Goal: Task Accomplishment & Management: Use online tool/utility

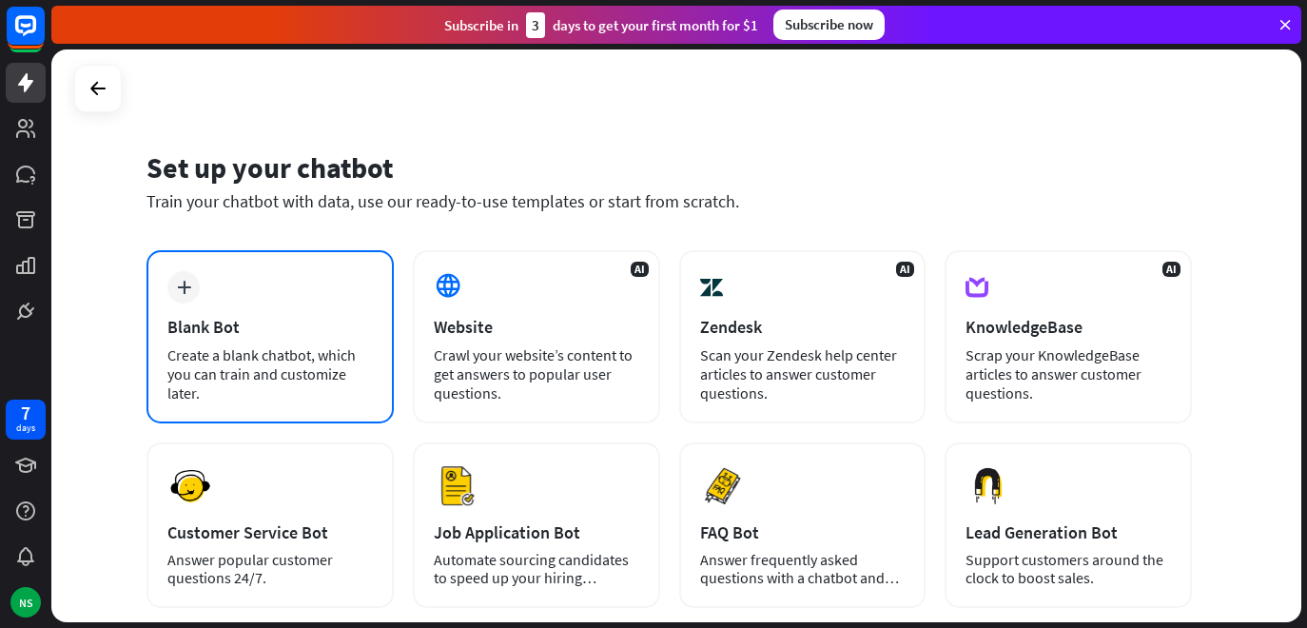
click at [341, 404] on div "plus Blank Bot Create a blank chatbot, which you can train and customize later." at bounding box center [270, 336] width 247 height 173
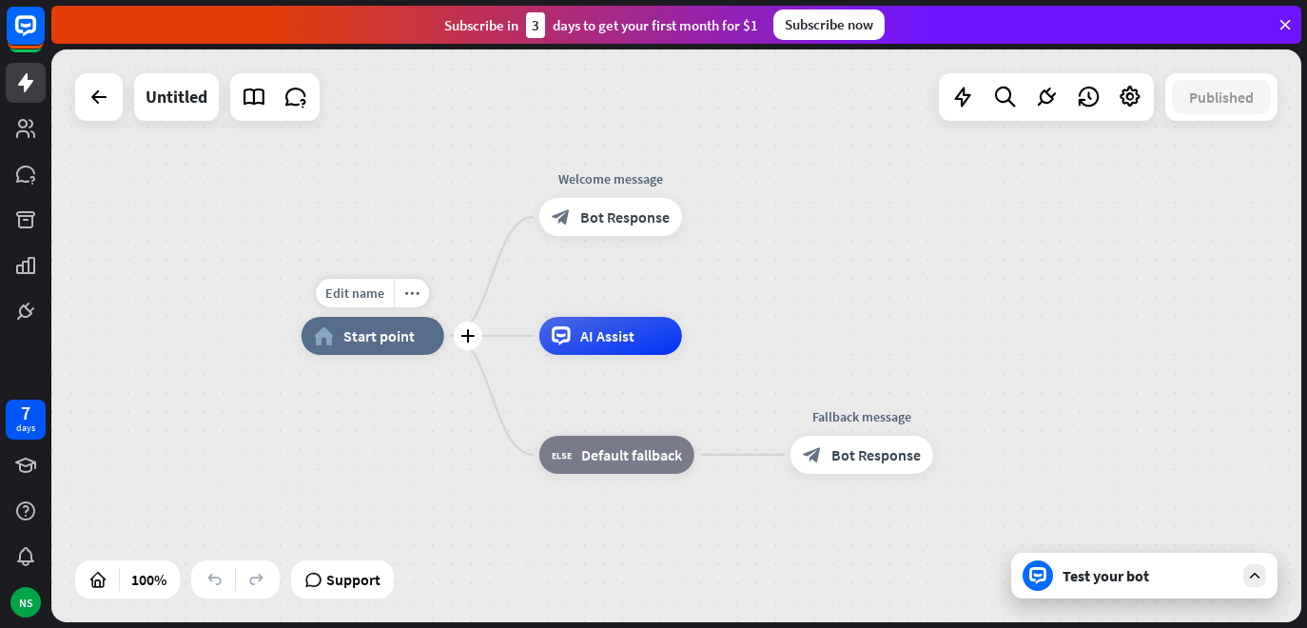
click at [399, 335] on span "Start point" at bounding box center [379, 335] width 71 height 19
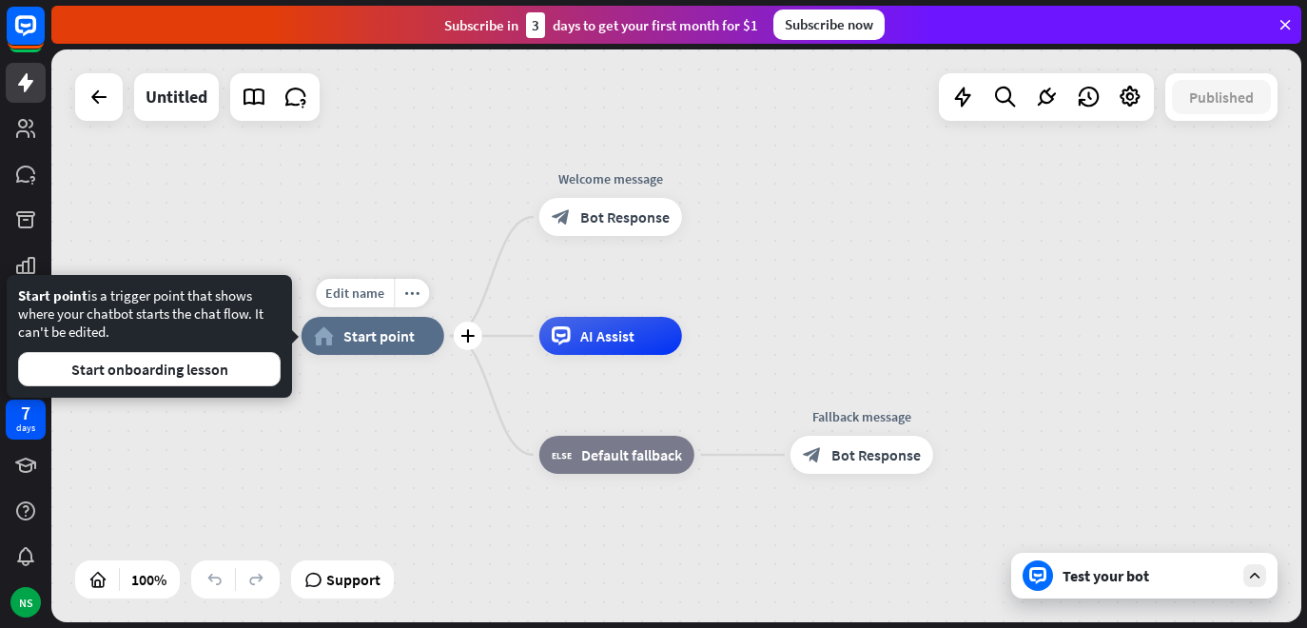
click at [399, 335] on span "Start point" at bounding box center [379, 335] width 71 height 19
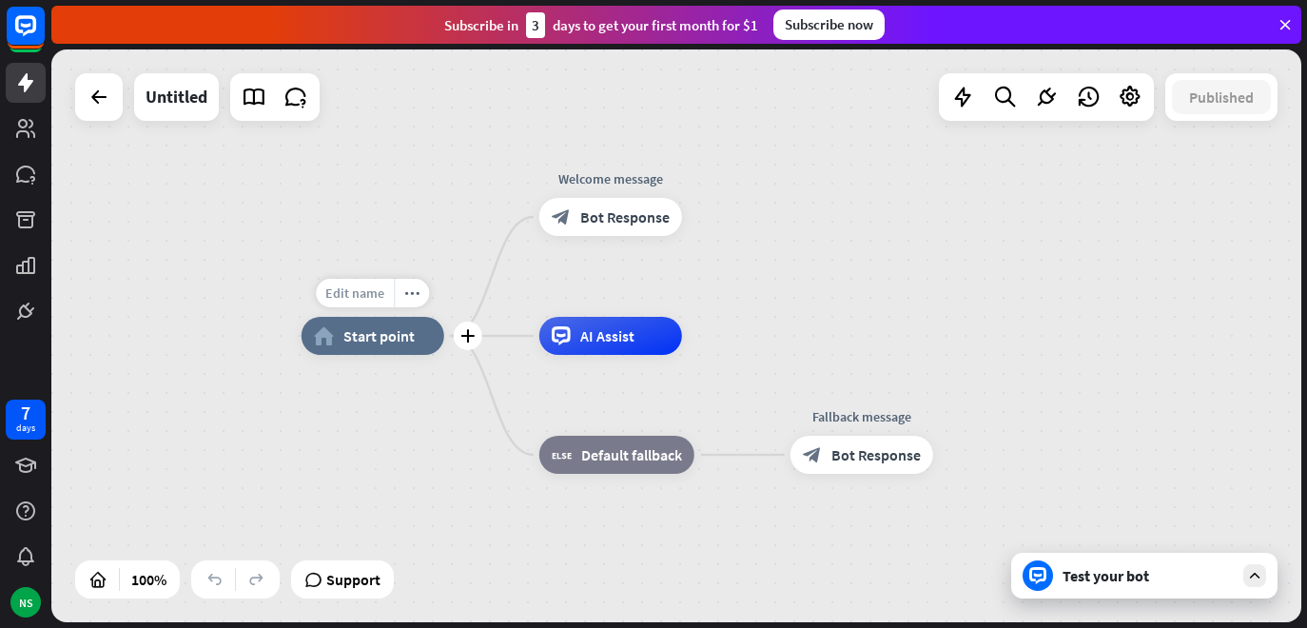
click at [364, 291] on span "Edit name" at bounding box center [354, 293] width 59 height 17
type input "**********"
click at [401, 415] on div "**********" at bounding box center [676, 335] width 1250 height 573
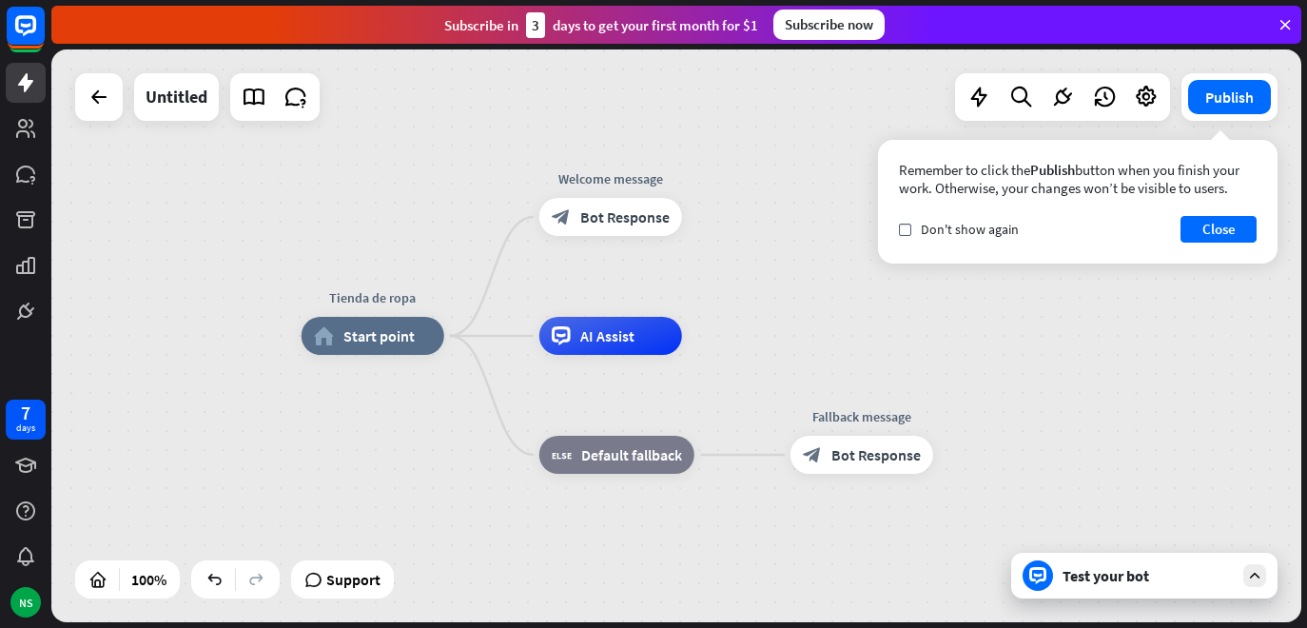
click at [1164, 568] on div "Test your bot" at bounding box center [1148, 575] width 171 height 19
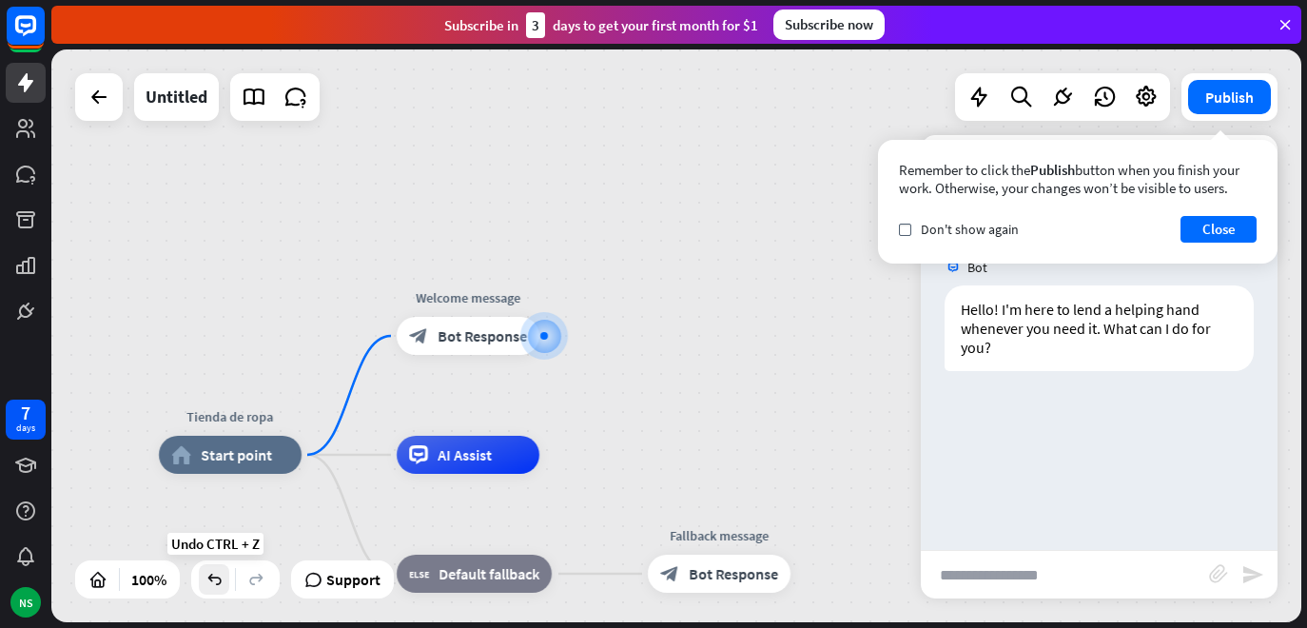
click at [214, 586] on icon at bounding box center [214, 579] width 19 height 19
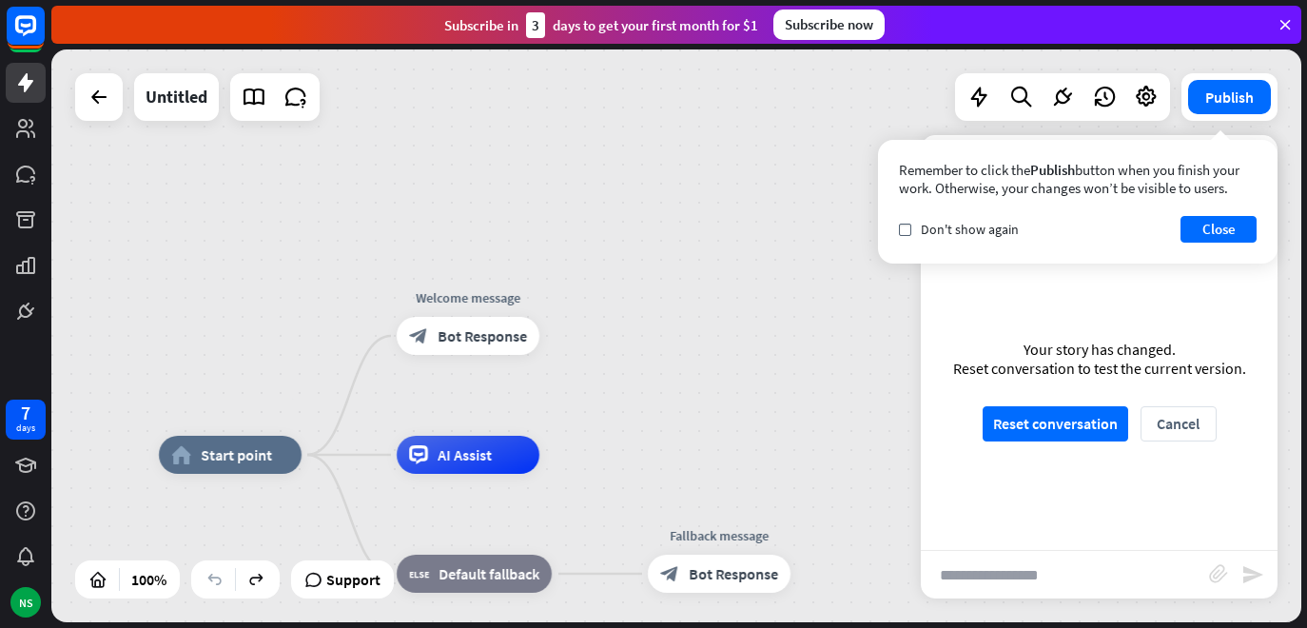
click at [215, 587] on icon at bounding box center [214, 579] width 19 height 19
click at [668, 340] on div "home_2 Start point Welcome message block_bot_response Bot Response AI Assist bl…" at bounding box center [676, 335] width 1250 height 573
click at [1245, 224] on button "Close" at bounding box center [1219, 229] width 76 height 27
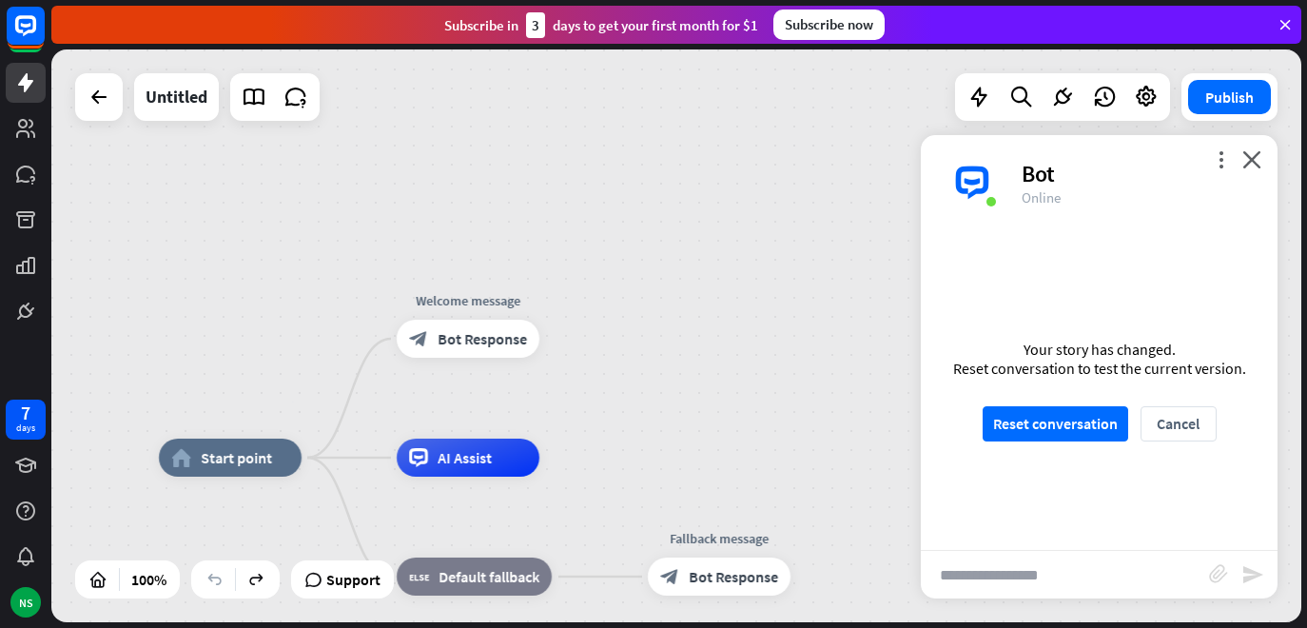
drag, startPoint x: 1299, startPoint y: 187, endPoint x: 1299, endPoint y: 205, distance: 18.1
click at [1299, 205] on div "home_2 Start point Welcome message block_bot_response Bot Response AI Assist bl…" at bounding box center [676, 335] width 1250 height 573
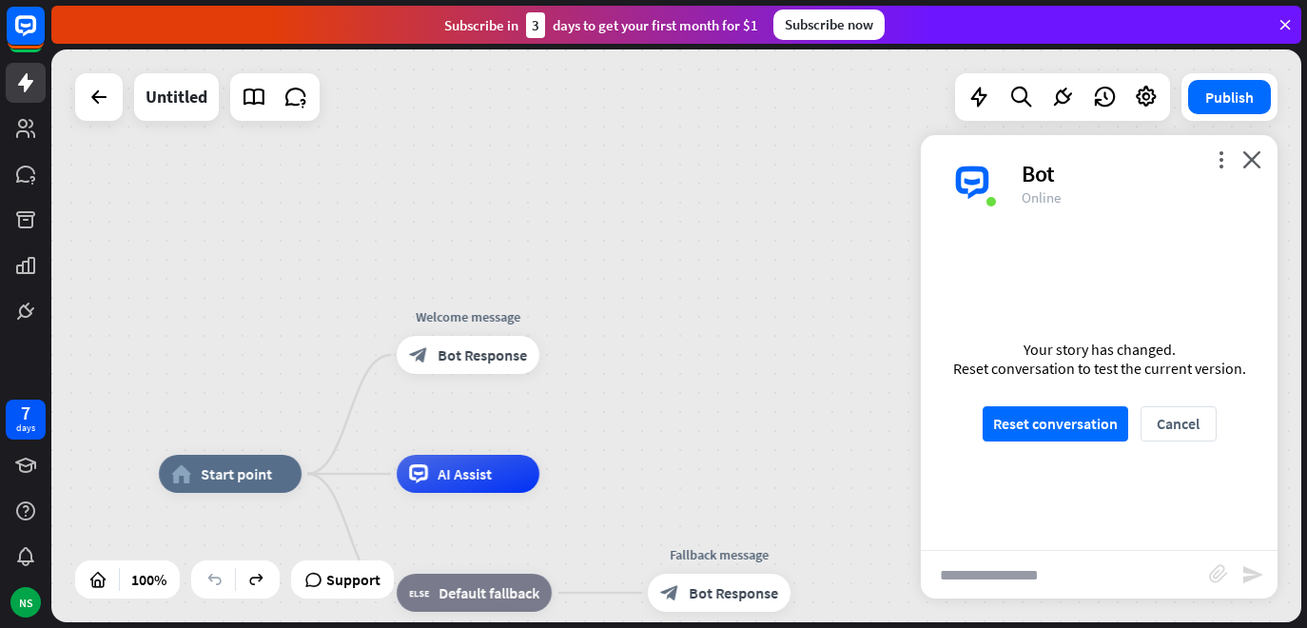
drag, startPoint x: 1303, startPoint y: 133, endPoint x: 1296, endPoint y: 190, distance: 57.5
click at [1296, 190] on div "home_2 Start point Welcome message block_bot_response Bot Response AI Assist bl…" at bounding box center [679, 338] width 1256 height 579
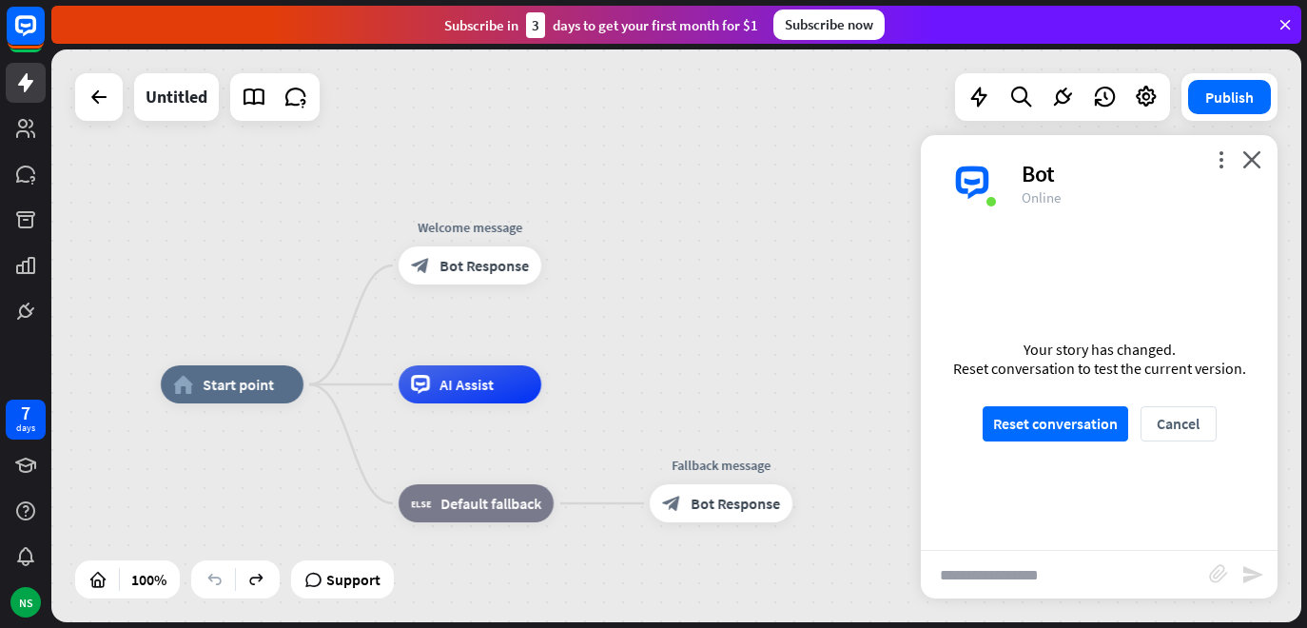
drag, startPoint x: 1296, startPoint y: 185, endPoint x: 1298, endPoint y: 74, distance: 110.4
click at [1298, 76] on div "home_2 Start point Welcome message block_bot_response Bot Response AI Assist bl…" at bounding box center [676, 335] width 1250 height 573
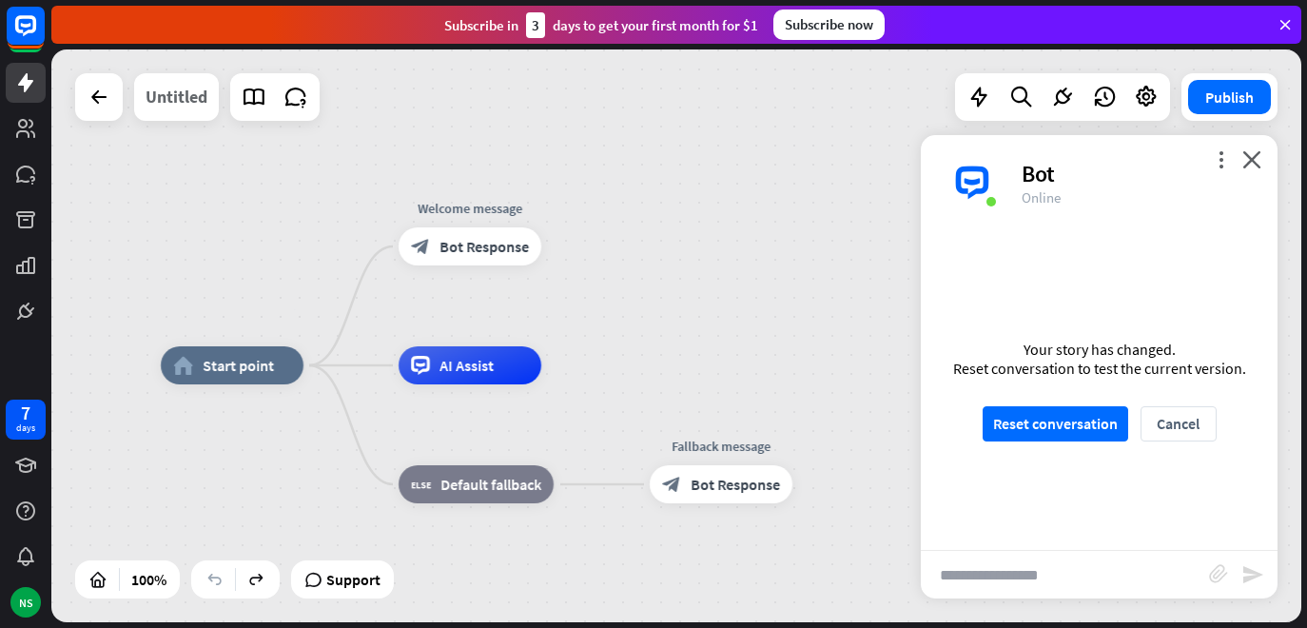
click at [152, 100] on div "Untitled" at bounding box center [177, 97] width 62 height 48
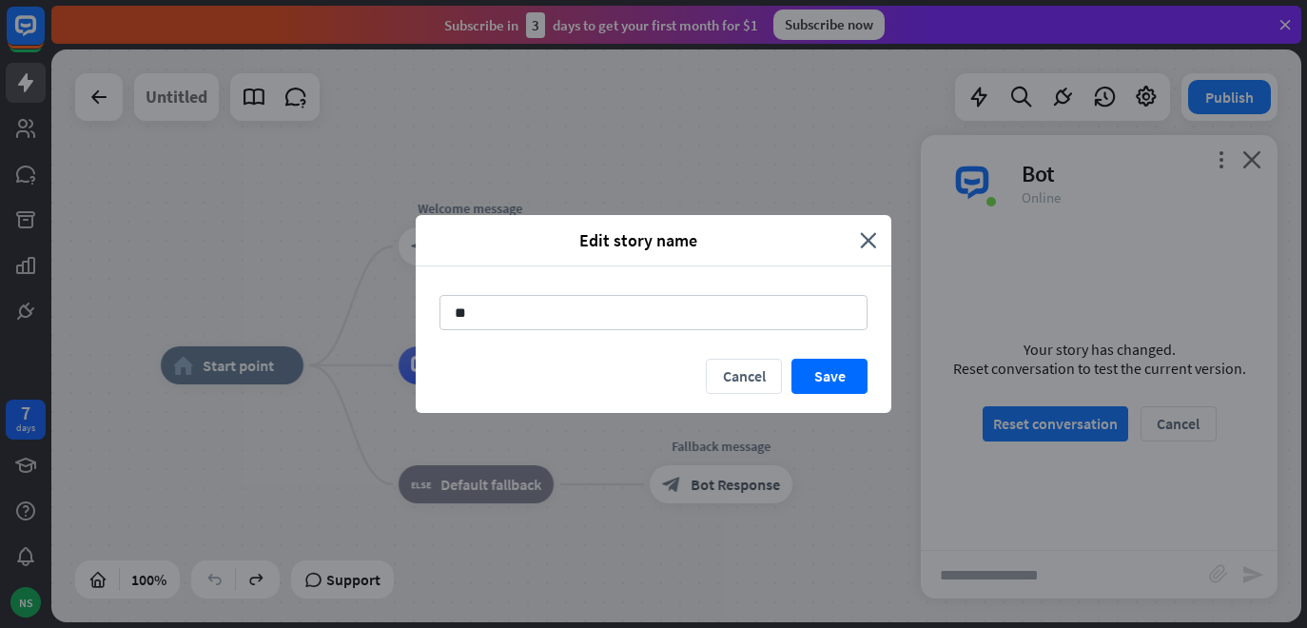
type input "*"
type input "**********"
click at [857, 383] on button "Save" at bounding box center [830, 376] width 76 height 35
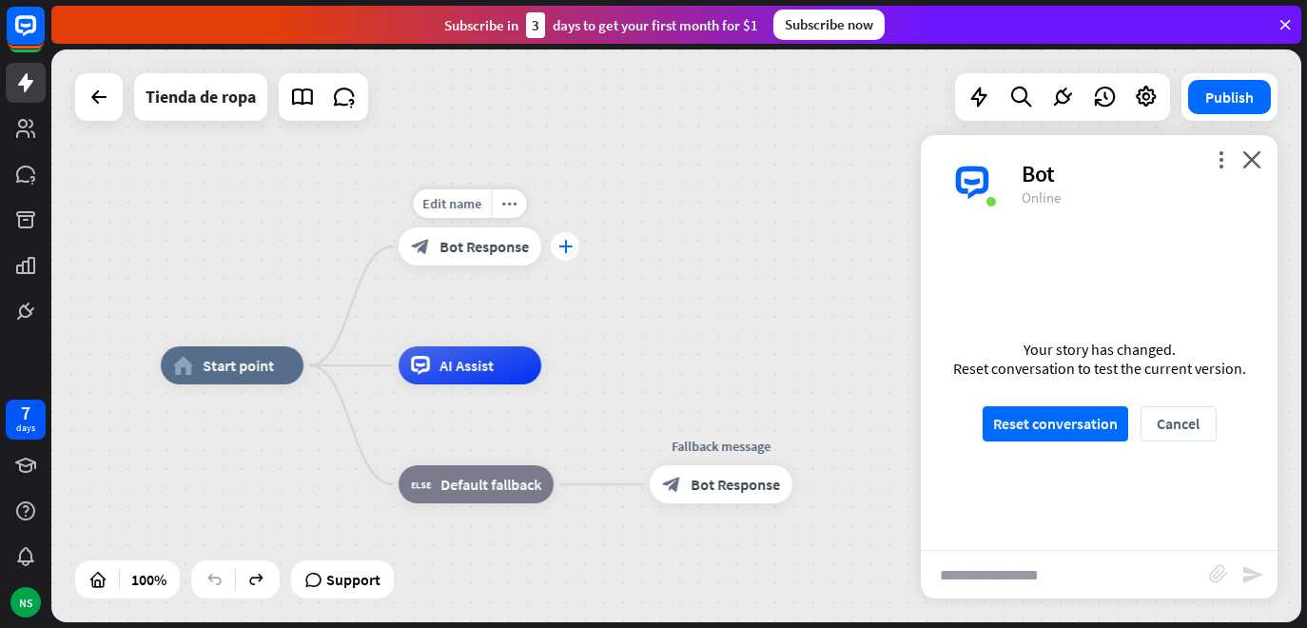
click at [563, 251] on icon "plus" at bounding box center [566, 246] width 14 height 13
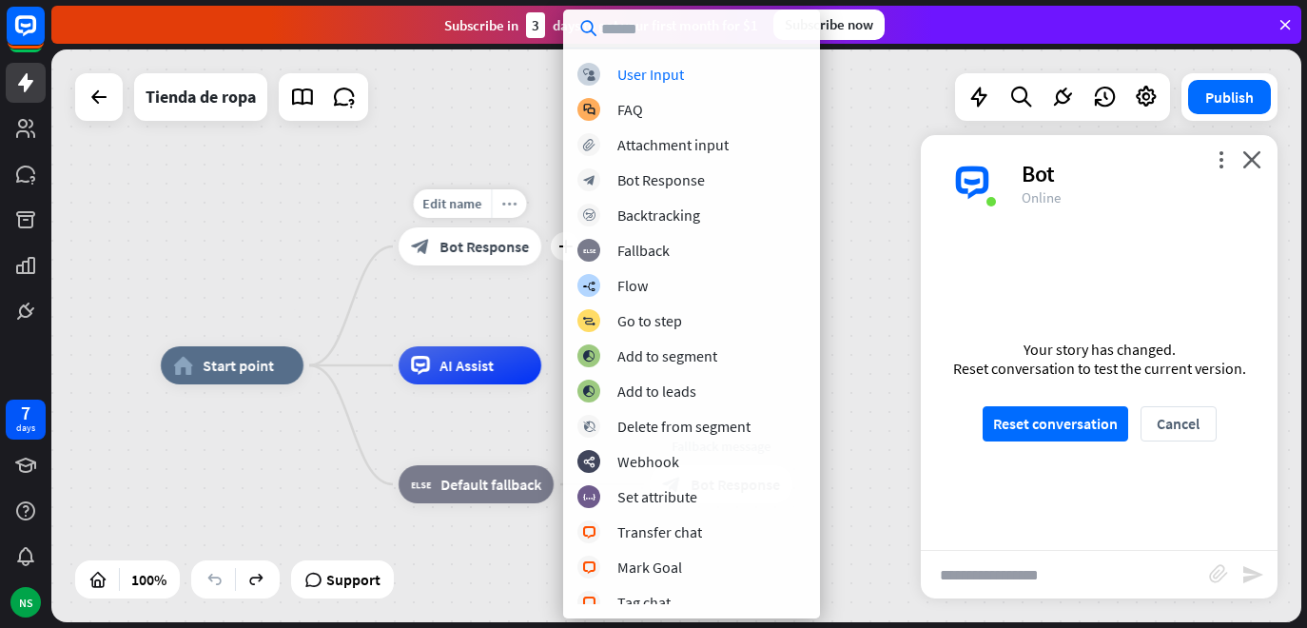
click at [502, 205] on icon "more_horiz" at bounding box center [509, 204] width 15 height 14
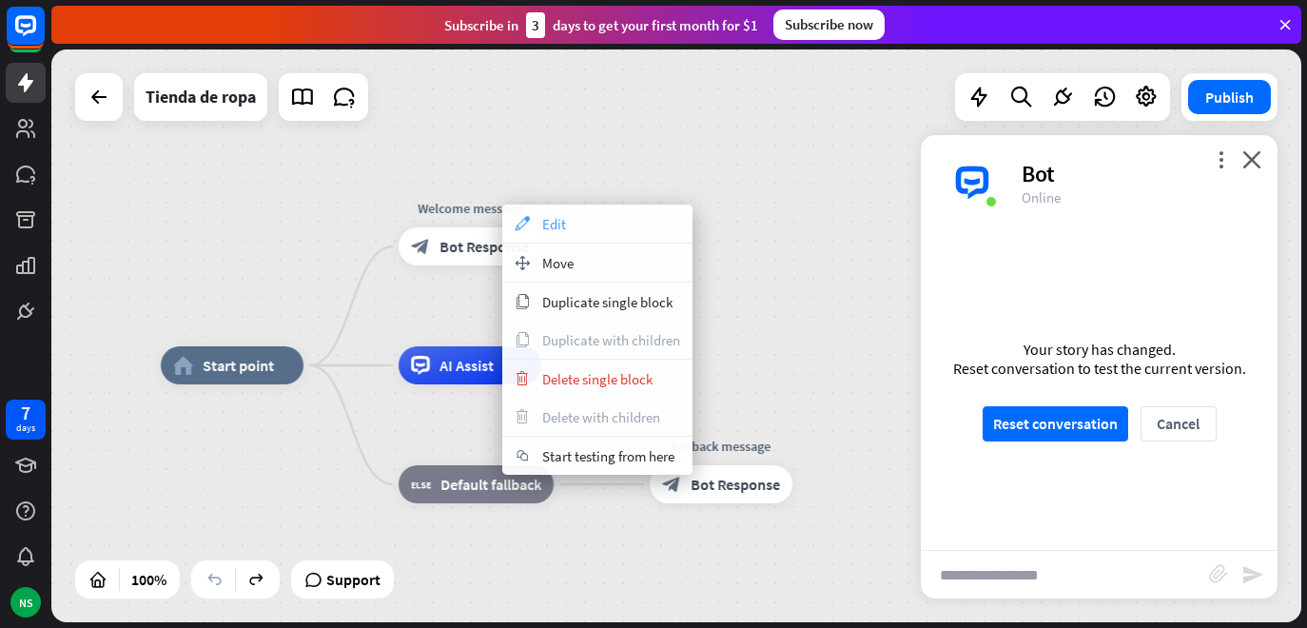
click at [525, 227] on icon "appearance" at bounding box center [522, 223] width 21 height 15
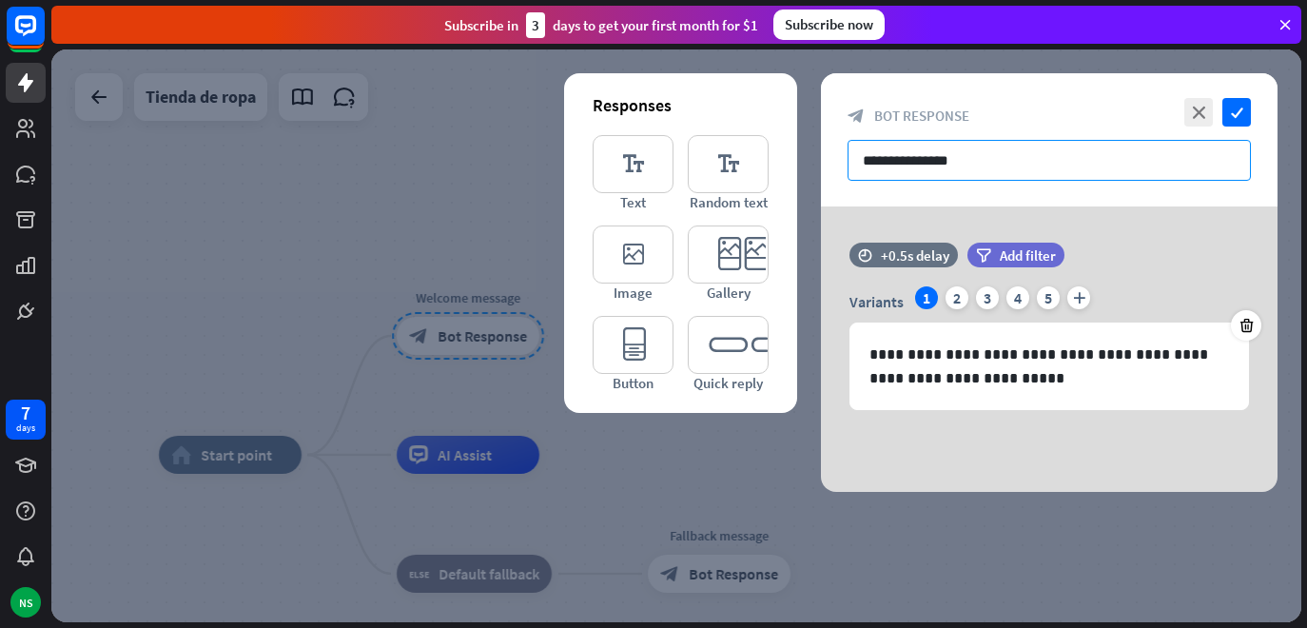
click at [974, 160] on input "**********" at bounding box center [1049, 160] width 403 height 41
drag, startPoint x: 974, startPoint y: 160, endPoint x: 852, endPoint y: 164, distance: 122.8
click at [852, 164] on input "**********" at bounding box center [1049, 160] width 403 height 41
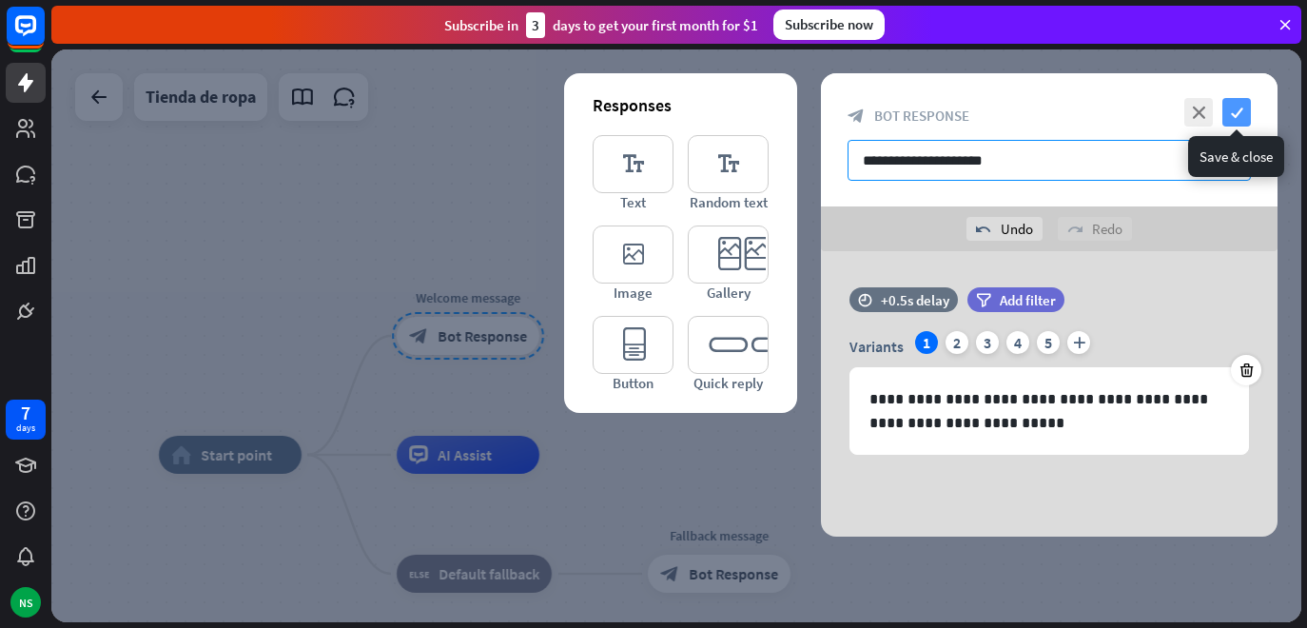
type input "**********"
click at [1239, 120] on icon "check" at bounding box center [1237, 112] width 29 height 29
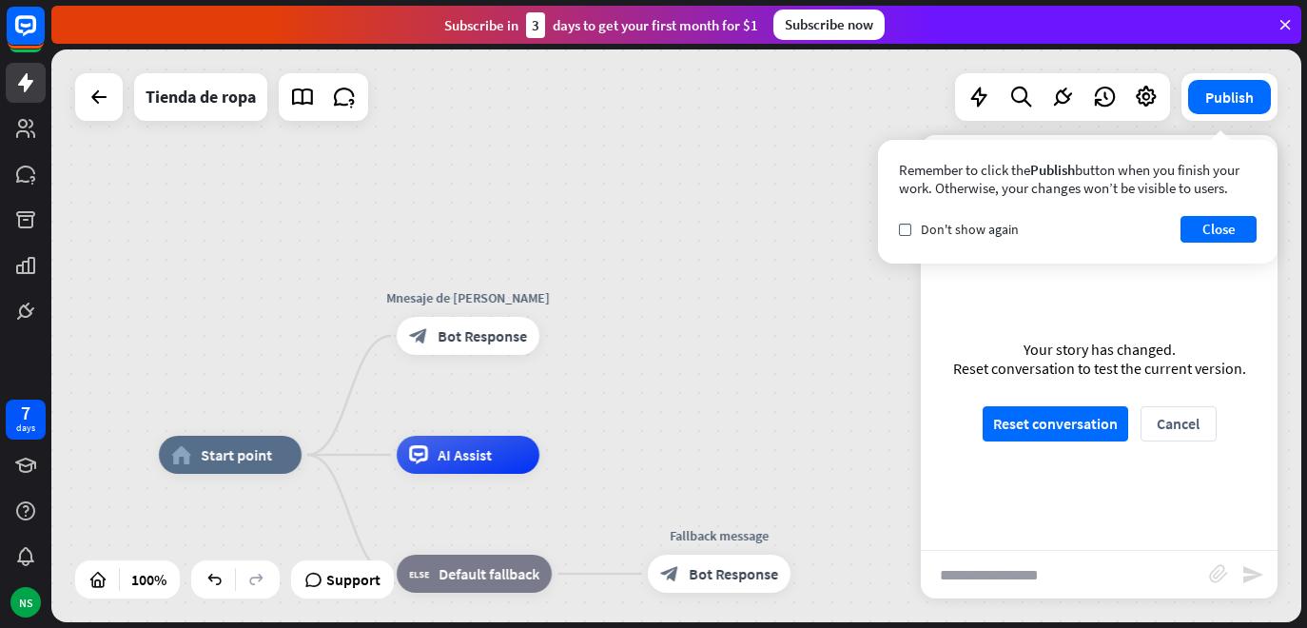
click at [1015, 578] on input "text" at bounding box center [1065, 575] width 288 height 48
type input "****"
click at [1188, 416] on button "Cancel" at bounding box center [1179, 423] width 76 height 35
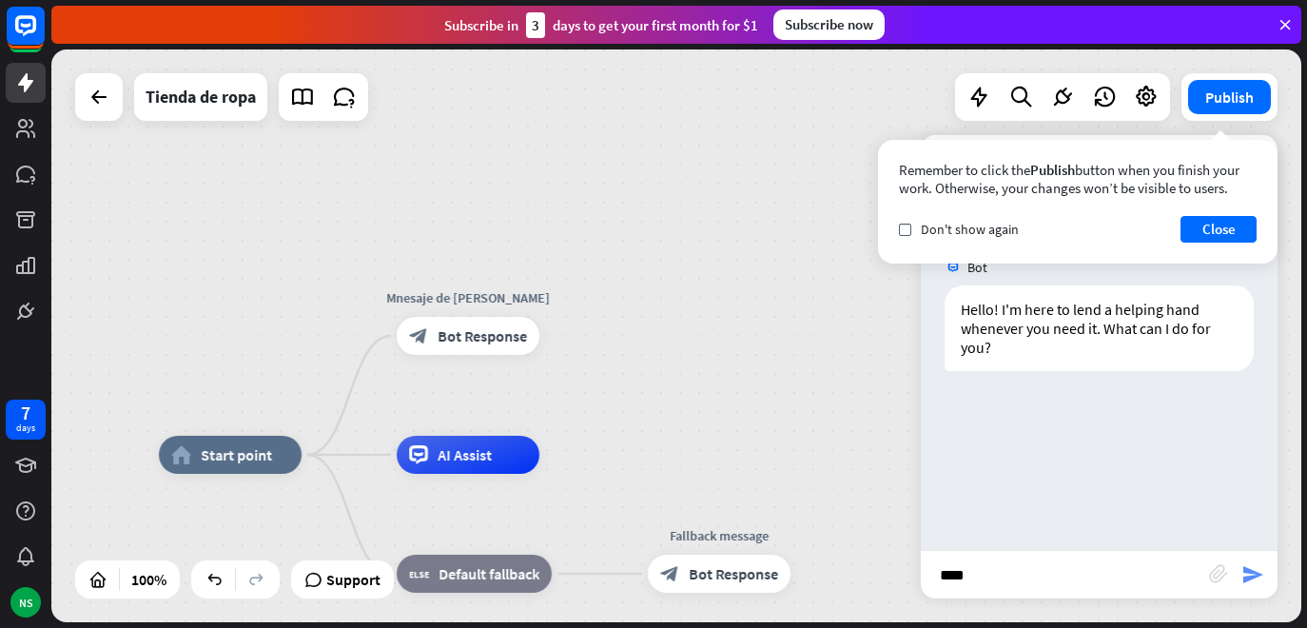
click at [1256, 580] on icon "send" at bounding box center [1253, 574] width 23 height 23
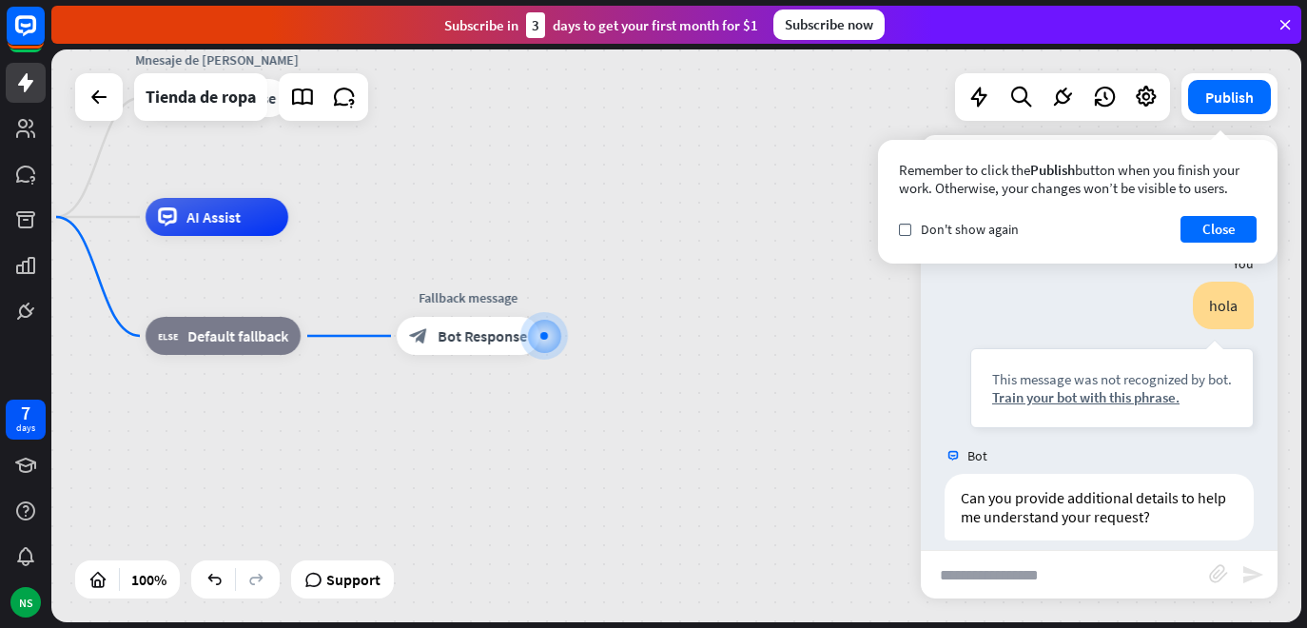
scroll to position [154, 0]
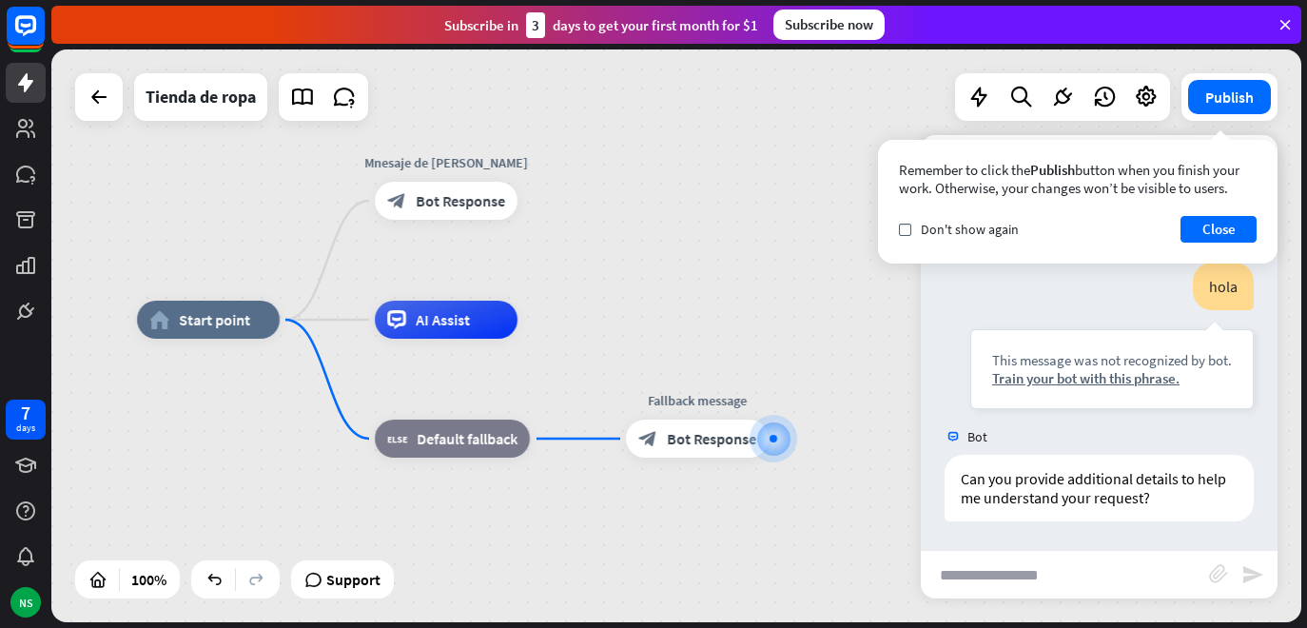
drag, startPoint x: 799, startPoint y: 495, endPoint x: 1029, endPoint y: 599, distance: 251.7
click at [1029, 599] on div "home_2 Start point Mnesaje de bienvenida block_bot_response Bot Response AI Ass…" at bounding box center [762, 606] width 1250 height 573
click at [457, 218] on div "block_bot_response Bot Response" at bounding box center [446, 202] width 143 height 38
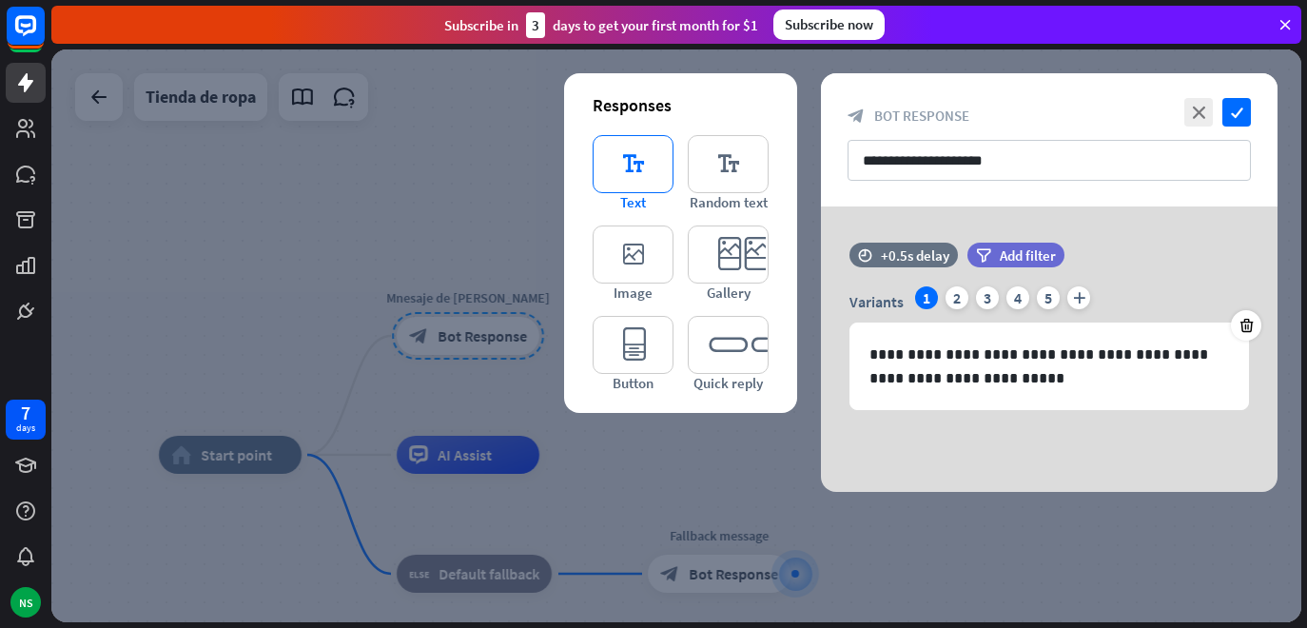
click at [640, 169] on icon "editor_text" at bounding box center [633, 164] width 81 height 58
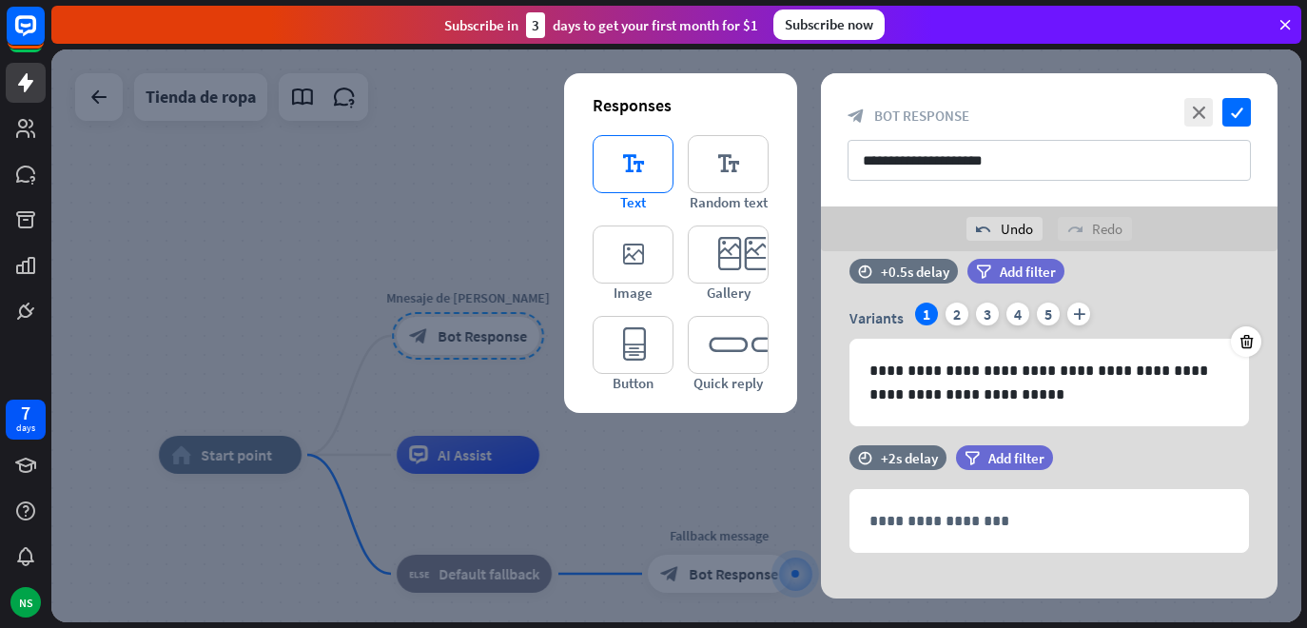
scroll to position [49, 0]
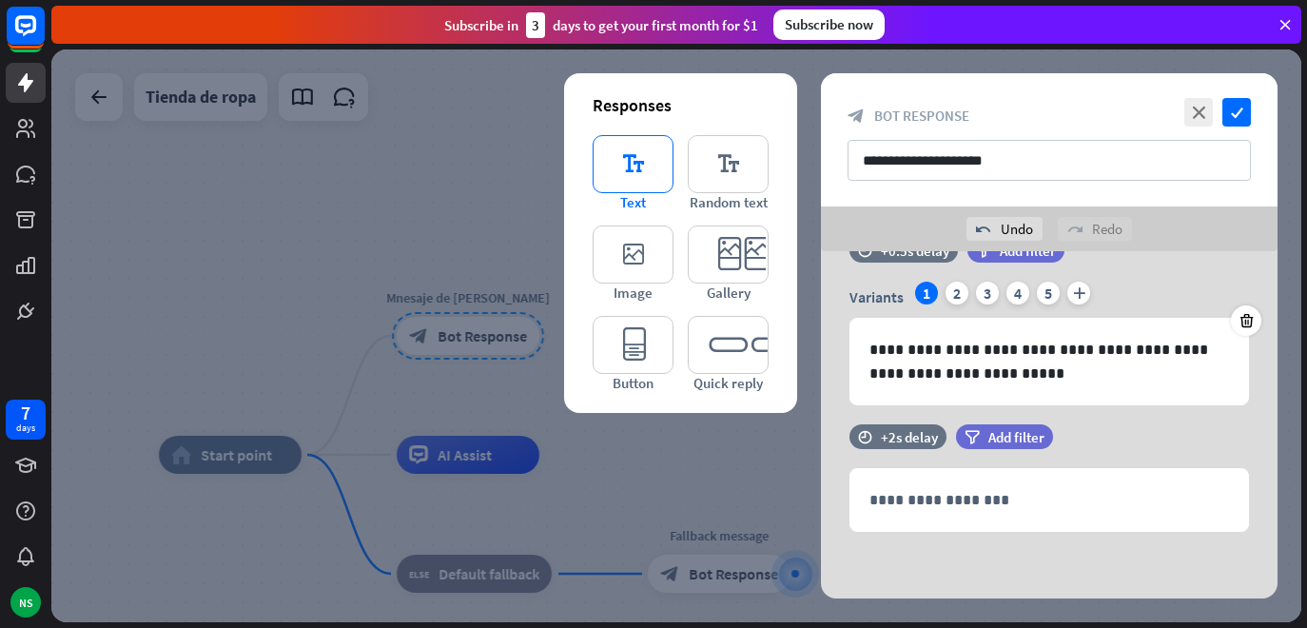
click at [640, 169] on icon "editor_text" at bounding box center [633, 164] width 81 height 58
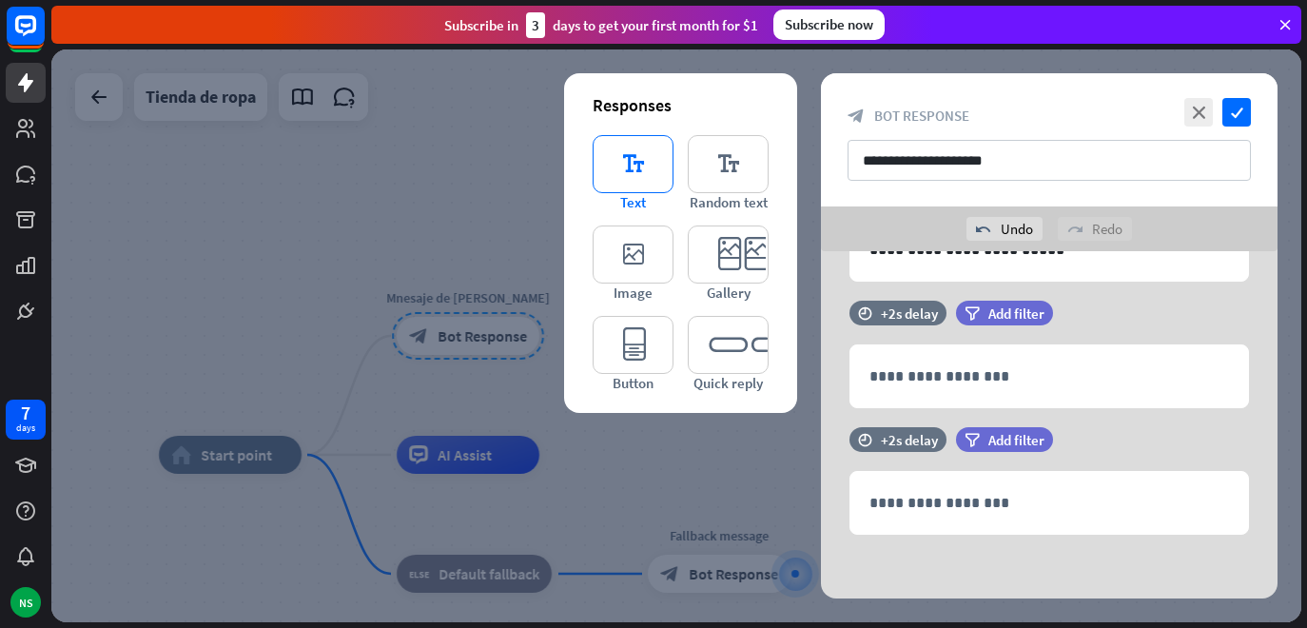
scroll to position [176, 0]
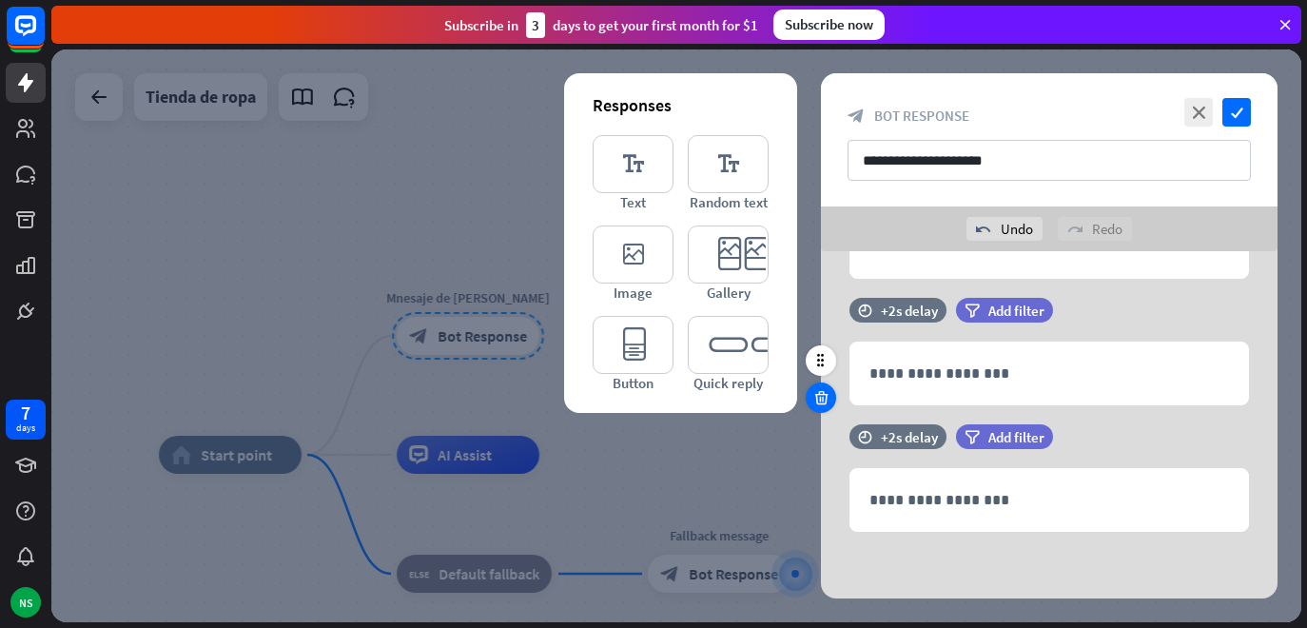
click at [827, 405] on icon at bounding box center [822, 397] width 18 height 17
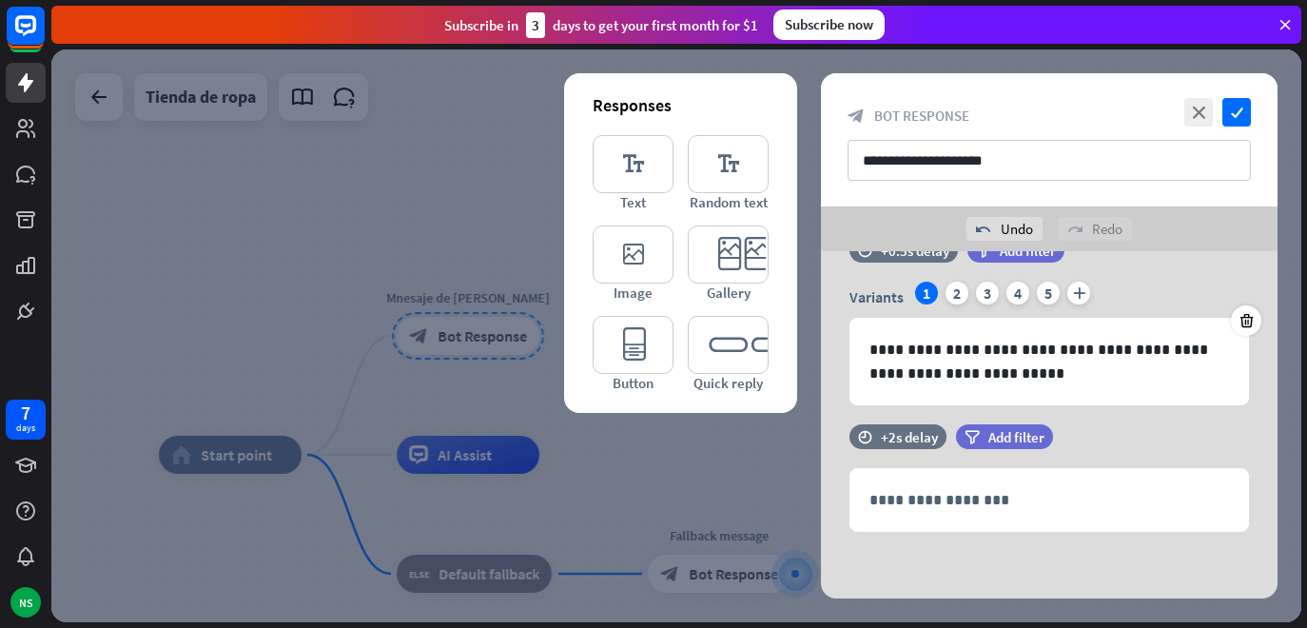
scroll to position [49, 0]
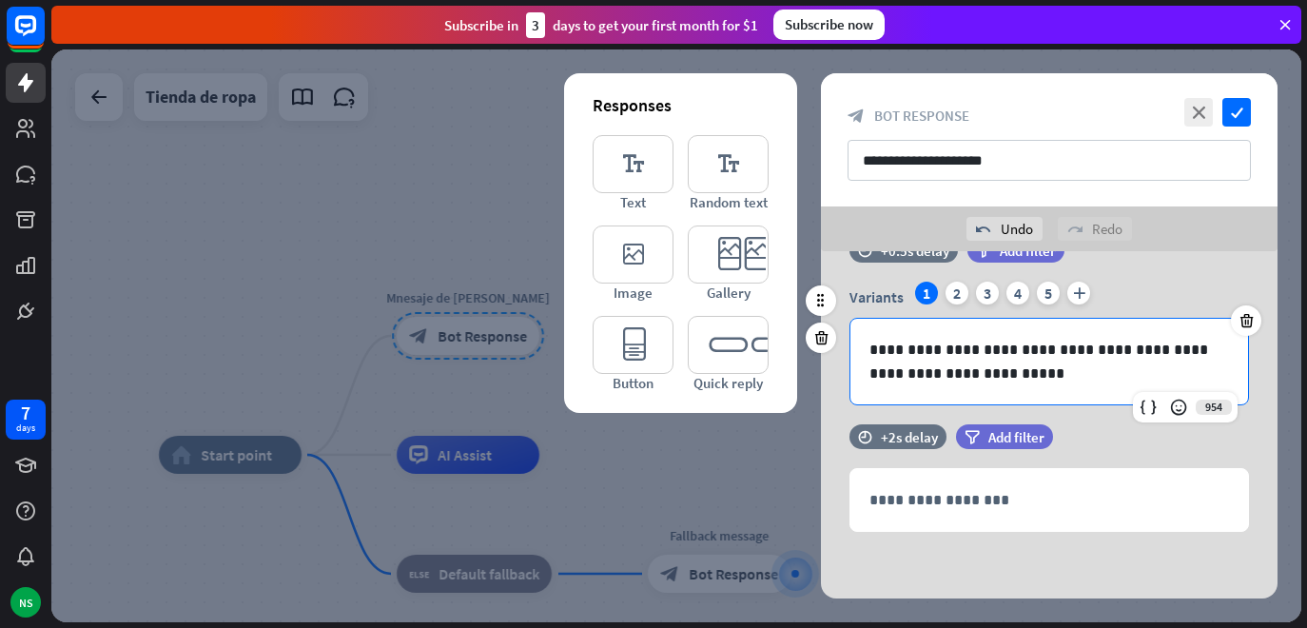
click at [1000, 377] on p "**********" at bounding box center [1050, 362] width 360 height 48
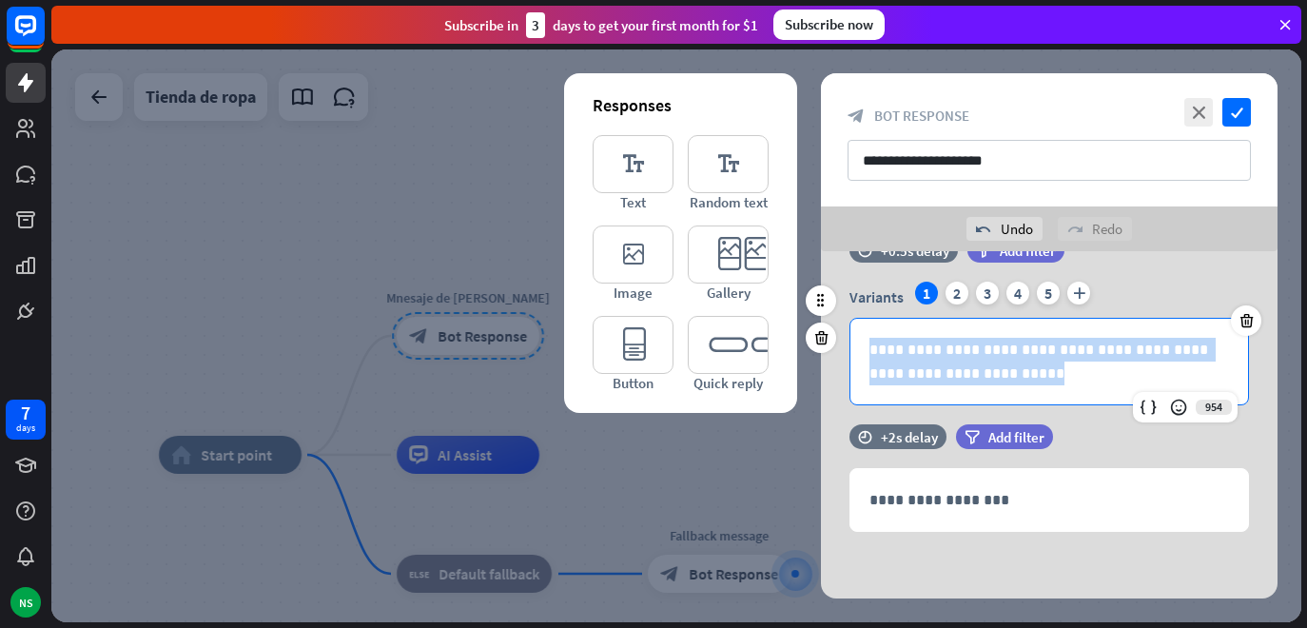
drag, startPoint x: 1000, startPoint y: 377, endPoint x: 856, endPoint y: 345, distance: 147.1
click at [856, 345] on div "**********" at bounding box center [1050, 362] width 398 height 86
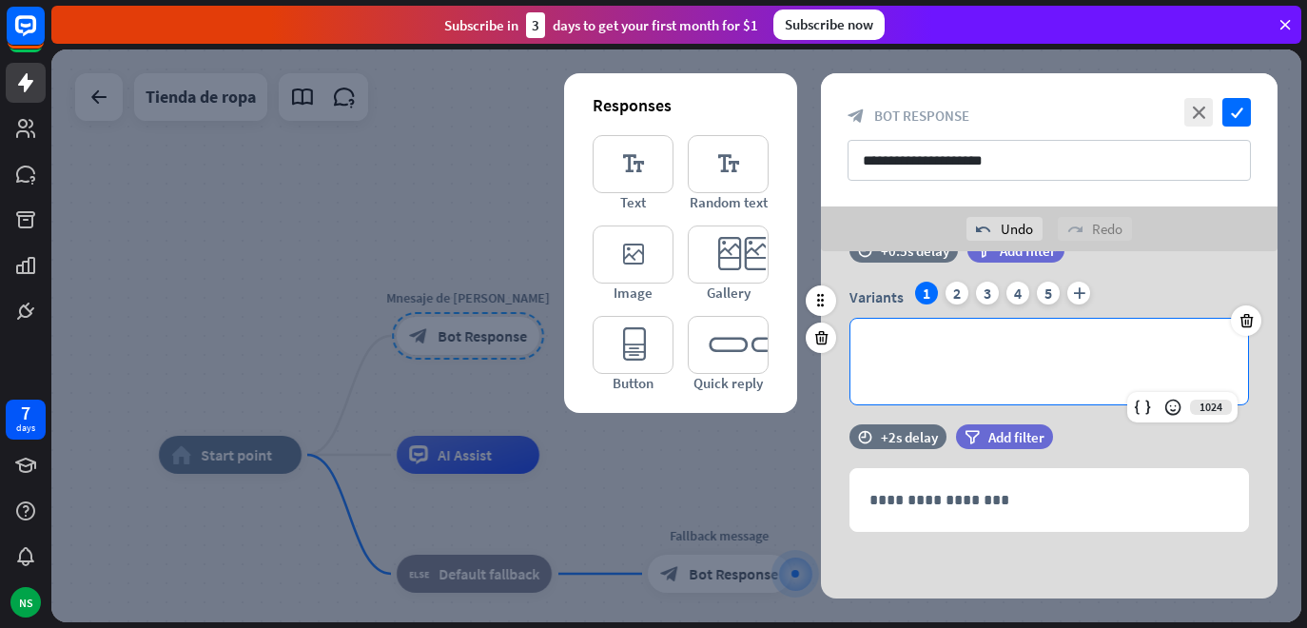
scroll to position [0, 0]
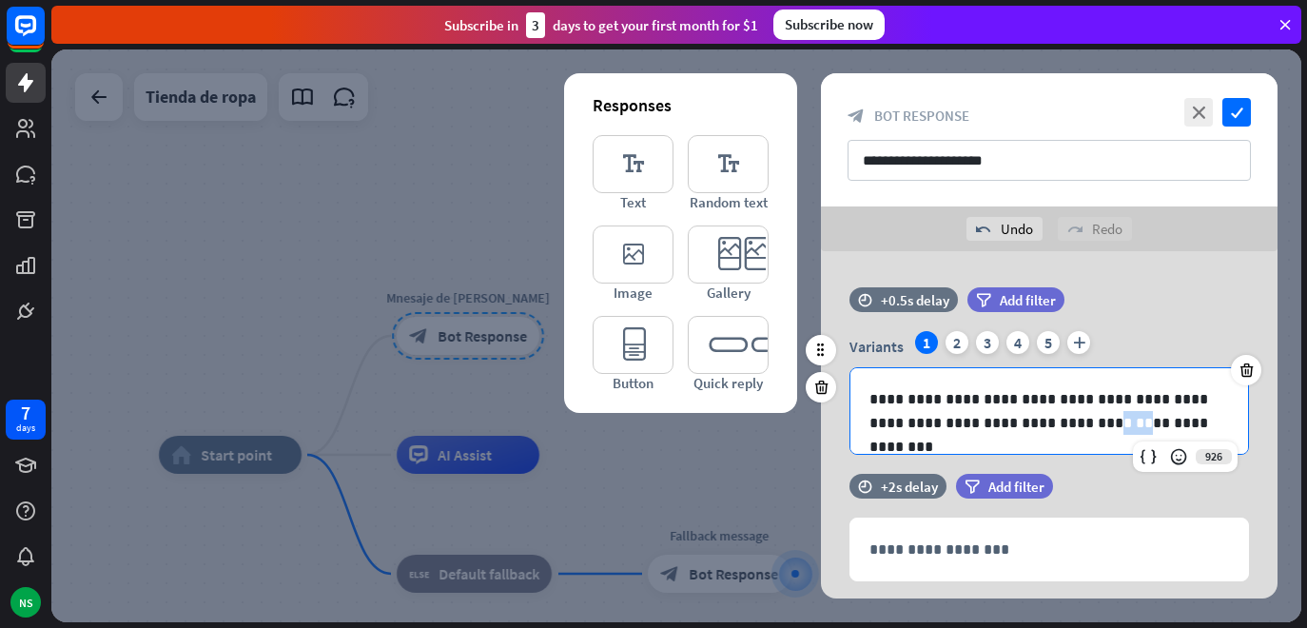
drag, startPoint x: 1050, startPoint y: 422, endPoint x: 1022, endPoint y: 423, distance: 28.6
click at [1022, 424] on p "**********" at bounding box center [1050, 411] width 360 height 48
click at [1023, 422] on p "**********" at bounding box center [1050, 411] width 360 height 48
click at [991, 426] on p "**********" at bounding box center [1050, 411] width 360 height 48
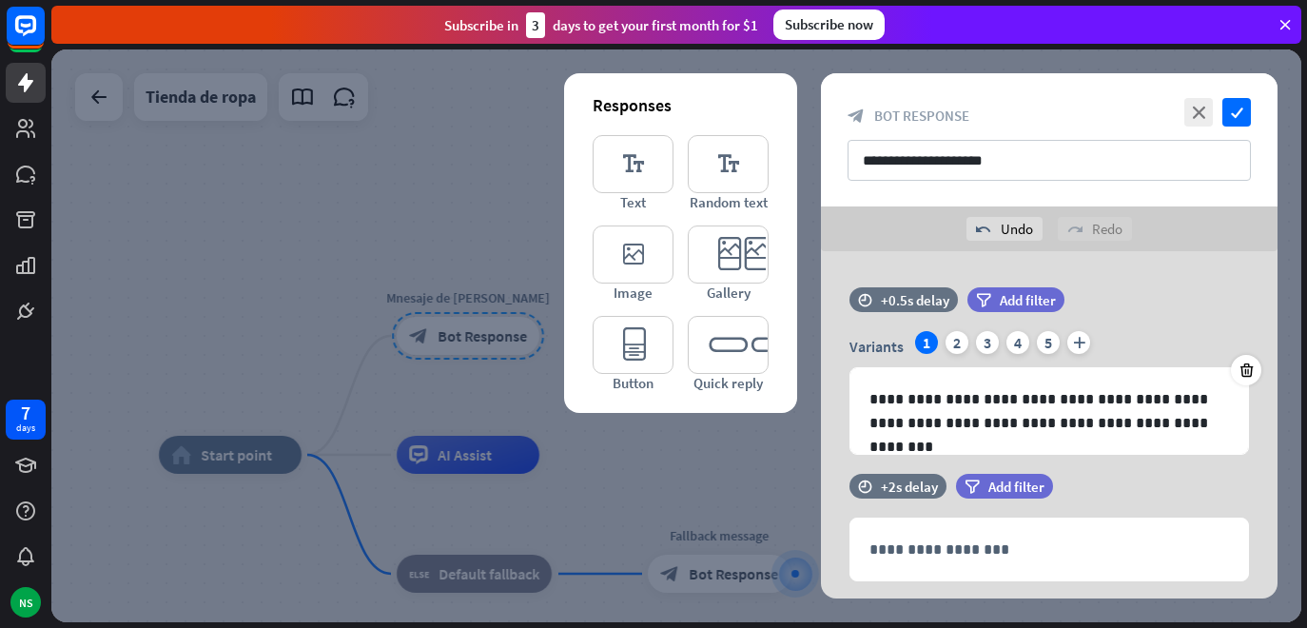
click at [693, 473] on div at bounding box center [676, 335] width 1250 height 573
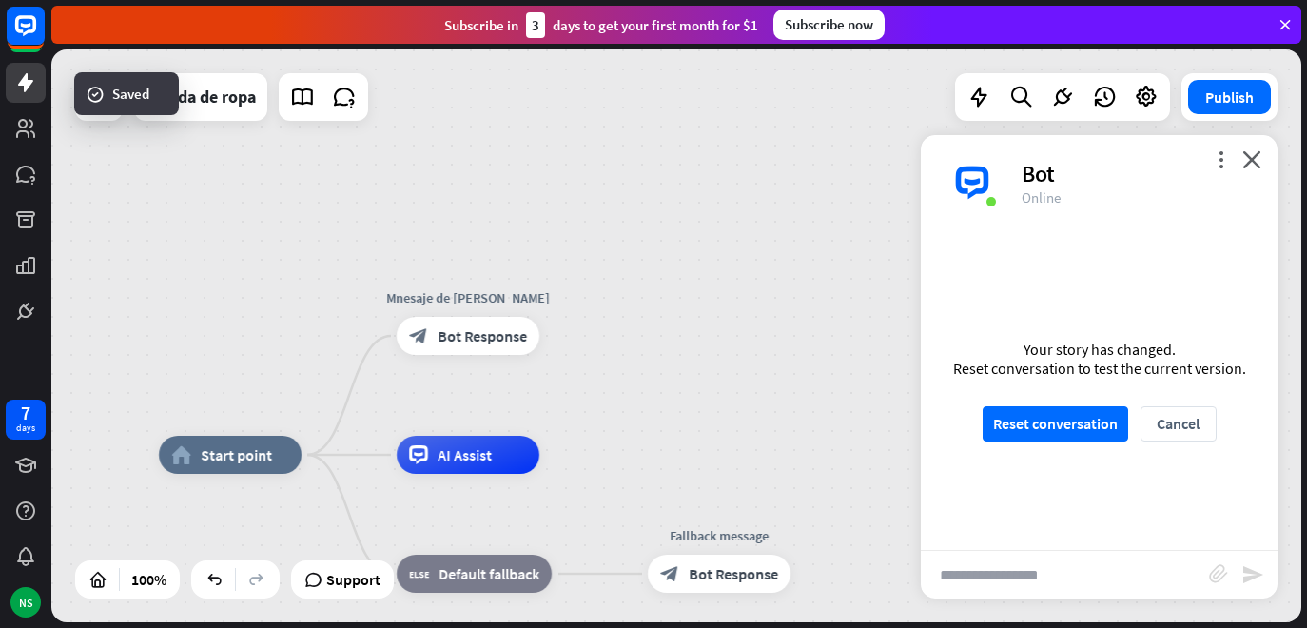
click at [1030, 575] on input "text" at bounding box center [1065, 575] width 288 height 48
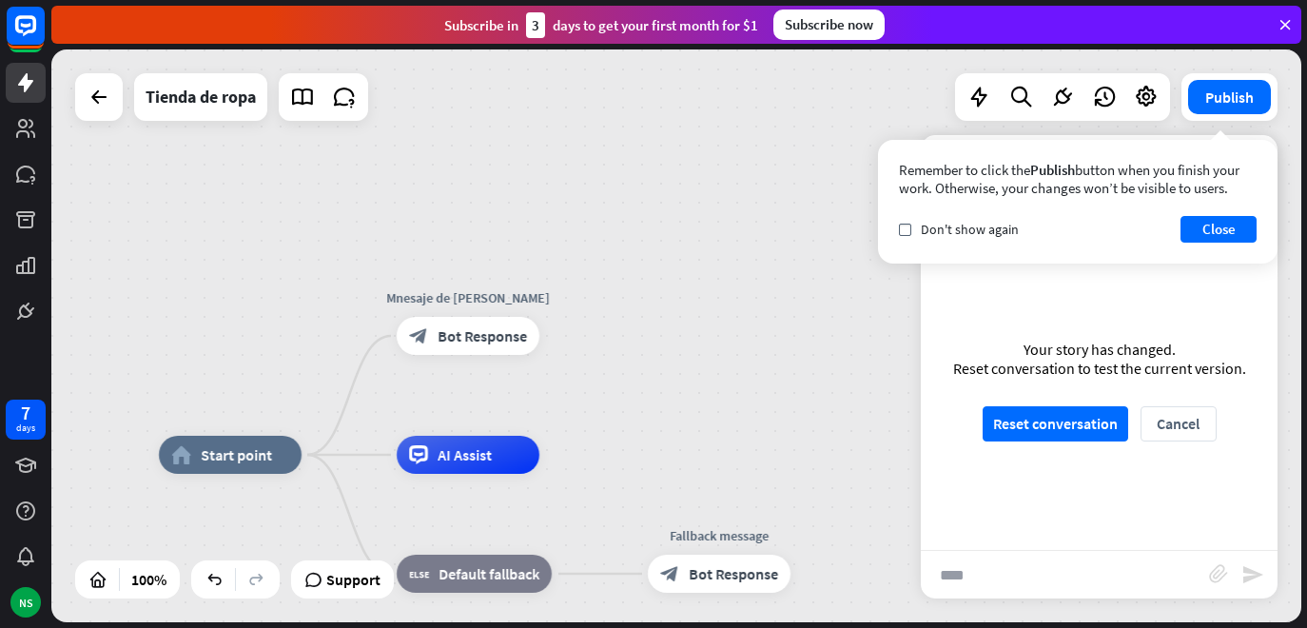
type input "****"
click at [1233, 233] on button "Close" at bounding box center [1219, 229] width 76 height 27
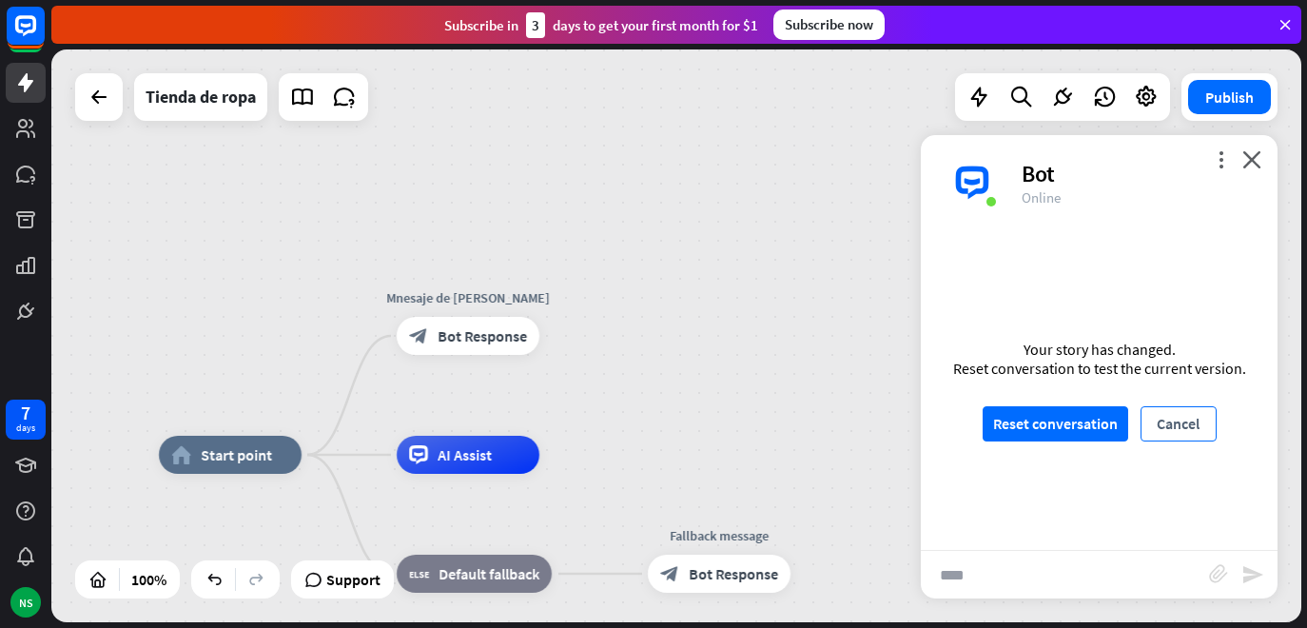
click at [1197, 434] on button "Cancel" at bounding box center [1179, 423] width 76 height 35
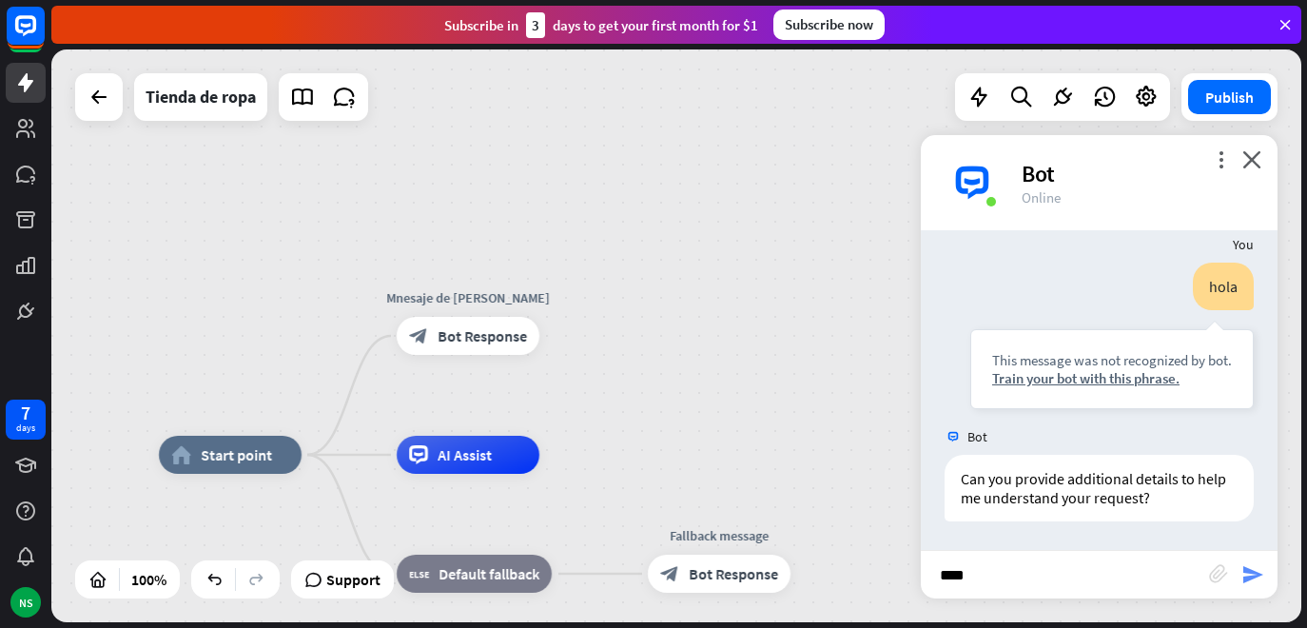
click at [1255, 581] on icon "send" at bounding box center [1253, 574] width 23 height 23
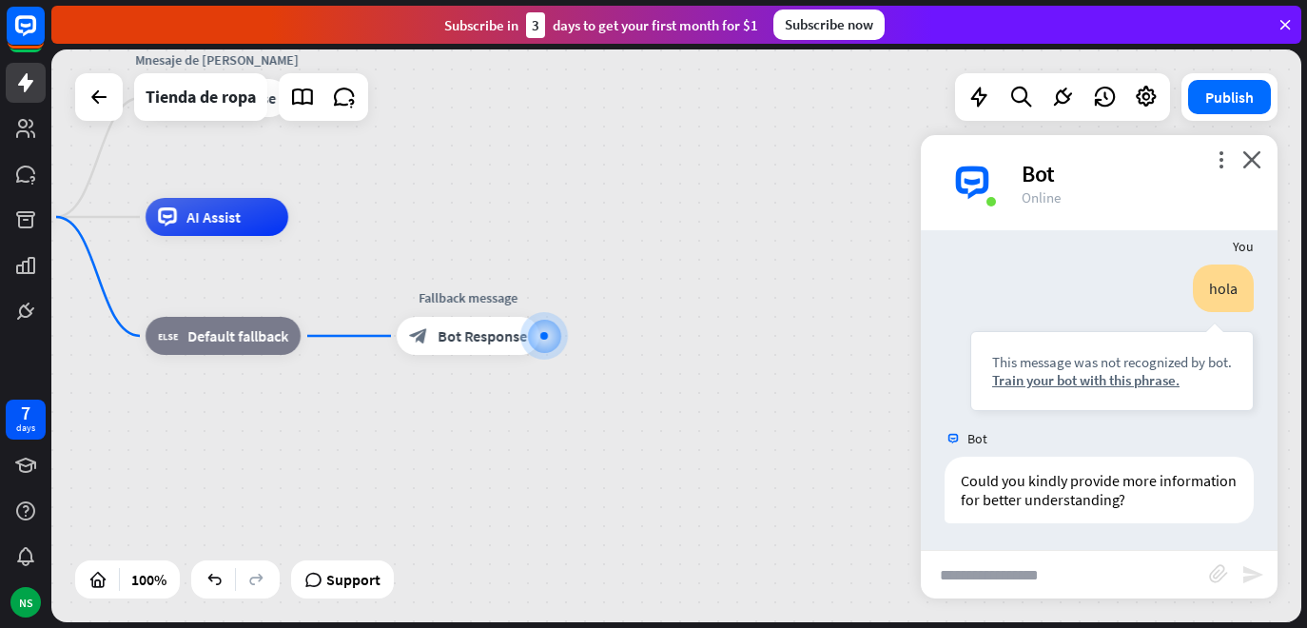
scroll to position [459, 0]
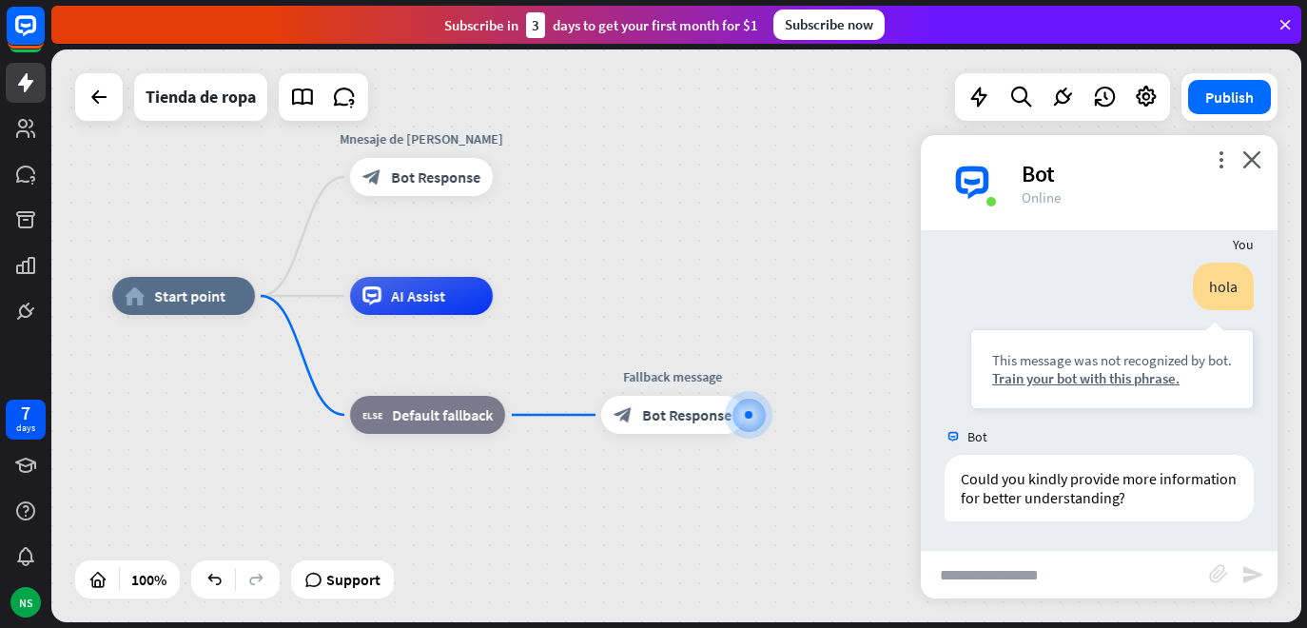
drag, startPoint x: 497, startPoint y: 500, endPoint x: 701, endPoint y: 578, distance: 219.0
click at [701, 578] on div "home_2 Start point Mnesaje de bienvenida block_bot_response Bot Response AI Ass…" at bounding box center [737, 582] width 1250 height 573
click at [442, 416] on span "Default fallback" at bounding box center [442, 413] width 101 height 19
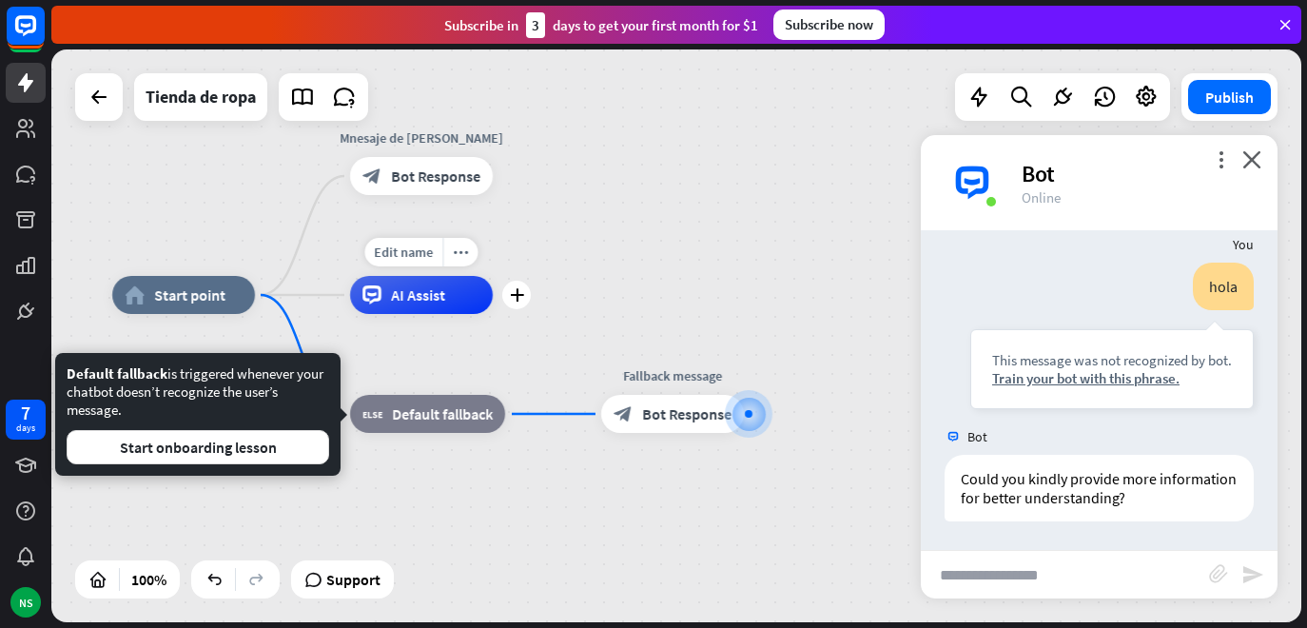
click at [386, 293] on div "AI Assist" at bounding box center [421, 295] width 143 height 38
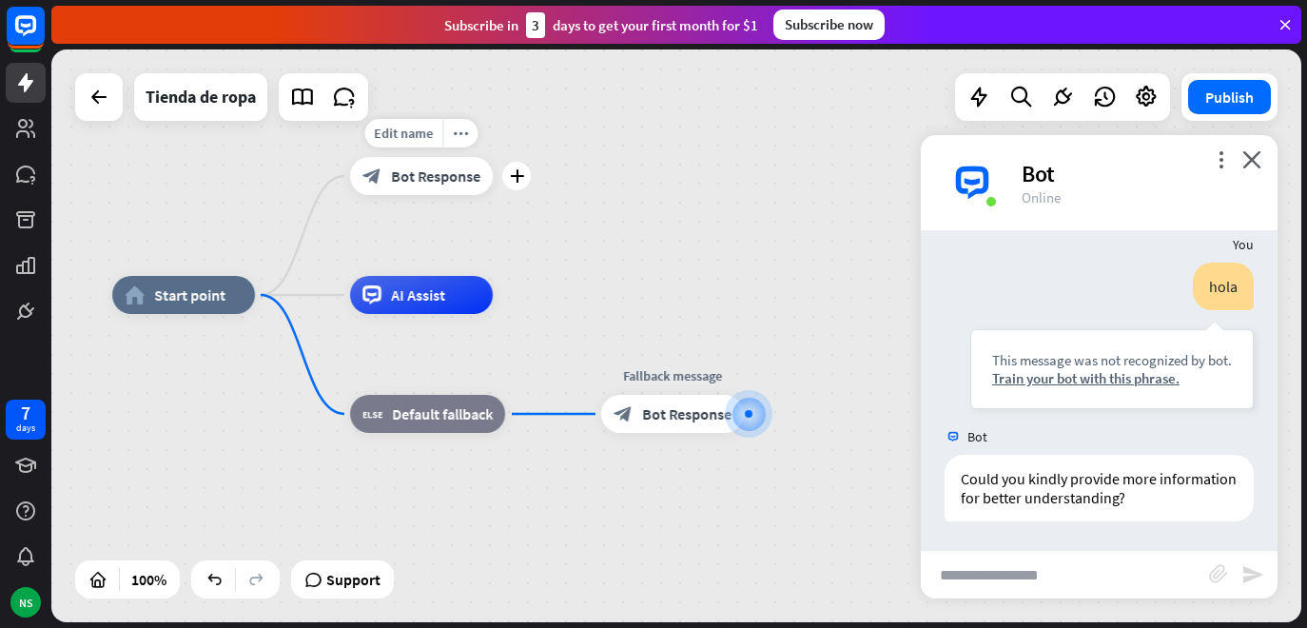
click at [437, 165] on div "block_bot_response Bot Response" at bounding box center [421, 176] width 143 height 38
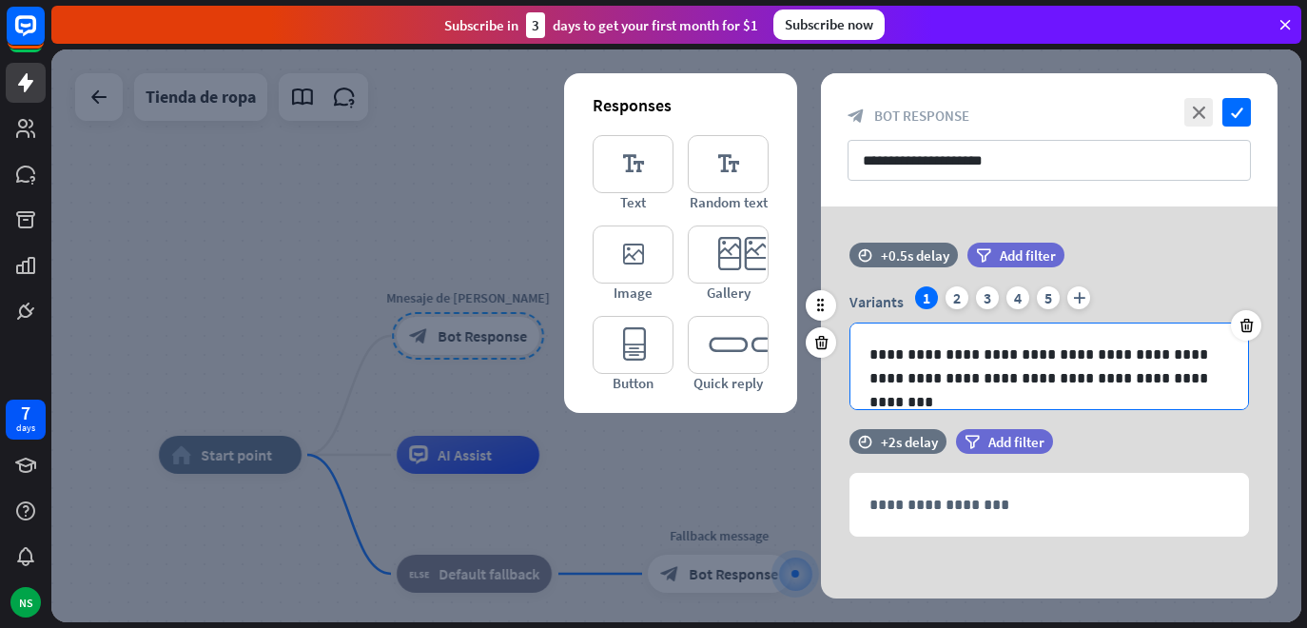
click at [1174, 389] on p "**********" at bounding box center [1050, 367] width 360 height 48
click at [1181, 410] on icon at bounding box center [1178, 412] width 19 height 19
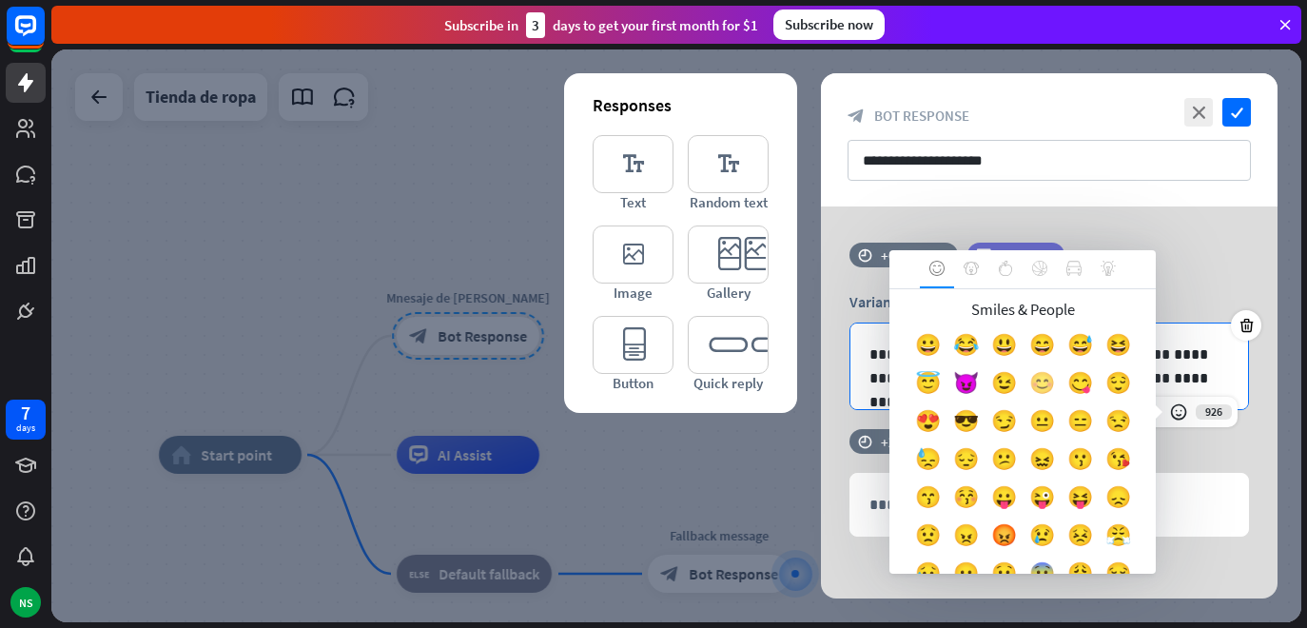
click at [1061, 386] on div "😊" at bounding box center [1042, 387] width 38 height 38
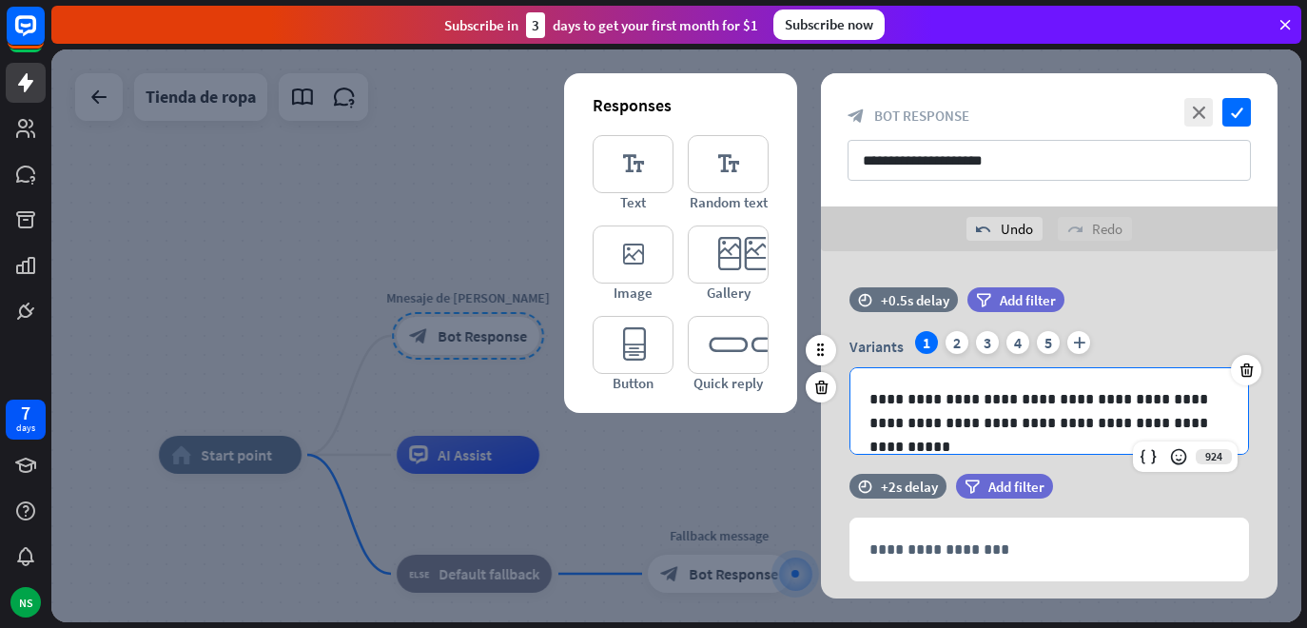
click at [1182, 427] on p "**********" at bounding box center [1050, 411] width 360 height 48
click at [1152, 425] on p "**********" at bounding box center [1050, 411] width 360 height 48
click at [955, 347] on div "2" at bounding box center [957, 342] width 23 height 23
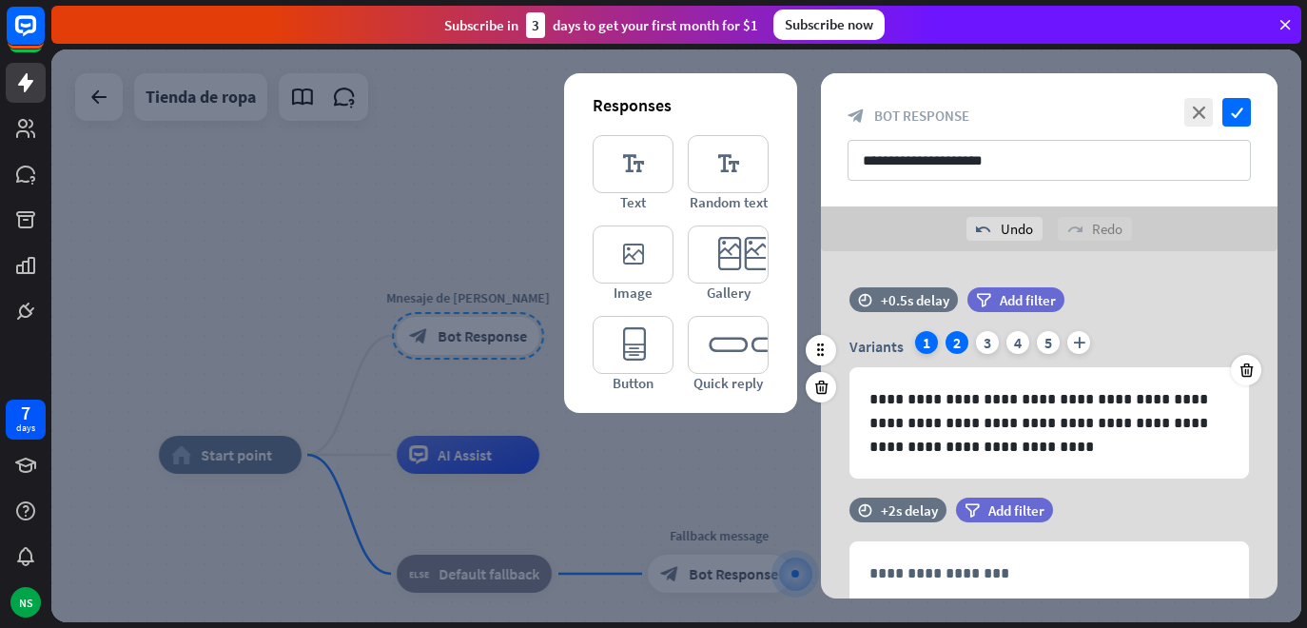
click at [923, 346] on div "1" at bounding box center [926, 342] width 23 height 23
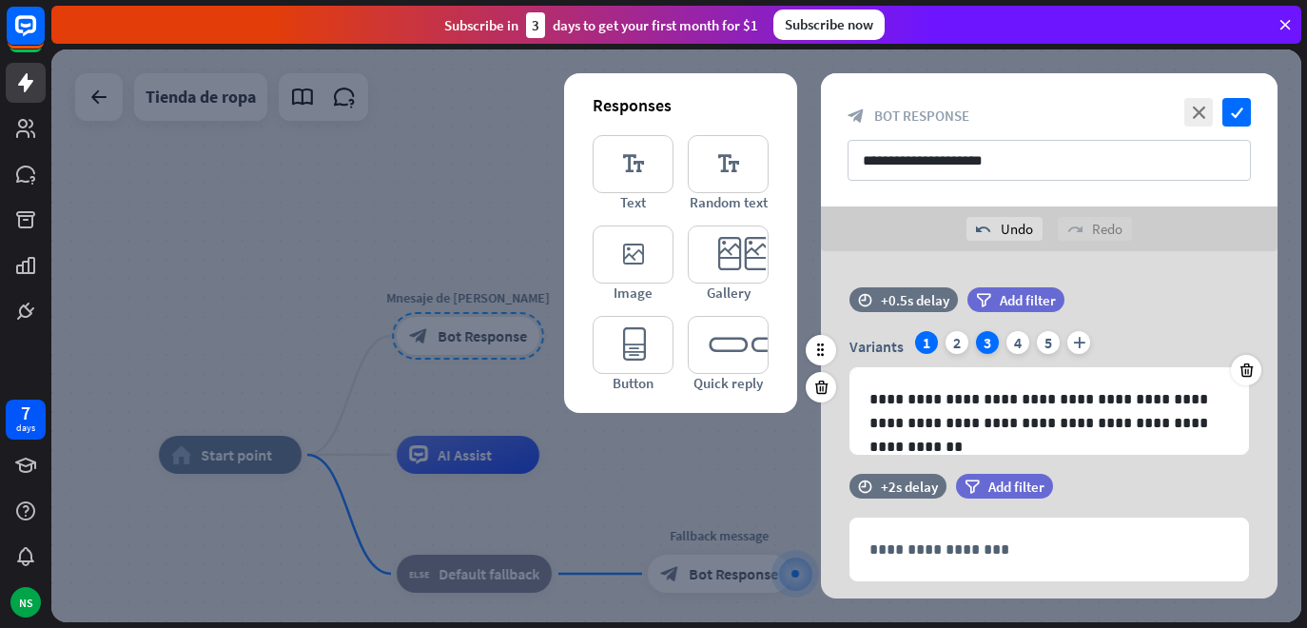
click at [987, 347] on div "3" at bounding box center [987, 342] width 23 height 23
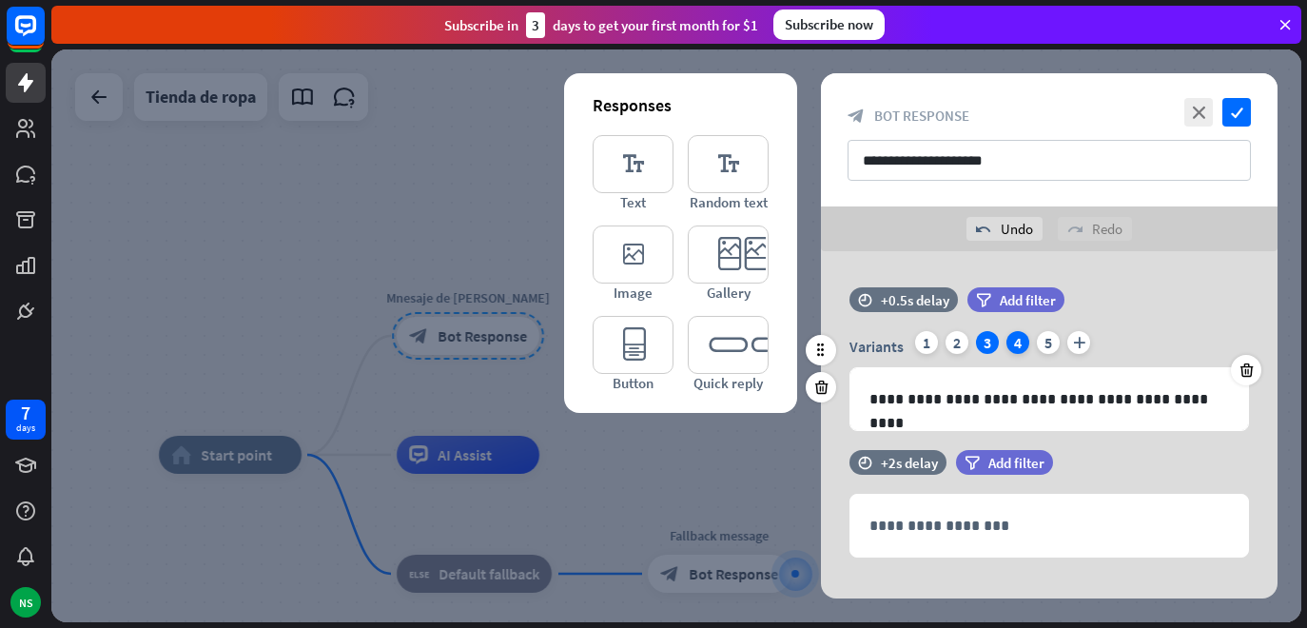
click at [1019, 345] on div "4" at bounding box center [1018, 342] width 23 height 23
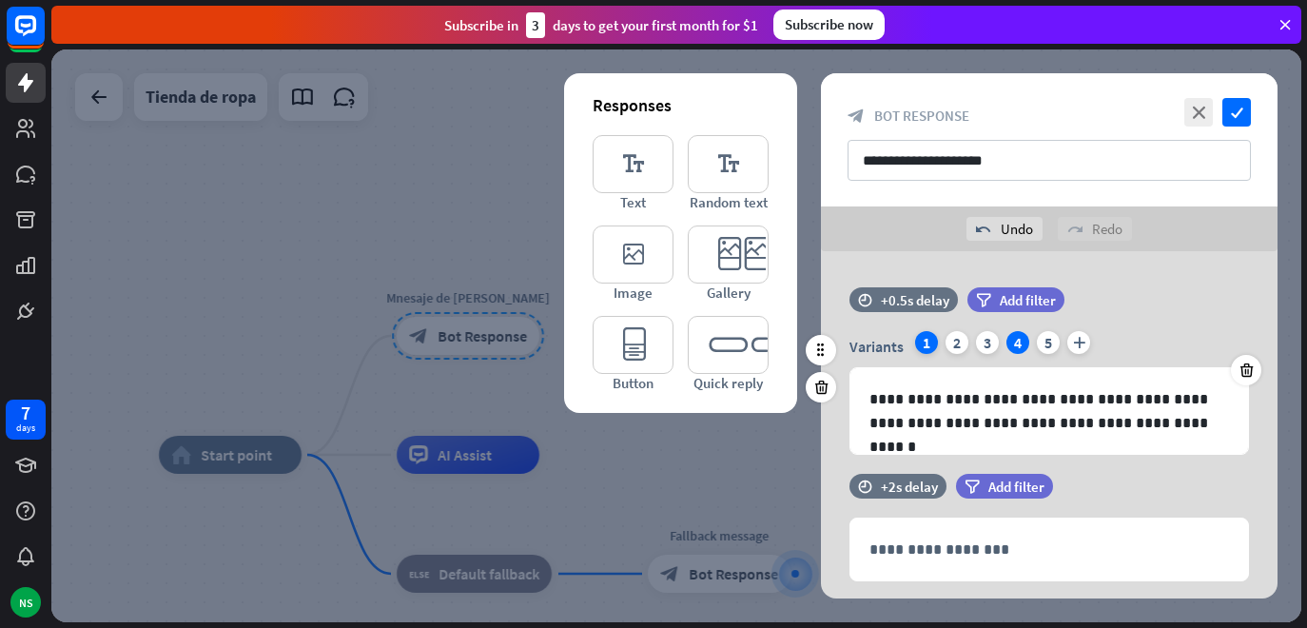
click at [927, 347] on div "1" at bounding box center [926, 342] width 23 height 23
click at [1026, 295] on span "Add filter" at bounding box center [1028, 300] width 56 height 18
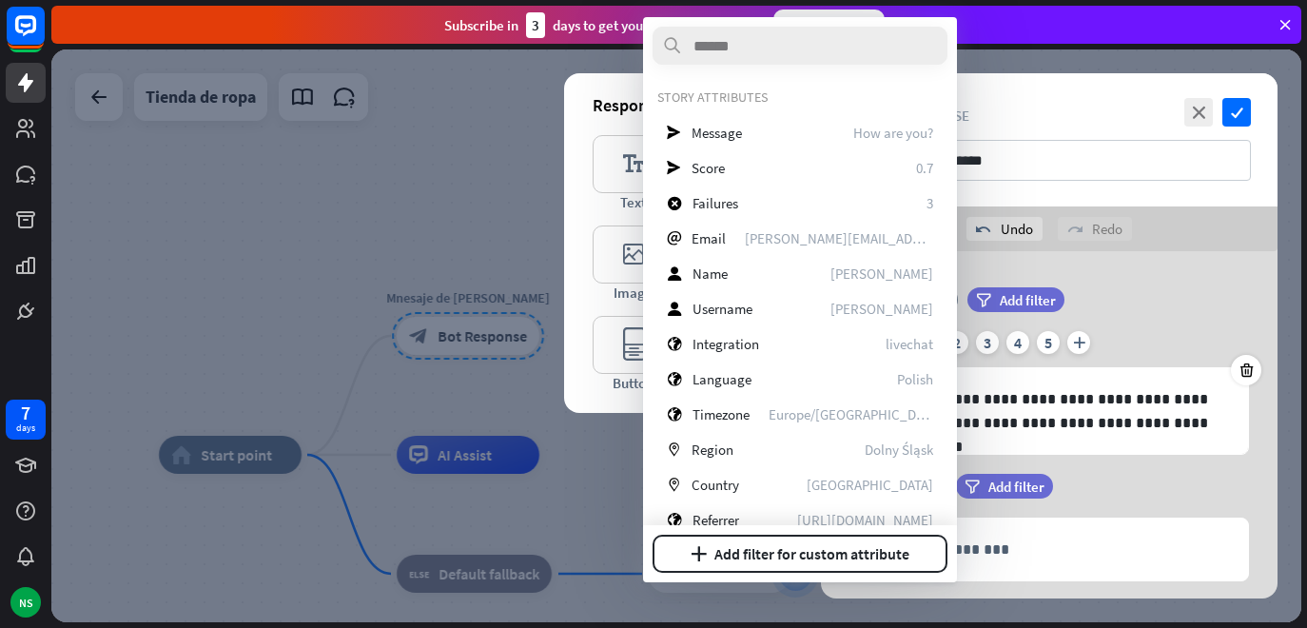
click at [607, 494] on div at bounding box center [676, 335] width 1250 height 573
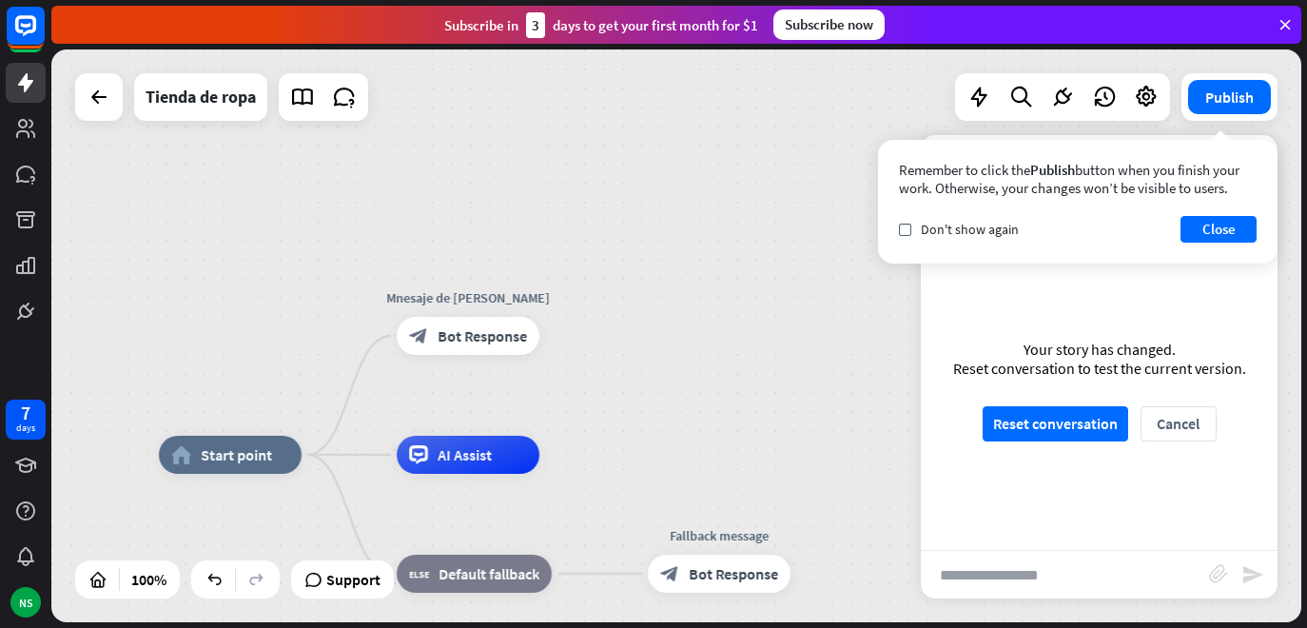
click at [991, 571] on input "text" at bounding box center [1065, 575] width 288 height 48
type input "****"
click at [1218, 422] on div "Your story has changed. Reset conversation to test the current version. Reset c…" at bounding box center [1099, 390] width 357 height 320
click at [1195, 412] on button "Cancel" at bounding box center [1179, 423] width 76 height 35
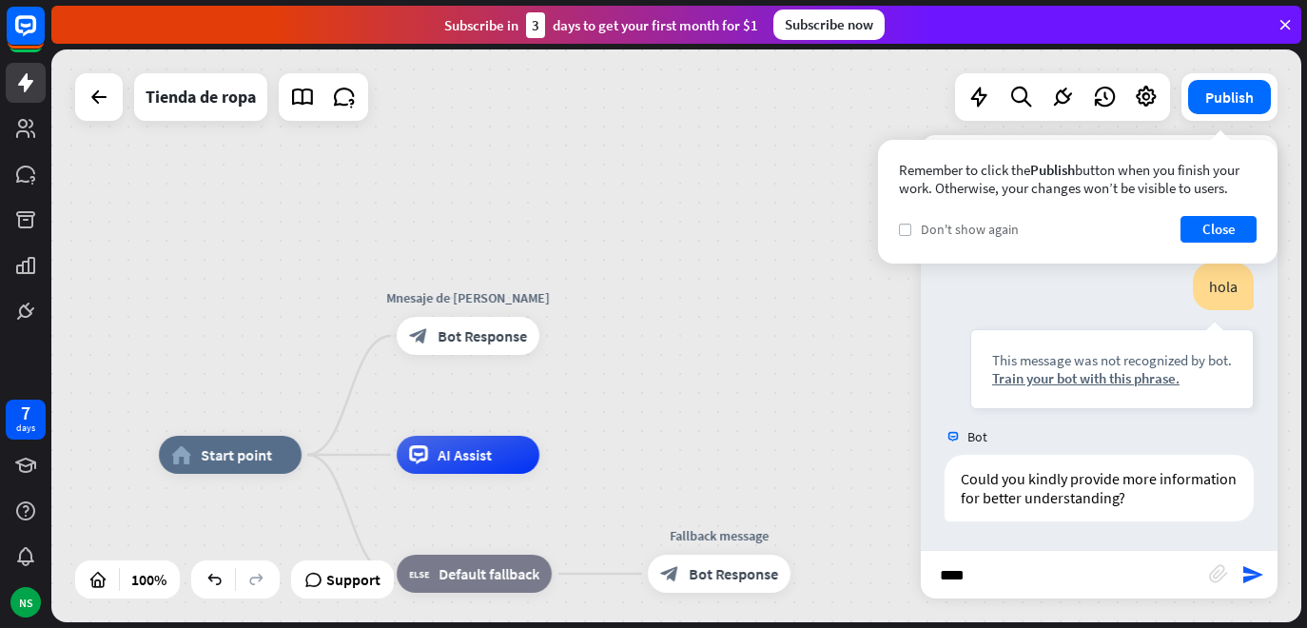
click at [908, 224] on label "check" at bounding box center [905, 230] width 12 height 12
click at [1217, 227] on button "Close" at bounding box center [1219, 229] width 76 height 27
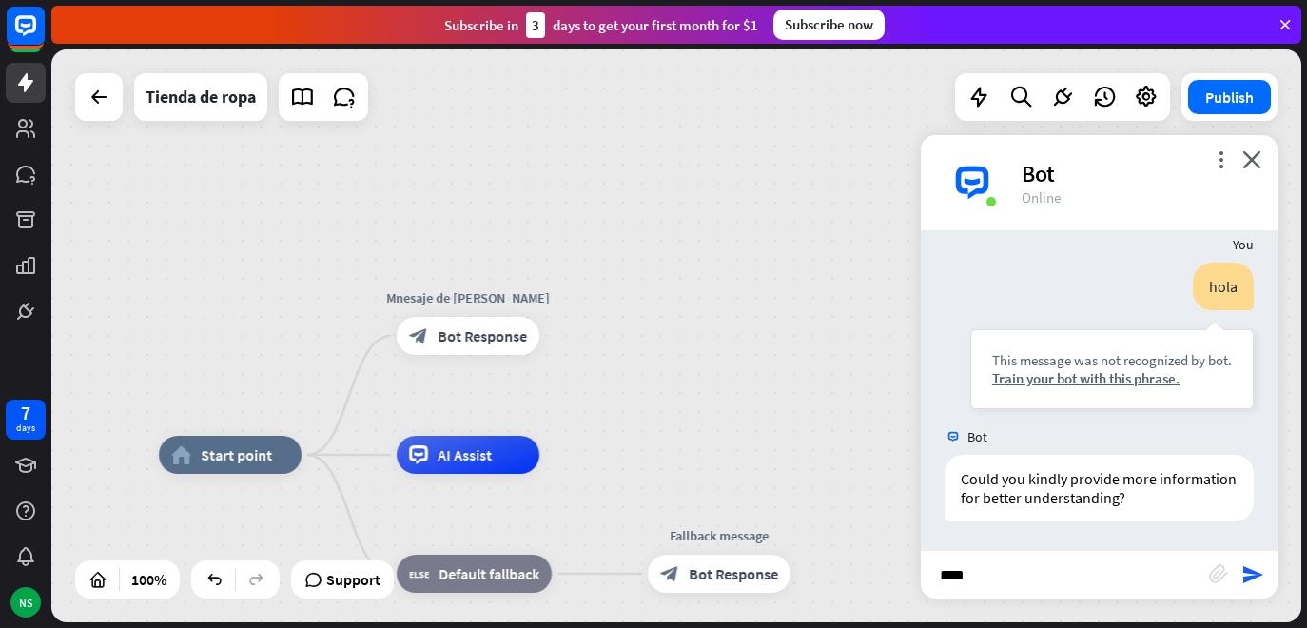
click at [1266, 140] on div "more_vert close Bot Online" at bounding box center [1099, 182] width 357 height 95
click at [1269, 167] on div "more_vert close Bot Online" at bounding box center [1099, 182] width 357 height 95
click at [1266, 176] on div "more_vert close Bot Online" at bounding box center [1099, 182] width 357 height 95
click at [1244, 576] on icon "send" at bounding box center [1253, 574] width 23 height 23
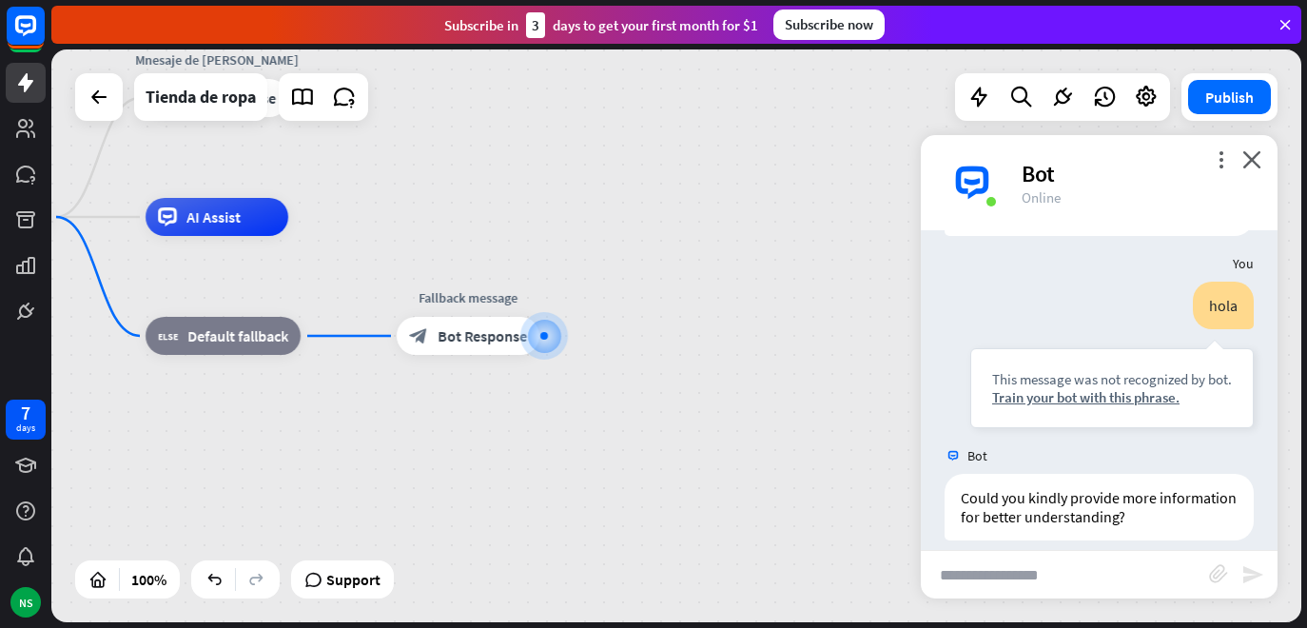
scroll to position [763, 0]
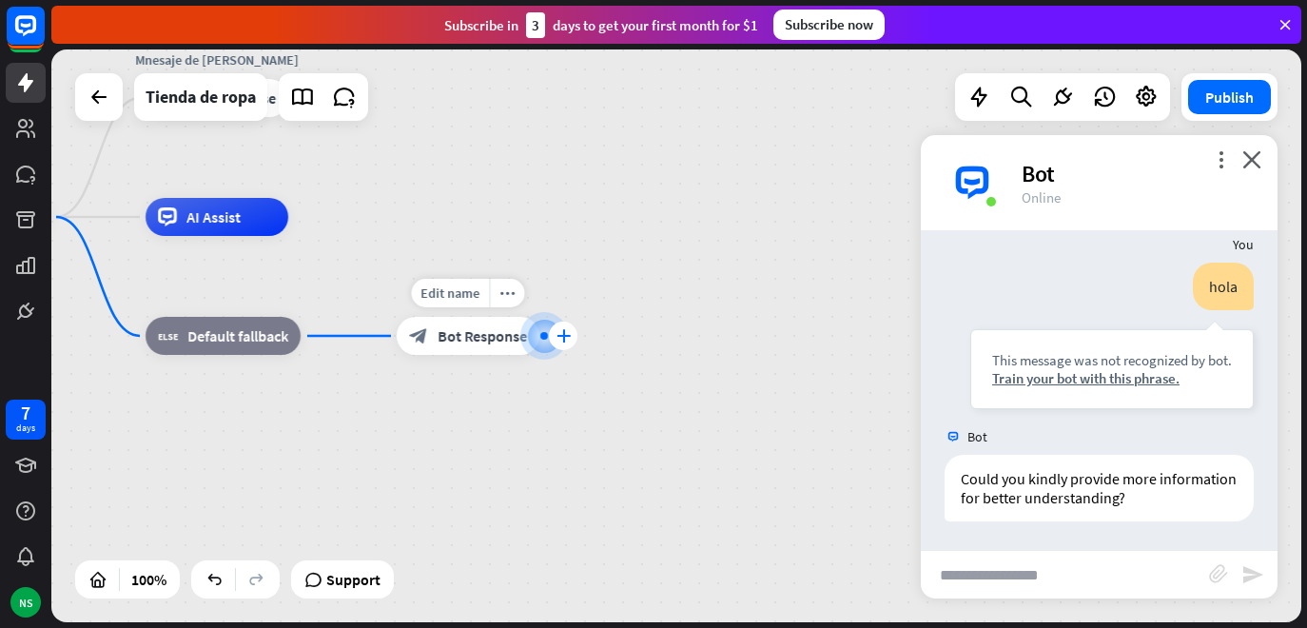
click at [556, 331] on div "plus" at bounding box center [563, 336] width 29 height 29
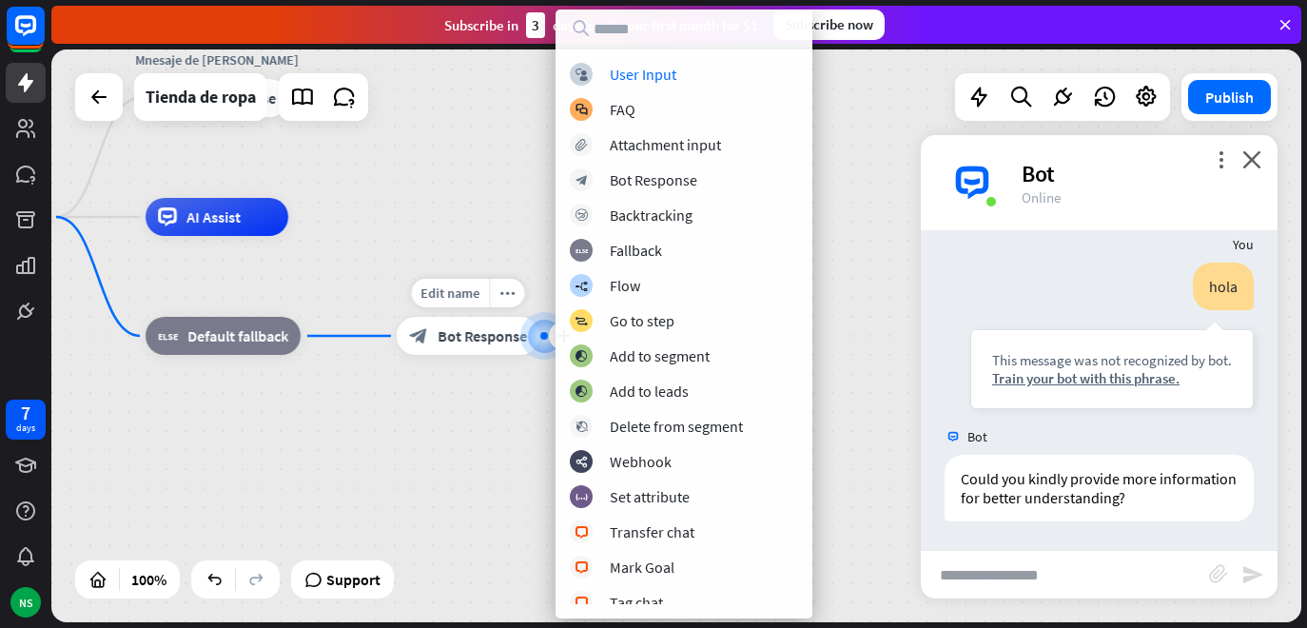
click at [497, 346] on div "block_bot_response Bot Response" at bounding box center [468, 336] width 143 height 38
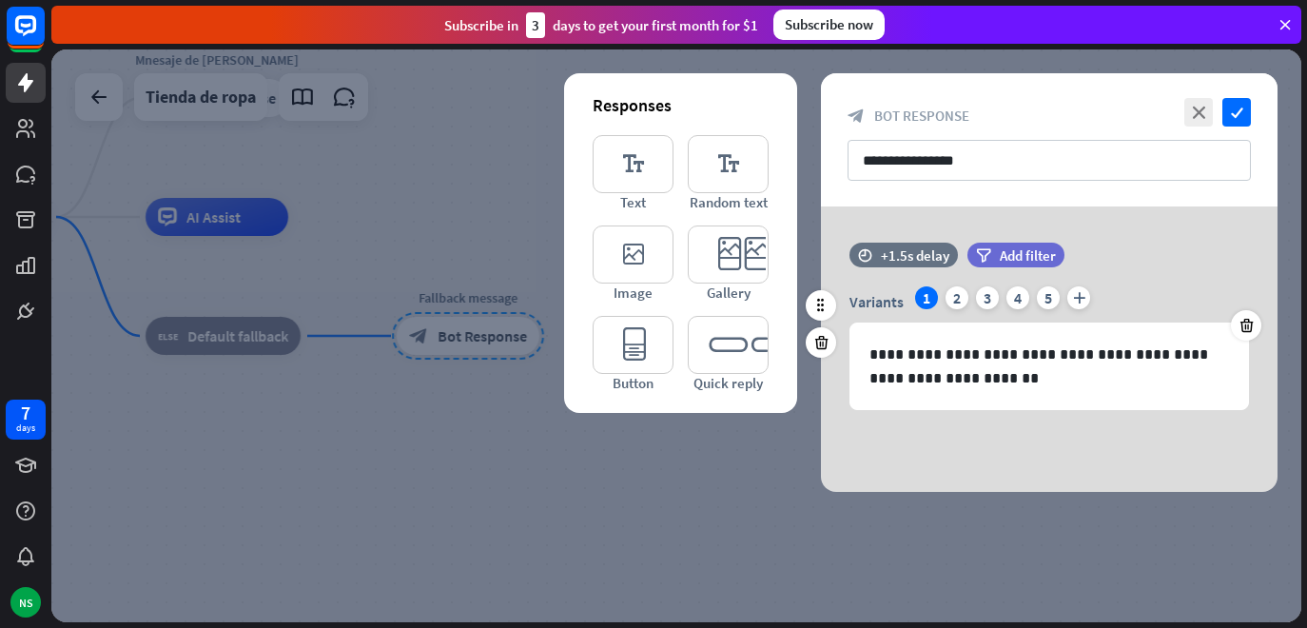
click at [967, 304] on div "Variants 1 2 3 4 5 plus" at bounding box center [1050, 301] width 400 height 30
click at [960, 304] on div "2" at bounding box center [957, 297] width 23 height 23
click at [923, 304] on div "1" at bounding box center [926, 297] width 23 height 23
click at [1204, 105] on icon "close" at bounding box center [1199, 112] width 29 height 29
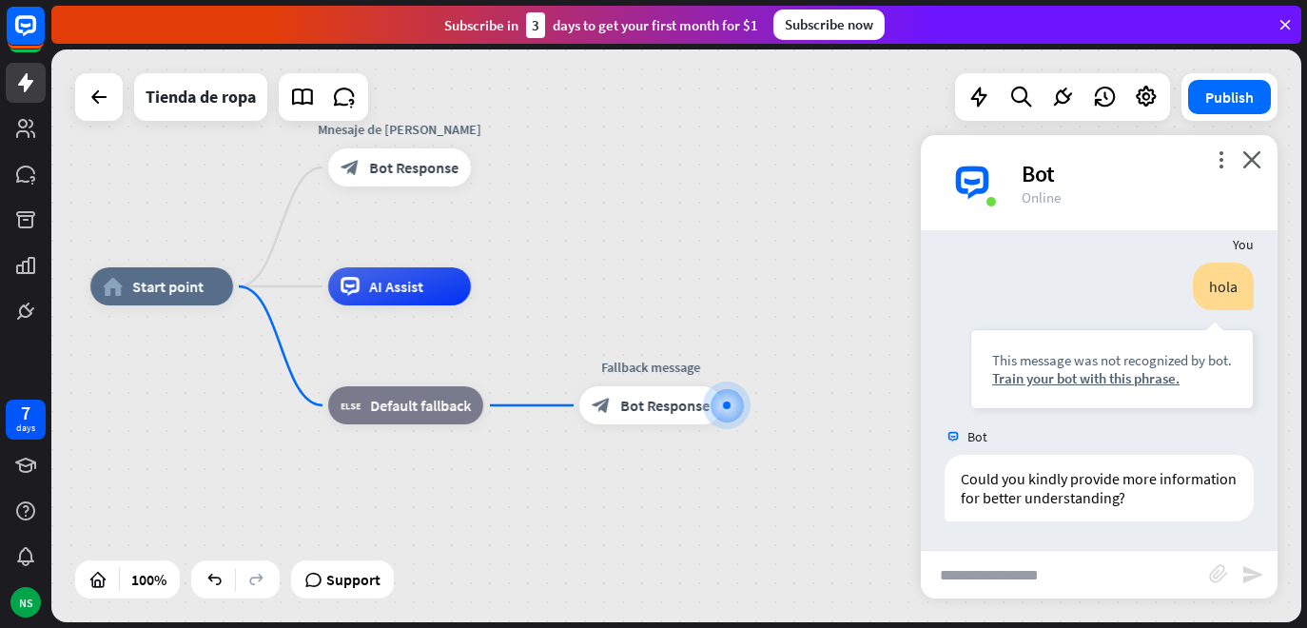
drag, startPoint x: 611, startPoint y: 322, endPoint x: 794, endPoint y: 391, distance: 195.5
click at [794, 391] on div "home_2 Start point Mnesaje de bienvenida block_bot_response Bot Response AI Ass…" at bounding box center [715, 572] width 1250 height 573
click at [793, 387] on div "home_2 Start point Mnesaje de bienvenida block_bot_response Bot Response AI Ass…" at bounding box center [715, 572] width 1250 height 573
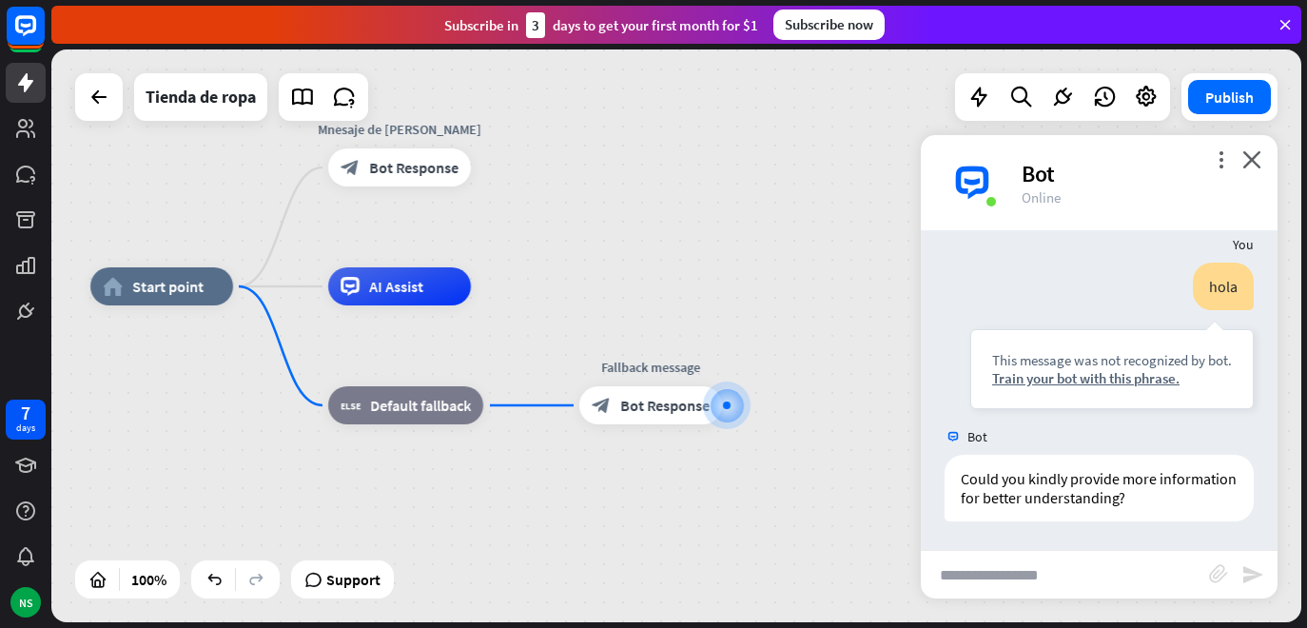
drag, startPoint x: 732, startPoint y: 401, endPoint x: 799, endPoint y: 414, distance: 68.9
click at [357, 167] on icon "block_bot_response" at bounding box center [350, 167] width 19 height 19
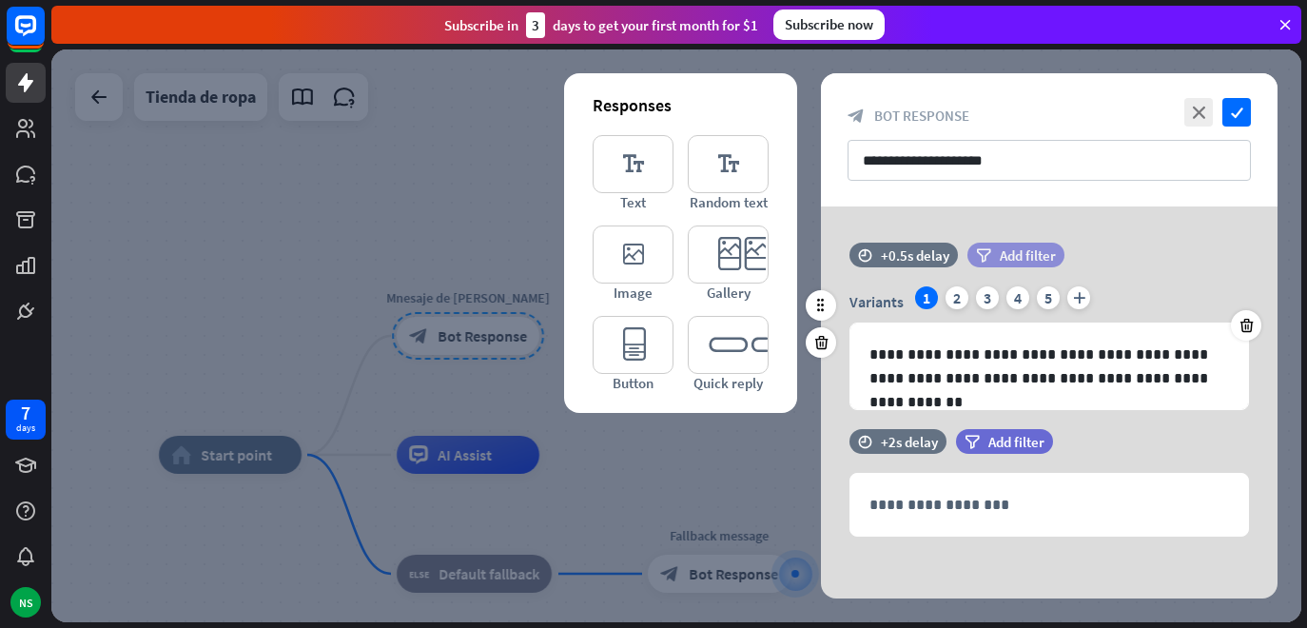
click at [1012, 247] on span "Add filter" at bounding box center [1028, 255] width 56 height 18
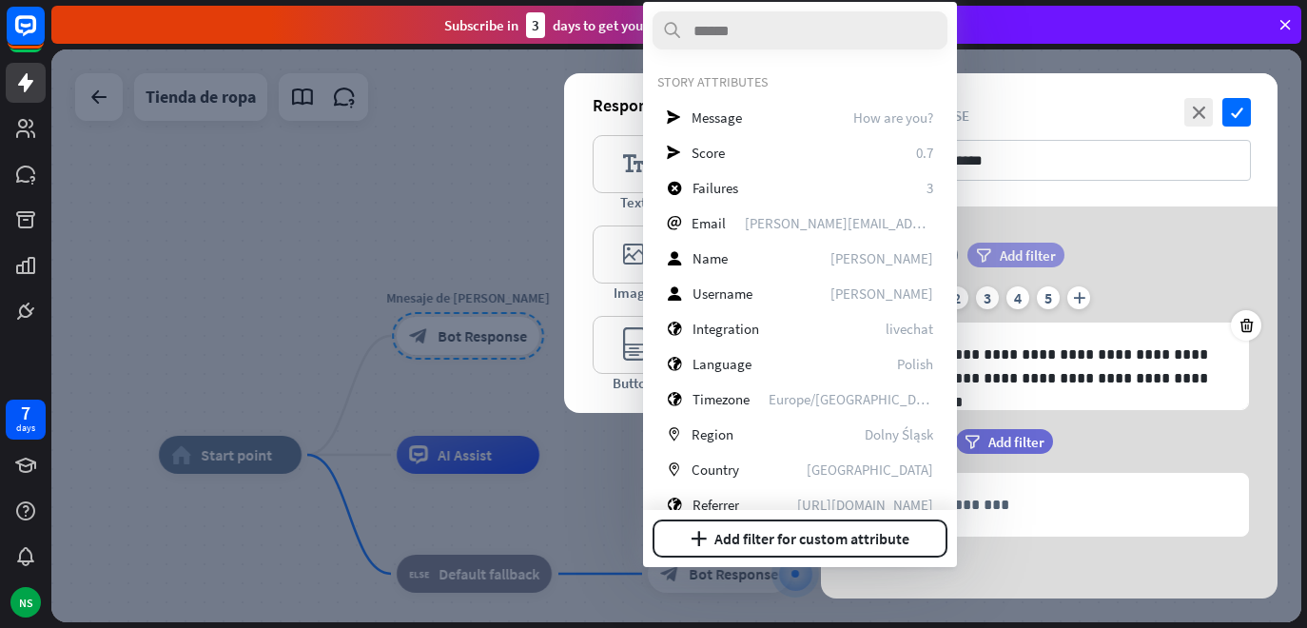
click at [1012, 249] on span "Add filter" at bounding box center [1028, 255] width 56 height 18
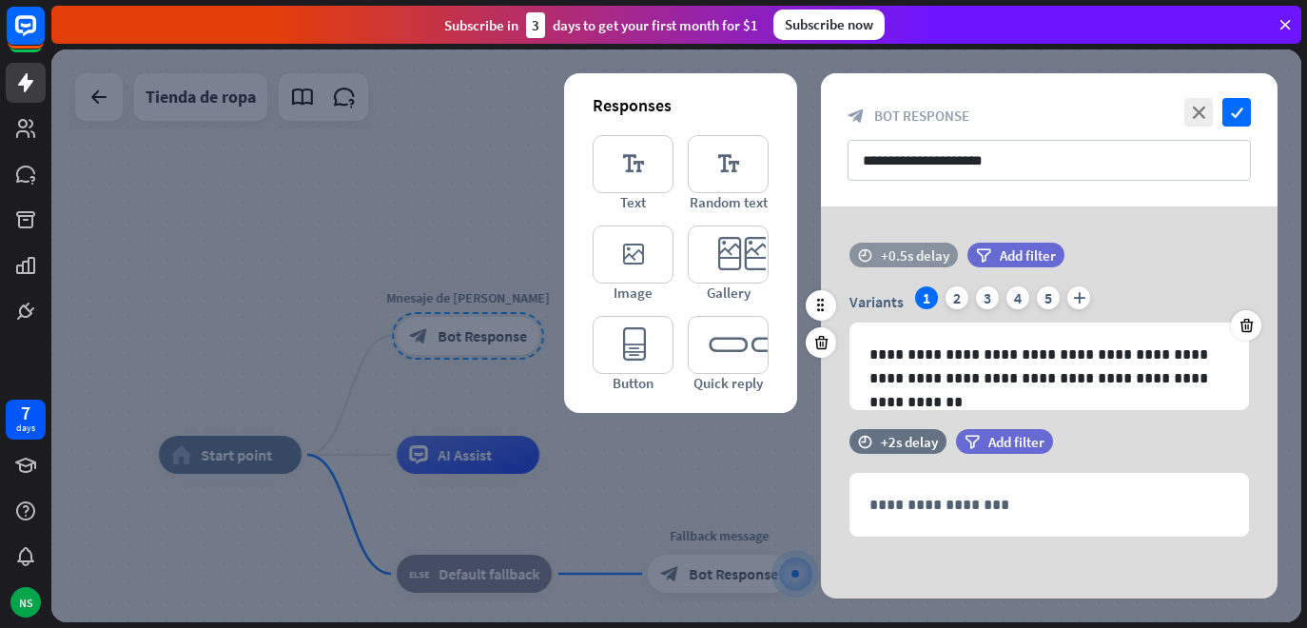
click at [930, 253] on div "+0.5s delay" at bounding box center [915, 255] width 69 height 18
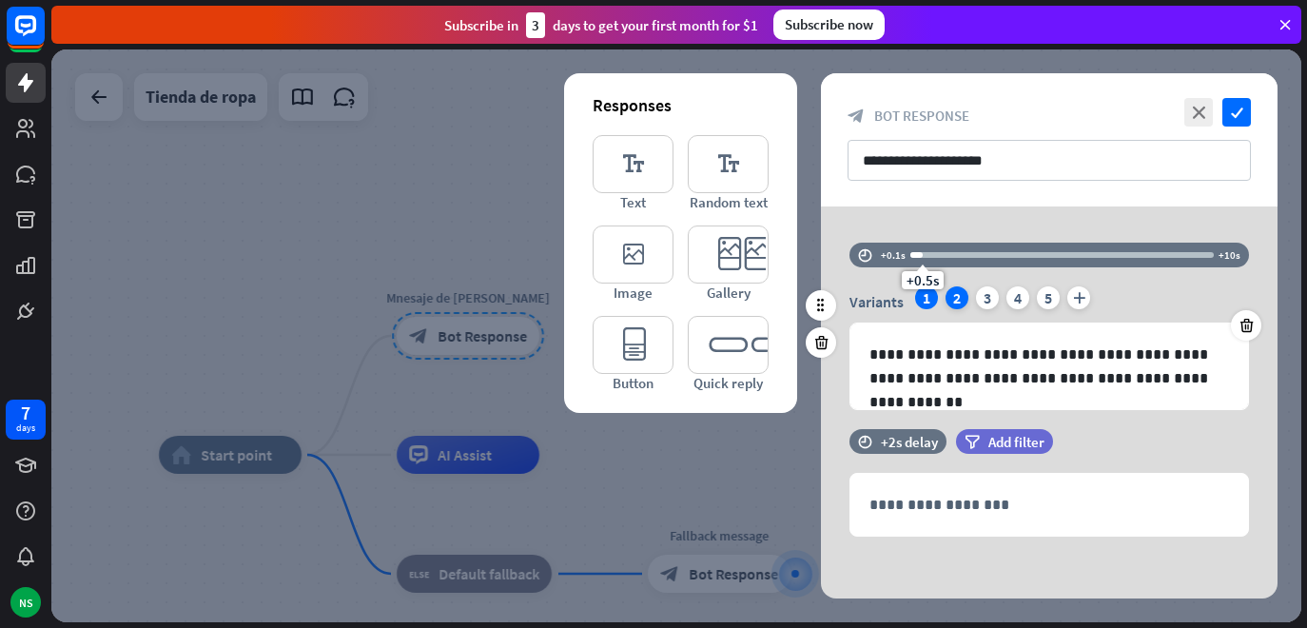
click at [963, 304] on div "2" at bounding box center [957, 297] width 23 height 23
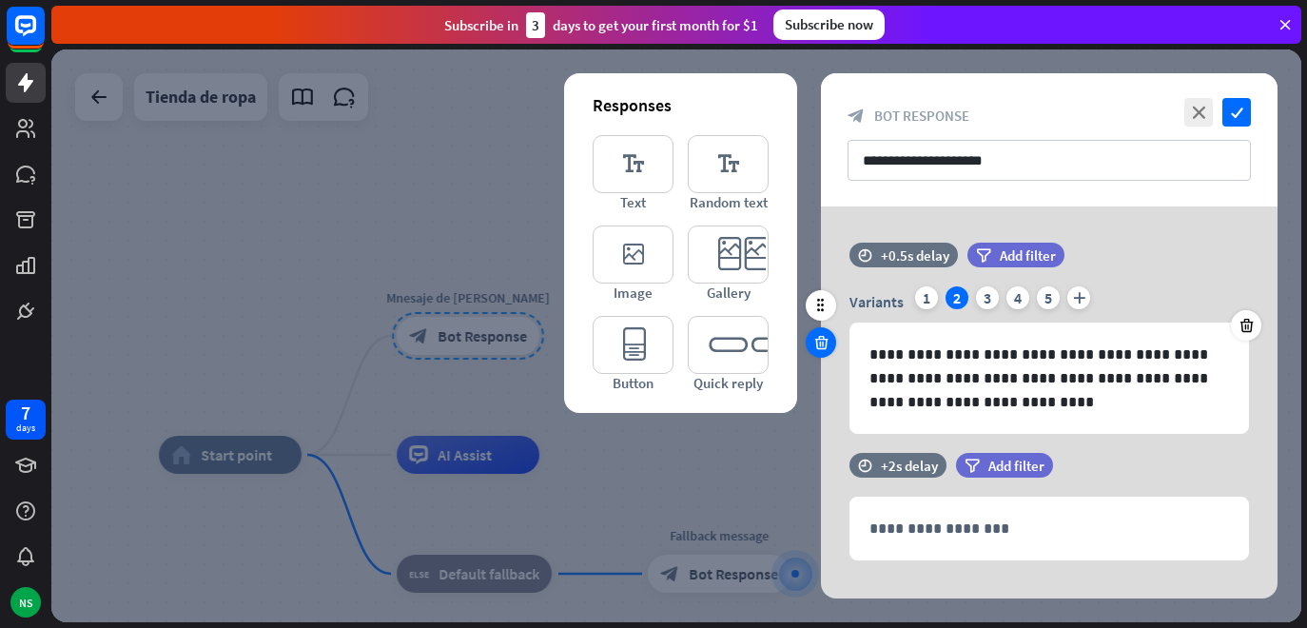
click at [828, 345] on icon at bounding box center [822, 342] width 18 height 17
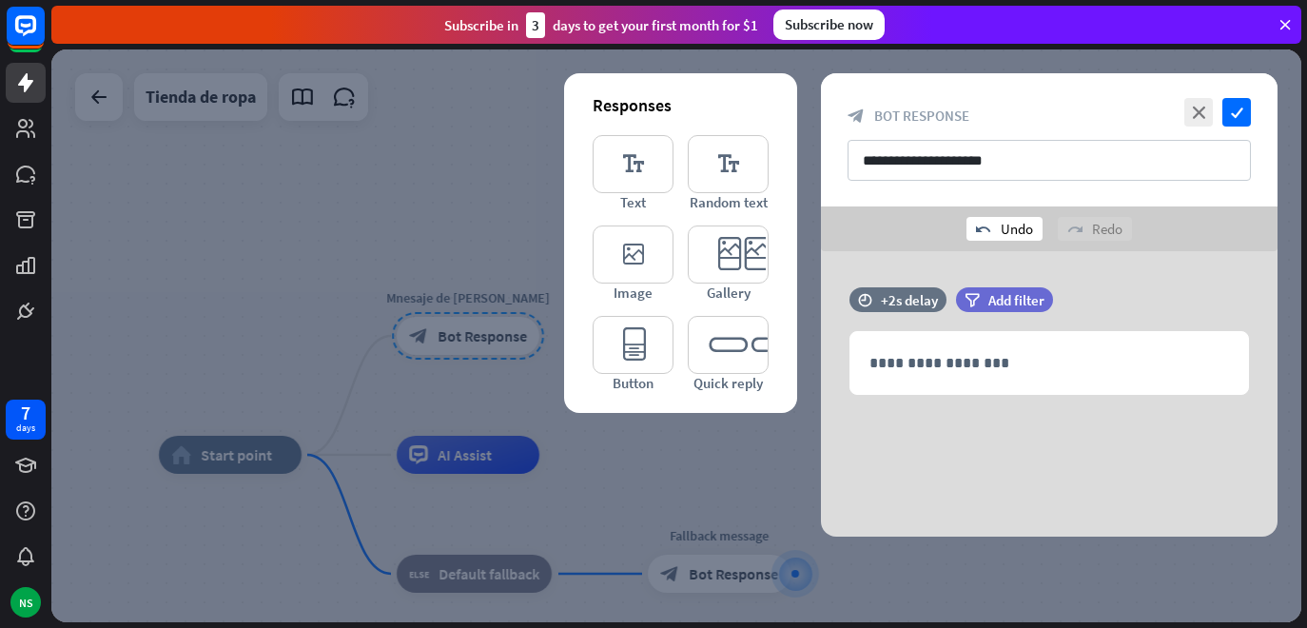
click at [1008, 237] on div "undo Undo" at bounding box center [1005, 229] width 76 height 24
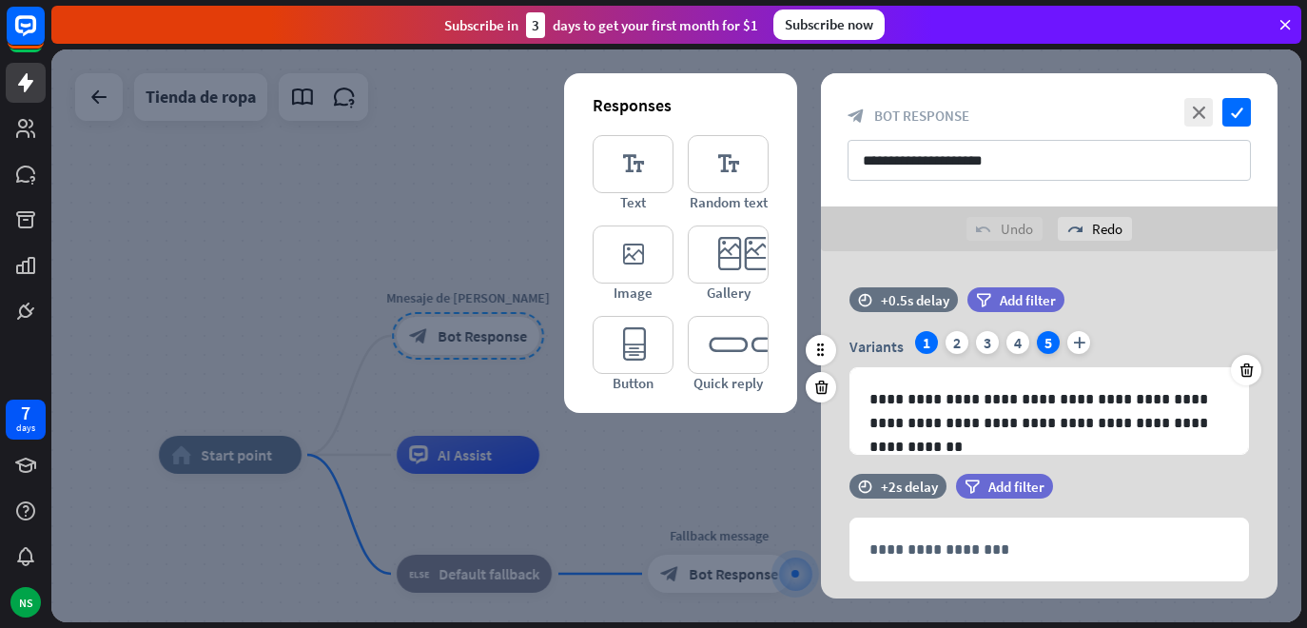
click at [1049, 348] on div "5" at bounding box center [1048, 342] width 23 height 23
click at [1047, 346] on div "5" at bounding box center [1048, 342] width 23 height 23
click at [1245, 374] on icon at bounding box center [1247, 370] width 18 height 17
click at [1243, 374] on icon at bounding box center [1247, 370] width 18 height 17
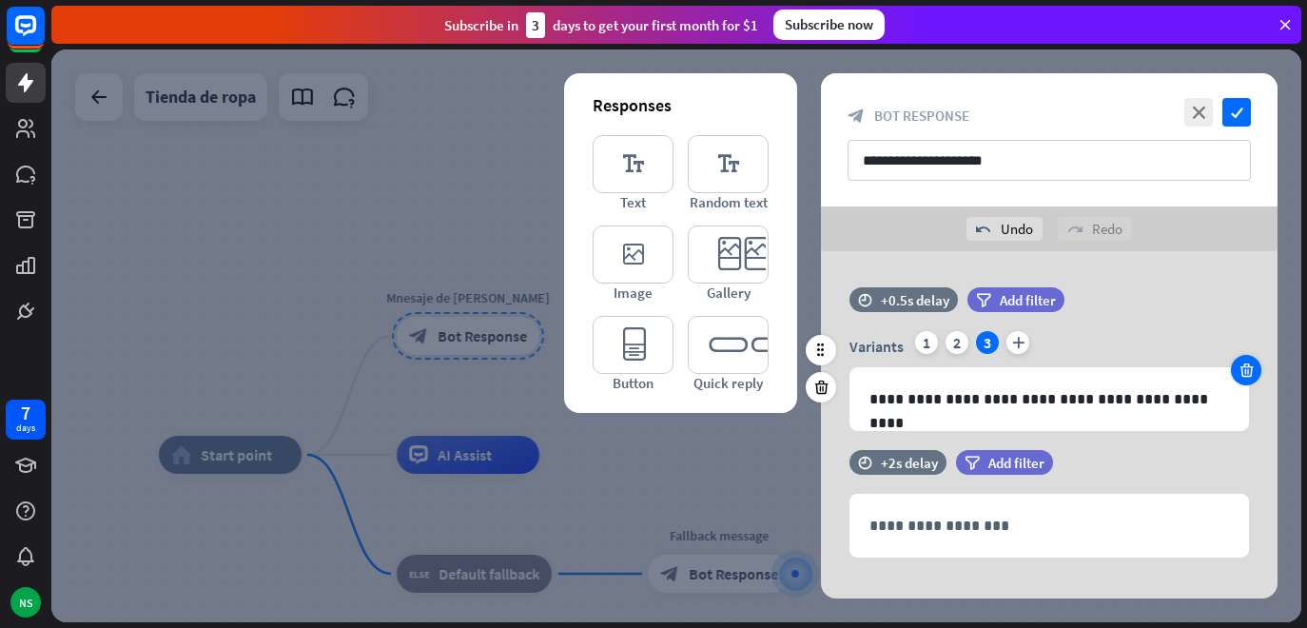
click at [1243, 374] on icon at bounding box center [1247, 370] width 18 height 17
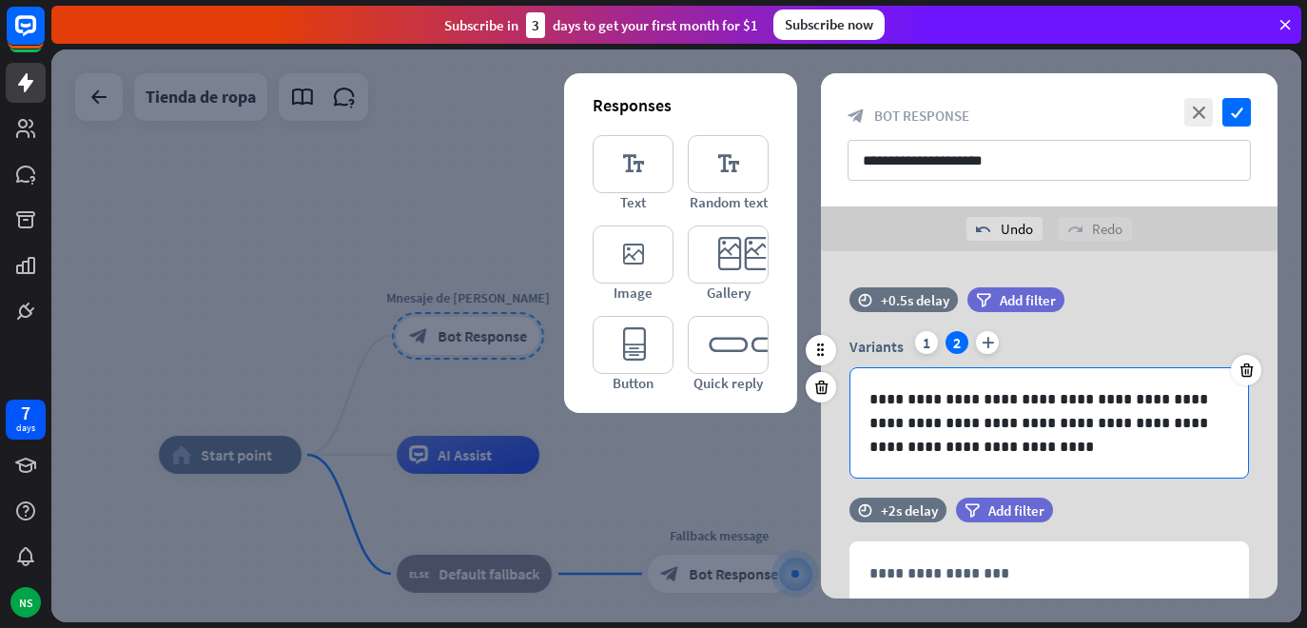
click at [1242, 374] on icon at bounding box center [1247, 370] width 18 height 17
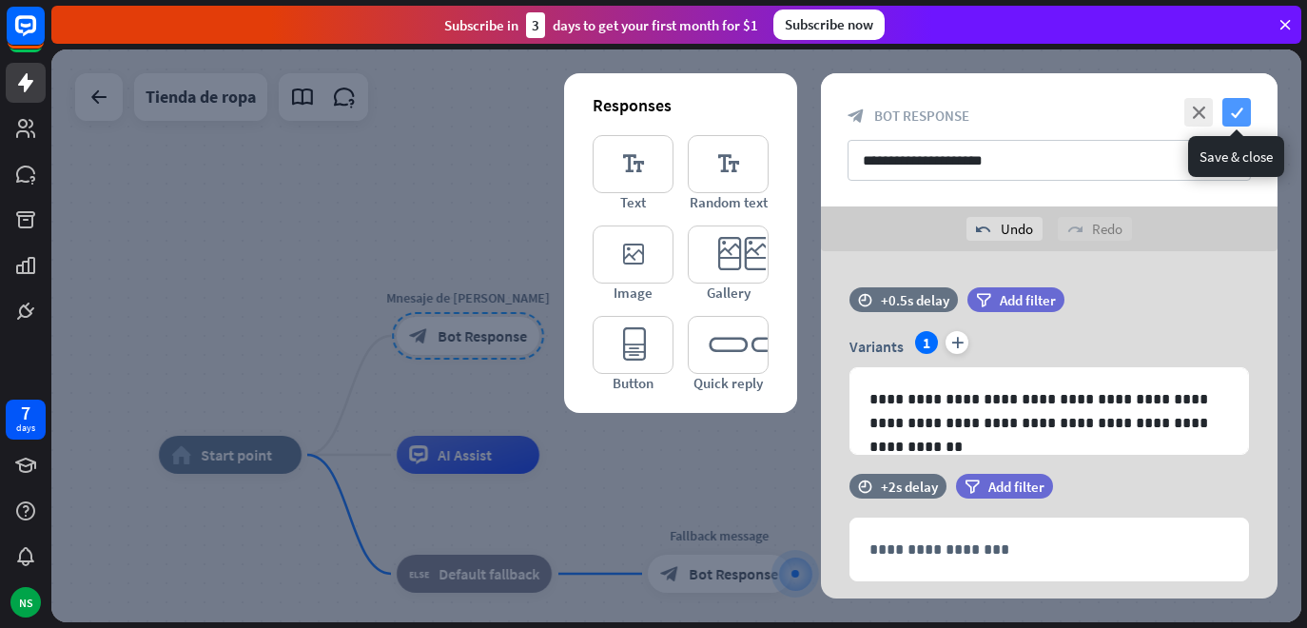
click at [1239, 102] on icon "check" at bounding box center [1237, 112] width 29 height 29
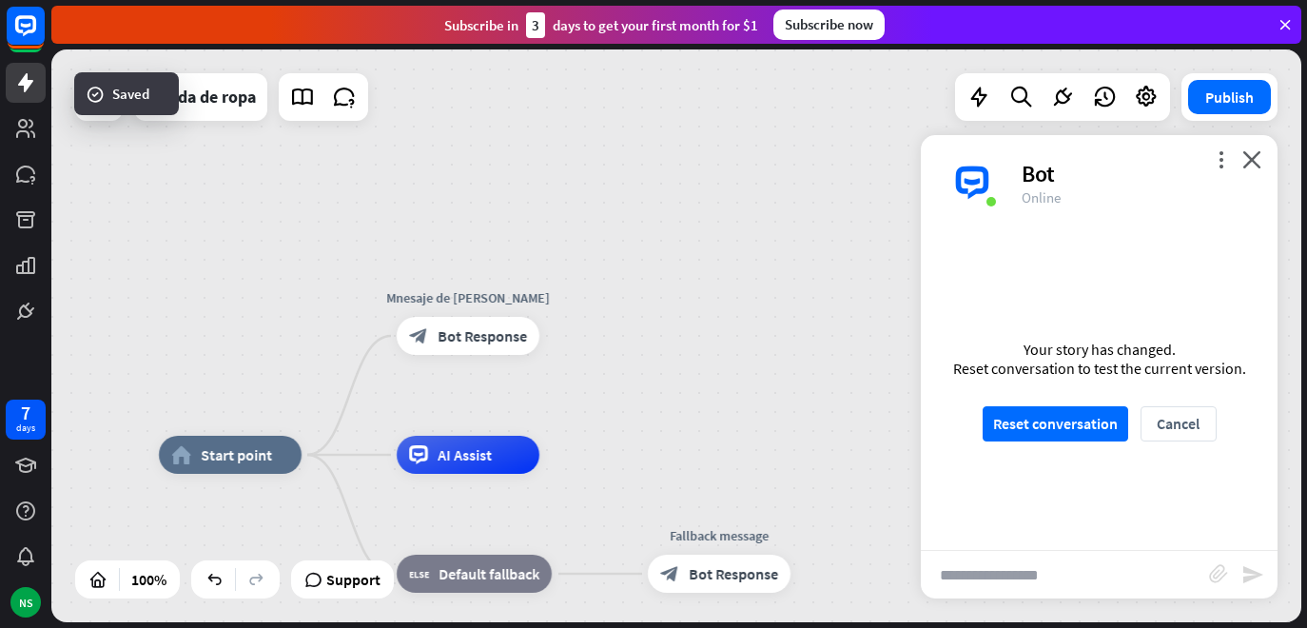
click at [994, 579] on input "text" at bounding box center [1065, 575] width 288 height 48
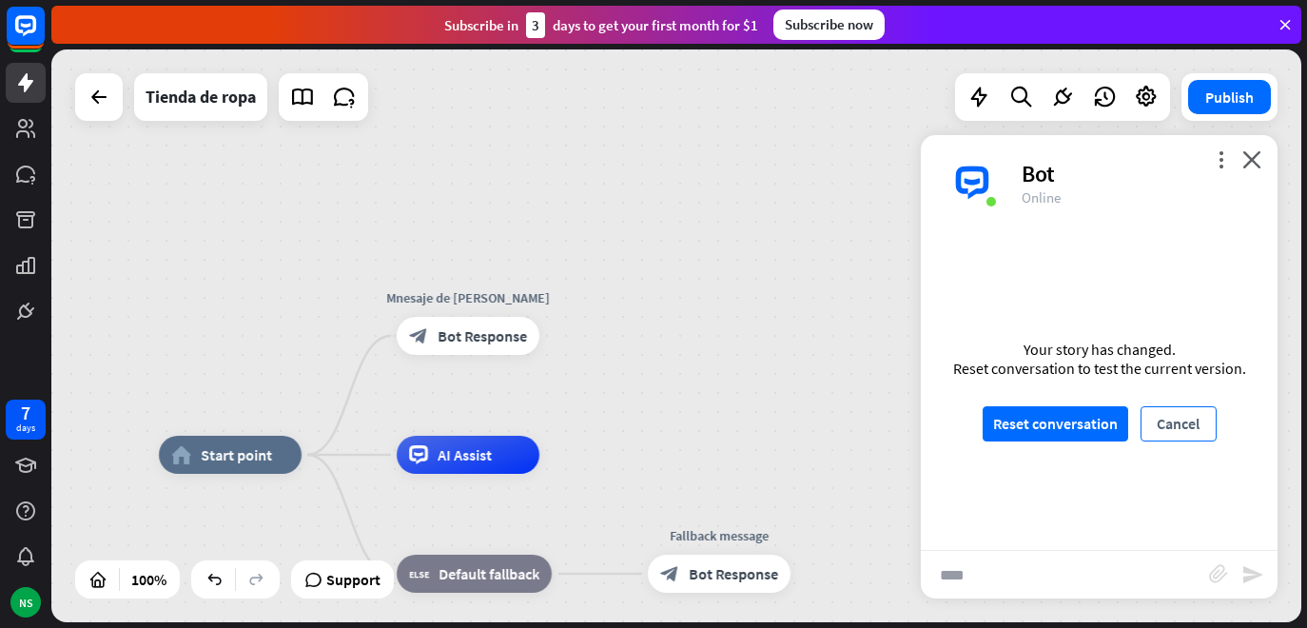
type input "****"
click at [1170, 430] on button "Cancel" at bounding box center [1179, 423] width 76 height 35
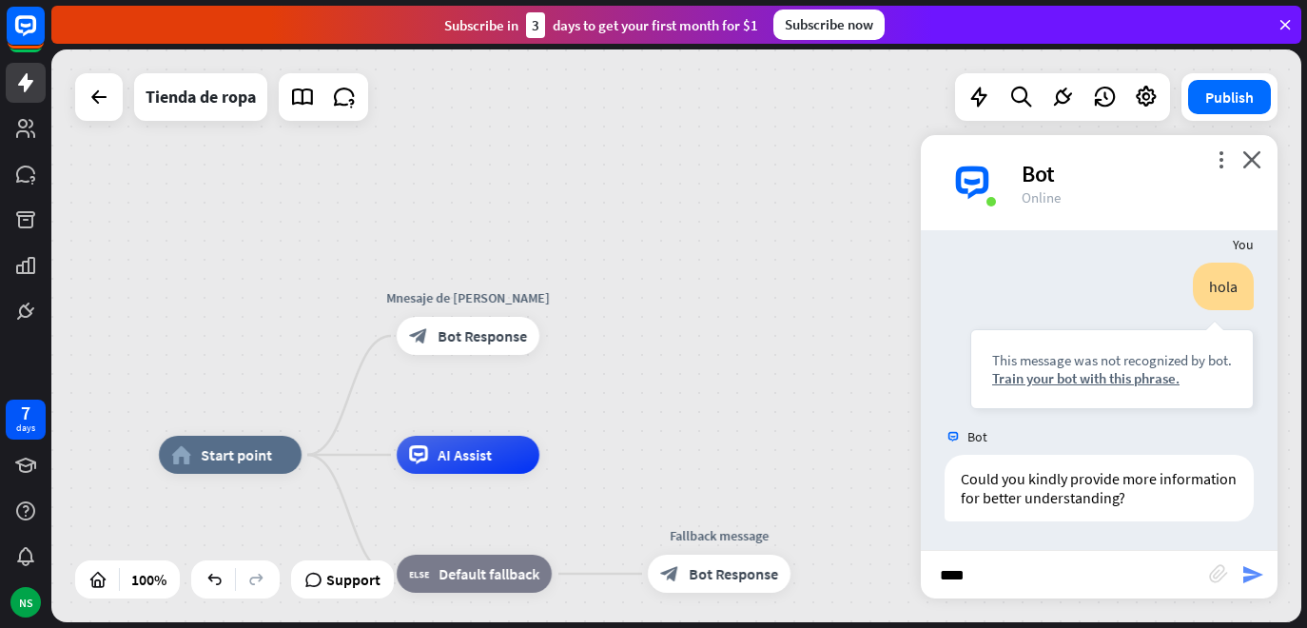
click at [1258, 575] on icon "send" at bounding box center [1253, 574] width 23 height 23
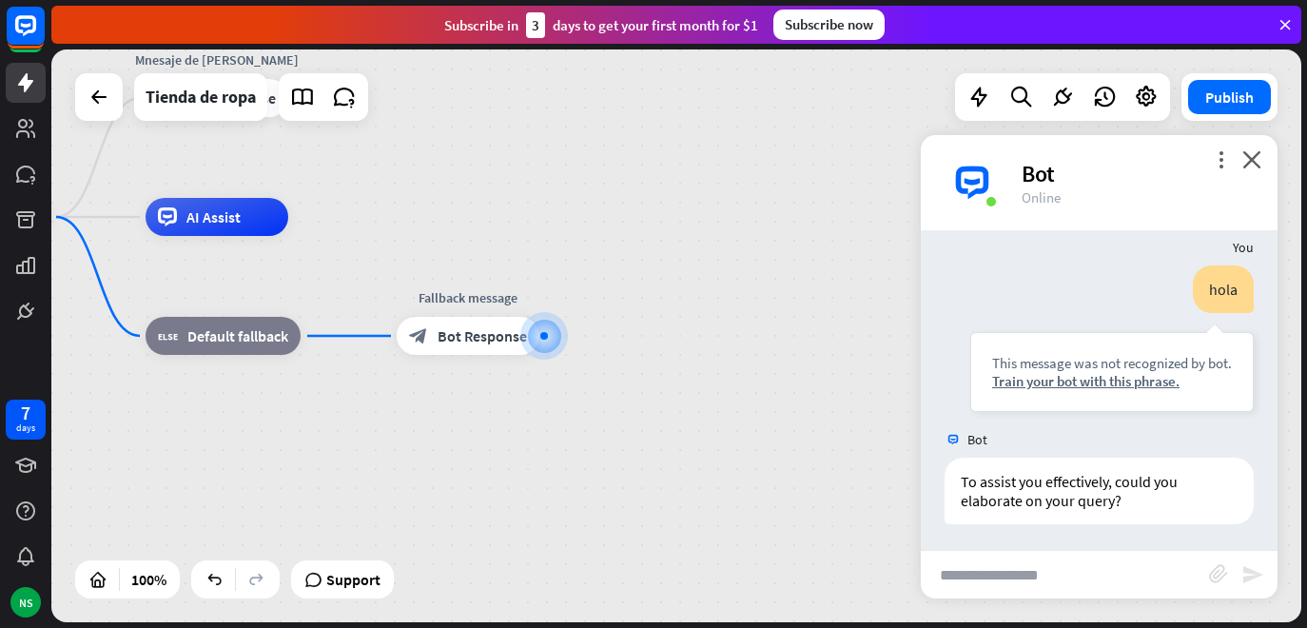
scroll to position [1068, 0]
click at [1051, 582] on input "text" at bounding box center [1065, 575] width 288 height 48
type input "**********"
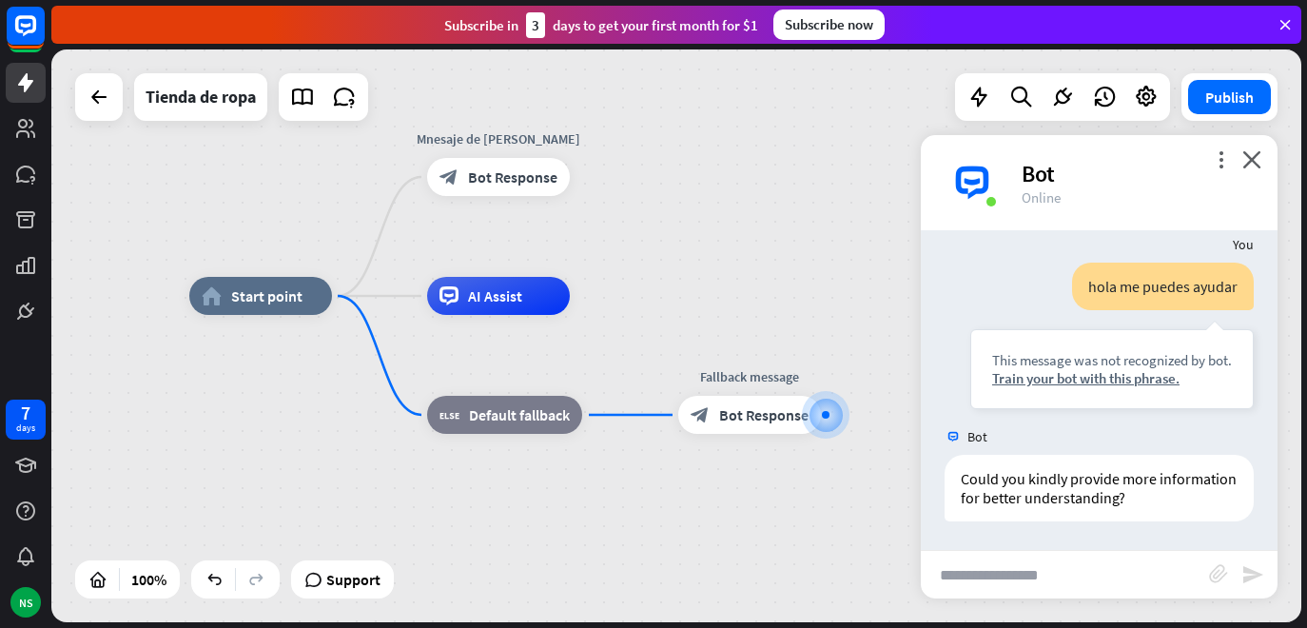
drag, startPoint x: 586, startPoint y: 503, endPoint x: 871, endPoint y: 590, distance: 297.4
click at [871, 590] on div "home_2 Start point Mnesaje de bienvenida block_bot_response Bot Response AI Ass…" at bounding box center [814, 582] width 1250 height 573
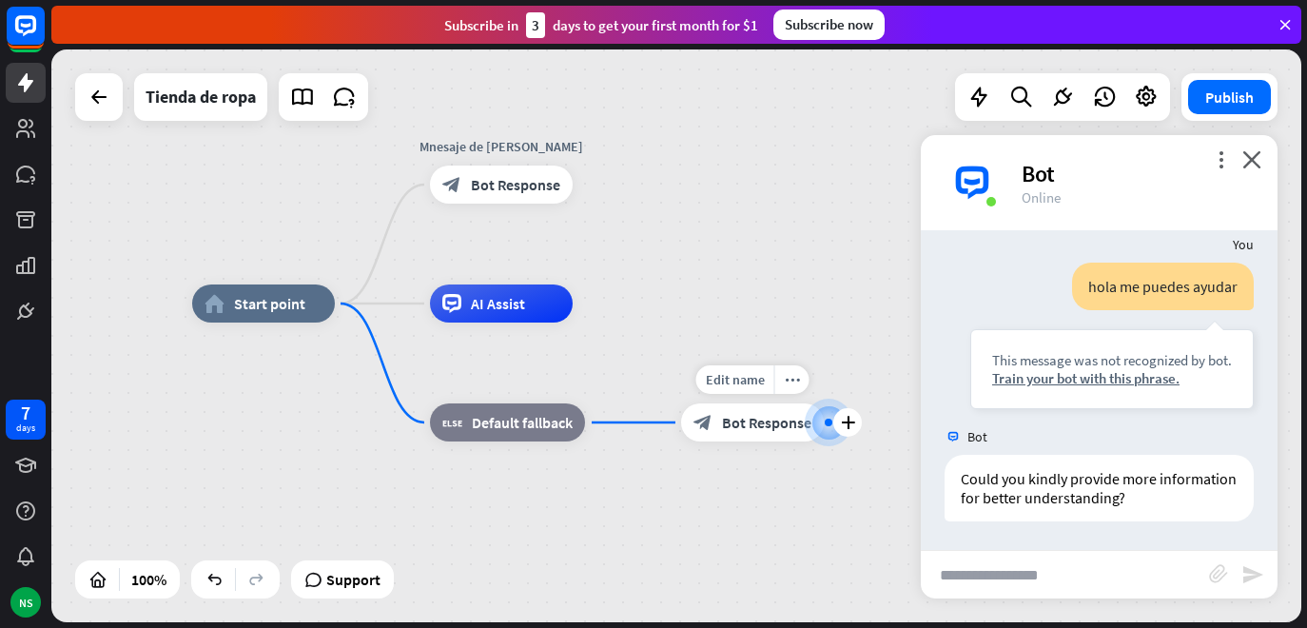
click at [822, 435] on div at bounding box center [829, 423] width 48 height 48
click at [846, 422] on icon "plus" at bounding box center [848, 422] width 14 height 13
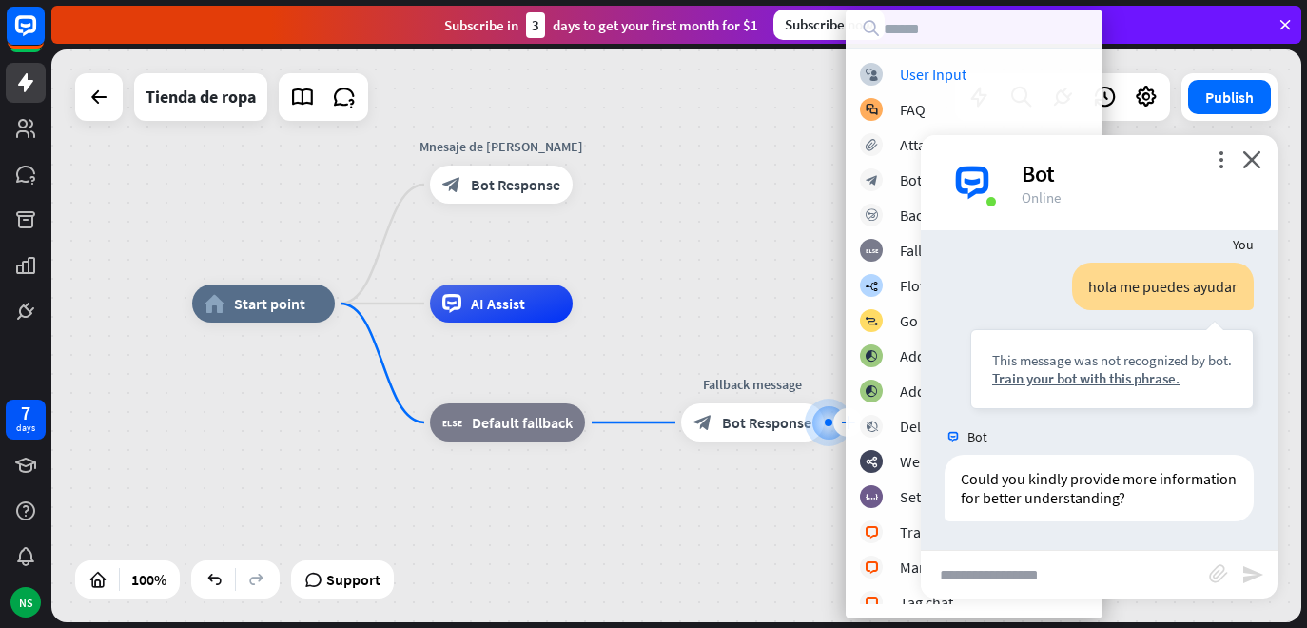
click at [846, 422] on div "block_user_input User Input block_faq FAQ block_attachment Attachment input blo…" at bounding box center [974, 333] width 257 height 541
click at [757, 422] on span "Bot Response" at bounding box center [766, 422] width 89 height 19
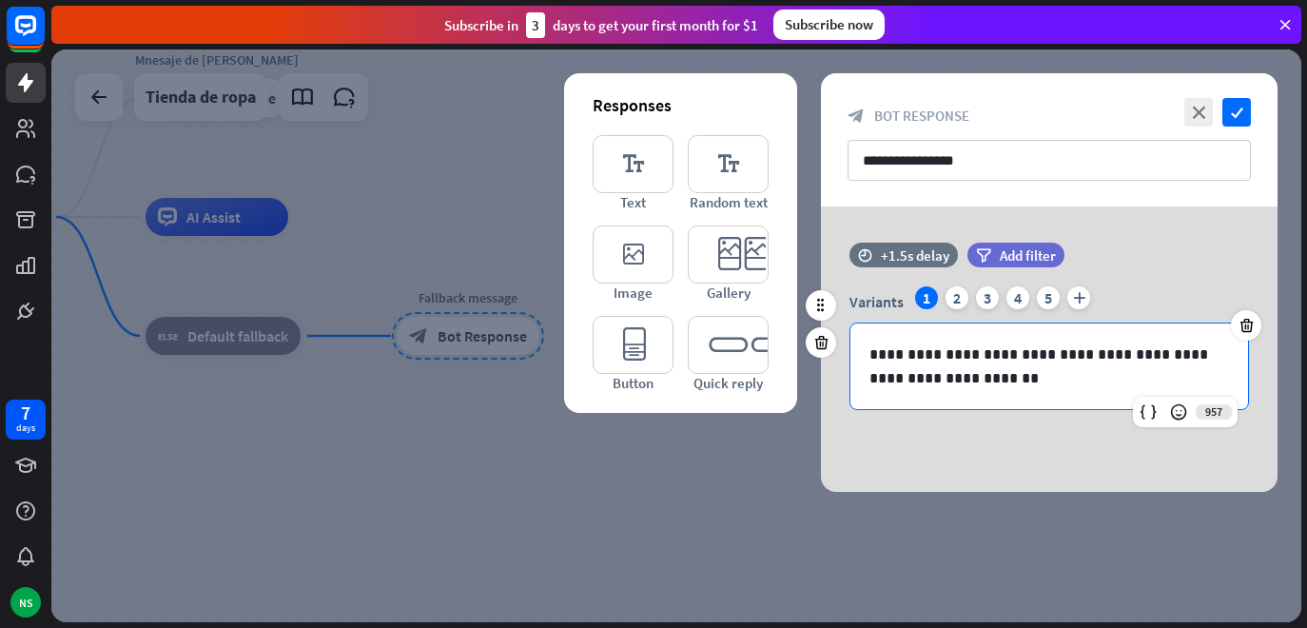
click at [999, 374] on p "**********" at bounding box center [1050, 367] width 360 height 48
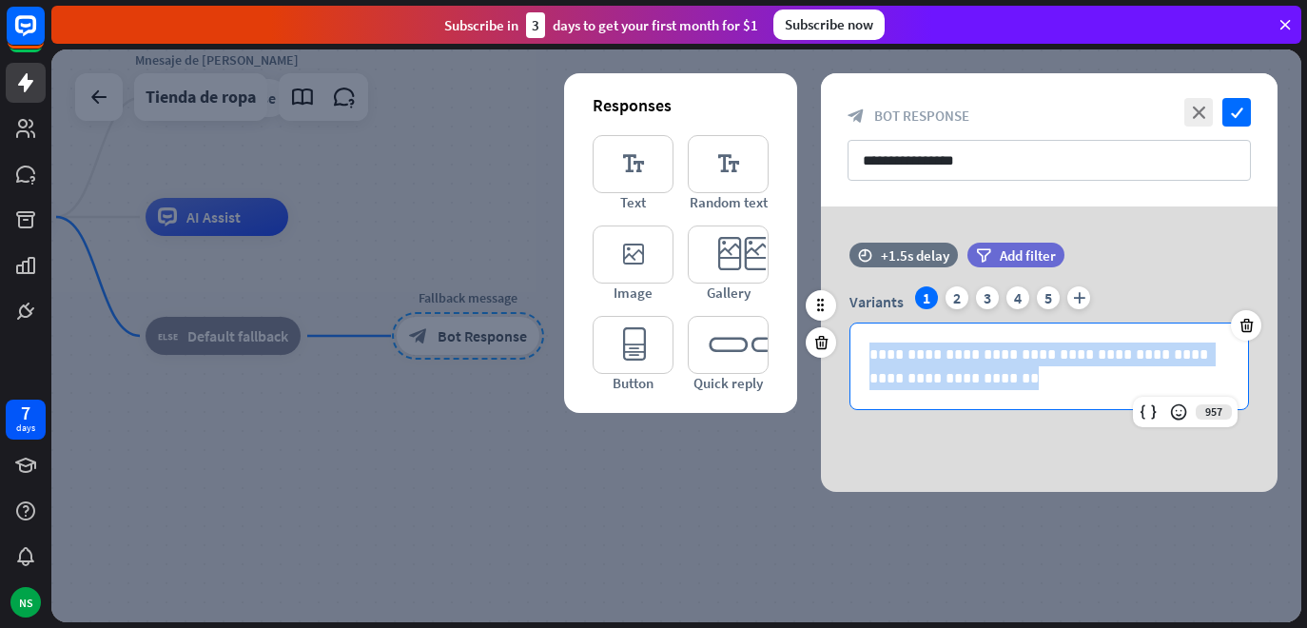
drag, startPoint x: 999, startPoint y: 374, endPoint x: 865, endPoint y: 347, distance: 136.8
click at [865, 347] on div "**********" at bounding box center [1050, 367] width 398 height 86
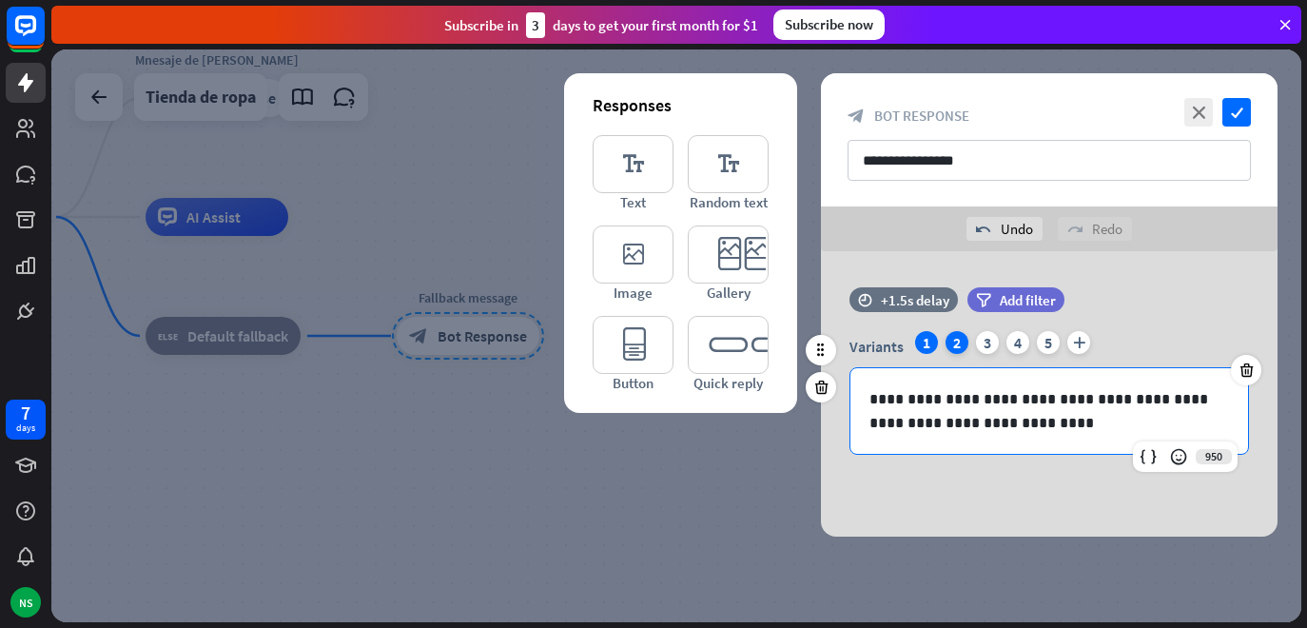
click at [957, 338] on div "2" at bounding box center [957, 342] width 23 height 23
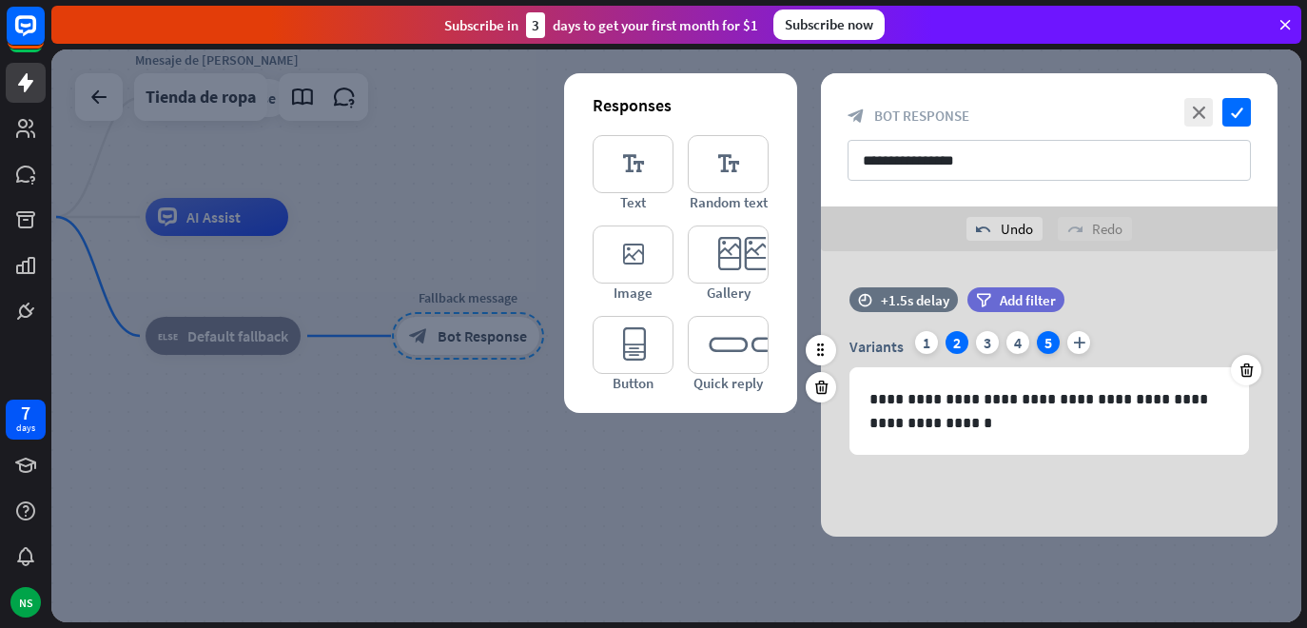
click at [1045, 343] on div "5" at bounding box center [1048, 342] width 23 height 23
click at [1246, 369] on icon at bounding box center [1247, 370] width 18 height 17
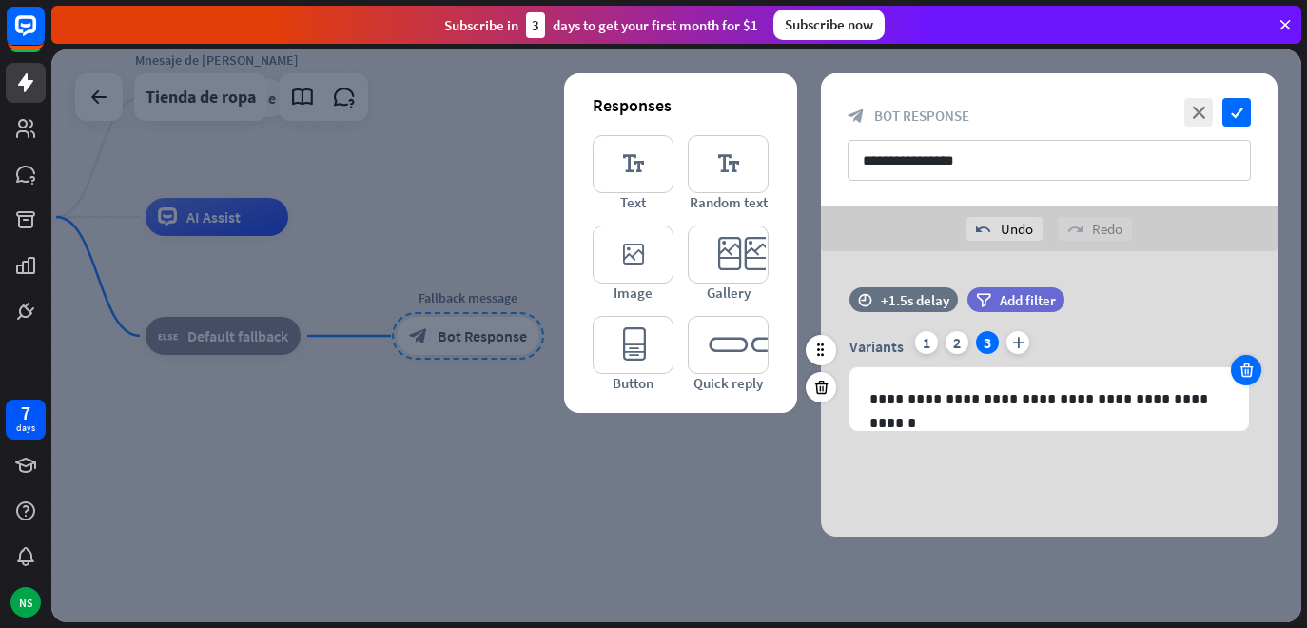
click at [1246, 369] on icon at bounding box center [1247, 370] width 18 height 17
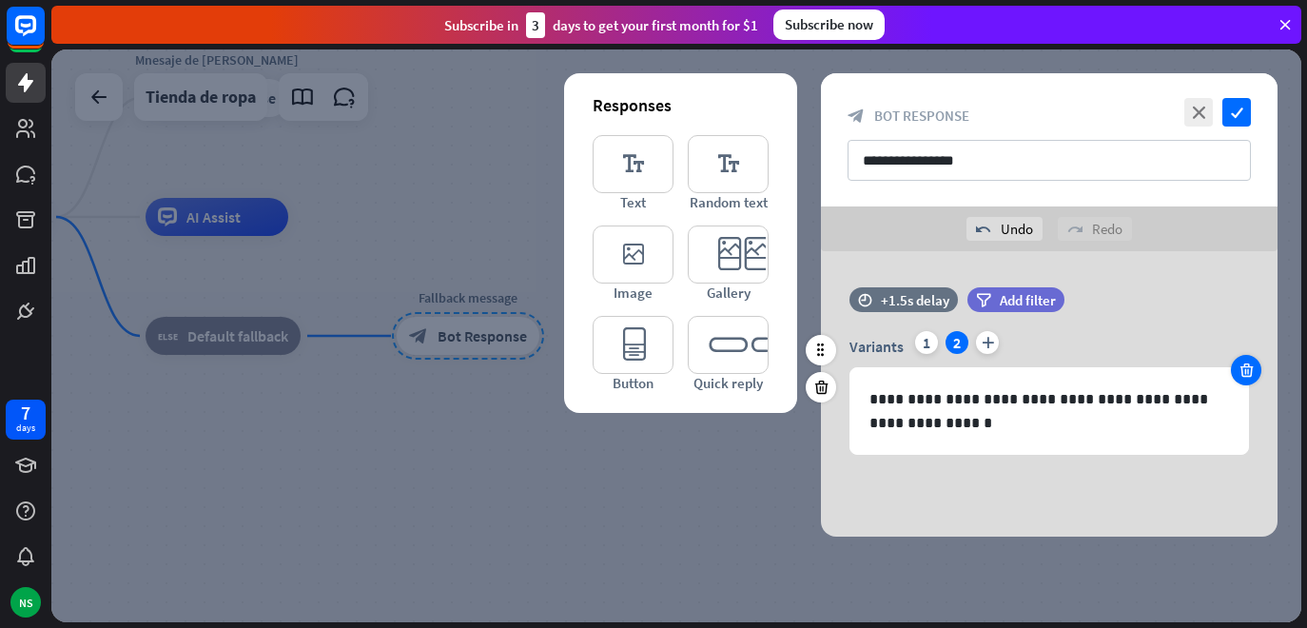
click at [1246, 369] on icon at bounding box center [1247, 370] width 18 height 17
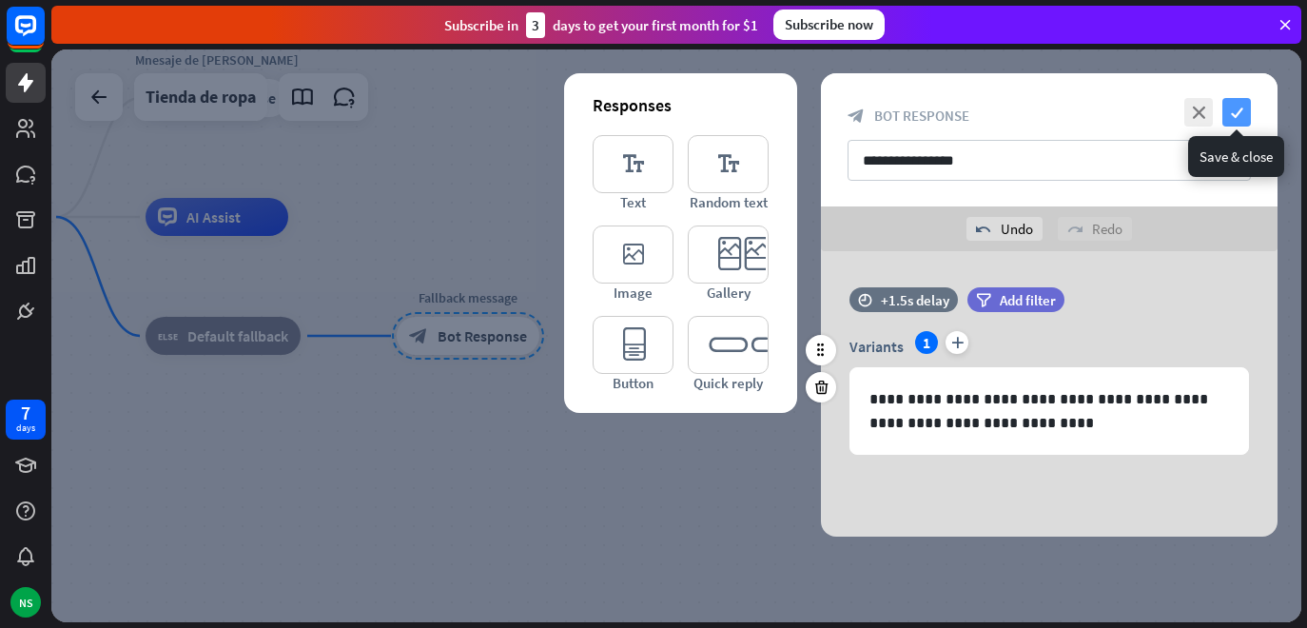
click at [1241, 110] on icon "check" at bounding box center [1237, 112] width 29 height 29
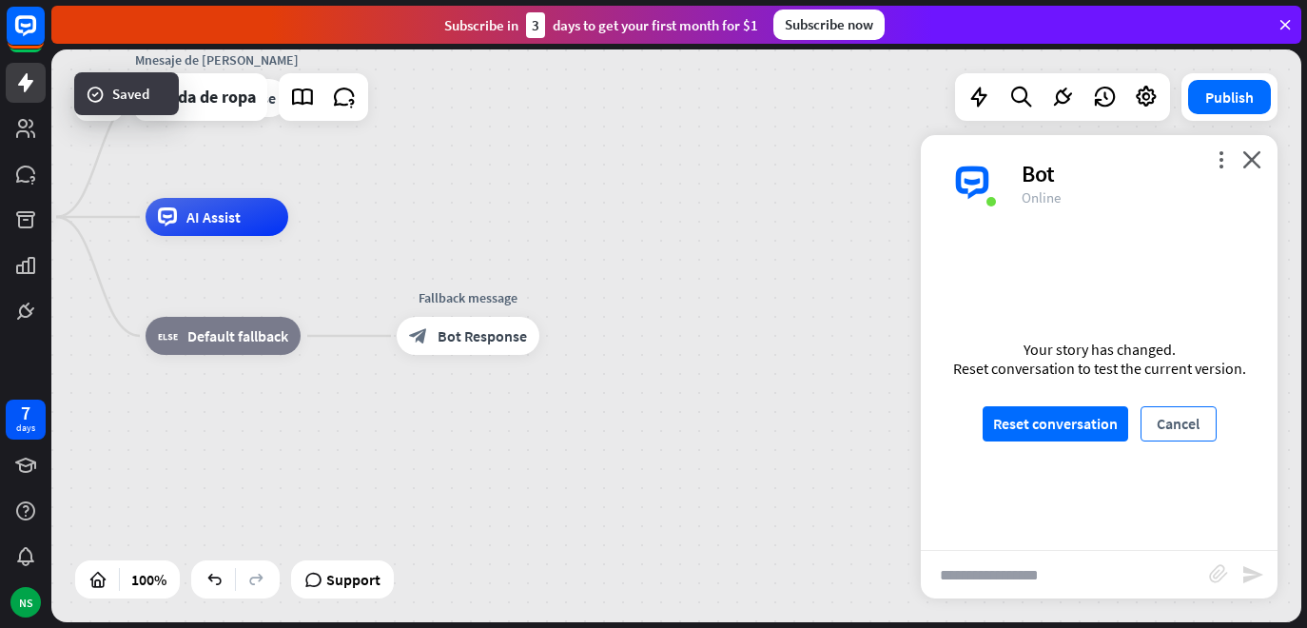
click at [1179, 423] on button "Cancel" at bounding box center [1179, 423] width 76 height 35
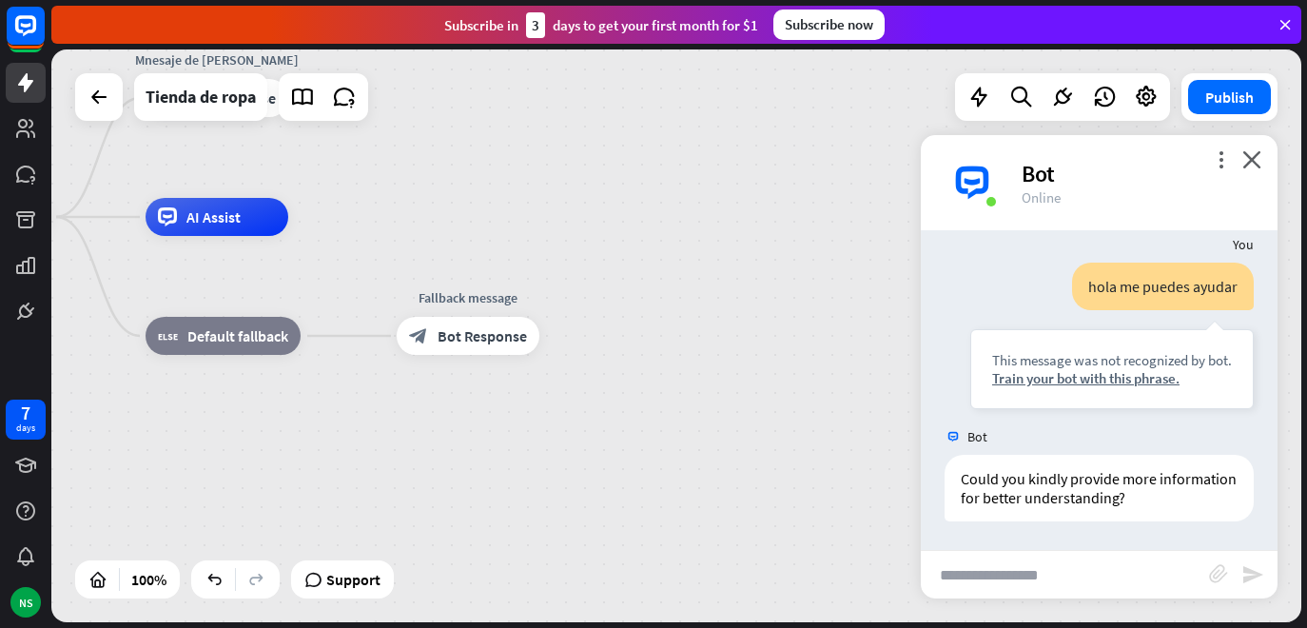
click at [1061, 574] on input "text" at bounding box center [1065, 575] width 288 height 48
type input "****"
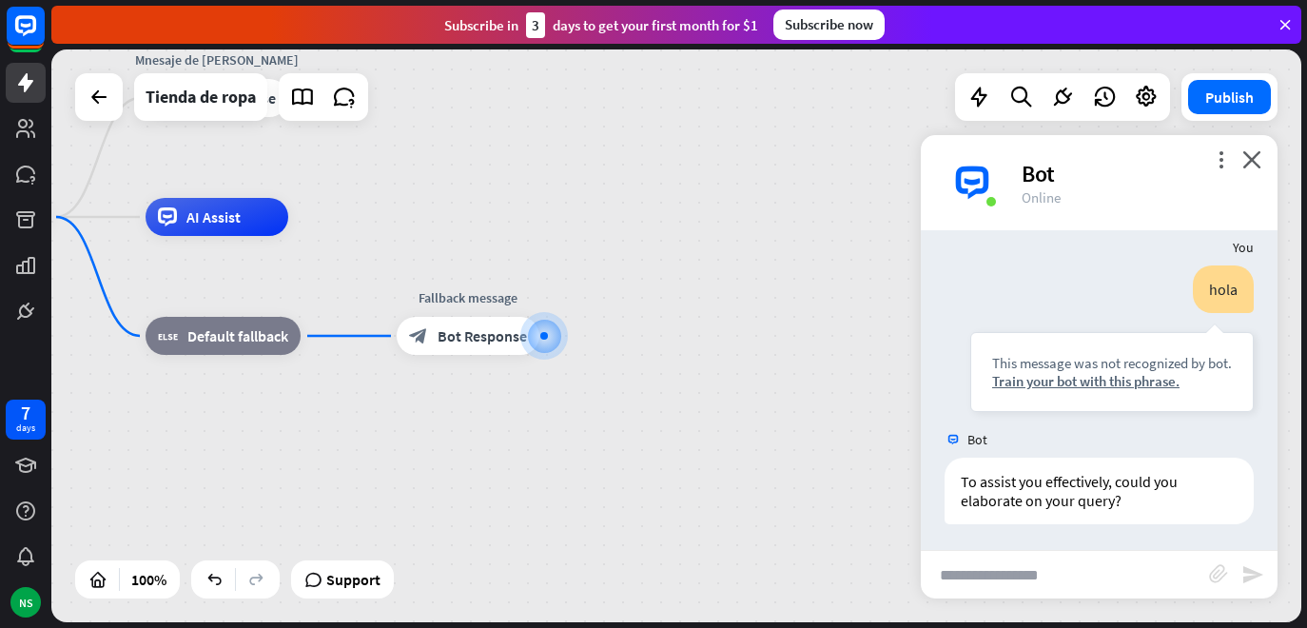
scroll to position [1677, 0]
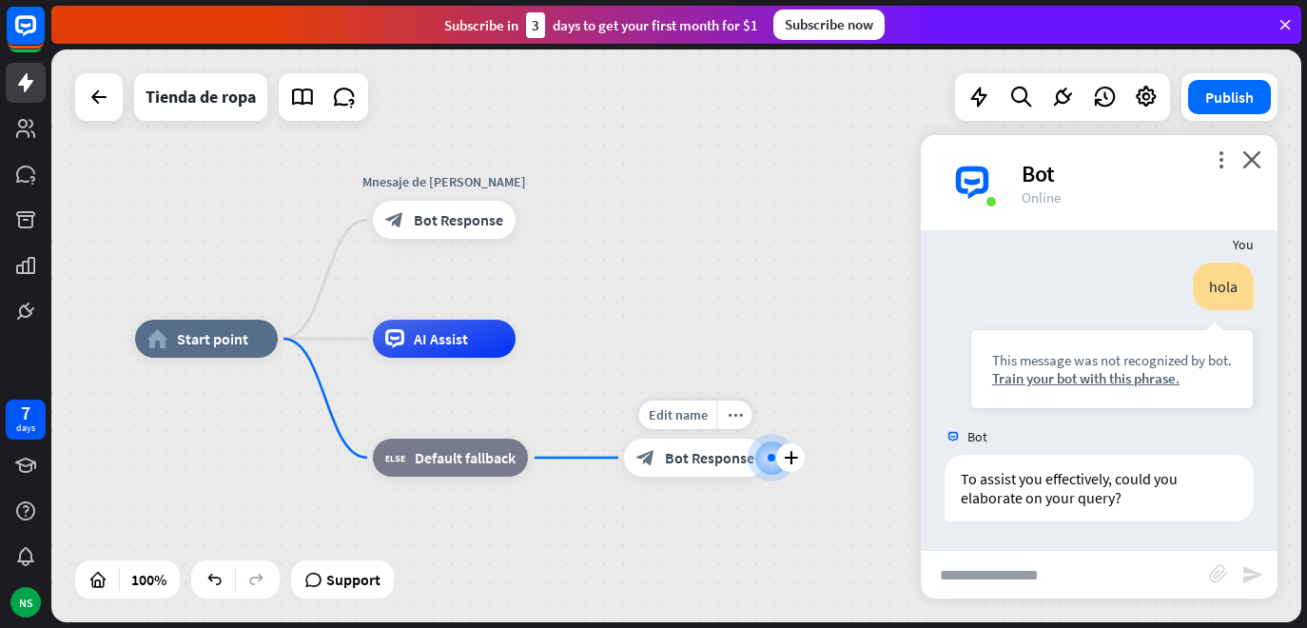
drag, startPoint x: 534, startPoint y: 348, endPoint x: 761, endPoint y: 470, distance: 258.0
click at [762, 468] on div at bounding box center [772, 458] width 20 height 20
click at [772, 458] on div at bounding box center [772, 458] width 0 height 0
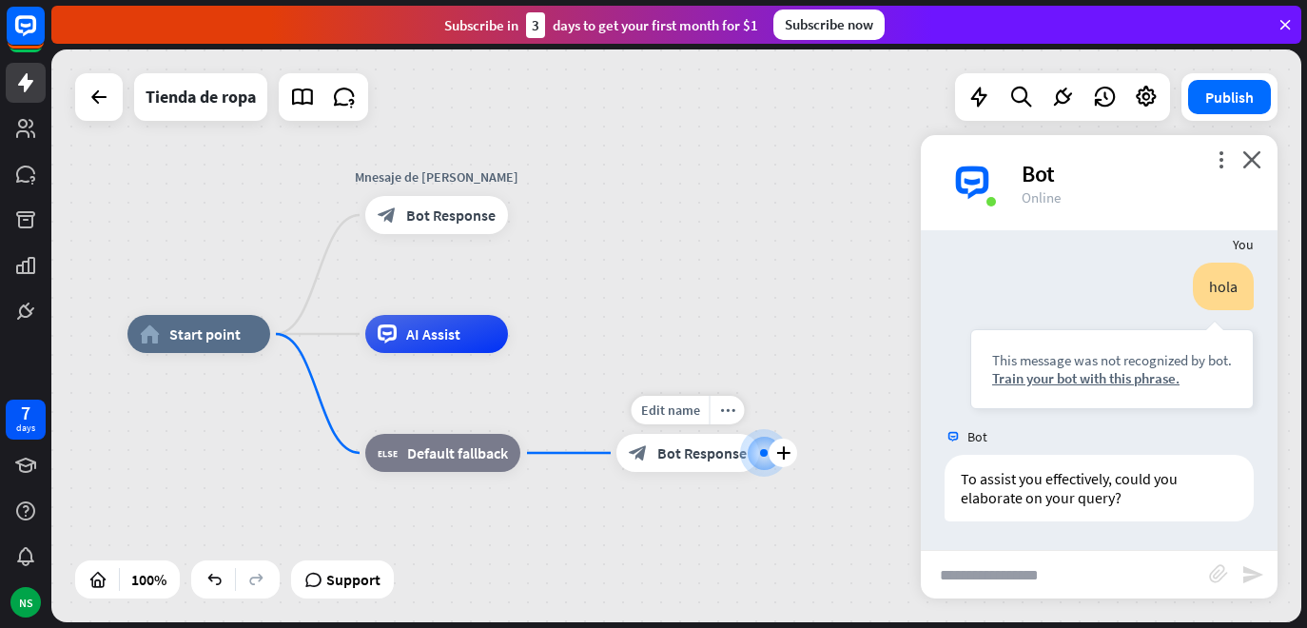
drag, startPoint x: 758, startPoint y: 470, endPoint x: 751, endPoint y: 463, distance: 10.1
click at [764, 453] on div at bounding box center [764, 453] width 0 height 0
click at [398, 216] on div "block_bot_response Bot Response" at bounding box center [436, 214] width 143 height 38
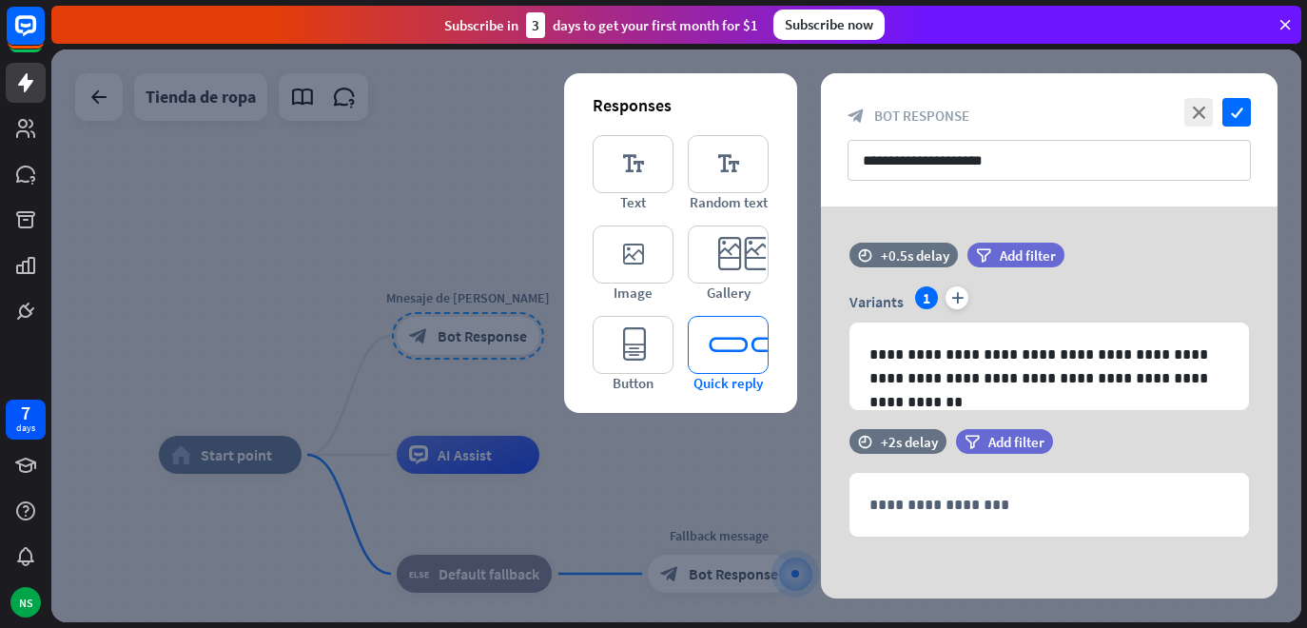
click at [749, 351] on icon "editor_quick_replies" at bounding box center [728, 345] width 81 height 58
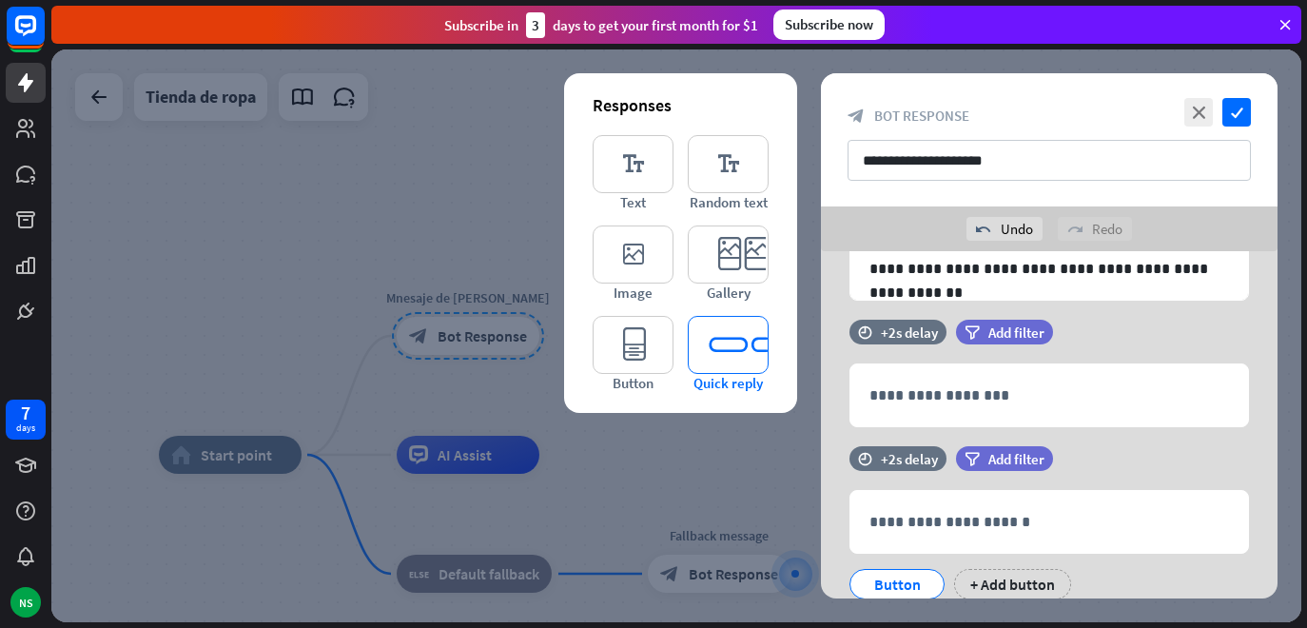
scroll to position [222, 0]
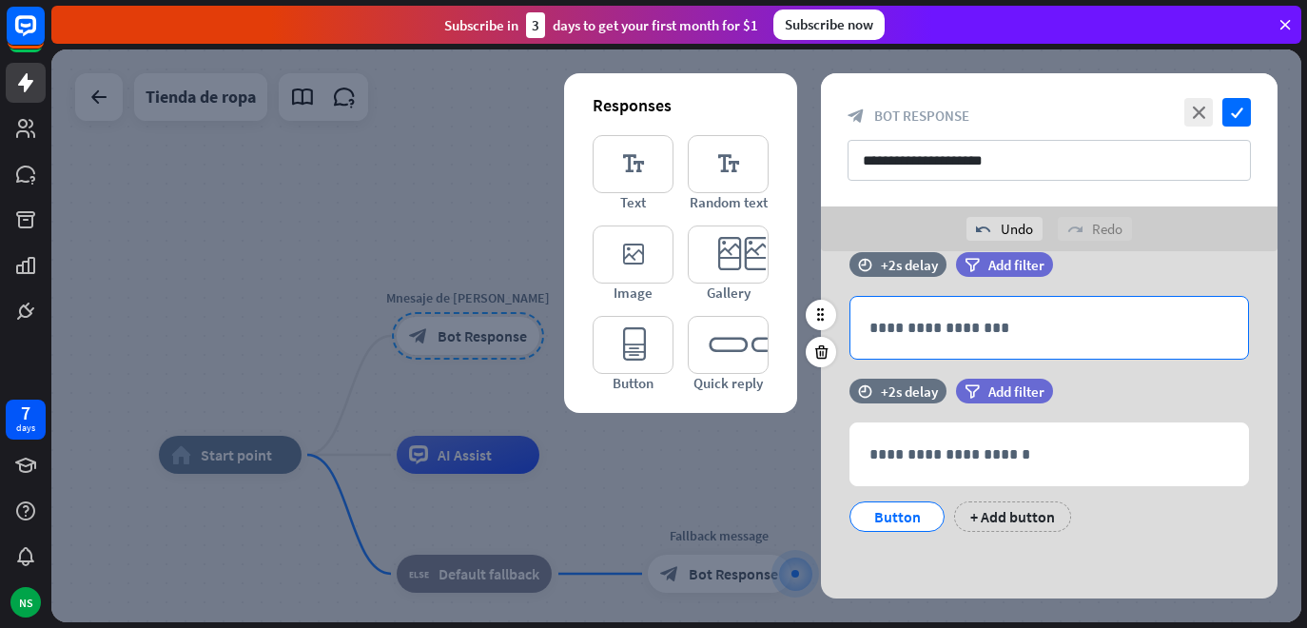
click at [987, 313] on div "**********" at bounding box center [1050, 328] width 398 height 62
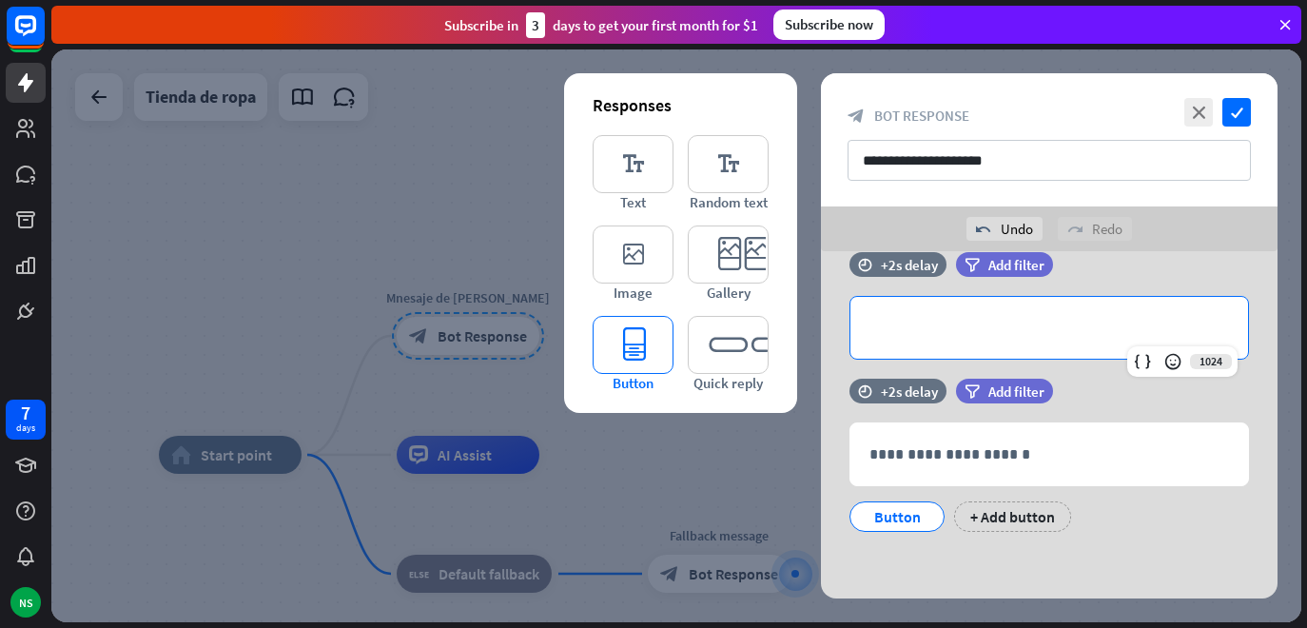
click at [645, 356] on icon "editor_button" at bounding box center [633, 345] width 81 height 58
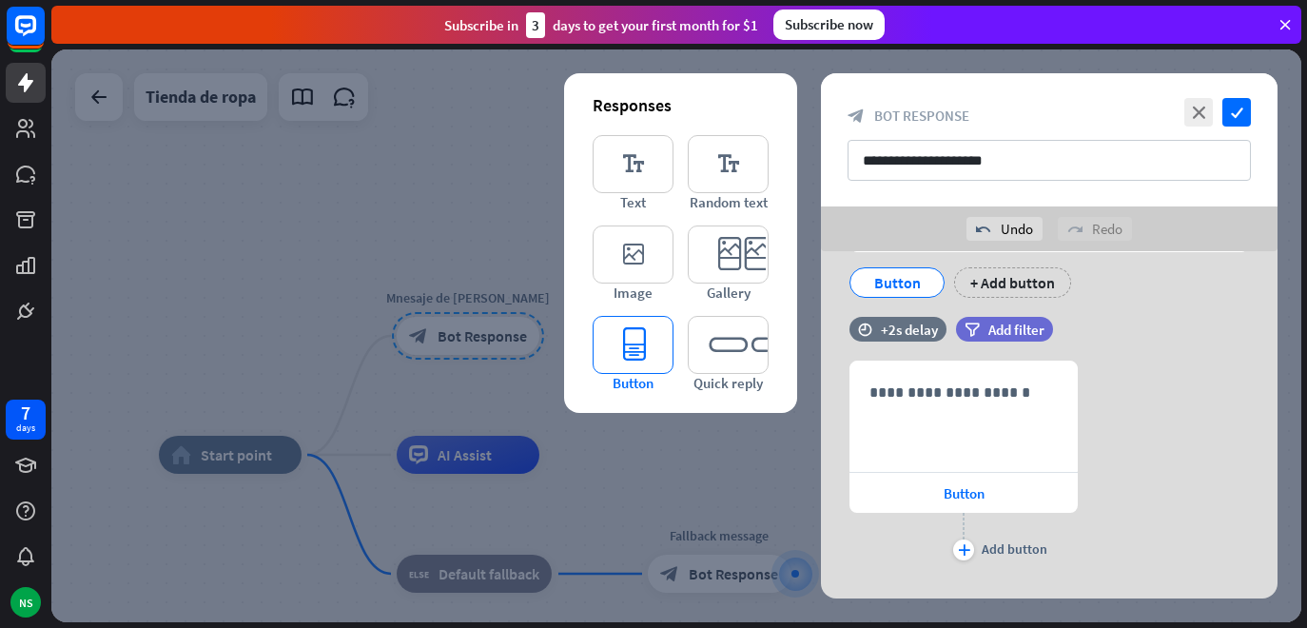
scroll to position [489, 0]
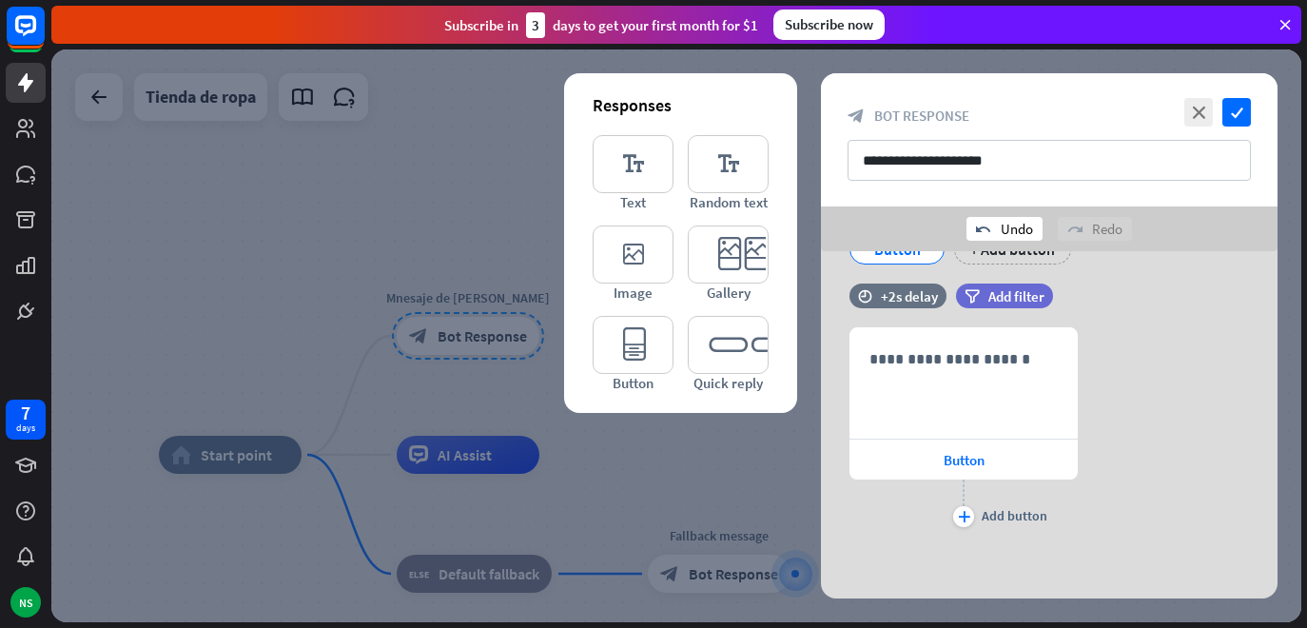
click at [994, 226] on div "undo Undo" at bounding box center [1005, 229] width 76 height 24
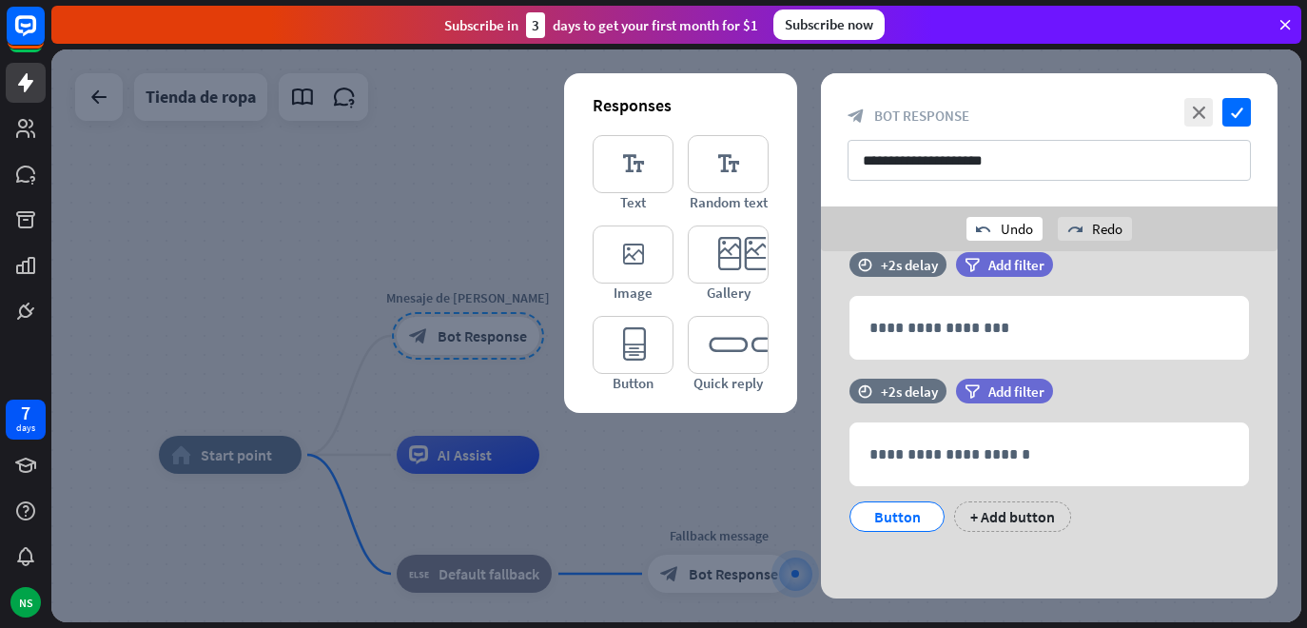
click at [994, 226] on div "undo Undo" at bounding box center [1005, 229] width 76 height 24
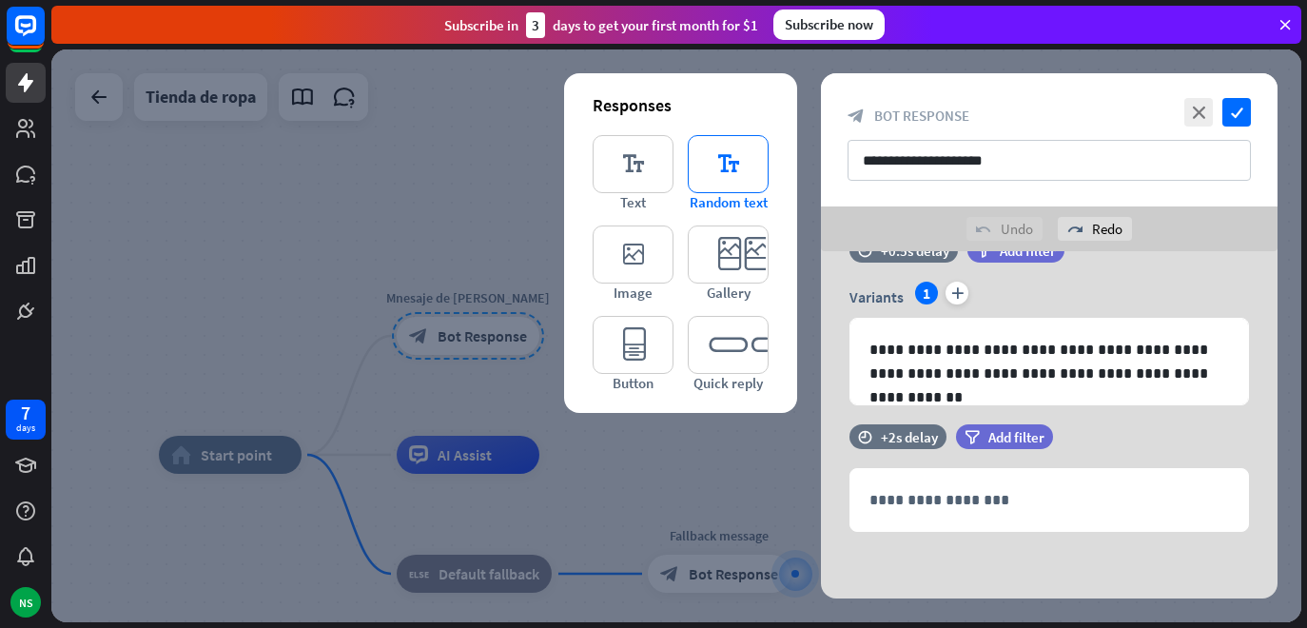
click at [740, 168] on icon "editor_text" at bounding box center [728, 164] width 81 height 58
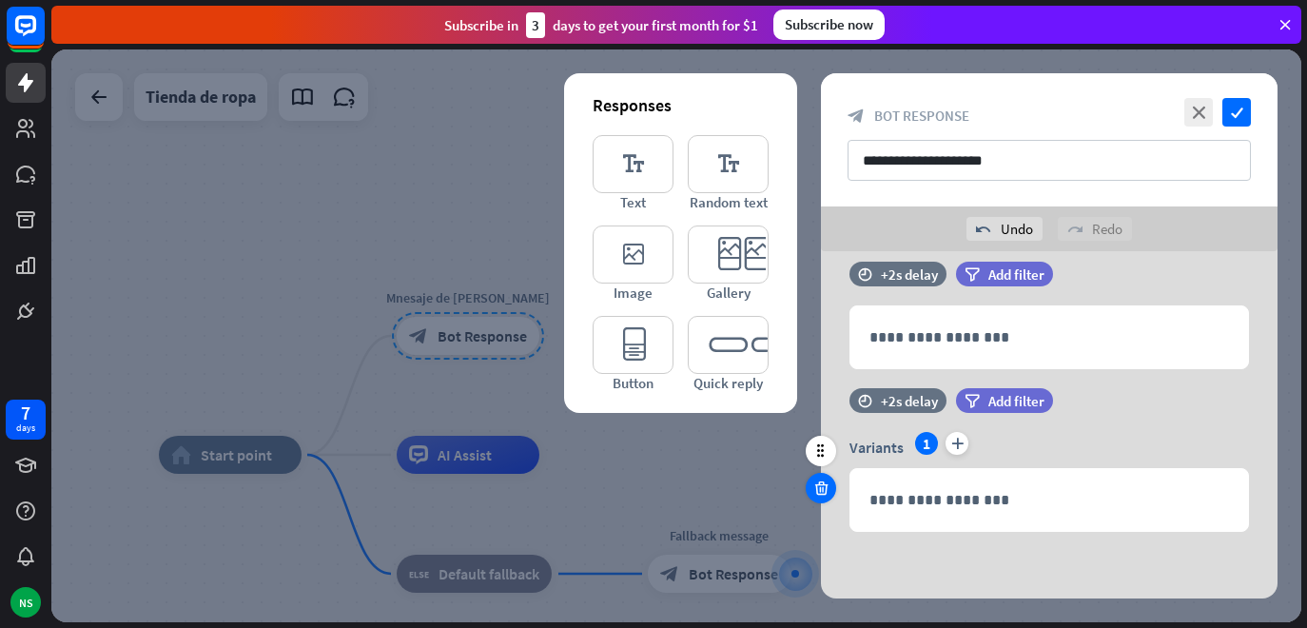
click at [823, 486] on icon at bounding box center [822, 488] width 18 height 17
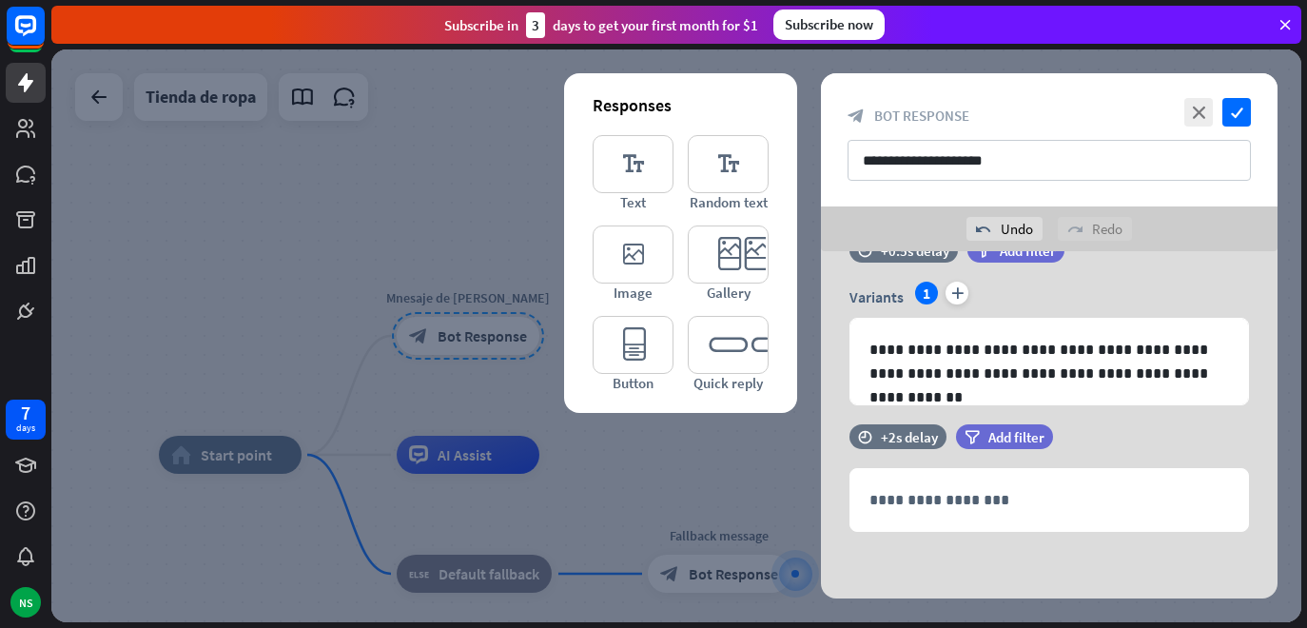
scroll to position [49, 0]
click at [1232, 113] on icon "check" at bounding box center [1237, 112] width 29 height 29
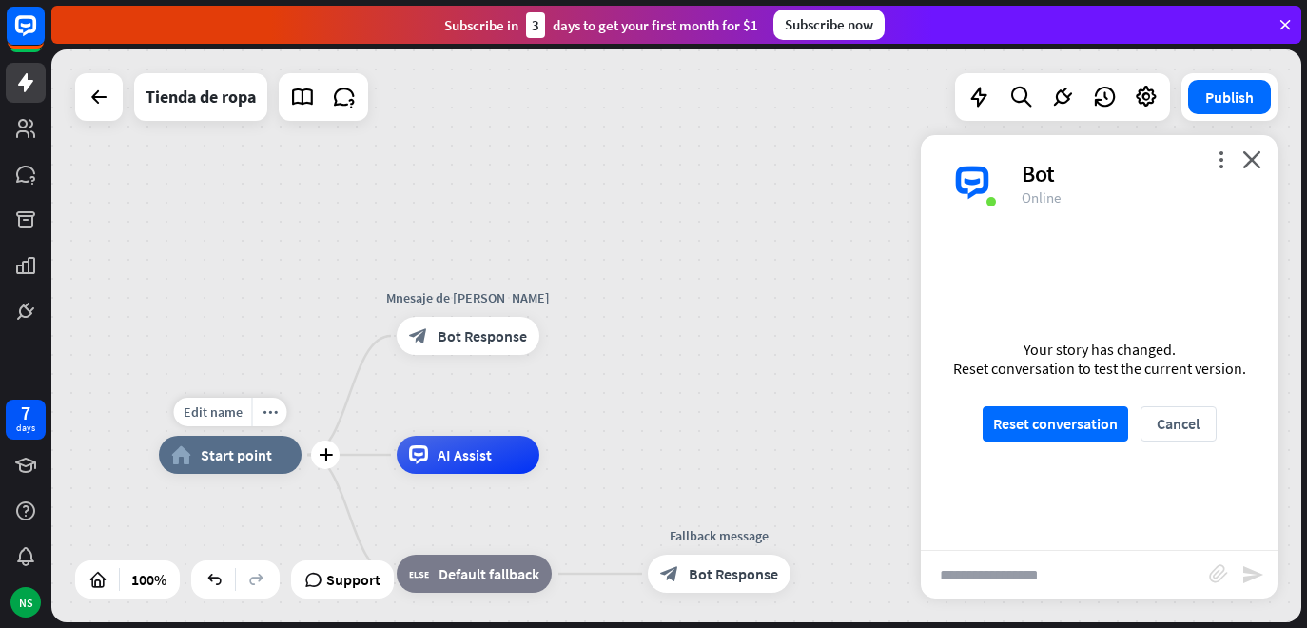
click at [226, 457] on span "Start point" at bounding box center [236, 454] width 71 height 19
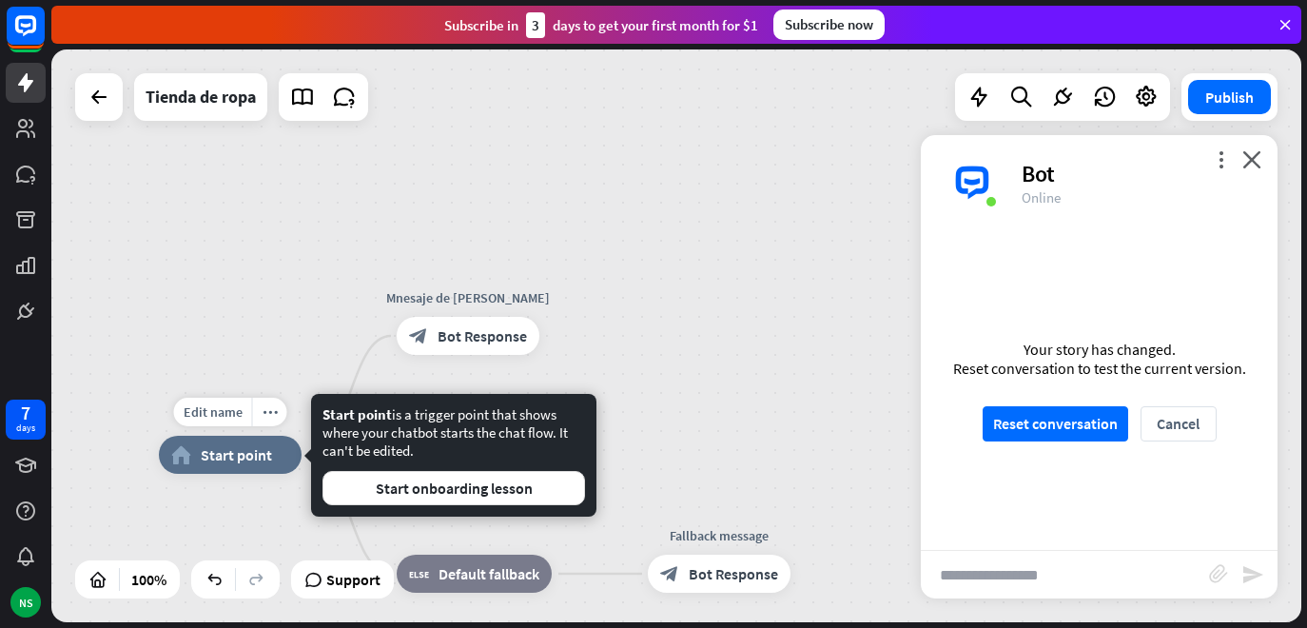
click at [226, 457] on span "Start point" at bounding box center [236, 454] width 71 height 19
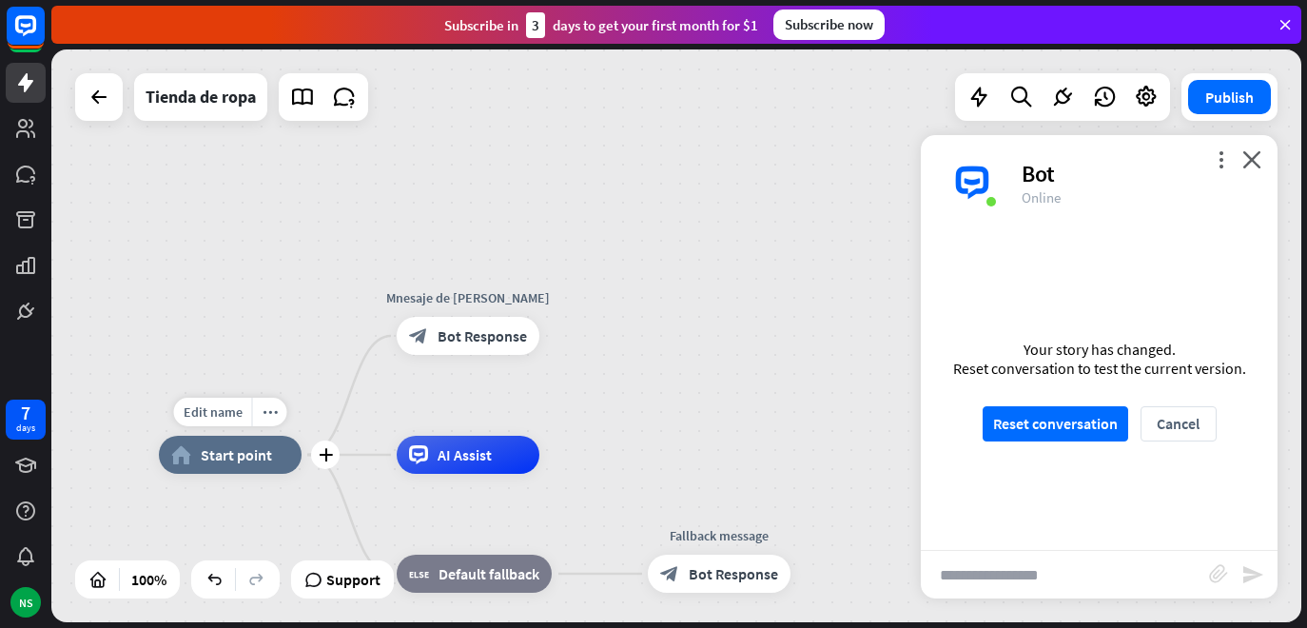
click at [233, 471] on div "home_2 Start point" at bounding box center [230, 455] width 143 height 38
click at [315, 159] on div "home_2 Start point Mnesaje de bienvenida block_bot_response Bot Response AI Ass…" at bounding box center [676, 335] width 1250 height 573
click at [969, 95] on icon at bounding box center [979, 97] width 25 height 25
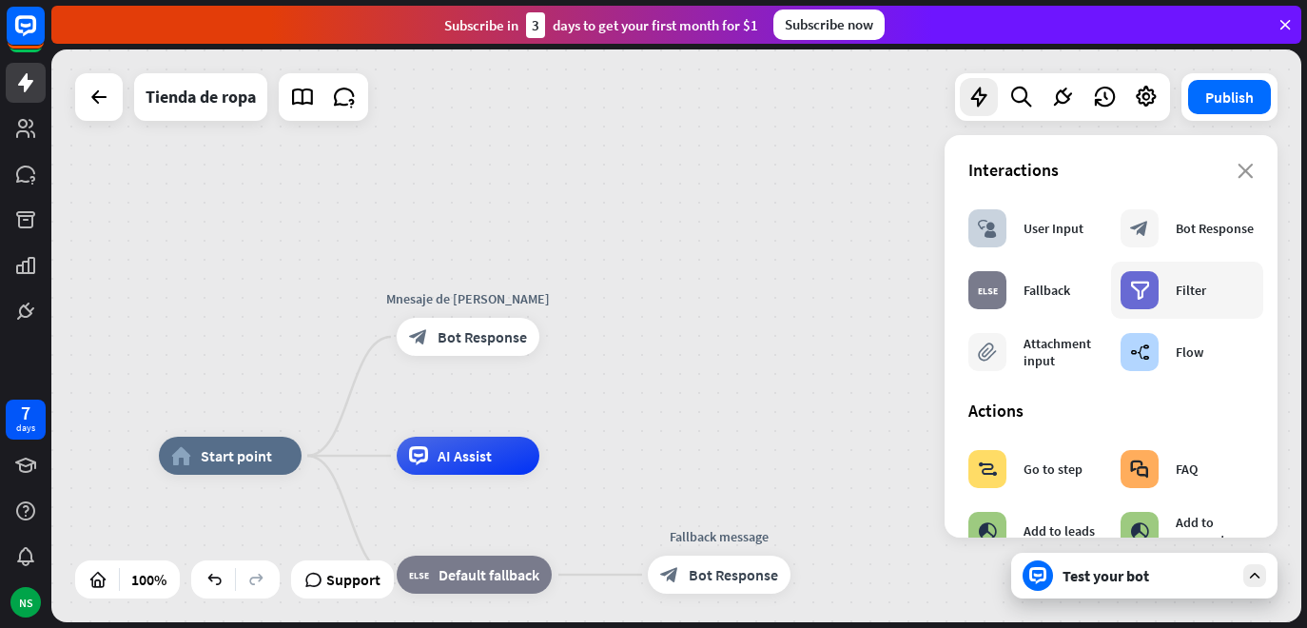
click at [1197, 285] on div "Filter" at bounding box center [1191, 290] width 30 height 17
click at [1202, 292] on div "filter Filter" at bounding box center [1187, 290] width 152 height 57
click at [1202, 296] on div "filter Filter" at bounding box center [1187, 290] width 152 height 57
click at [1130, 295] on icon "filter" at bounding box center [1140, 290] width 20 height 19
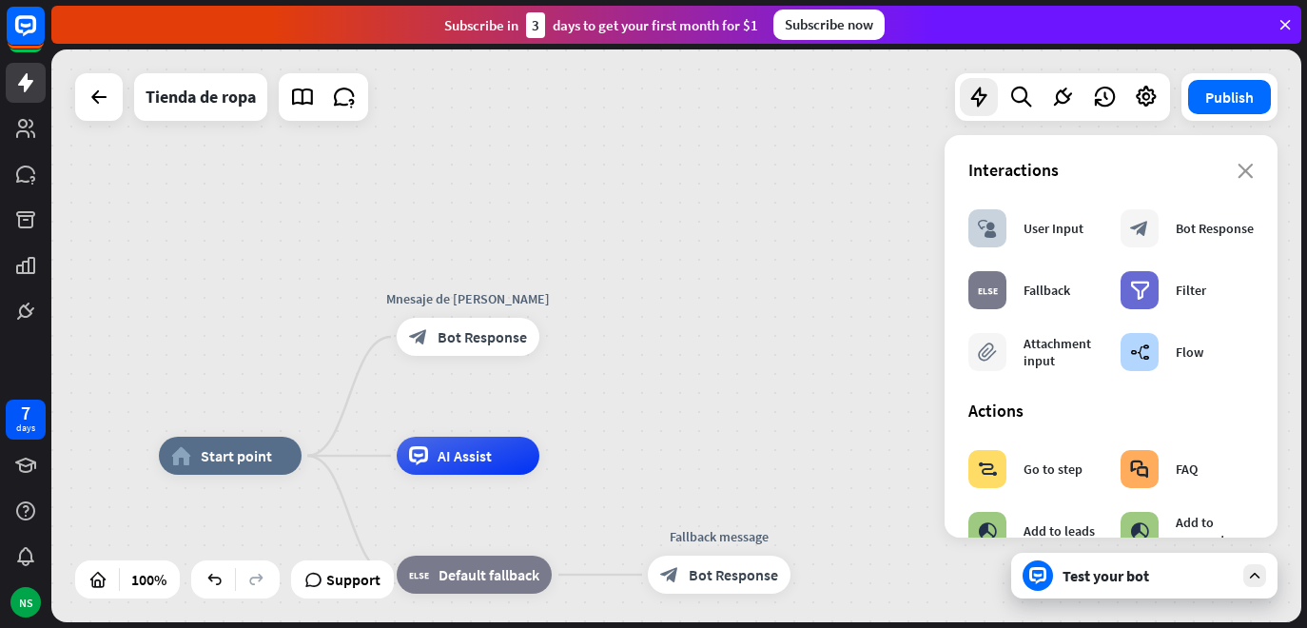
click at [927, 283] on div "home_2 Start point Mnesaje de bienvenida block_bot_response Bot Response AI Ass…" at bounding box center [676, 335] width 1250 height 573
click at [1238, 178] on icon "close" at bounding box center [1246, 171] width 16 height 15
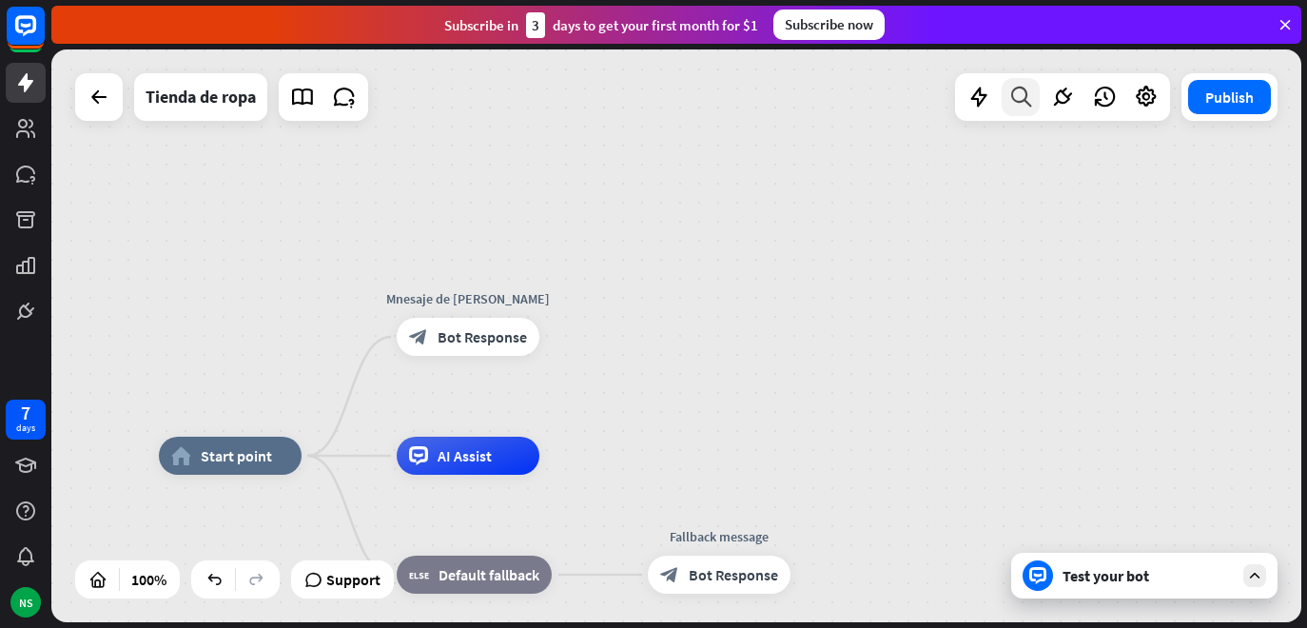
click at [1013, 99] on icon at bounding box center [1022, 97] width 26 height 25
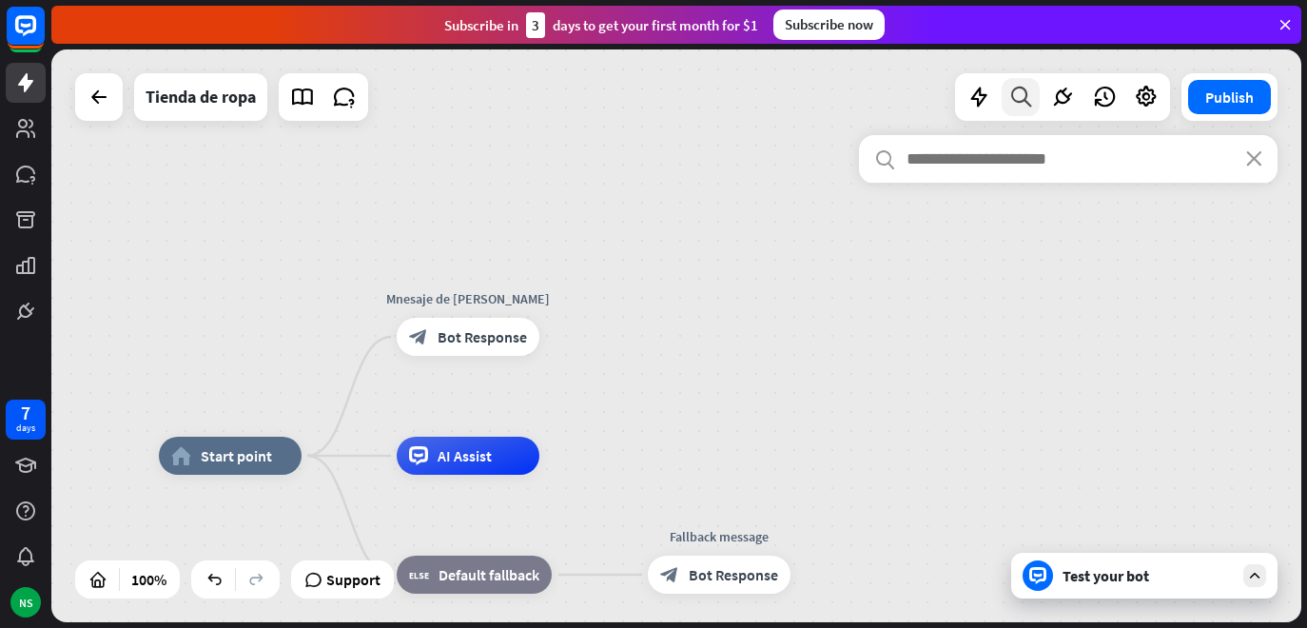
click at [1013, 99] on icon at bounding box center [1022, 97] width 26 height 25
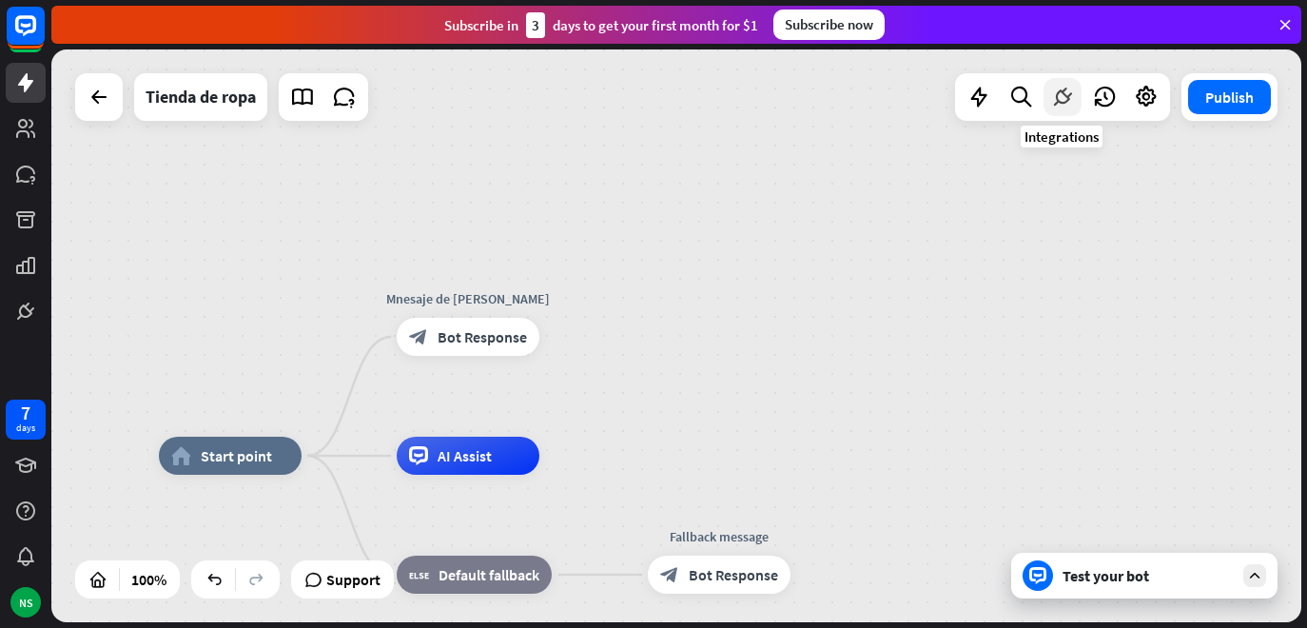
click at [1057, 100] on icon at bounding box center [1062, 97] width 25 height 25
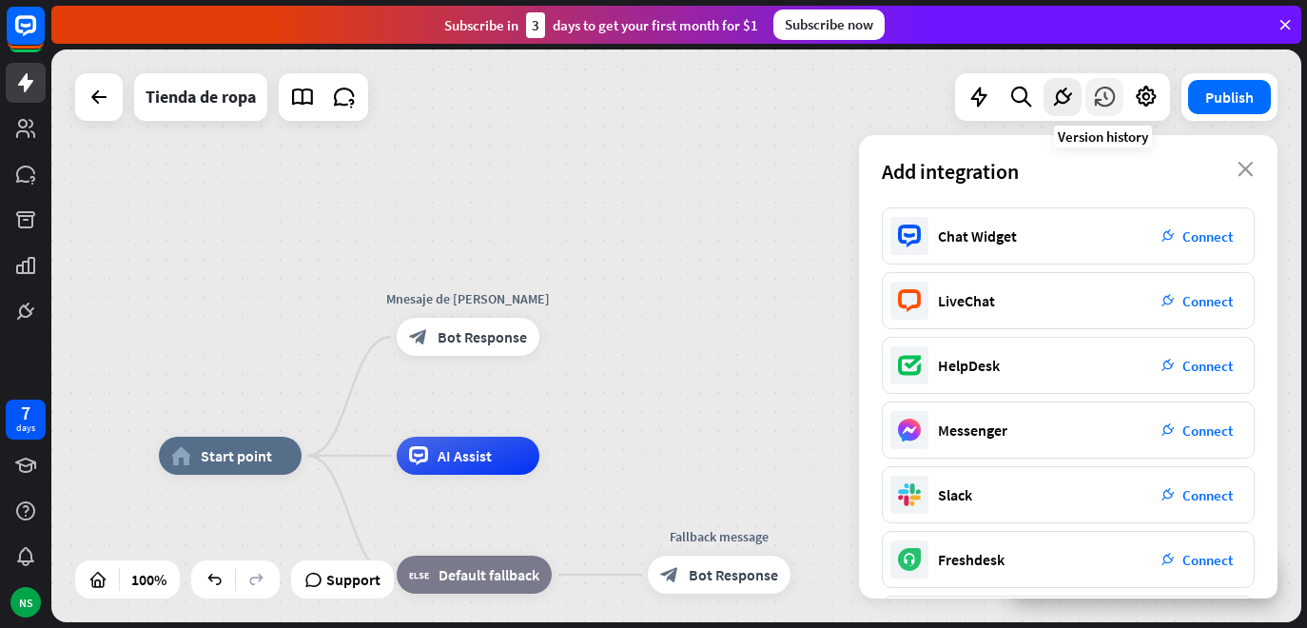
click at [1110, 94] on icon at bounding box center [1104, 97] width 25 height 25
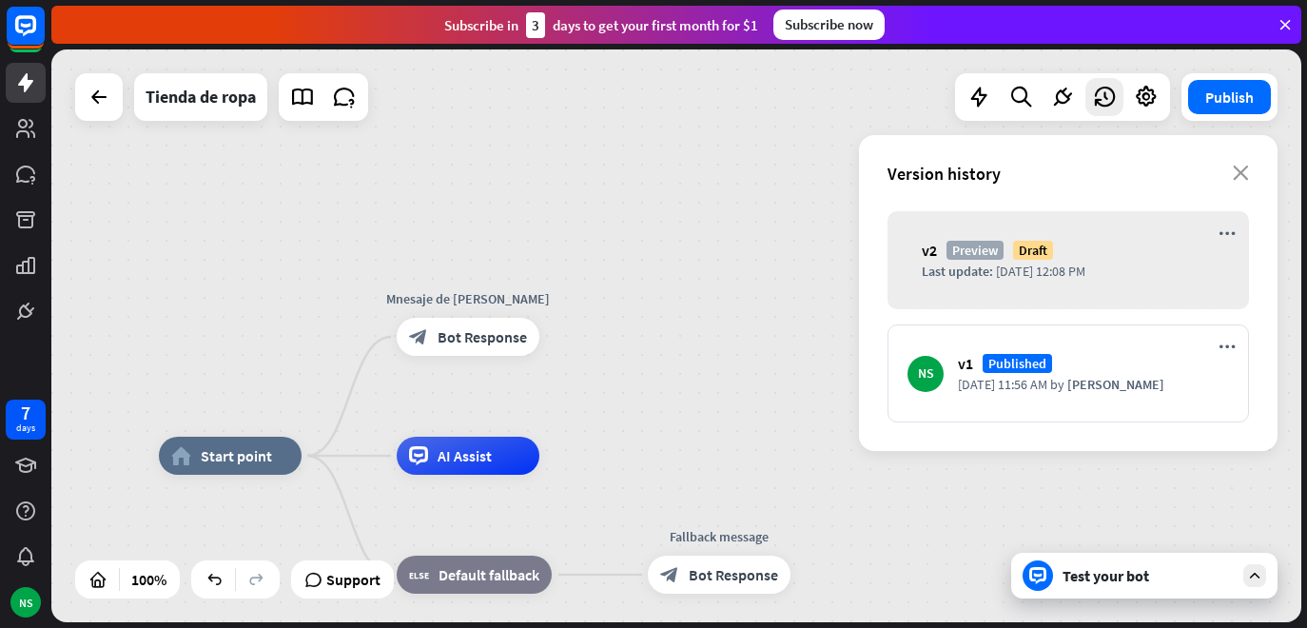
click at [963, 274] on span "Last update:" at bounding box center [957, 271] width 71 height 17
click at [1223, 187] on div "Version history close" at bounding box center [1068, 173] width 419 height 76
click at [1240, 177] on icon "close" at bounding box center [1241, 173] width 16 height 15
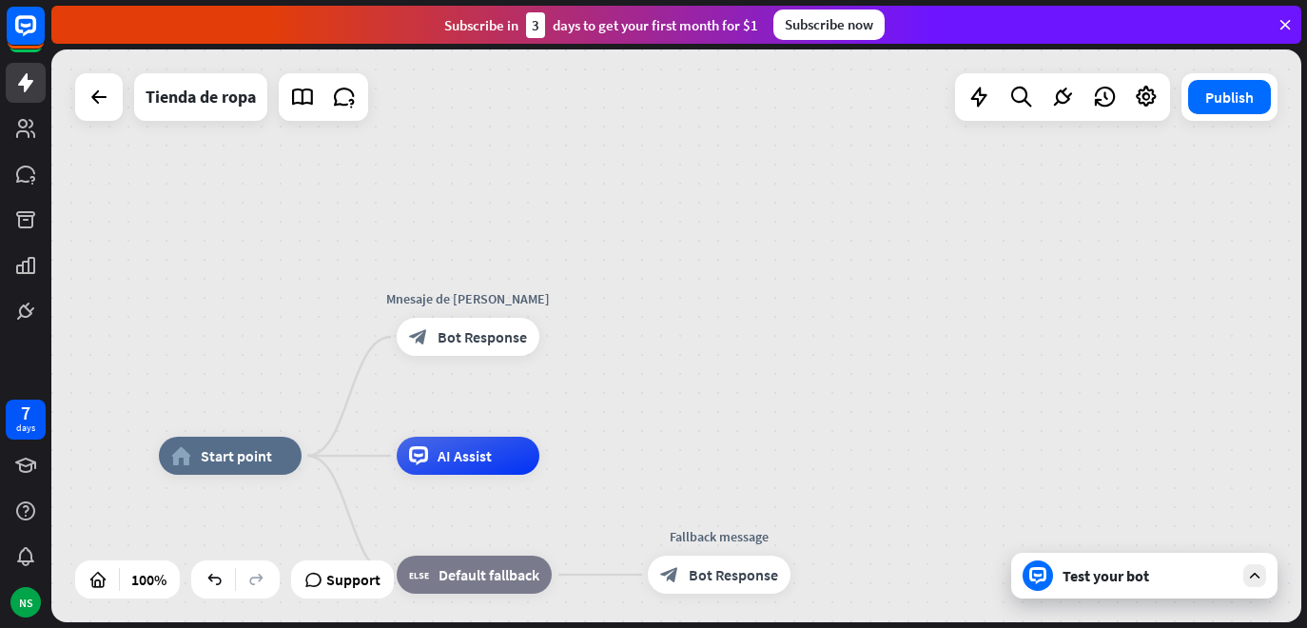
click at [1254, 573] on icon at bounding box center [1255, 575] width 17 height 17
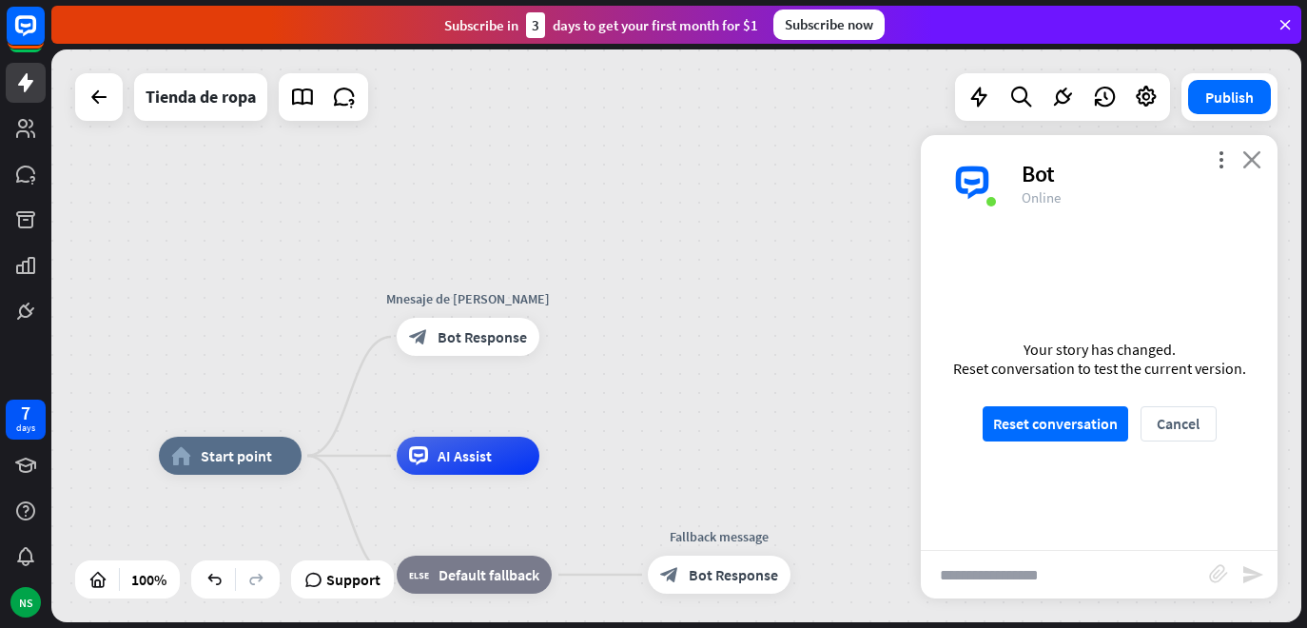
click at [1251, 157] on icon "close" at bounding box center [1252, 159] width 19 height 18
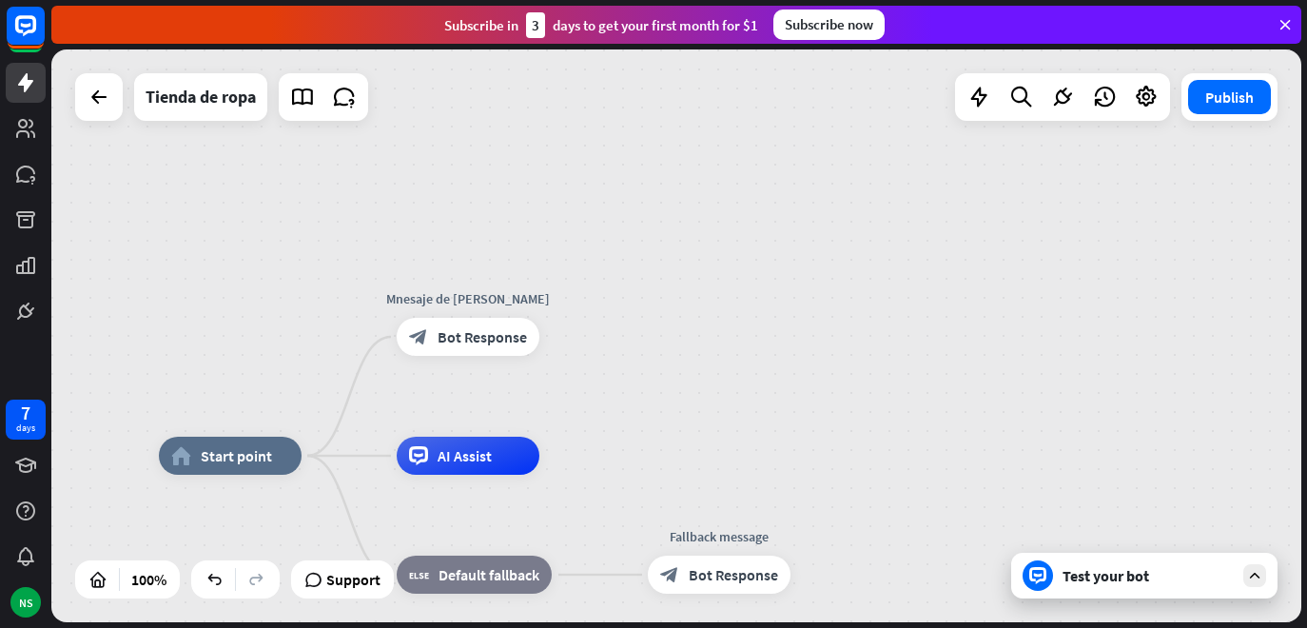
click at [1251, 581] on icon at bounding box center [1255, 575] width 17 height 17
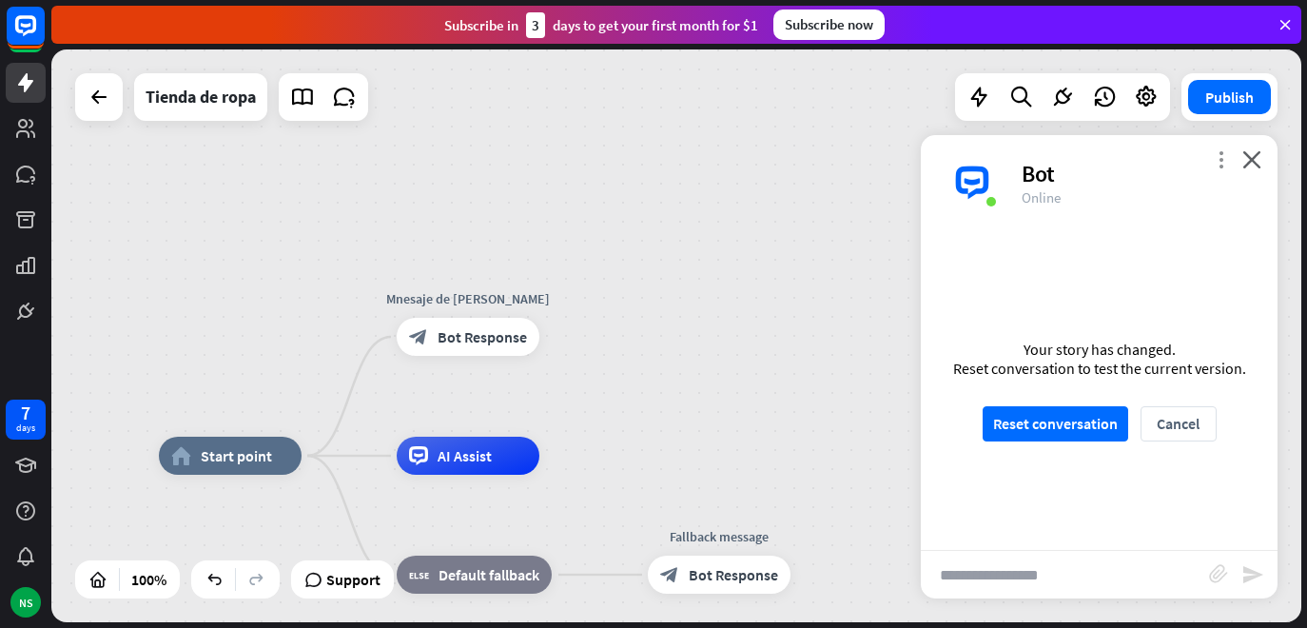
click at [1223, 161] on icon "more_vert" at bounding box center [1221, 159] width 18 height 18
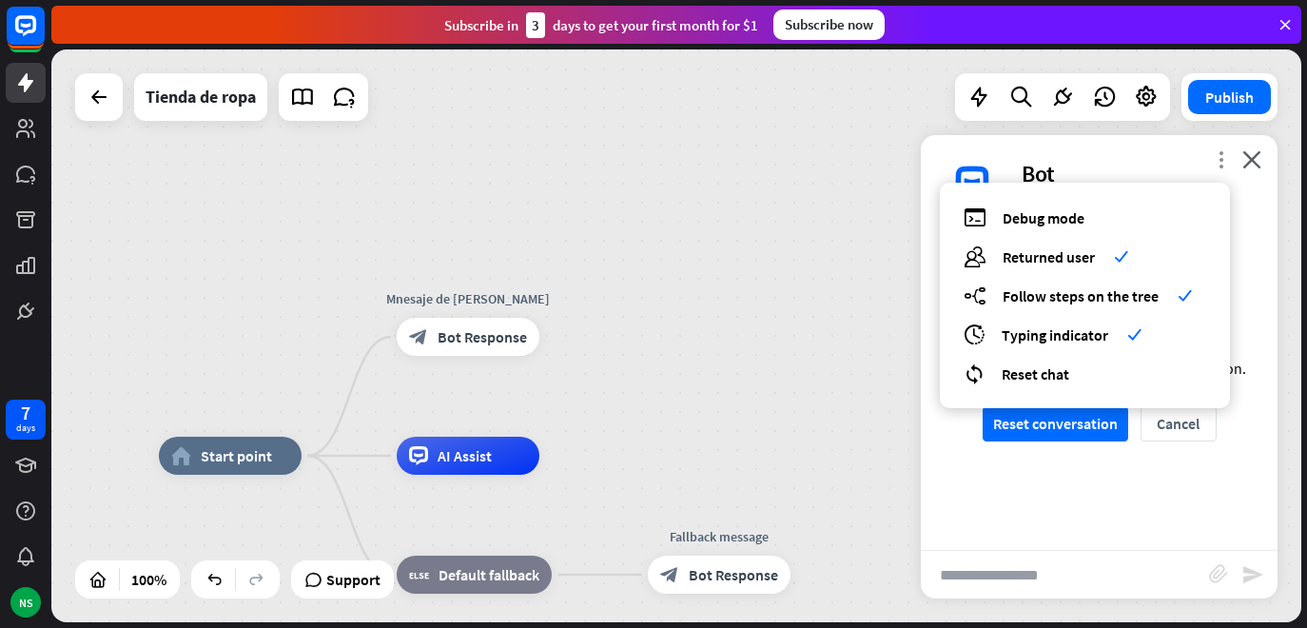
click at [1223, 161] on icon "more_vert" at bounding box center [1221, 159] width 18 height 18
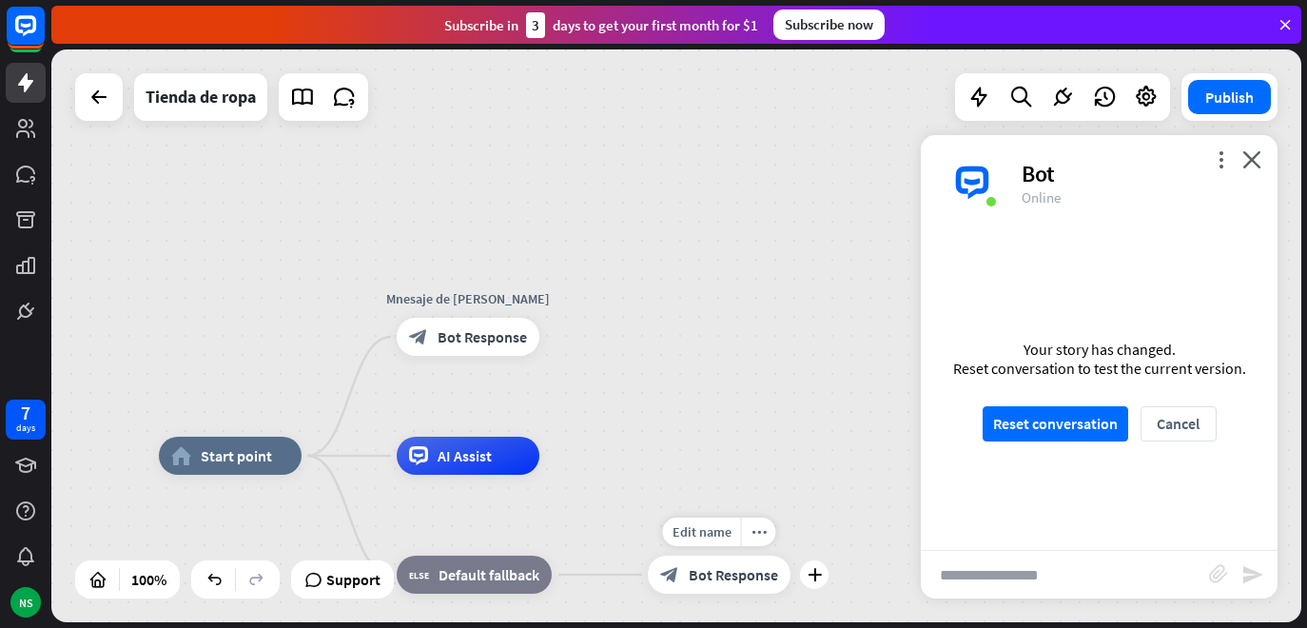
click at [728, 568] on span "Bot Response" at bounding box center [733, 574] width 89 height 19
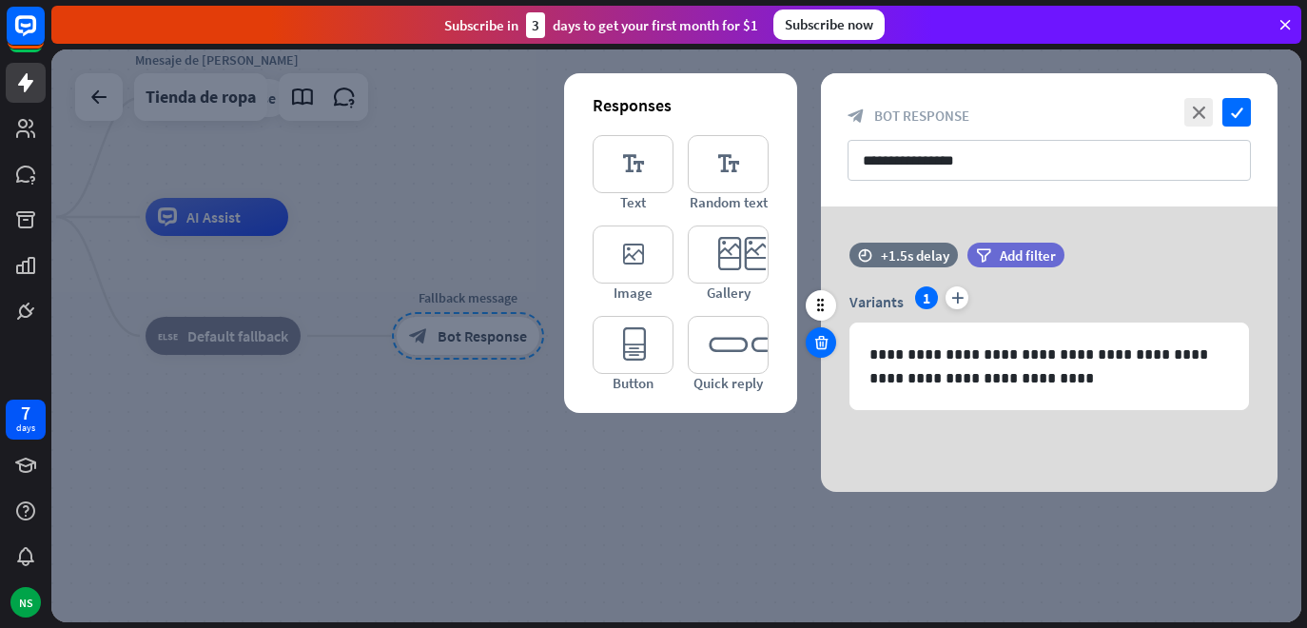
click at [822, 338] on icon at bounding box center [822, 342] width 18 height 17
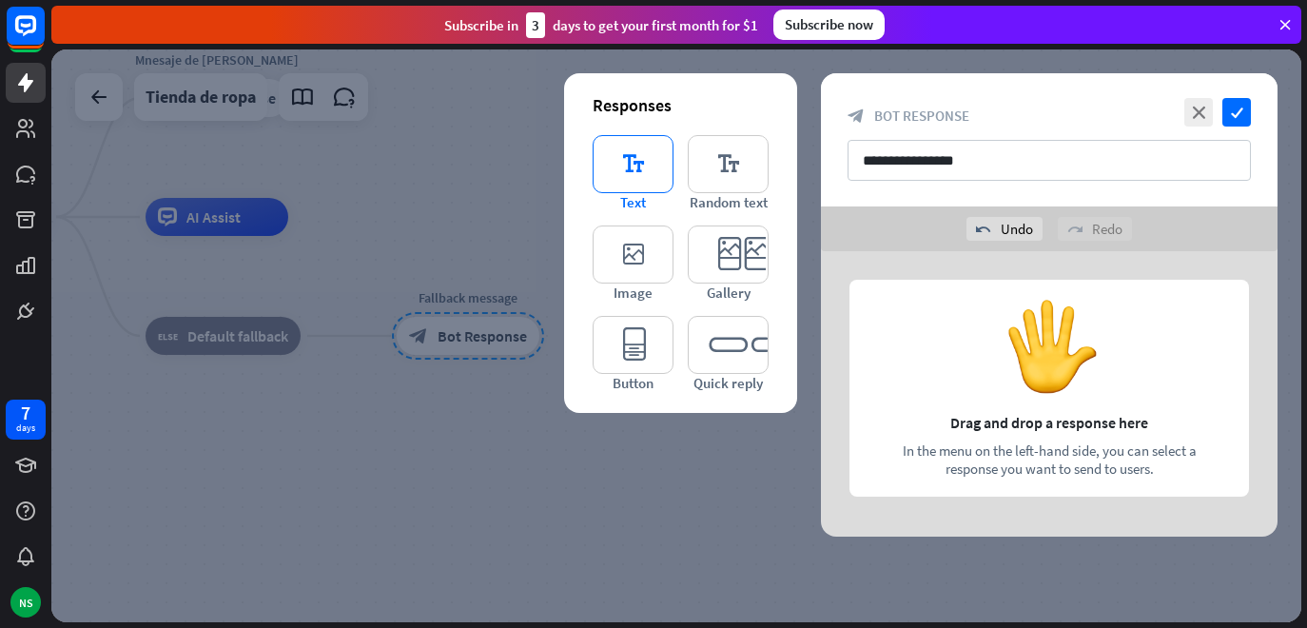
click at [643, 187] on icon "editor_text" at bounding box center [633, 164] width 81 height 58
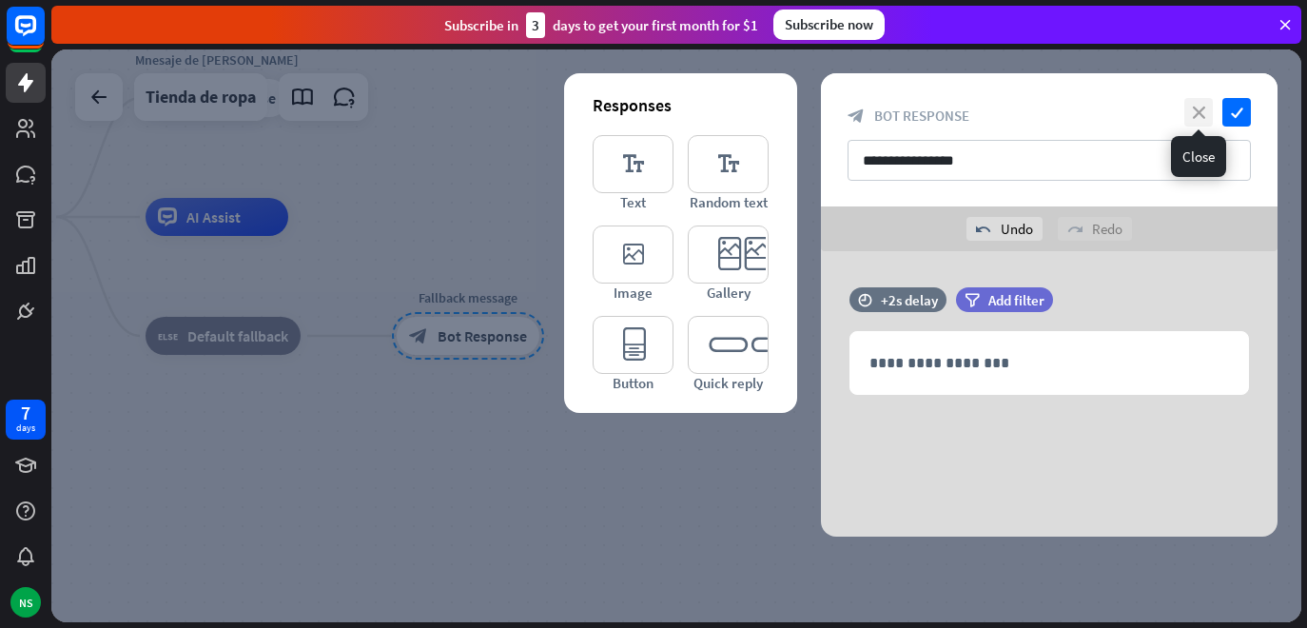
click at [1194, 115] on icon "close" at bounding box center [1199, 112] width 29 height 29
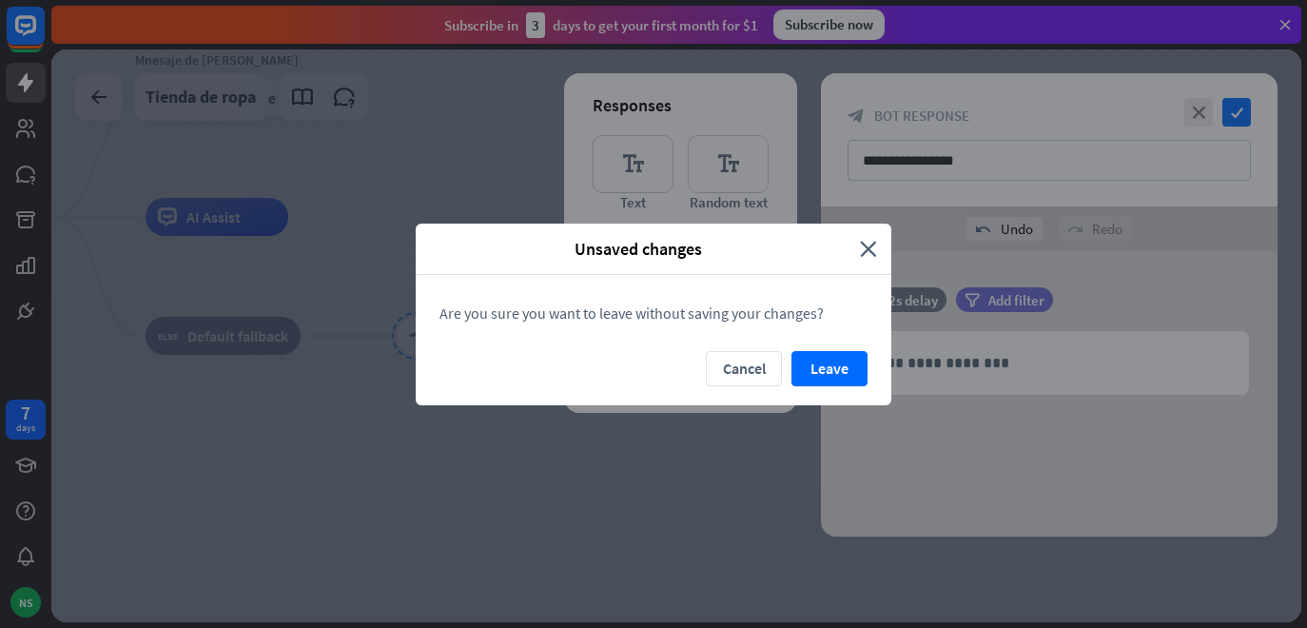
click at [858, 246] on div "Unsaved changes" at bounding box center [645, 249] width 430 height 22
click at [740, 363] on button "Cancel" at bounding box center [744, 368] width 76 height 35
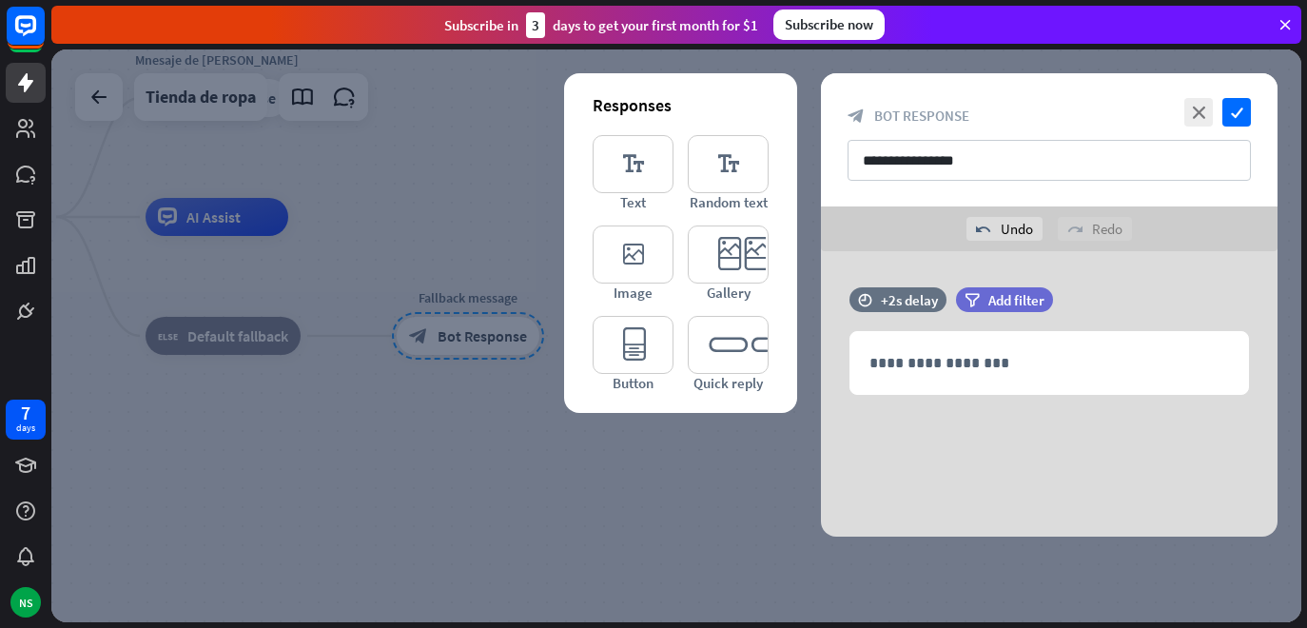
click at [1244, 95] on div "**********" at bounding box center [1049, 139] width 457 height 133
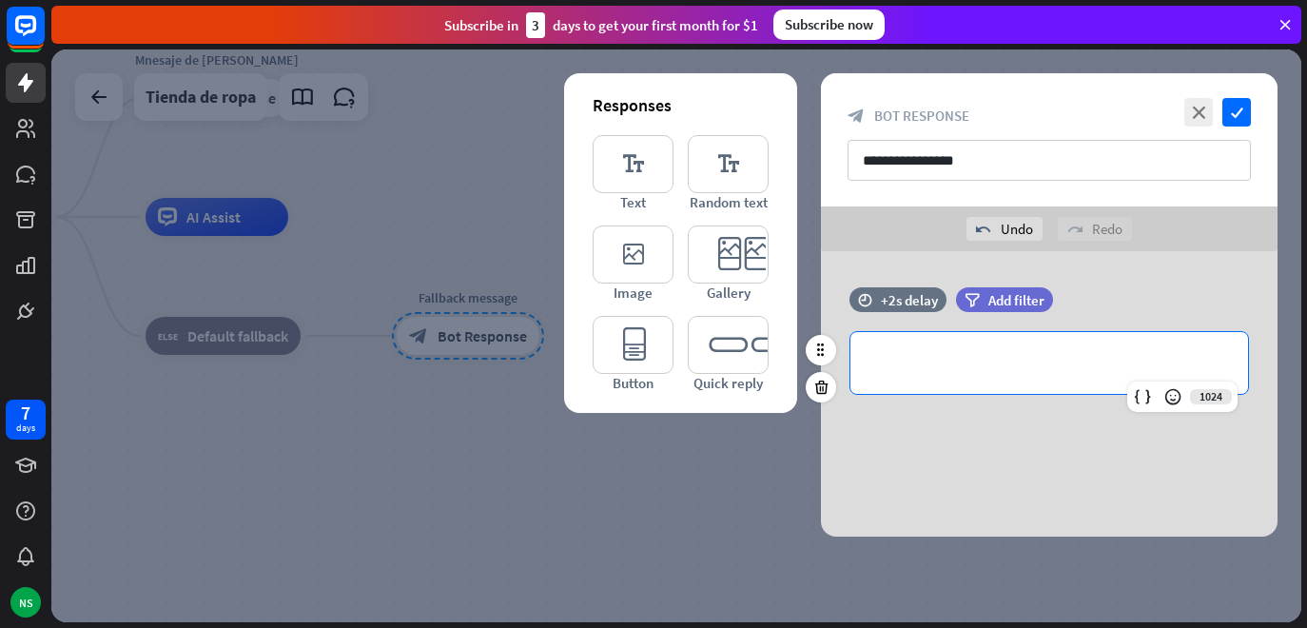
click at [955, 383] on div "**********" at bounding box center [1050, 363] width 398 height 62
click at [1247, 103] on icon "check" at bounding box center [1237, 112] width 29 height 29
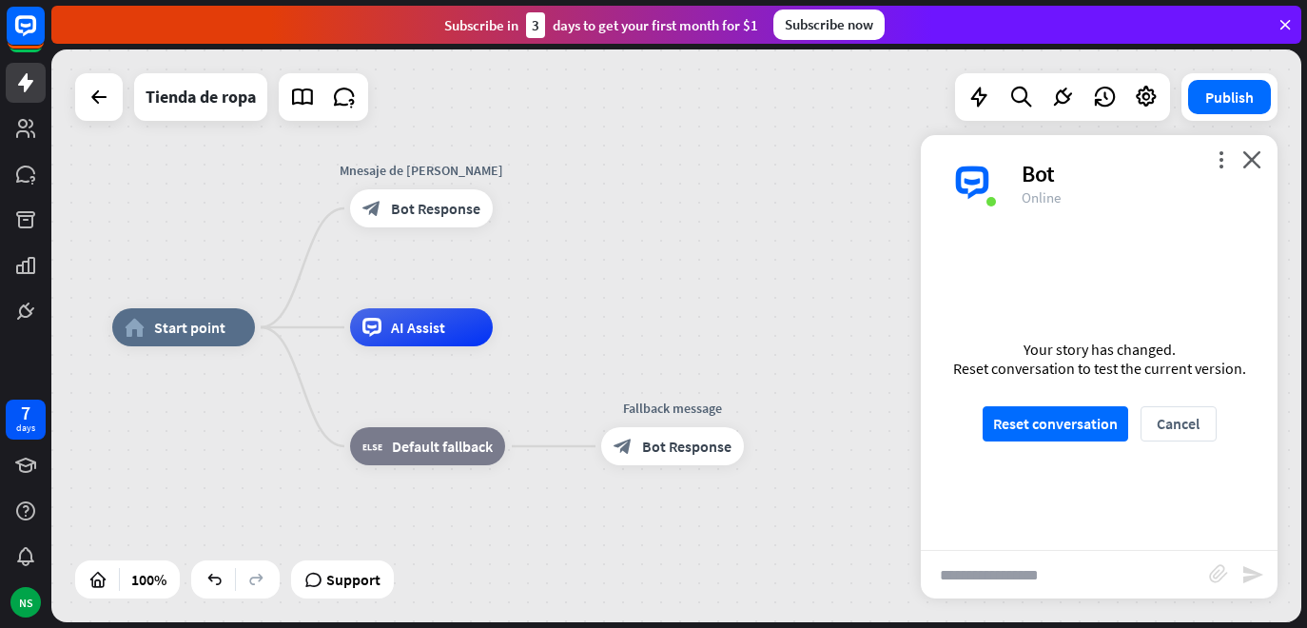
drag, startPoint x: 639, startPoint y: 323, endPoint x: 844, endPoint y: 433, distance: 232.5
click at [844, 433] on div "home_2 Start point Mnesaje de bienvenida block_bot_response Bot Response AI Ass…" at bounding box center [737, 613] width 1250 height 573
click at [404, 206] on span "Bot Response" at bounding box center [435, 208] width 89 height 19
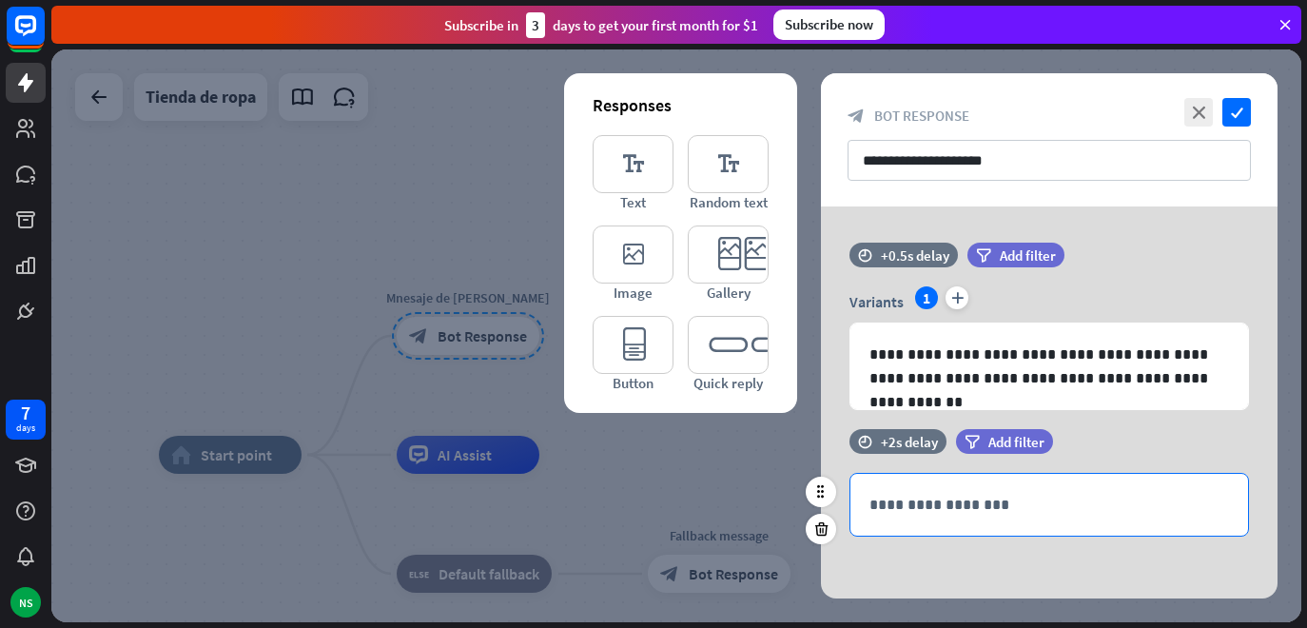
click at [1037, 499] on p "**********" at bounding box center [1050, 505] width 360 height 24
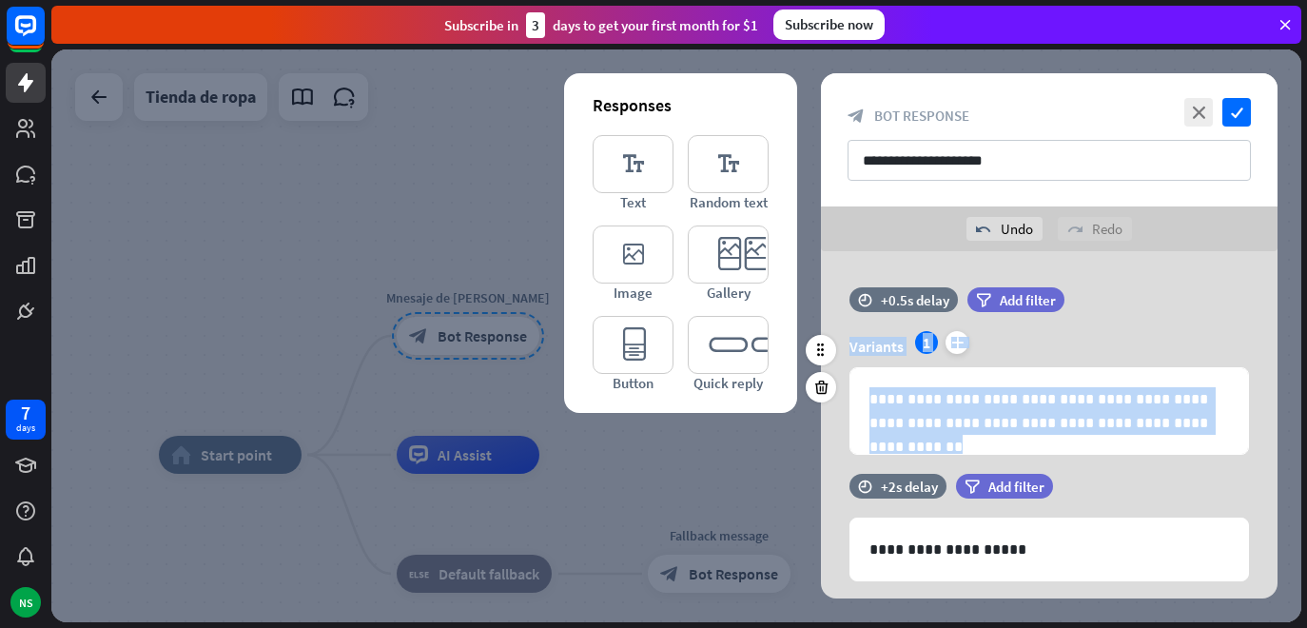
drag, startPoint x: 1257, startPoint y: 292, endPoint x: 1257, endPoint y: 467, distance: 175.1
click at [1257, 467] on div "**********" at bounding box center [1049, 380] width 457 height 187
click at [1251, 461] on div "**********" at bounding box center [1049, 380] width 457 height 187
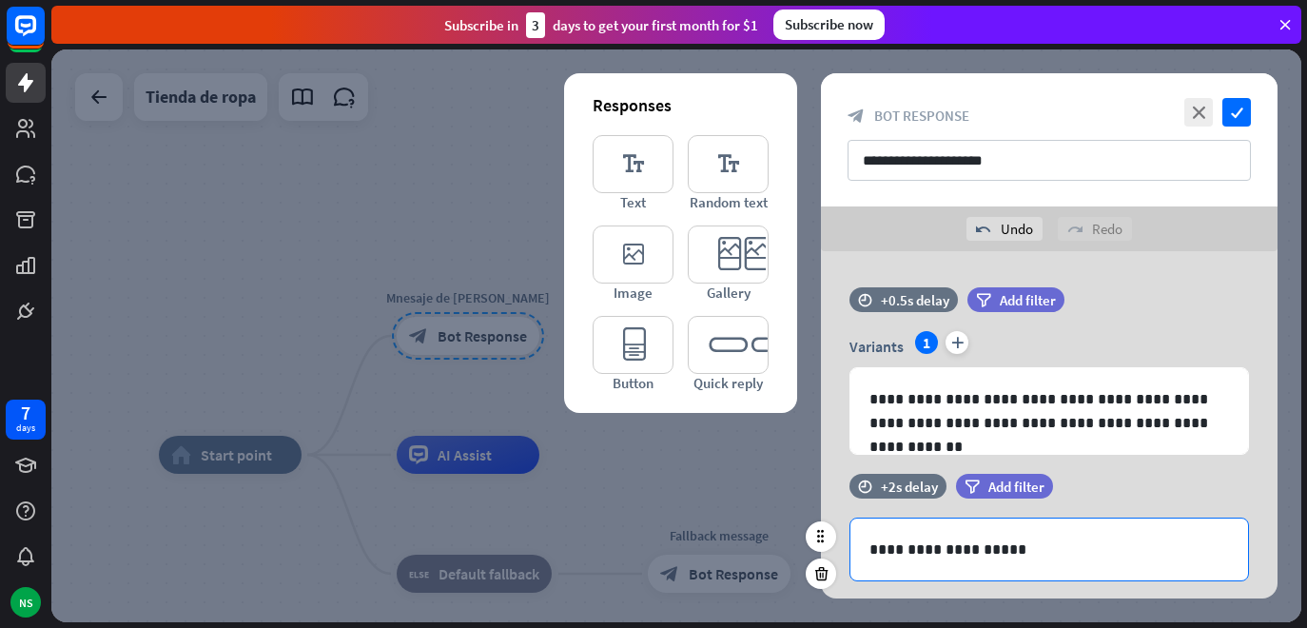
click at [1127, 539] on p "**********" at bounding box center [1050, 550] width 360 height 24
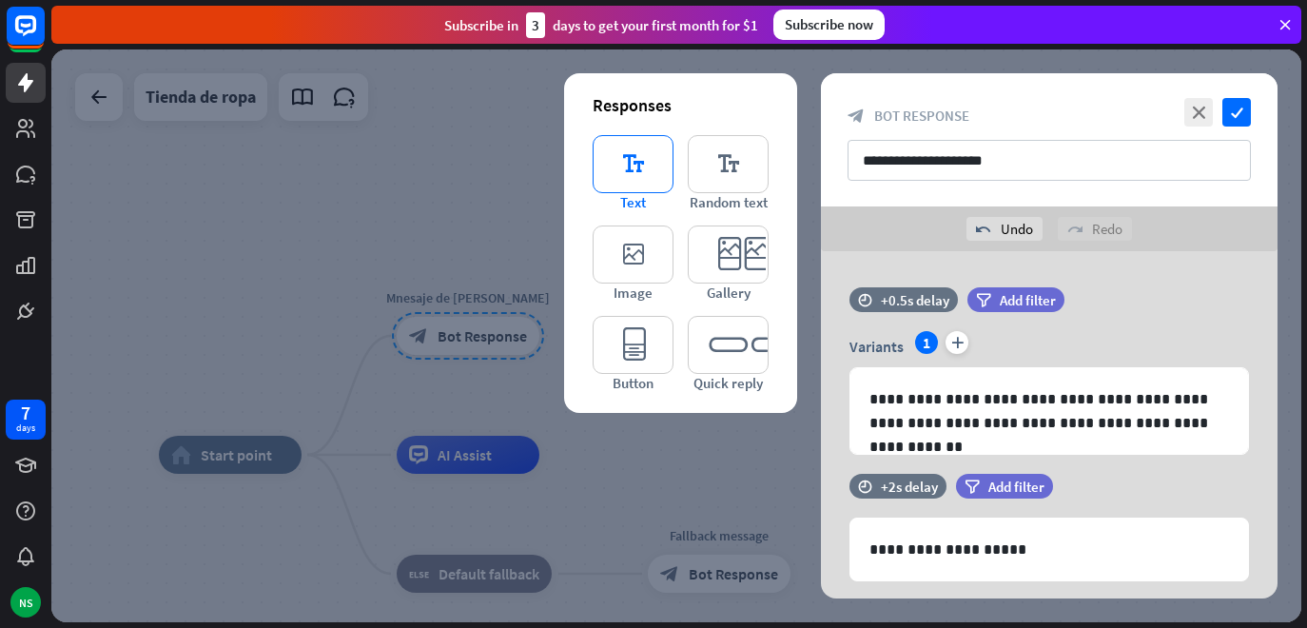
click at [641, 180] on icon "editor_text" at bounding box center [633, 164] width 81 height 58
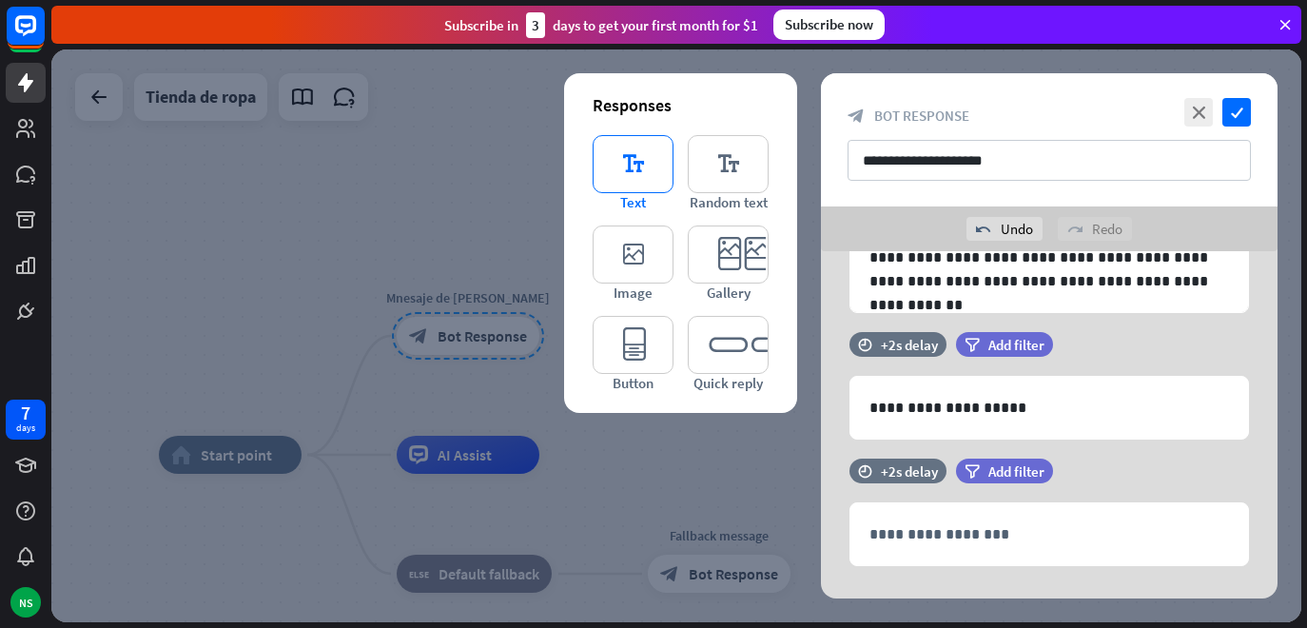
scroll to position [176, 0]
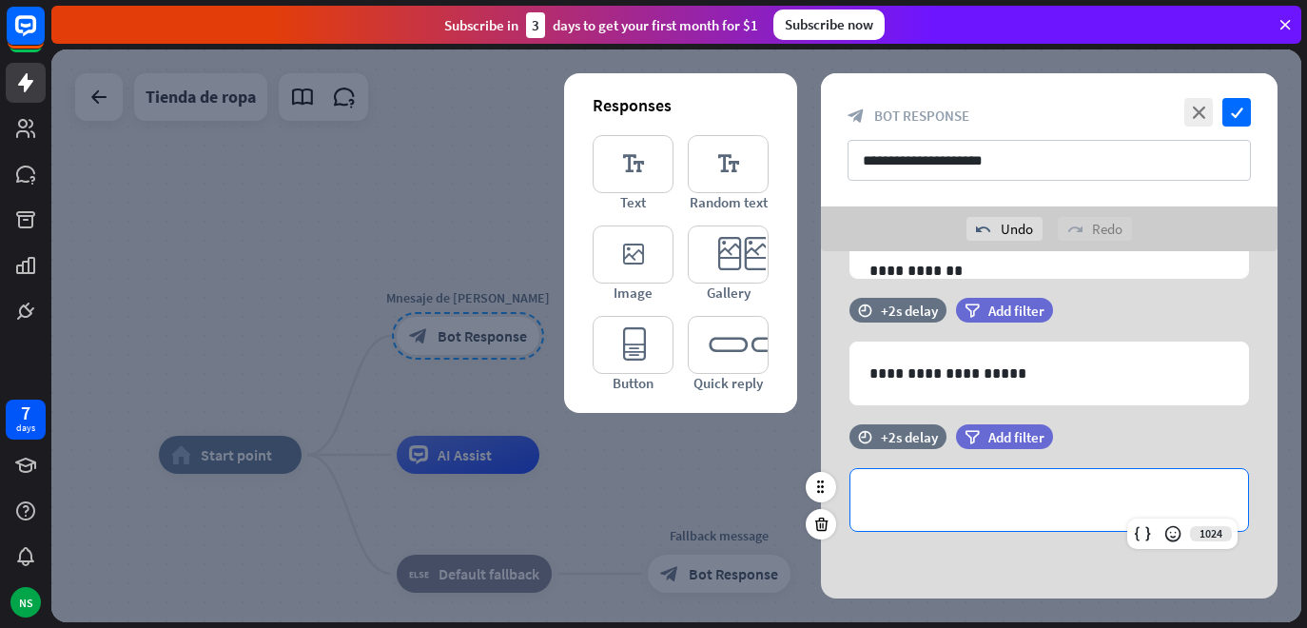
click at [965, 528] on div "**********" at bounding box center [1050, 500] width 398 height 62
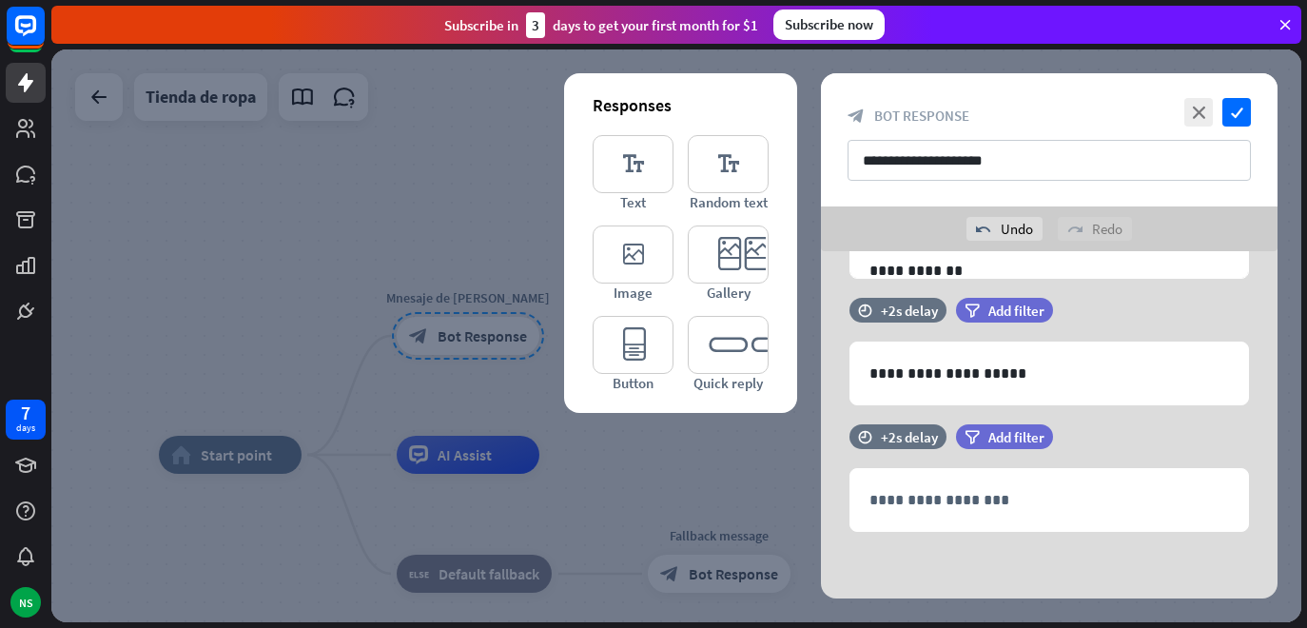
click at [705, 476] on div at bounding box center [676, 335] width 1250 height 573
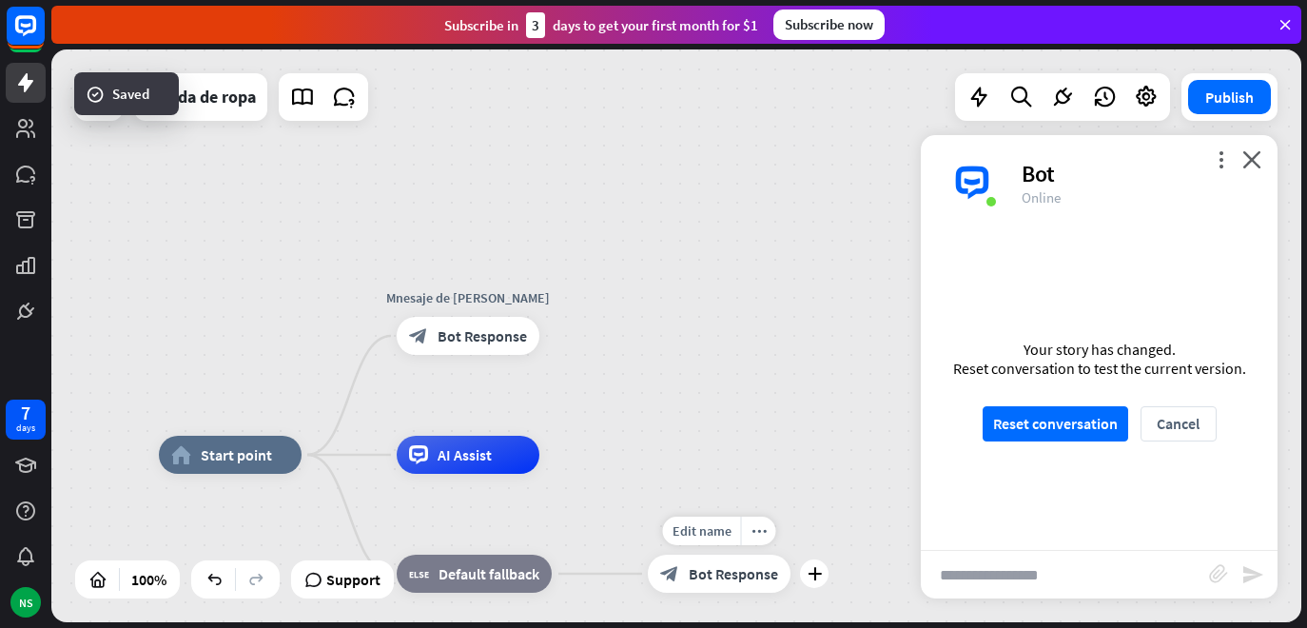
click at [717, 579] on span "Bot Response" at bounding box center [733, 573] width 89 height 19
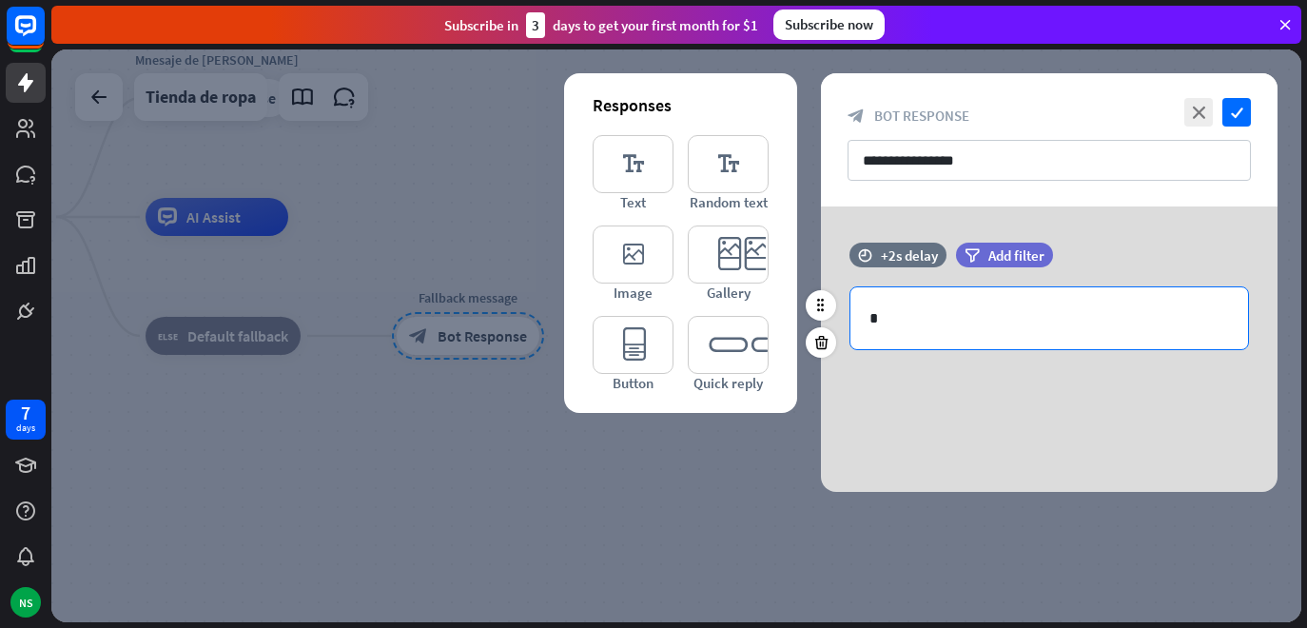
click at [1011, 324] on p "*" at bounding box center [1050, 318] width 360 height 24
drag, startPoint x: 1011, startPoint y: 324, endPoint x: 874, endPoint y: 320, distance: 137.1
click at [874, 320] on p "*" at bounding box center [1050, 318] width 360 height 24
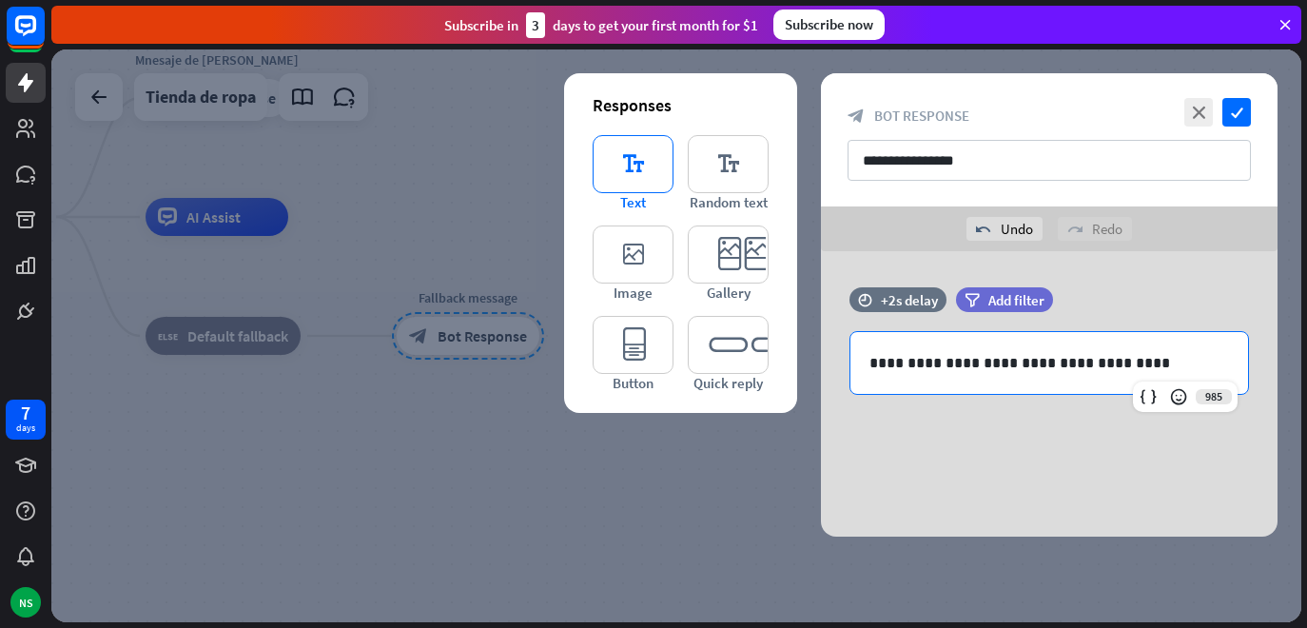
click at [638, 187] on icon "editor_text" at bounding box center [633, 164] width 81 height 58
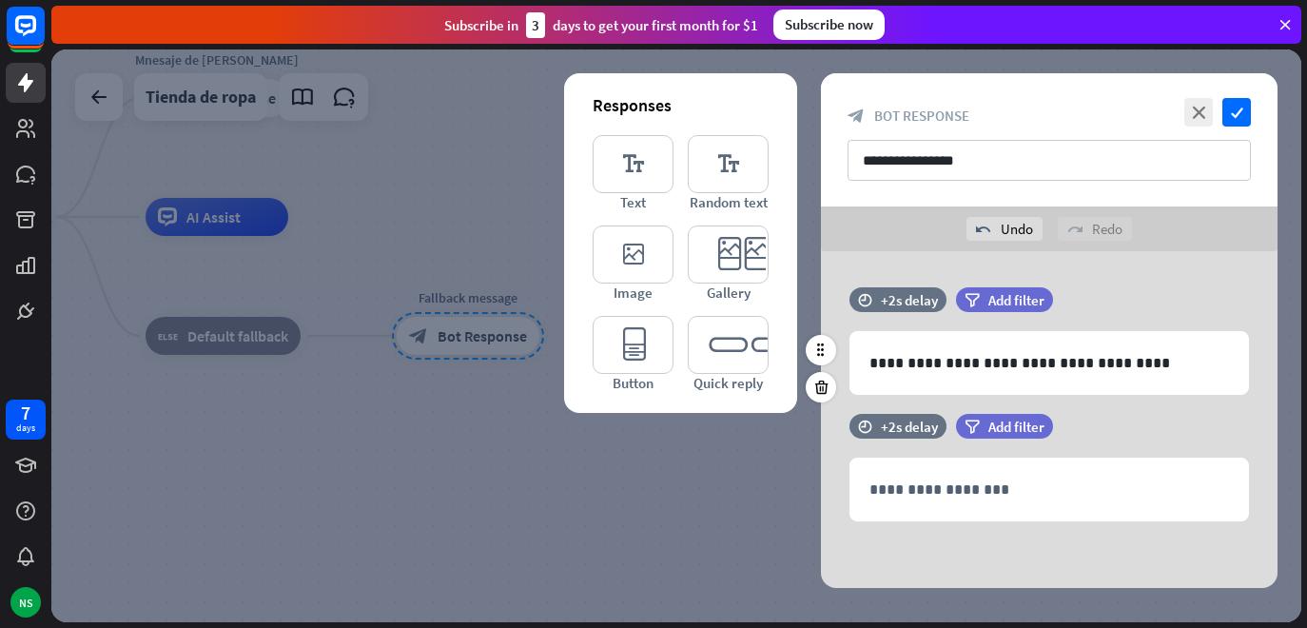
click at [1079, 317] on div "filter Add filter" at bounding box center [1052, 309] width 192 height 44
click at [708, 525] on div at bounding box center [676, 335] width 1250 height 573
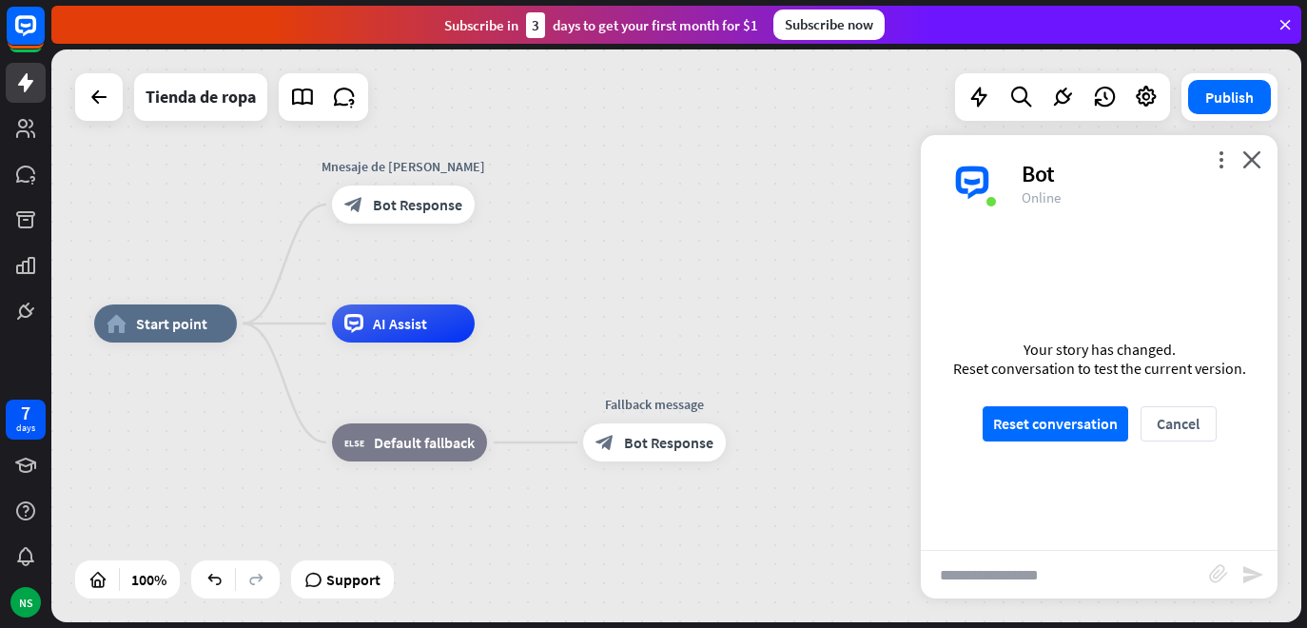
drag, startPoint x: 161, startPoint y: 415, endPoint x: 347, endPoint y: 521, distance: 214.8
click at [347, 521] on div "home_2 Start point Mnesaje de bienvenida block_bot_response Bot Response AI Ass…" at bounding box center [719, 610] width 1250 height 573
click at [438, 205] on span "Bot Response" at bounding box center [417, 204] width 89 height 19
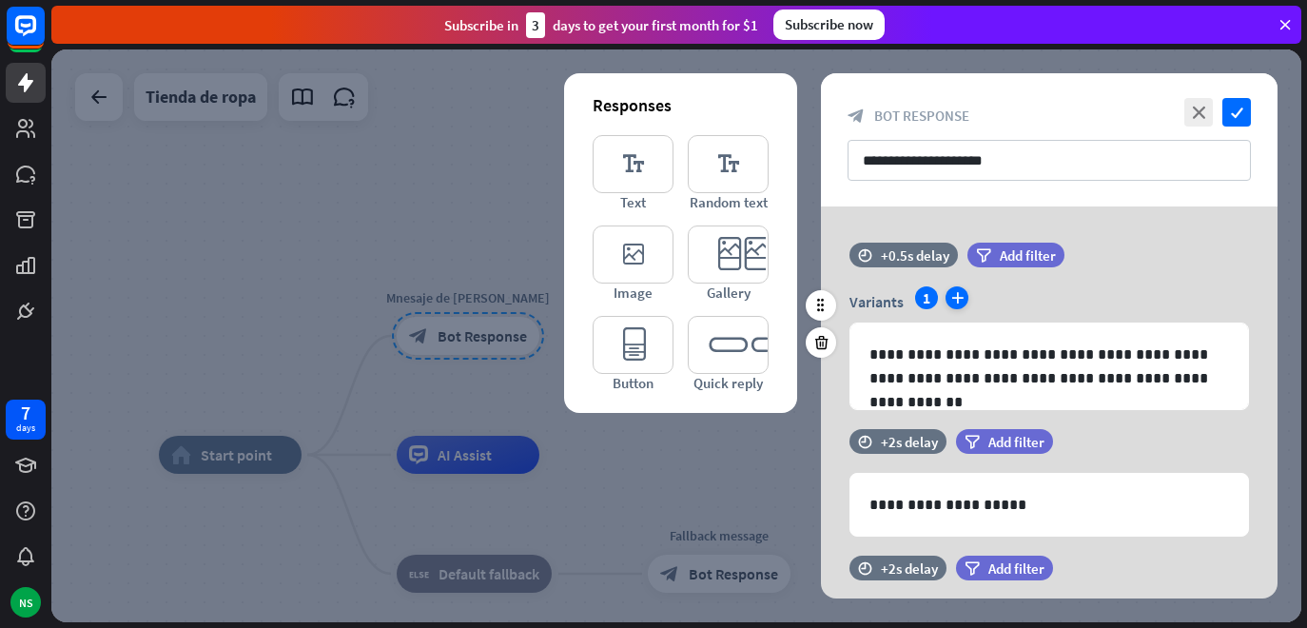
click at [965, 294] on icon "plus" at bounding box center [957, 297] width 23 height 23
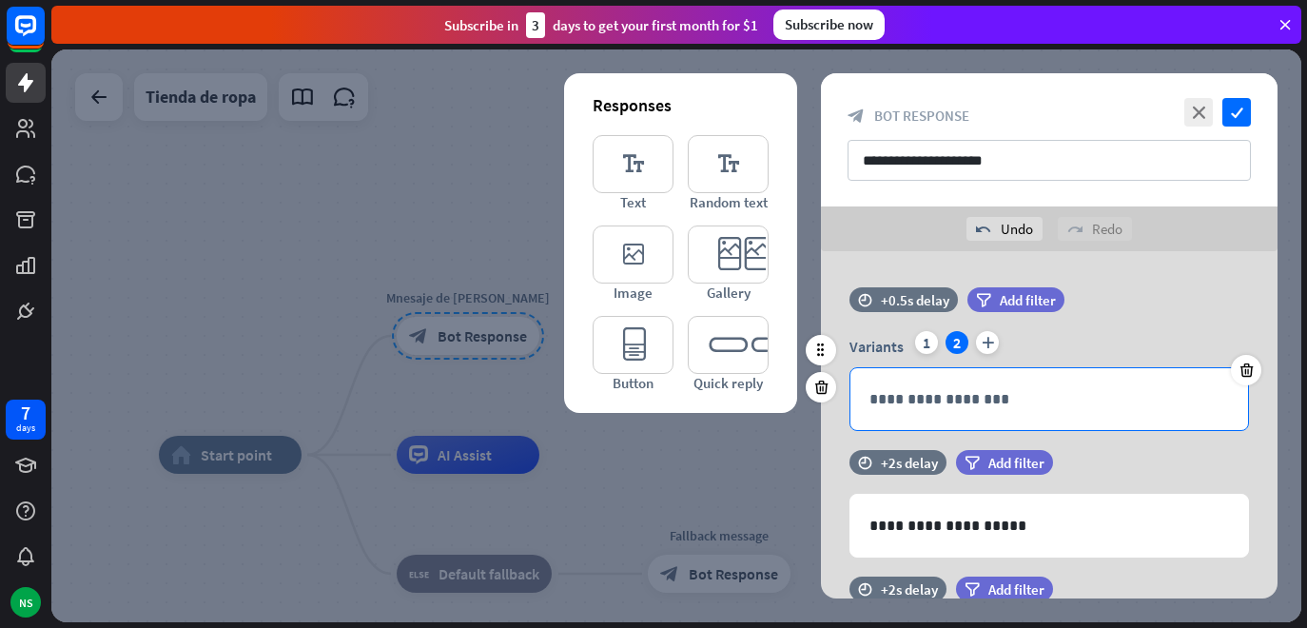
click at [972, 417] on div "**********" at bounding box center [1050, 399] width 398 height 62
click at [988, 354] on div "Variants 1 2 plus" at bounding box center [1050, 346] width 400 height 30
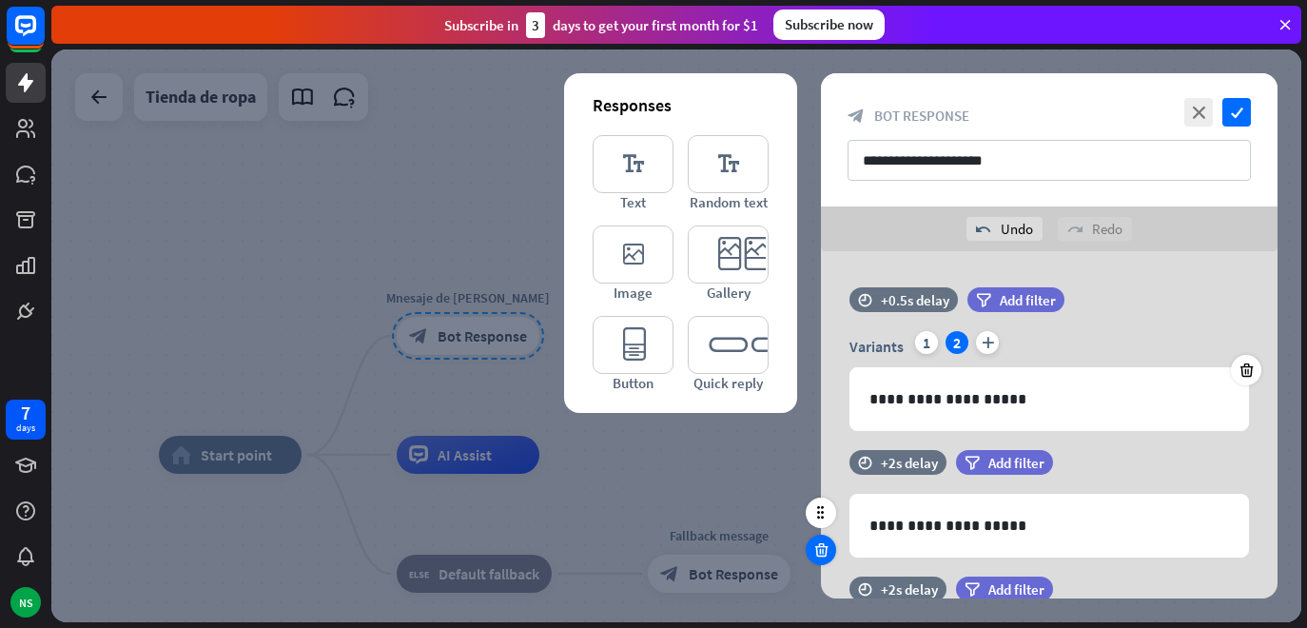
click at [832, 555] on div at bounding box center [821, 550] width 30 height 30
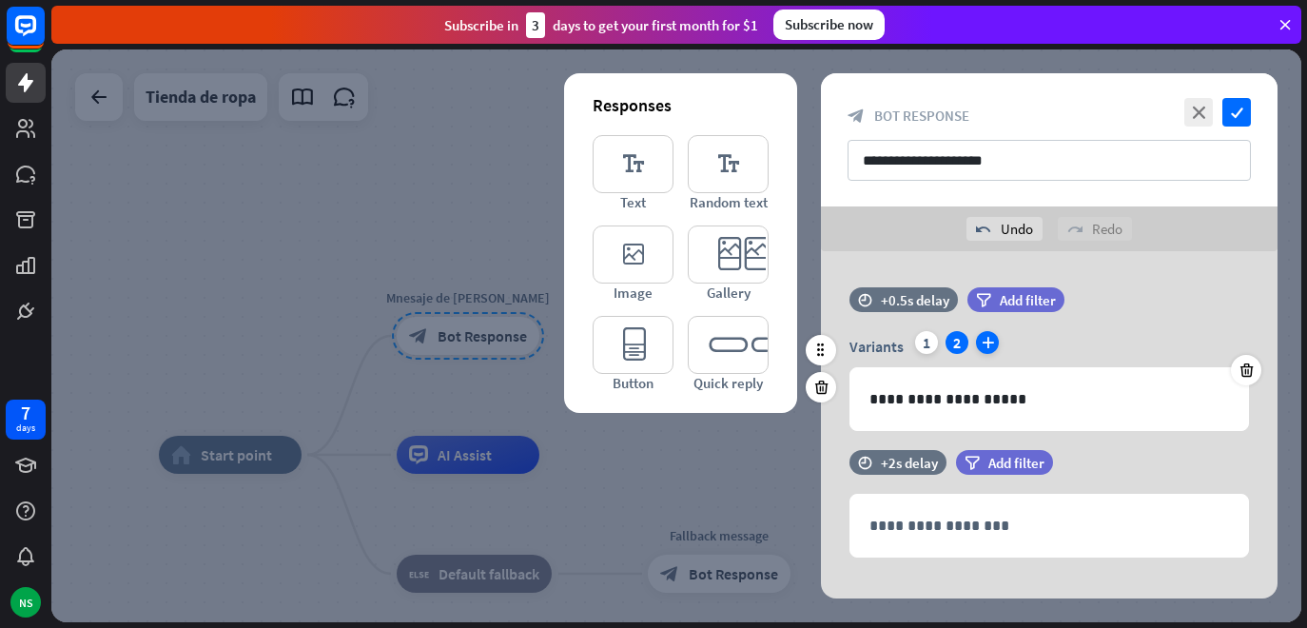
click at [988, 350] on icon "plus" at bounding box center [987, 342] width 23 height 23
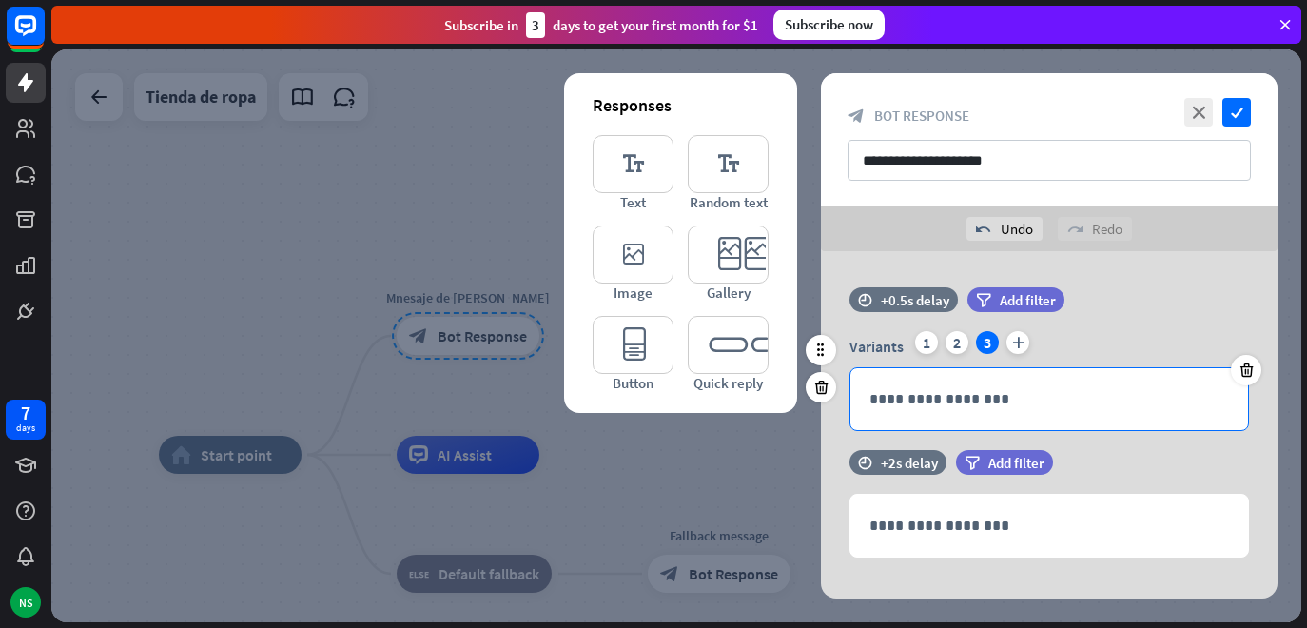
click at [956, 400] on p "**********" at bounding box center [1050, 399] width 360 height 24
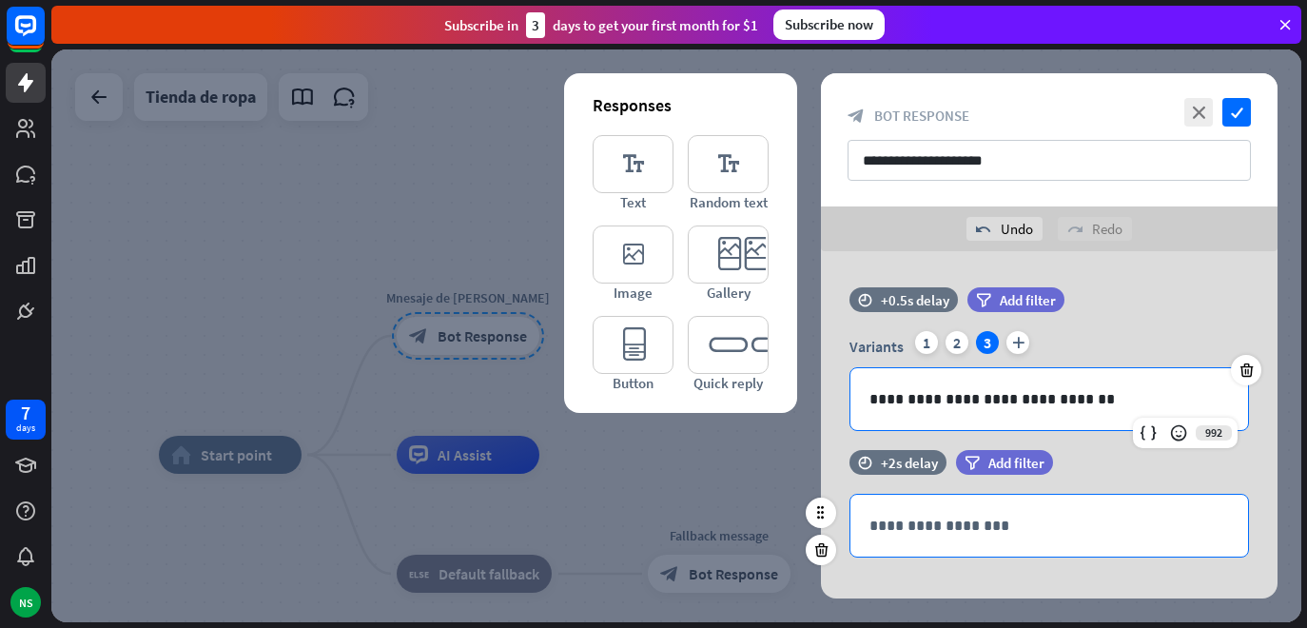
click at [1048, 534] on p "**********" at bounding box center [1050, 526] width 360 height 24
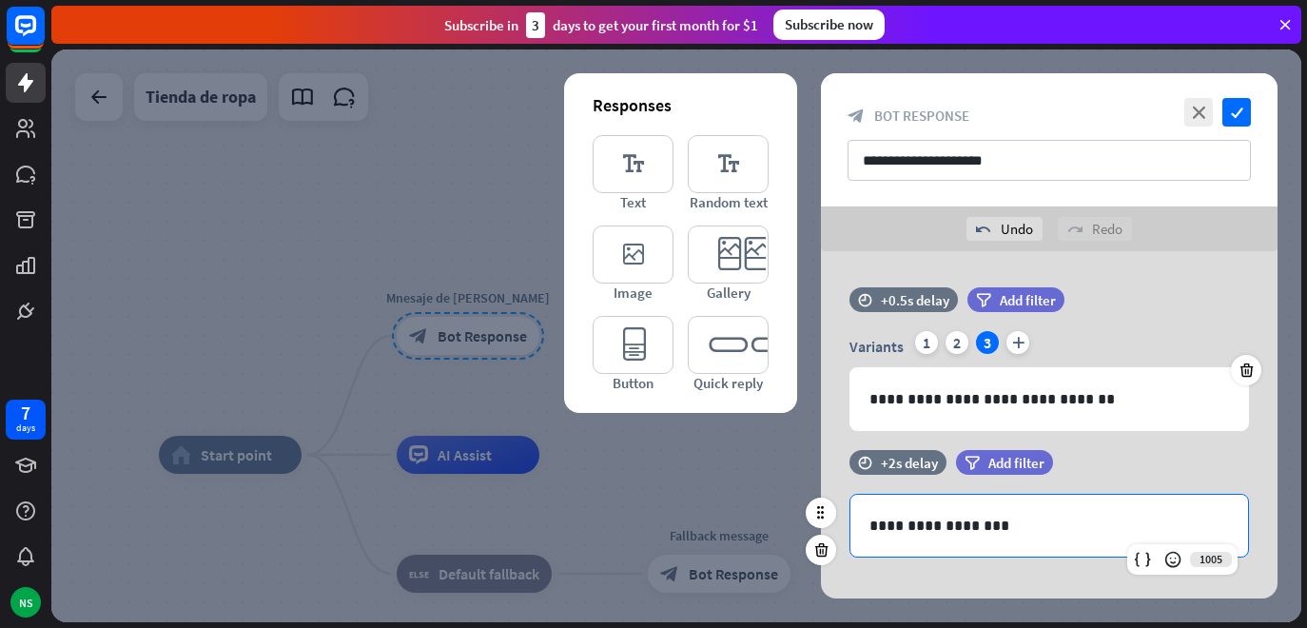
click at [1031, 533] on p "**********" at bounding box center [1050, 526] width 360 height 24
click at [1067, 470] on div "filter Add filter" at bounding box center [1052, 462] width 192 height 25
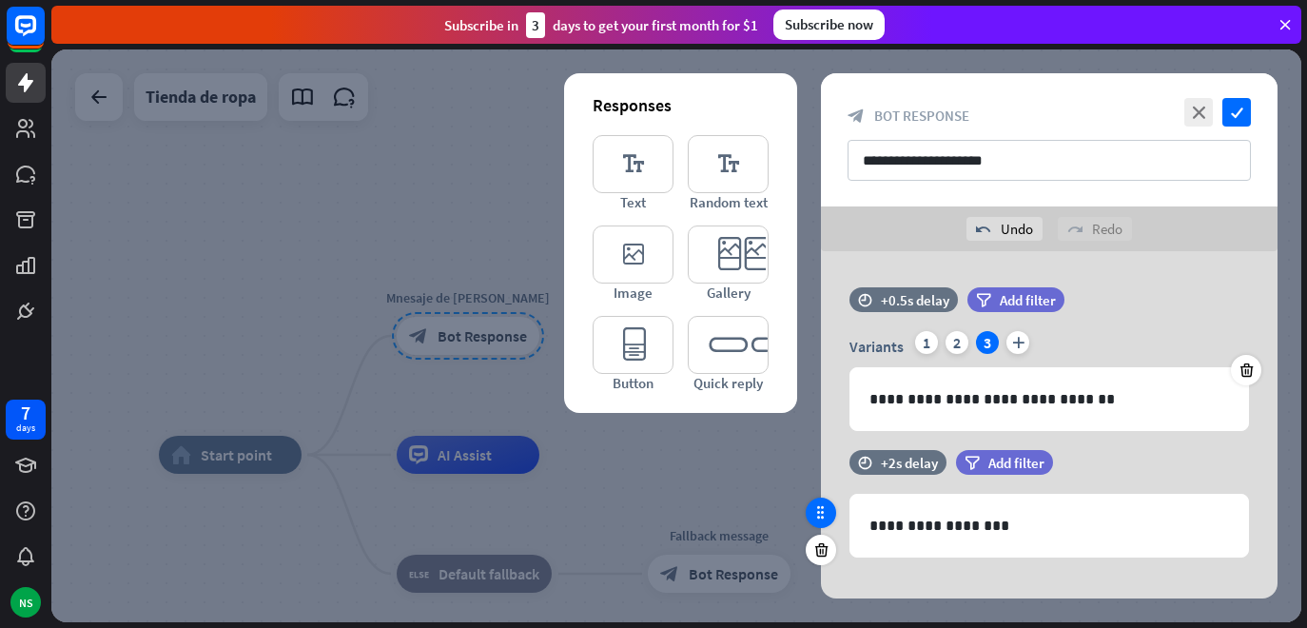
click at [828, 512] on icon at bounding box center [821, 512] width 17 height 17
click at [828, 516] on icon at bounding box center [821, 512] width 17 height 17
click at [816, 516] on icon at bounding box center [821, 512] width 17 height 17
click at [819, 517] on icon at bounding box center [821, 512] width 17 height 17
click at [819, 516] on icon at bounding box center [821, 512] width 17 height 17
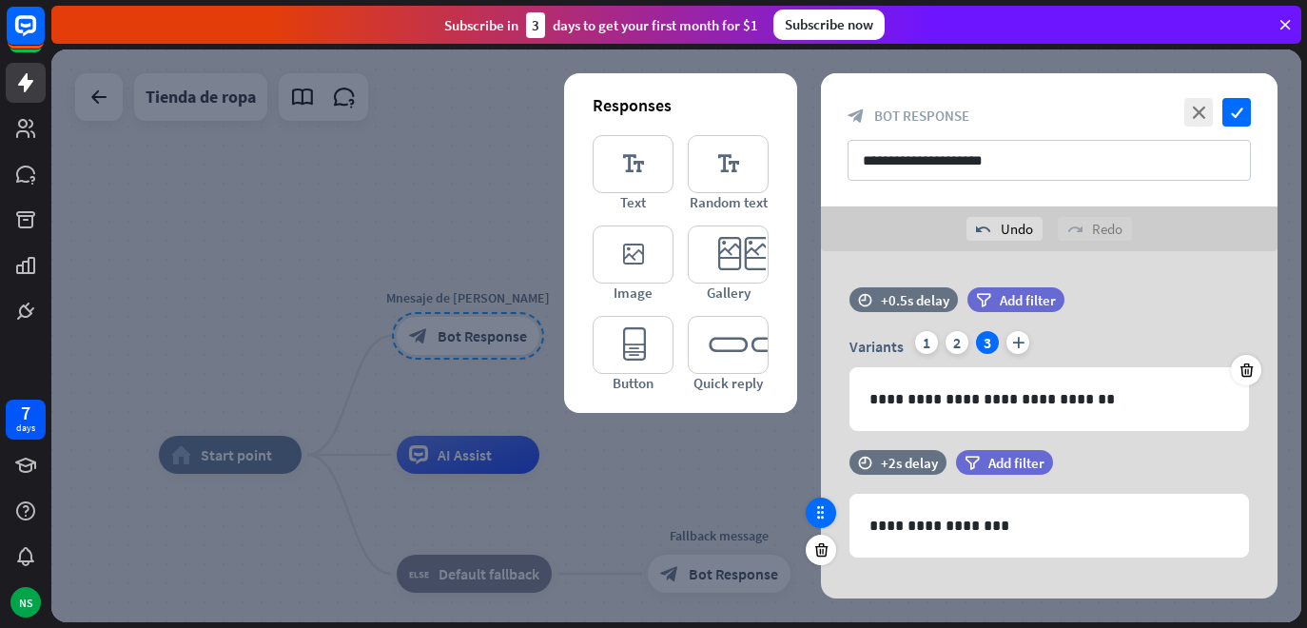
click at [819, 516] on icon at bounding box center [821, 512] width 17 height 17
click at [1031, 460] on span "Add filter" at bounding box center [1017, 463] width 56 height 18
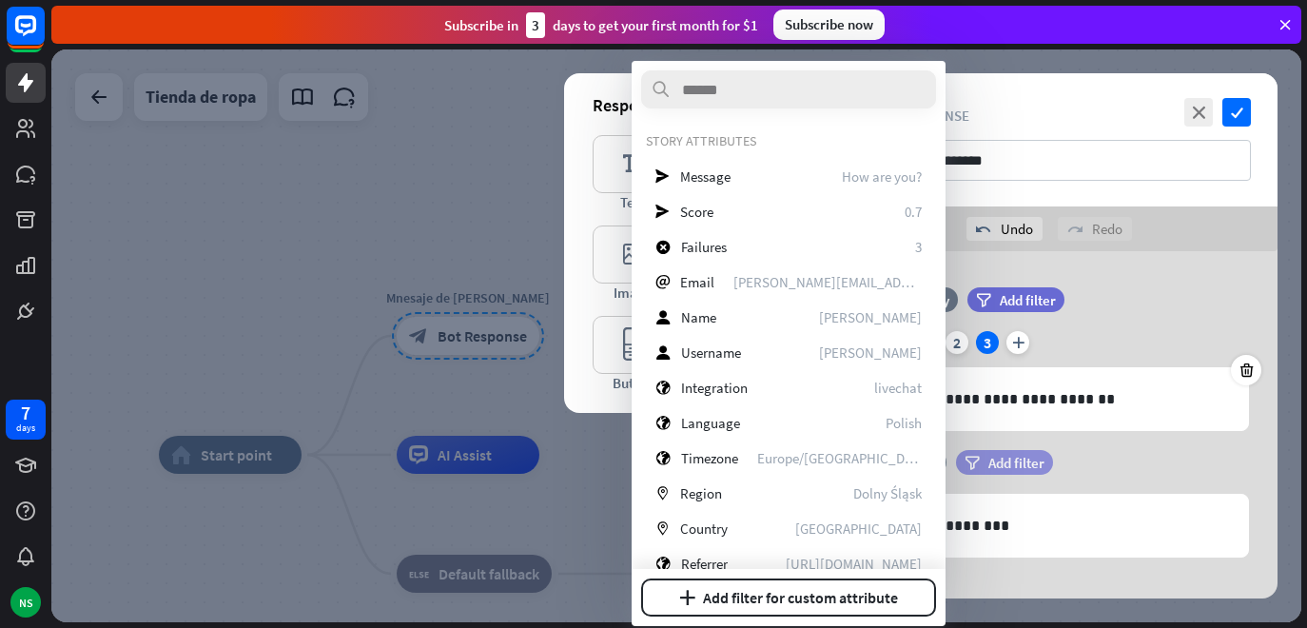
click at [1031, 460] on span "Add filter" at bounding box center [1017, 463] width 56 height 18
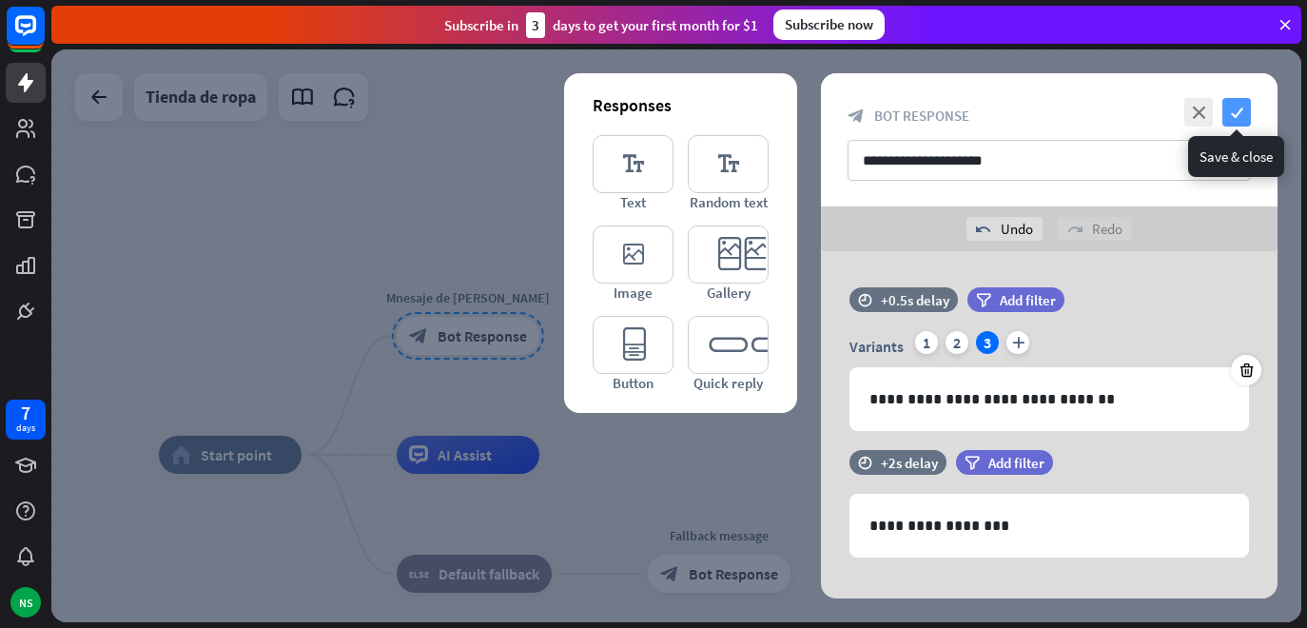
click at [1244, 116] on icon "check" at bounding box center [1237, 112] width 29 height 29
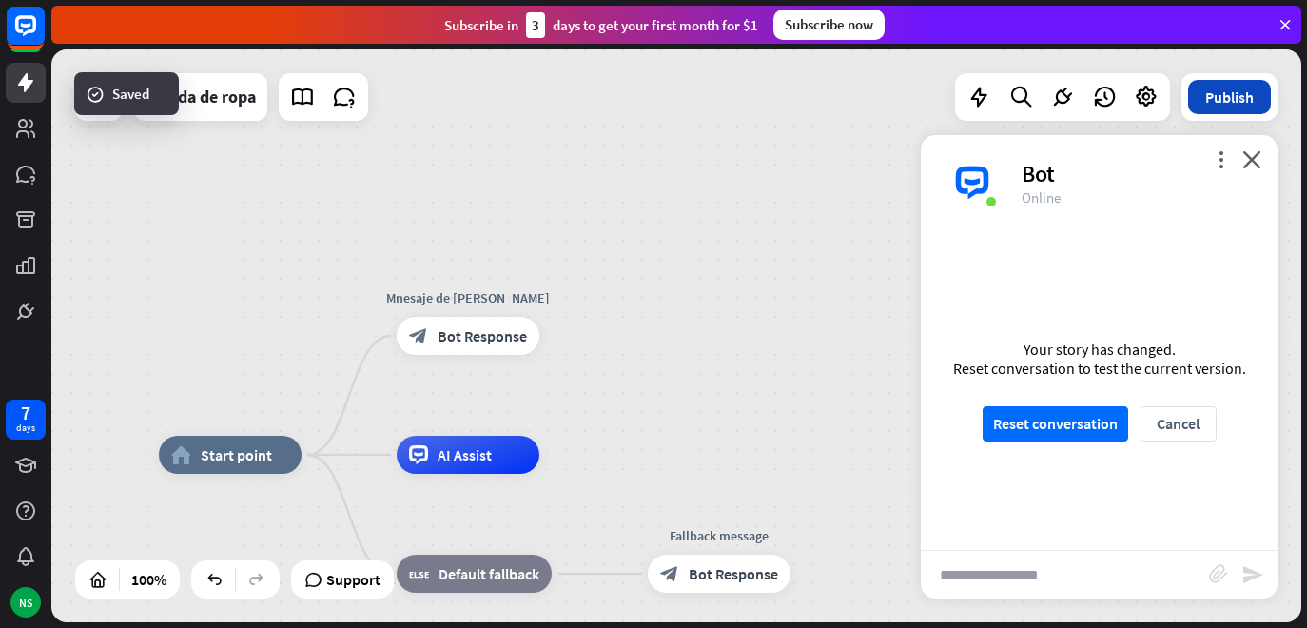
click at [1236, 98] on button "Publish" at bounding box center [1229, 97] width 83 height 34
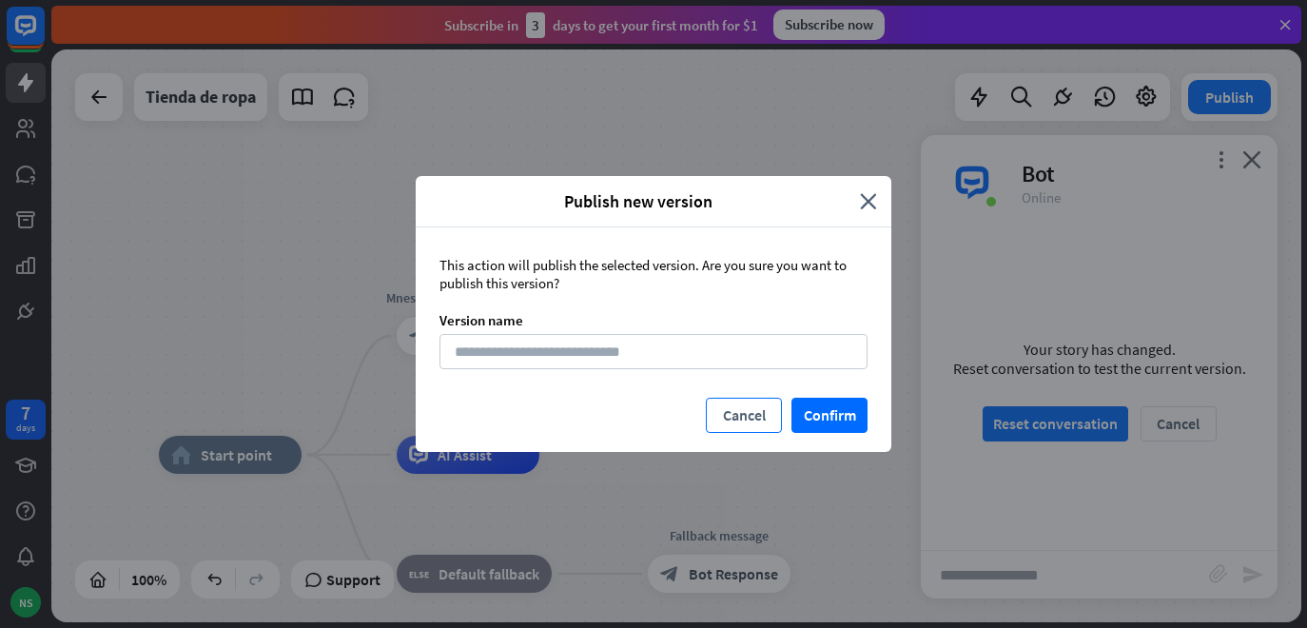
click at [741, 406] on button "Cancel" at bounding box center [744, 415] width 76 height 35
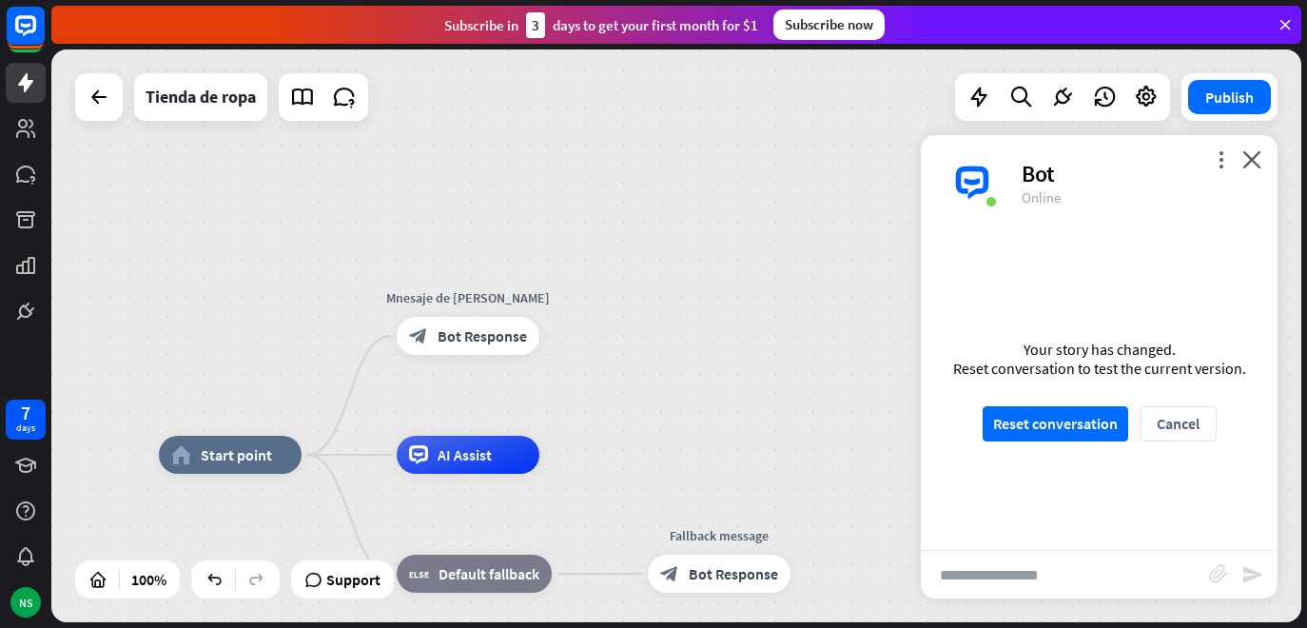
click at [1078, 592] on input "text" at bounding box center [1065, 575] width 288 height 48
type input "****"
click at [1167, 432] on button "Cancel" at bounding box center [1179, 423] width 76 height 35
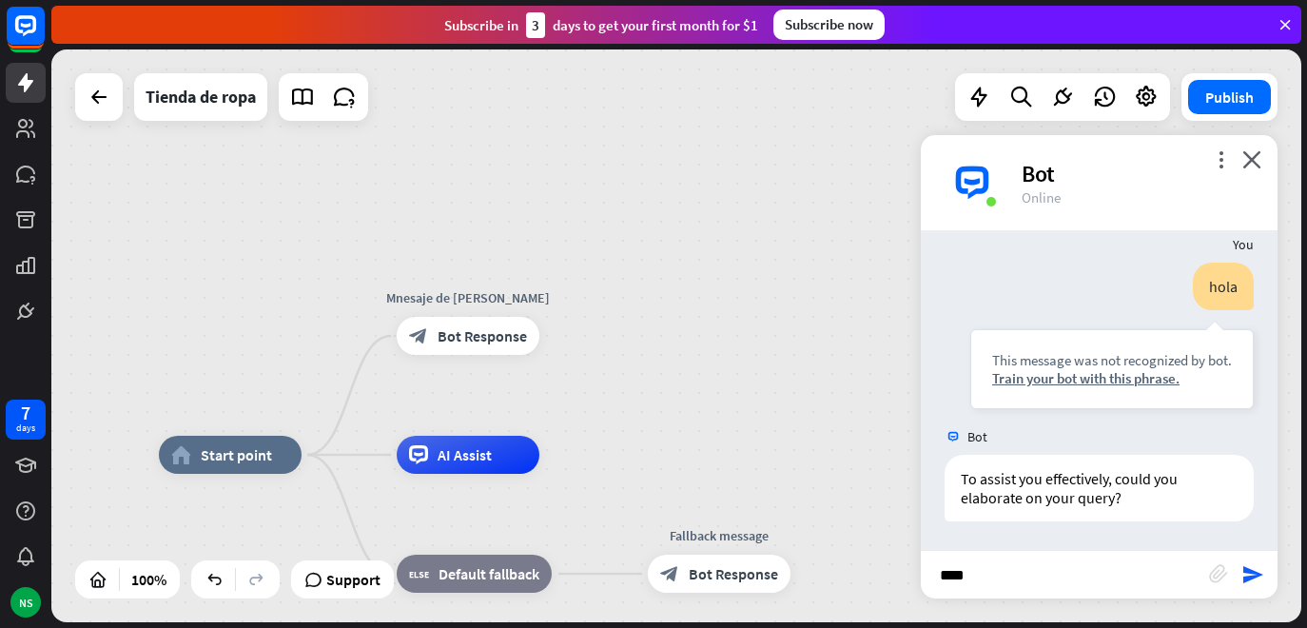
click at [1259, 591] on div "**** block_attachment send" at bounding box center [1099, 574] width 357 height 49
click at [1247, 574] on icon "send" at bounding box center [1253, 574] width 23 height 23
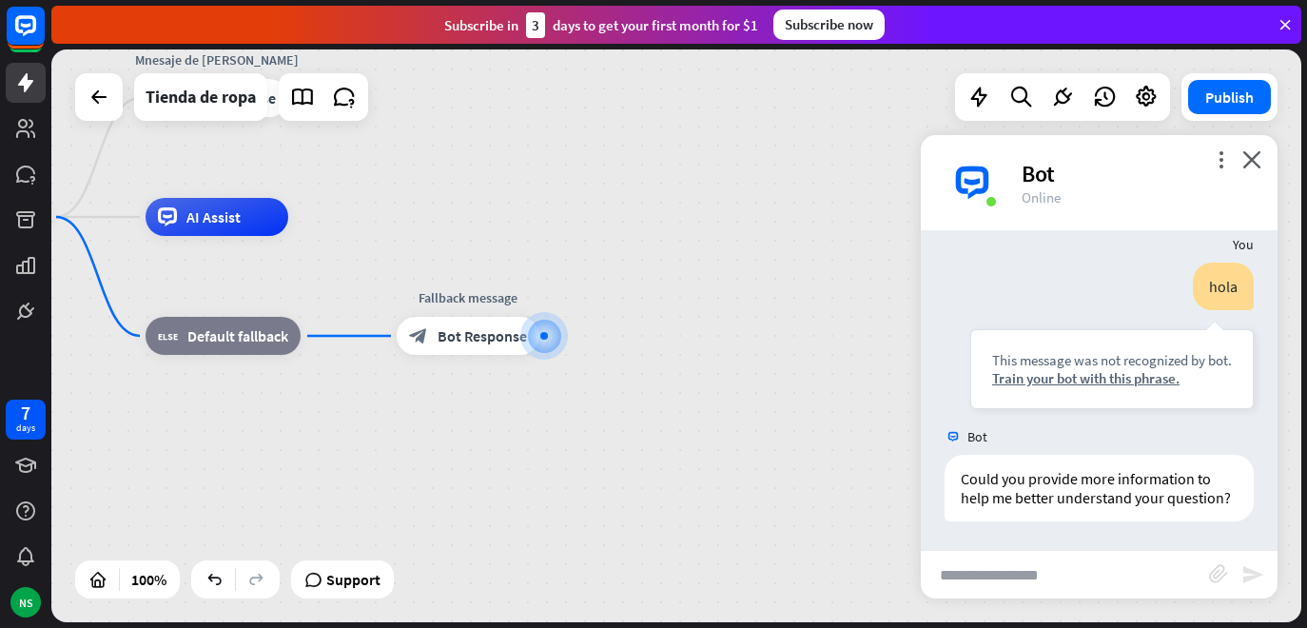
scroll to position [2000, 0]
click at [1118, 369] on div "Train your bot with this phrase." at bounding box center [1112, 378] width 240 height 18
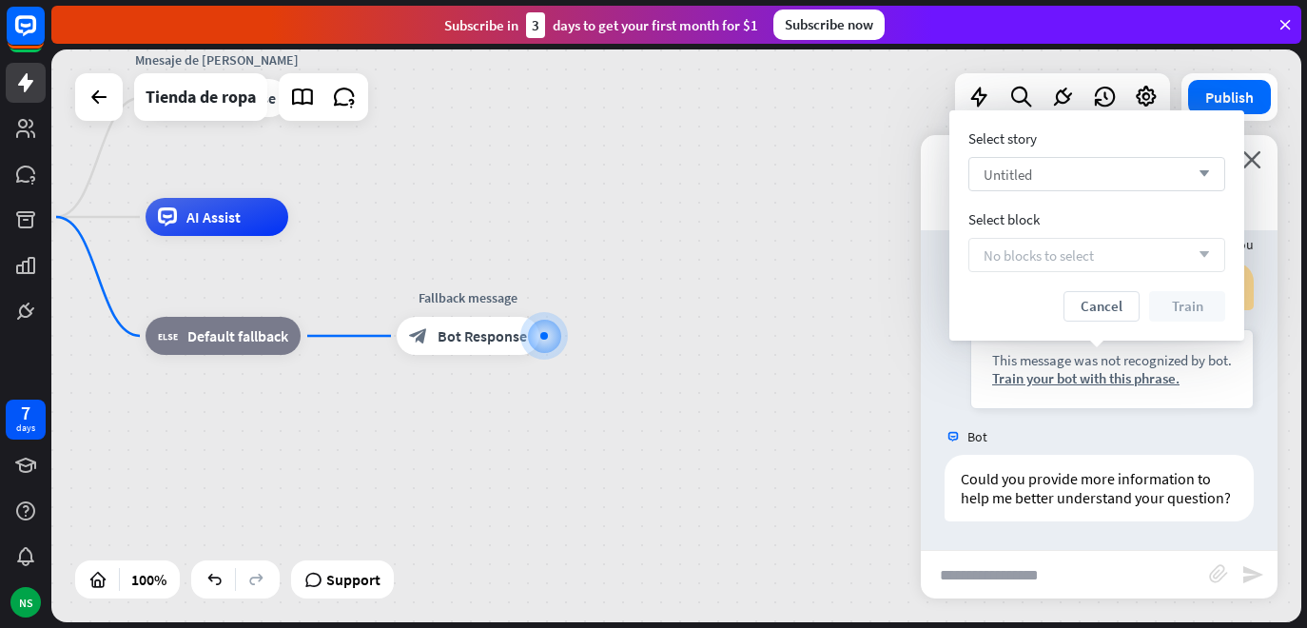
click at [1097, 176] on div "Untitled arrow_down" at bounding box center [1097, 174] width 257 height 34
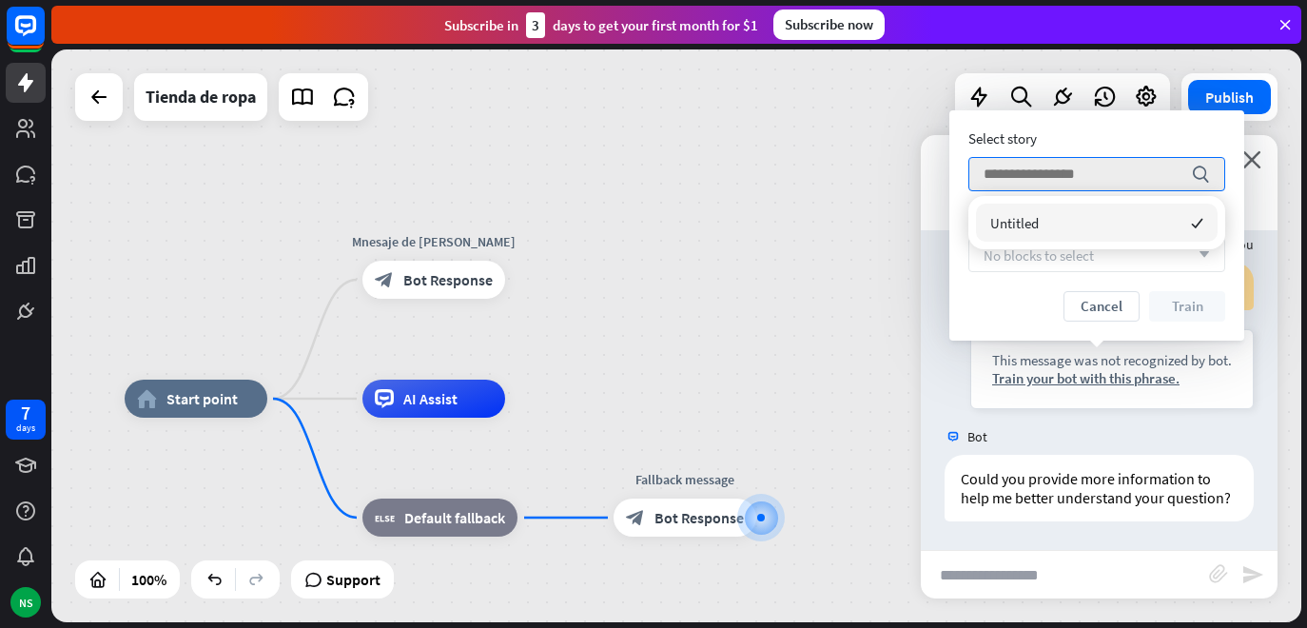
drag, startPoint x: 651, startPoint y: 333, endPoint x: 869, endPoint y: 515, distance: 283.7
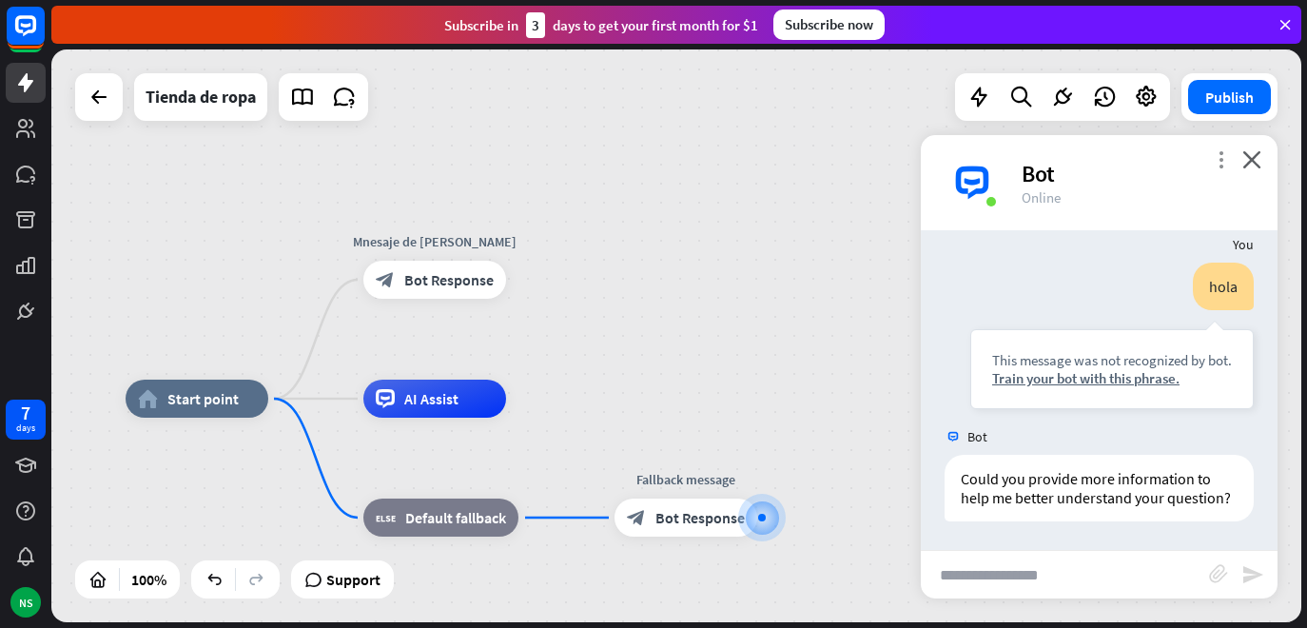
click at [1225, 167] on icon "more_vert" at bounding box center [1221, 159] width 18 height 18
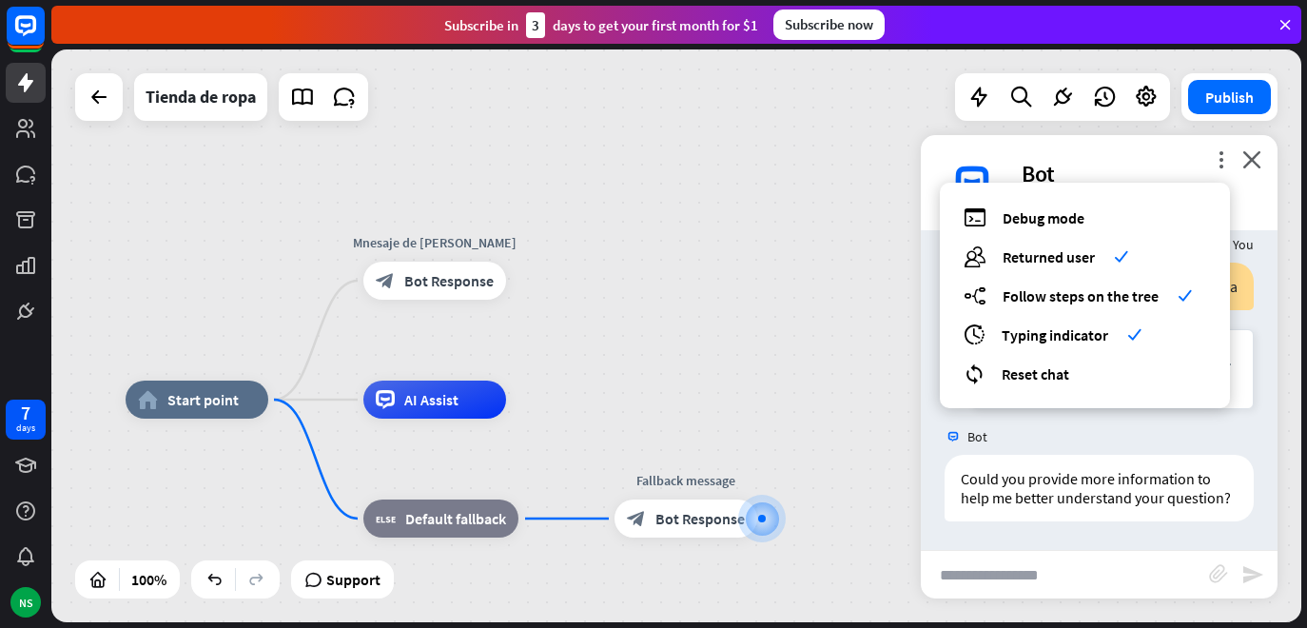
click at [877, 341] on div "home_2 Start point Mnesaje de bienvenida block_bot_response Bot Response AI Ass…" at bounding box center [676, 335] width 1250 height 573
click at [873, 333] on div "home_2 Start point Mnesaje de bienvenida block_bot_response Bot Response AI Ass…" at bounding box center [676, 335] width 1250 height 573
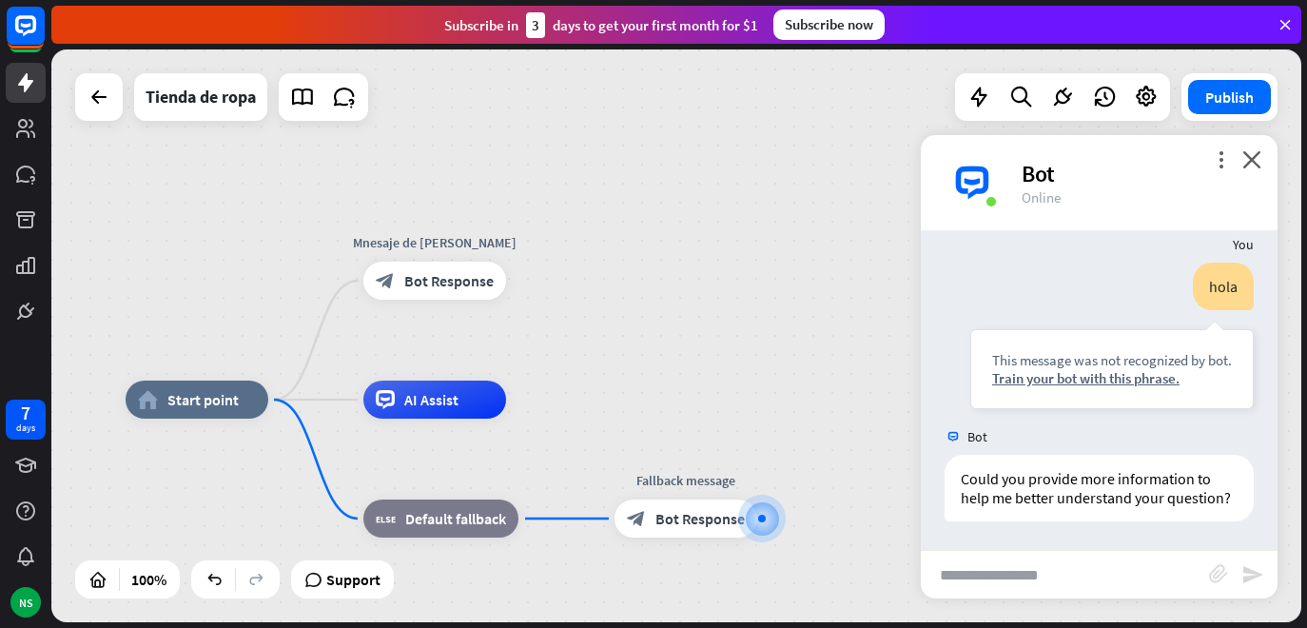
drag, startPoint x: 891, startPoint y: 313, endPoint x: 827, endPoint y: 285, distance: 69.5
click at [827, 285] on div "home_2 Start point Mnesaje de bienvenida block_bot_response Bot Response AI Ass…" at bounding box center [676, 335] width 1250 height 573
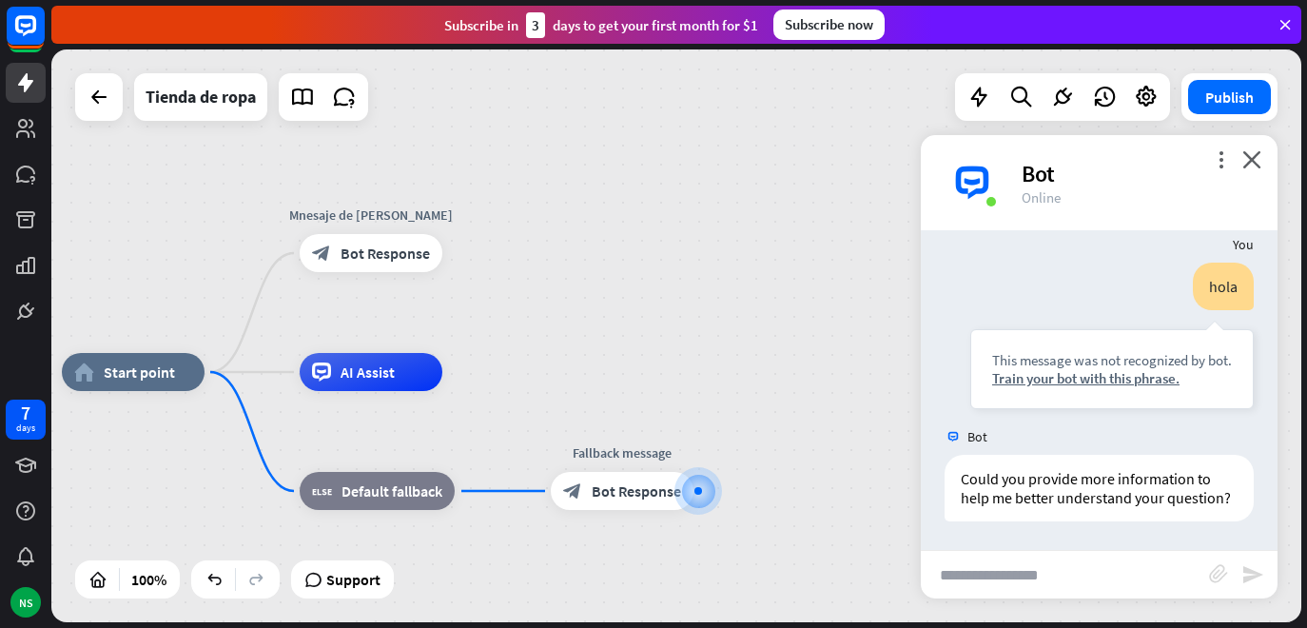
click at [569, 316] on div "home_2 Start point Mnesaje de bienvenida block_bot_response Bot Response AI Ass…" at bounding box center [676, 335] width 1250 height 573
click at [314, 591] on div "Support" at bounding box center [343, 579] width 88 height 30
click at [835, 283] on div "home_2 Start point Mnesaje de bienvenida block_bot_response Bot Response AI Ass…" at bounding box center [676, 335] width 1250 height 573
click at [845, 188] on div "home_2 Start point Mnesaje de bienvenida block_bot_response Bot Response AI Ass…" at bounding box center [676, 335] width 1250 height 573
click at [846, 187] on div "home_2 Start point Mnesaje de bienvenida block_bot_response Bot Response AI Ass…" at bounding box center [676, 335] width 1250 height 573
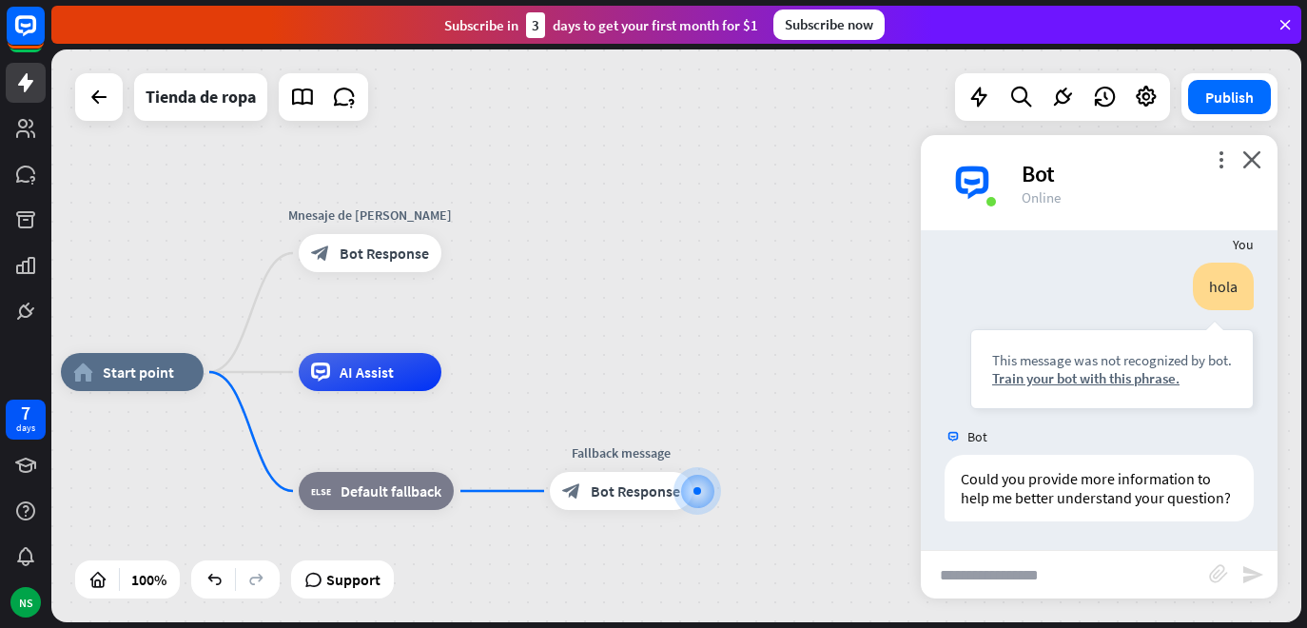
drag, startPoint x: 853, startPoint y: 187, endPoint x: 954, endPoint y: 201, distance: 102.7
click at [861, 194] on div "home_2 Start point Mnesaje de bienvenida block_bot_response Bot Response AI Ass…" at bounding box center [676, 335] width 1250 height 573
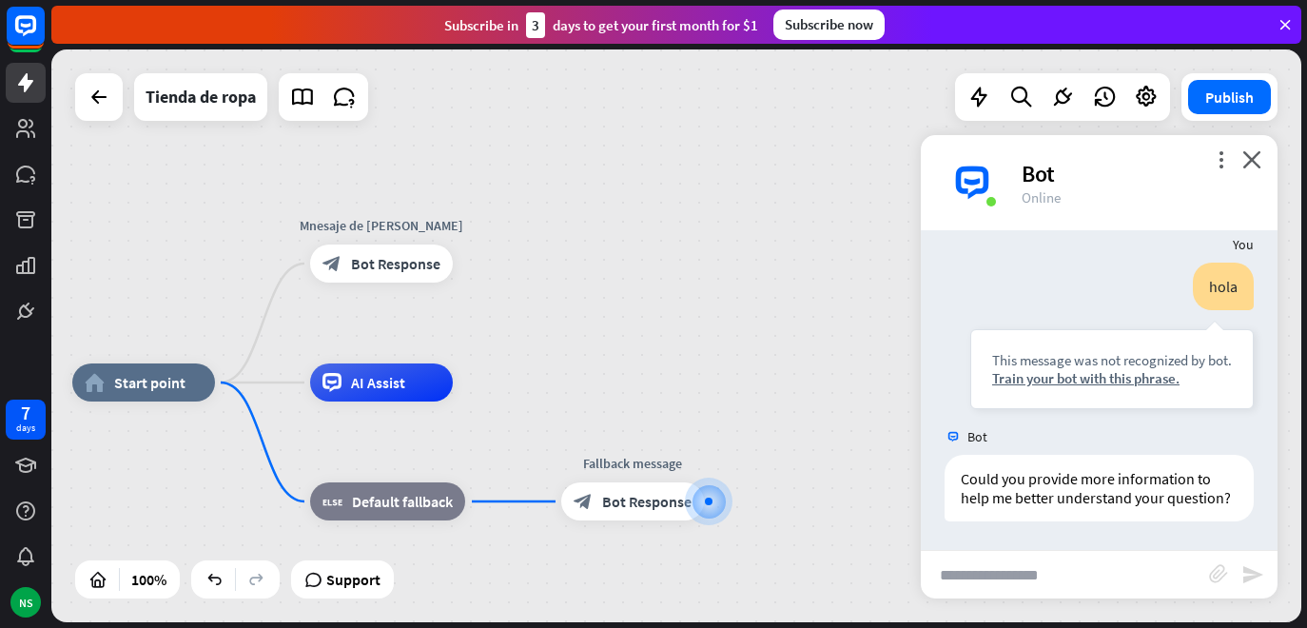
drag, startPoint x: 614, startPoint y: 134, endPoint x: 623, endPoint y: 146, distance: 14.9
click at [619, 140] on div "home_2 Start point Mnesaje de bienvenida block_bot_response Bot Response AI Ass…" at bounding box center [676, 335] width 1250 height 573
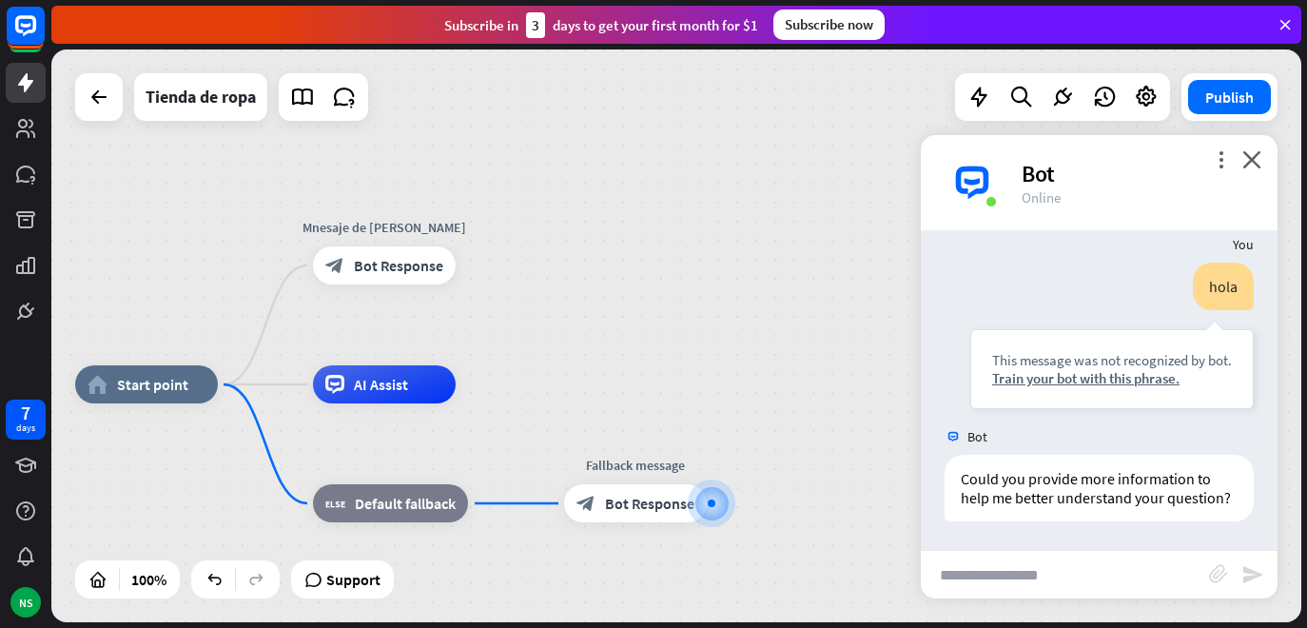
drag, startPoint x: 606, startPoint y: 127, endPoint x: 624, endPoint y: 144, distance: 24.9
click at [624, 144] on div "home_2 Start point Mnesaje de bienvenida block_bot_response Bot Response AI Ass…" at bounding box center [676, 335] width 1250 height 573
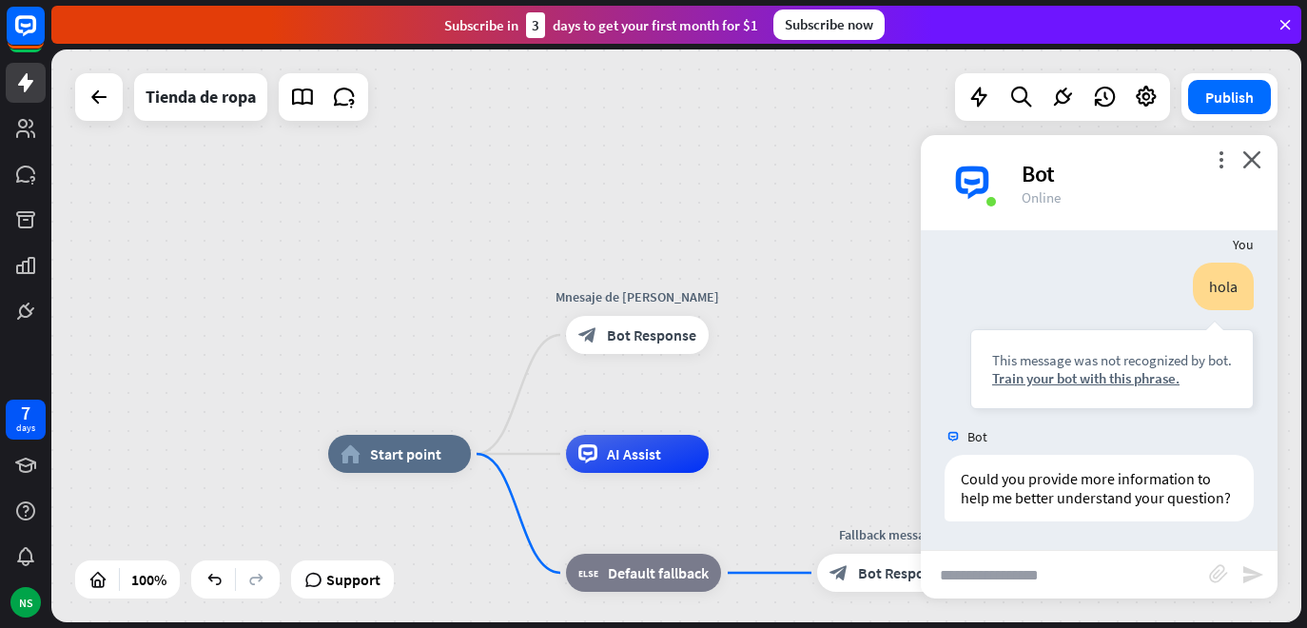
drag, startPoint x: 630, startPoint y: 154, endPoint x: 842, endPoint y: 175, distance: 213.2
click at [846, 178] on div "home_2 Start point Mnesaje de bienvenida block_bot_response Bot Response AI Ass…" at bounding box center [676, 335] width 1250 height 573
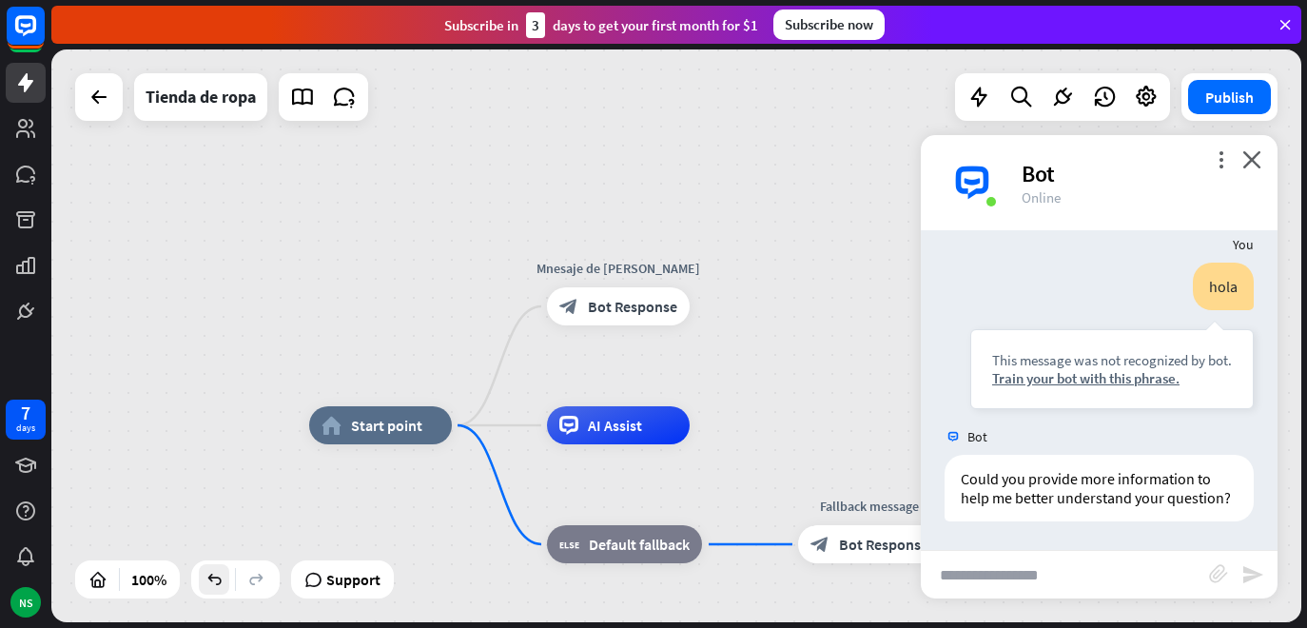
click at [223, 585] on icon at bounding box center [214, 579] width 19 height 19
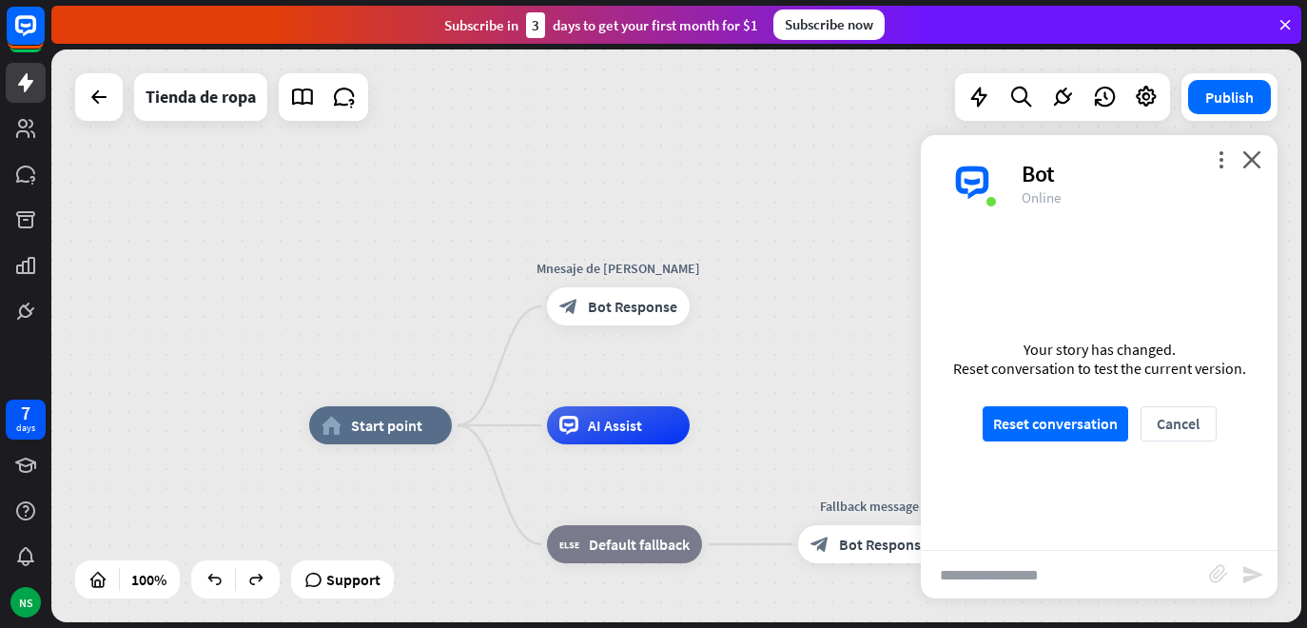
click at [753, 356] on div "home_2 Start point Mnesaje de bienvenida block_bot_response Bot Response AI Ass…" at bounding box center [676, 335] width 1250 height 573
click at [836, 187] on div "home_2 Start point Mnesaje de bienvenida block_bot_response Bot Response AI Ass…" at bounding box center [676, 335] width 1250 height 573
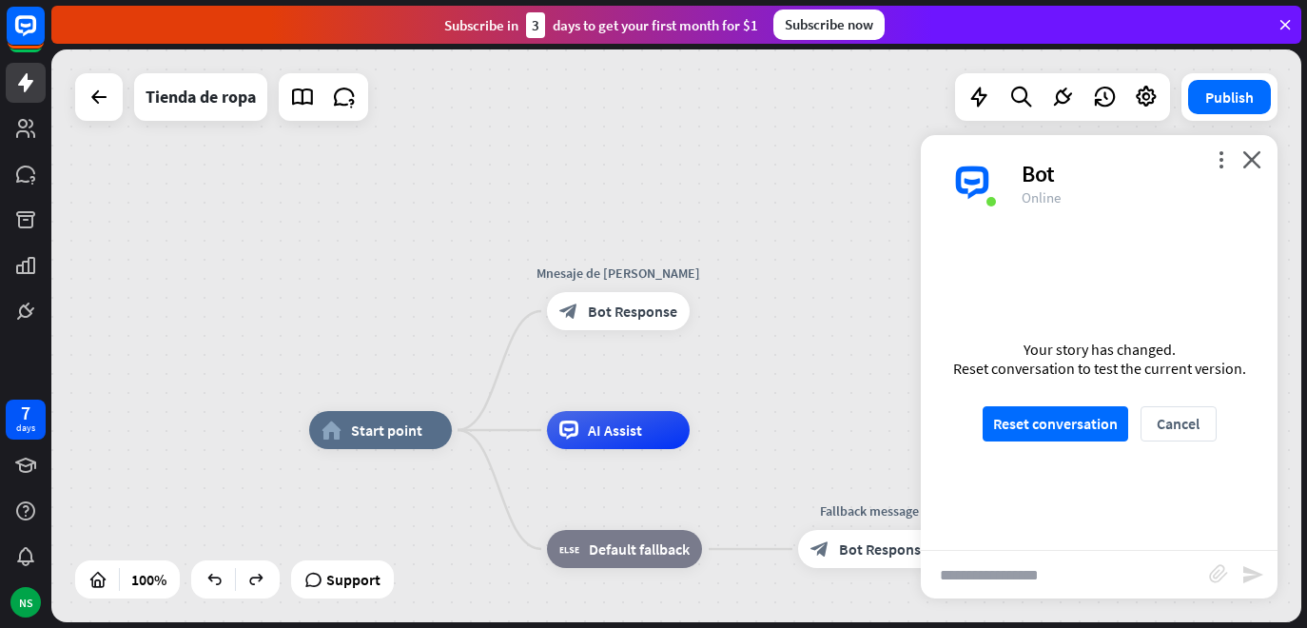
click at [831, 197] on div "home_2 Start point Mnesaje de bienvenida block_bot_response Bot Response AI Ass…" at bounding box center [676, 335] width 1250 height 573
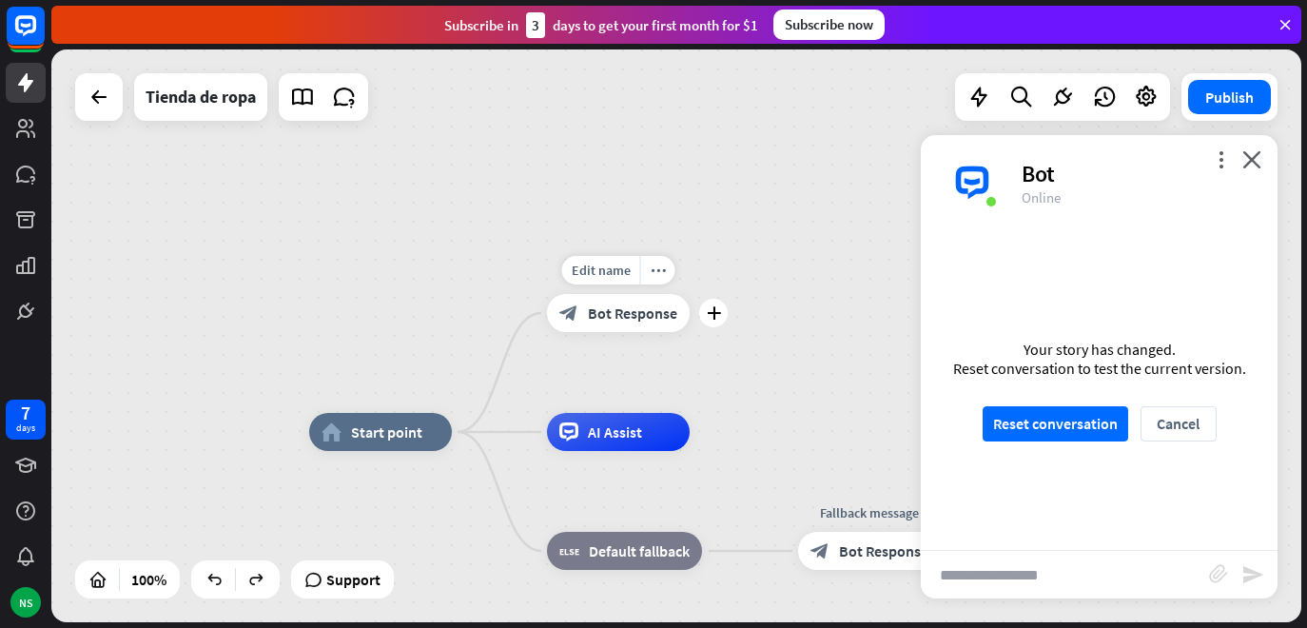
click at [576, 313] on icon "block_bot_response" at bounding box center [569, 313] width 19 height 19
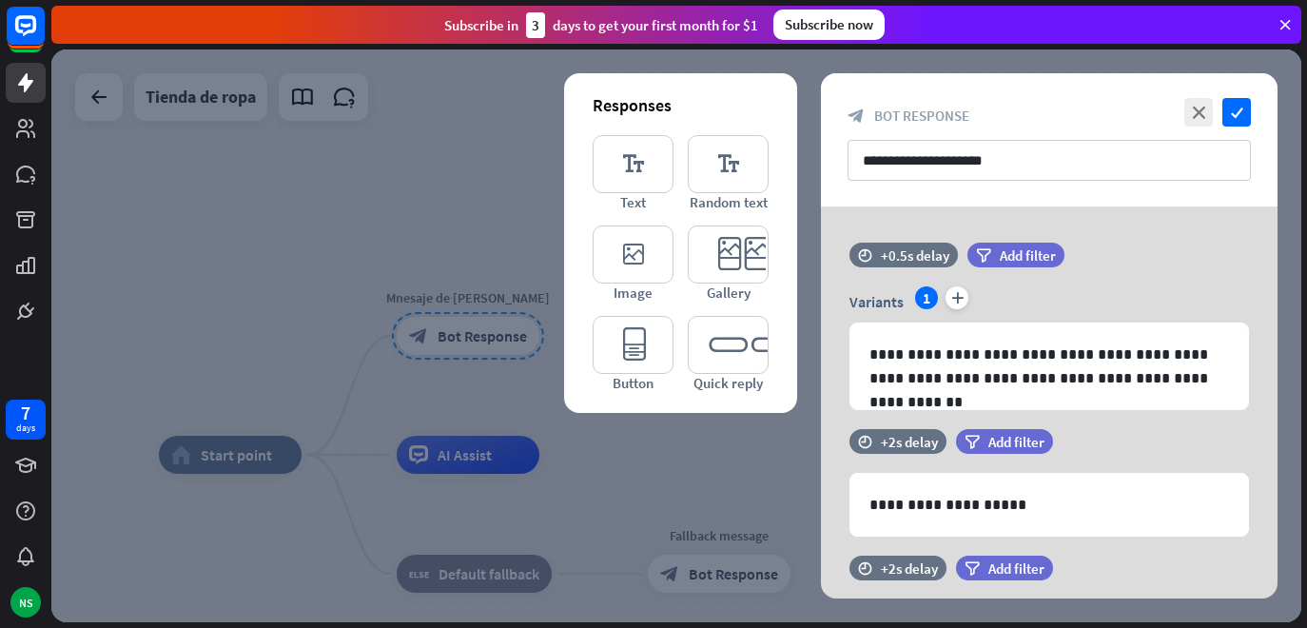
drag, startPoint x: 483, startPoint y: 29, endPoint x: 446, endPoint y: 29, distance: 37.1
click at [446, 29] on div "Subscribe in 3 days to get your first month for $1" at bounding box center [601, 25] width 314 height 26
click at [333, 237] on div at bounding box center [676, 335] width 1250 height 573
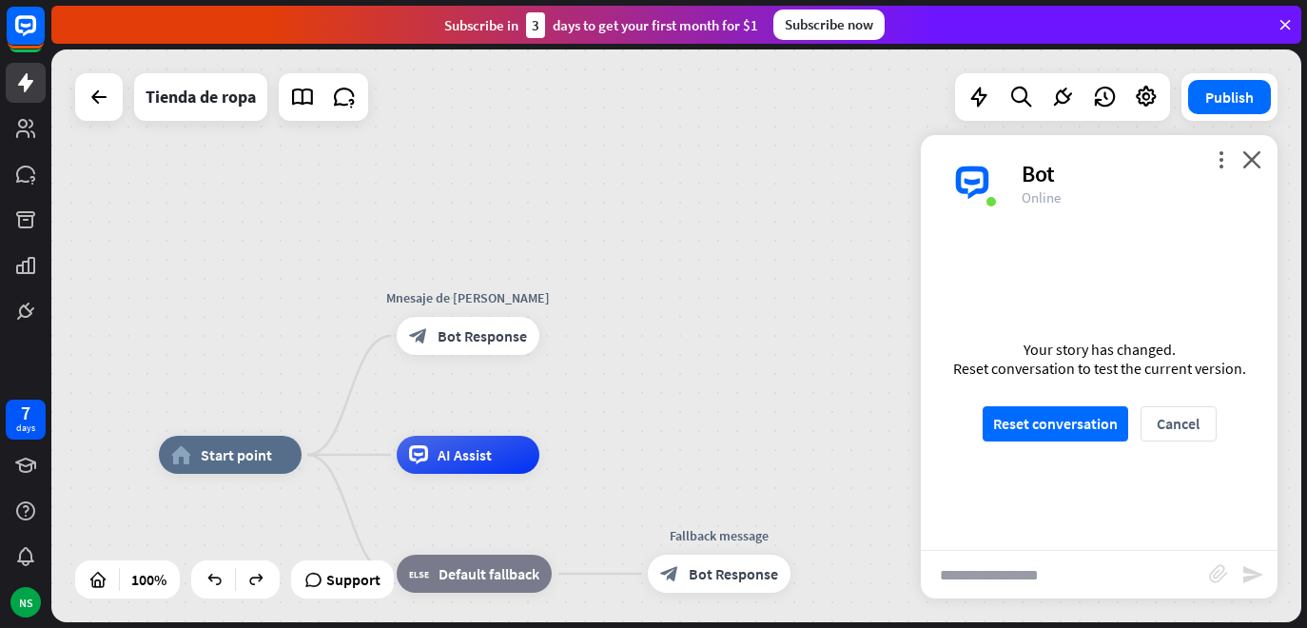
click at [333, 234] on div "home_2 Start point Mnesaje de bienvenida block_bot_response Bot Response AI Ass…" at bounding box center [676, 335] width 1250 height 573
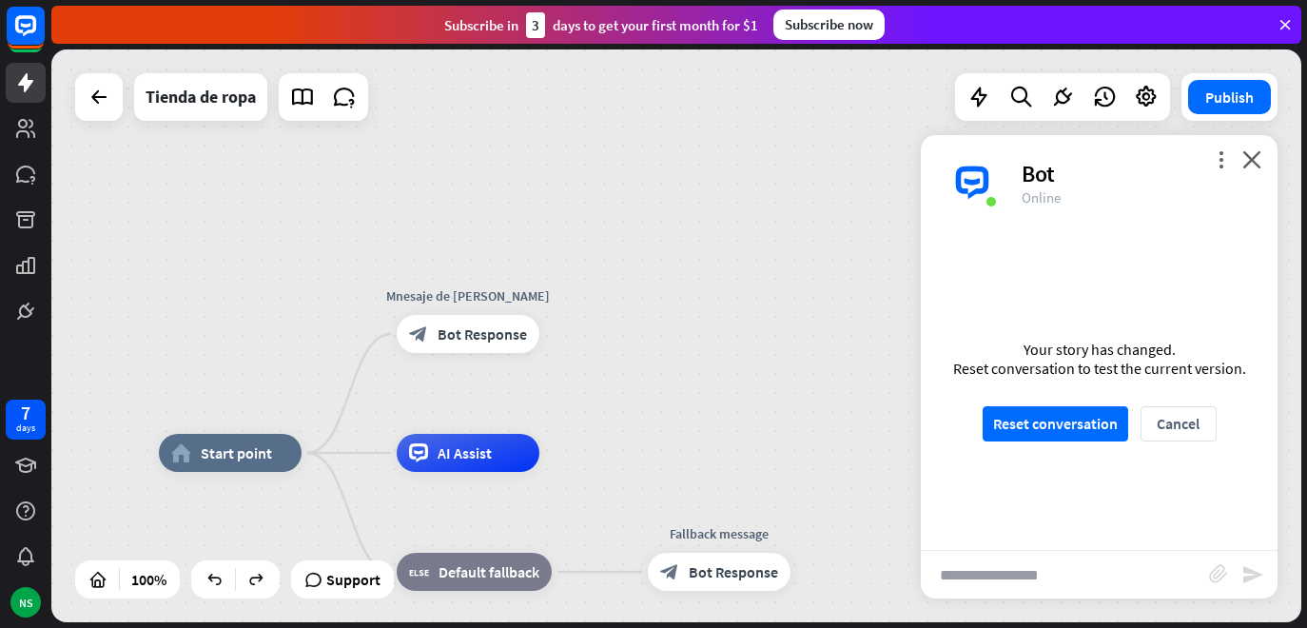
click at [333, 234] on div "home_2 Start point Mnesaje de bienvenida block_bot_response Bot Response AI Ass…" at bounding box center [676, 335] width 1250 height 573
click at [775, 127] on div "home_2 Start point Mnesaje de bienvenida block_bot_response Bot Response AI Ass…" at bounding box center [676, 335] width 1250 height 573
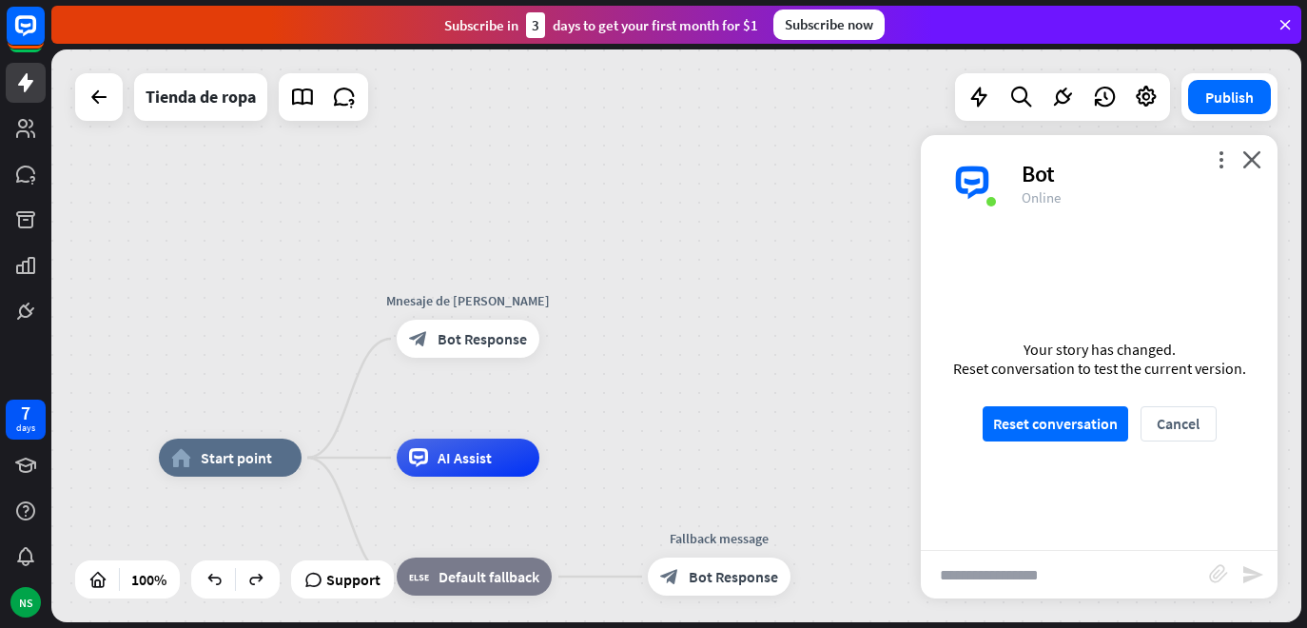
click at [876, 90] on div "home_2 Start point Mnesaje de bienvenida block_bot_response Bot Response AI Ass…" at bounding box center [676, 335] width 1250 height 573
click at [900, 154] on div "home_2 Start point Mnesaje de bienvenida block_bot_response Bot Response AI Ass…" at bounding box center [676, 335] width 1250 height 573
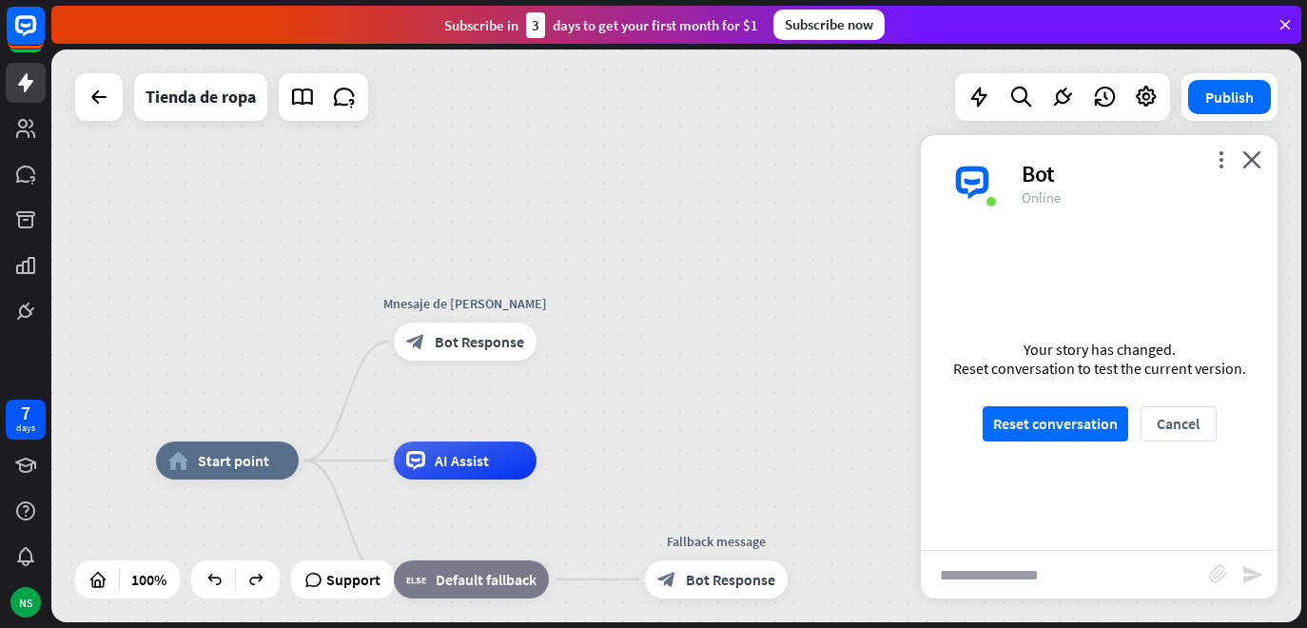
click at [899, 154] on div "home_2 Start point Mnesaje de bienvenida block_bot_response Bot Response AI Ass…" at bounding box center [676, 335] width 1250 height 573
click at [899, 156] on div "home_2 Start point Mnesaje de bienvenida block_bot_response Bot Response AI Ass…" at bounding box center [676, 335] width 1250 height 573
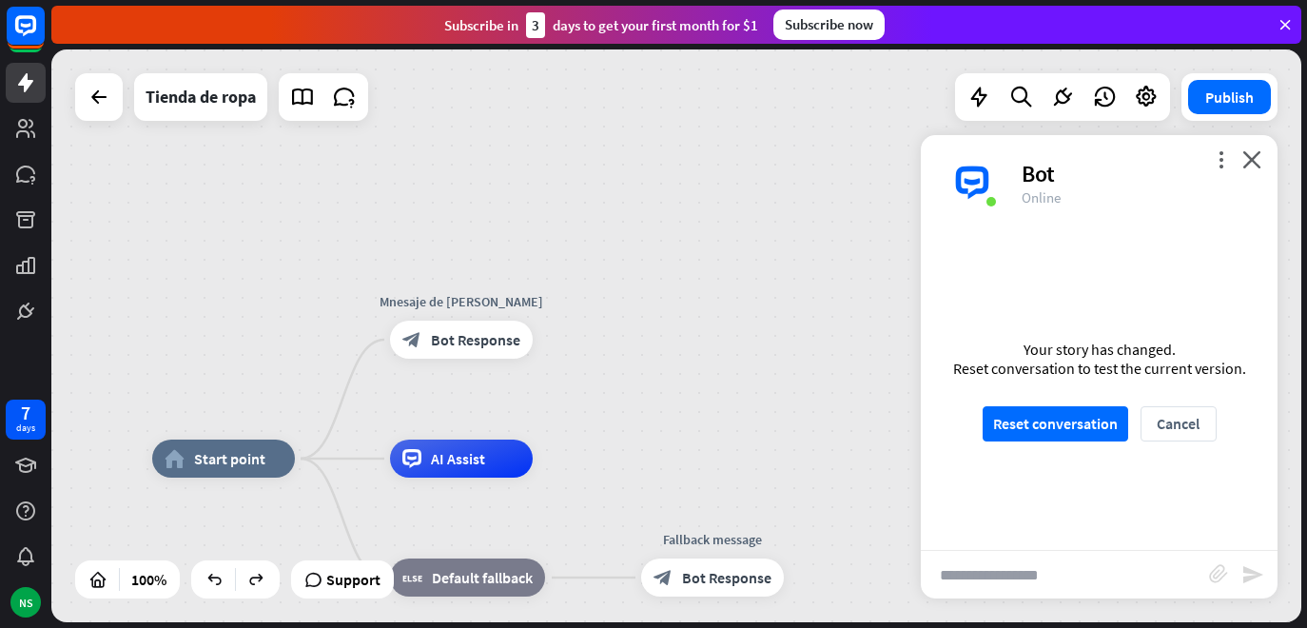
click at [899, 148] on div "home_2 Start point Mnesaje de bienvenida block_bot_response Bot Response AI Ass…" at bounding box center [676, 335] width 1250 height 573
click at [917, 141] on div "home_2 Start point Mnesaje de bienvenida block_bot_response Bot Response AI Ass…" at bounding box center [676, 335] width 1250 height 573
click at [918, 141] on div "home_2 Start point Mnesaje de bienvenida block_bot_response Bot Response AI Ass…" at bounding box center [676, 335] width 1250 height 573
click at [106, 89] on icon at bounding box center [99, 97] width 23 height 23
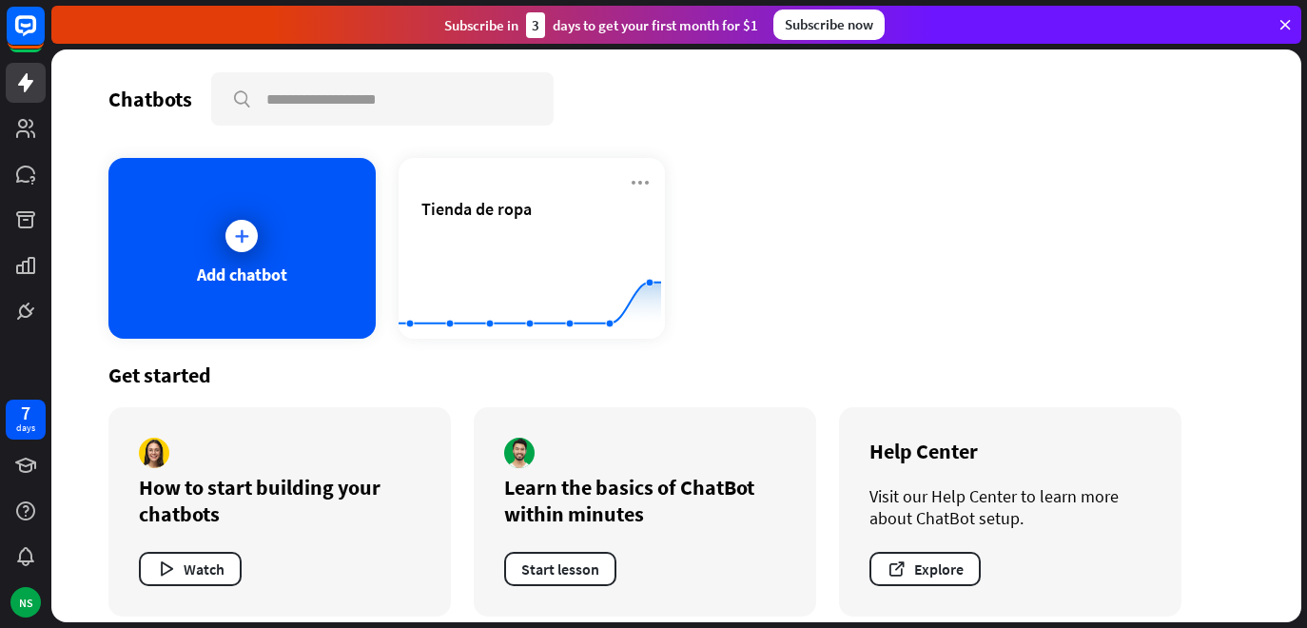
click at [785, 166] on div "Add chatbot Tienda de ropa Created with Highcharts 10.1.0 0 1 2" at bounding box center [676, 248] width 1136 height 181
click at [824, 219] on div "Add chatbot Tienda de ropa Created with Highcharts 10.1.0 0 1 2" at bounding box center [676, 248] width 1136 height 181
drag, startPoint x: 824, startPoint y: 216, endPoint x: 914, endPoint y: 258, distance: 99.6
click at [914, 258] on div "Add chatbot Tienda de ropa Created with Highcharts 10.1.0 0 1 2" at bounding box center [676, 248] width 1136 height 181
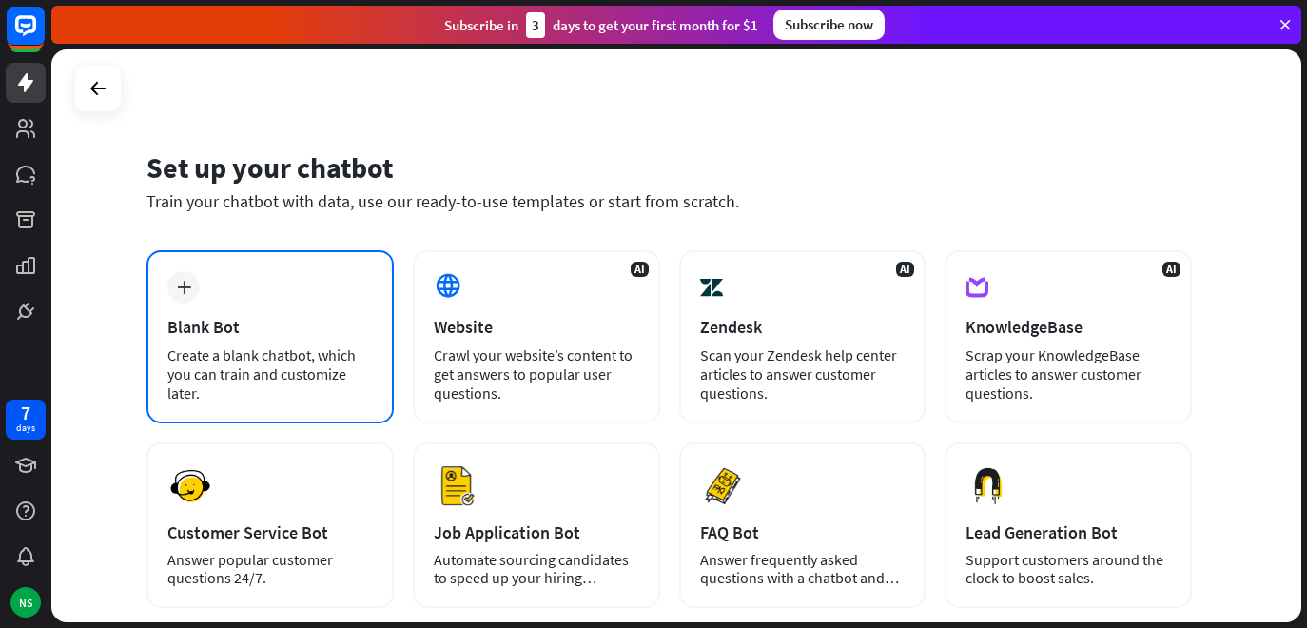
click at [245, 317] on div "Blank Bot" at bounding box center [270, 327] width 206 height 22
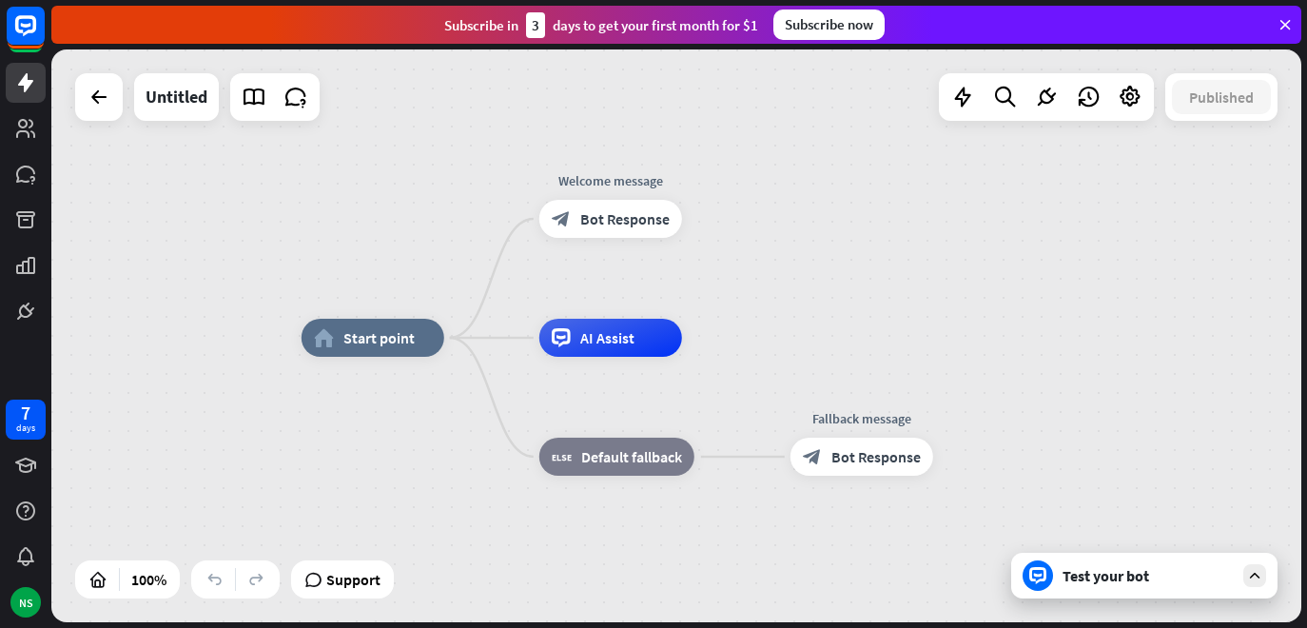
click at [885, 164] on div "home_2 Start point Welcome message block_bot_response Bot Response AI Assist bl…" at bounding box center [676, 335] width 1250 height 573
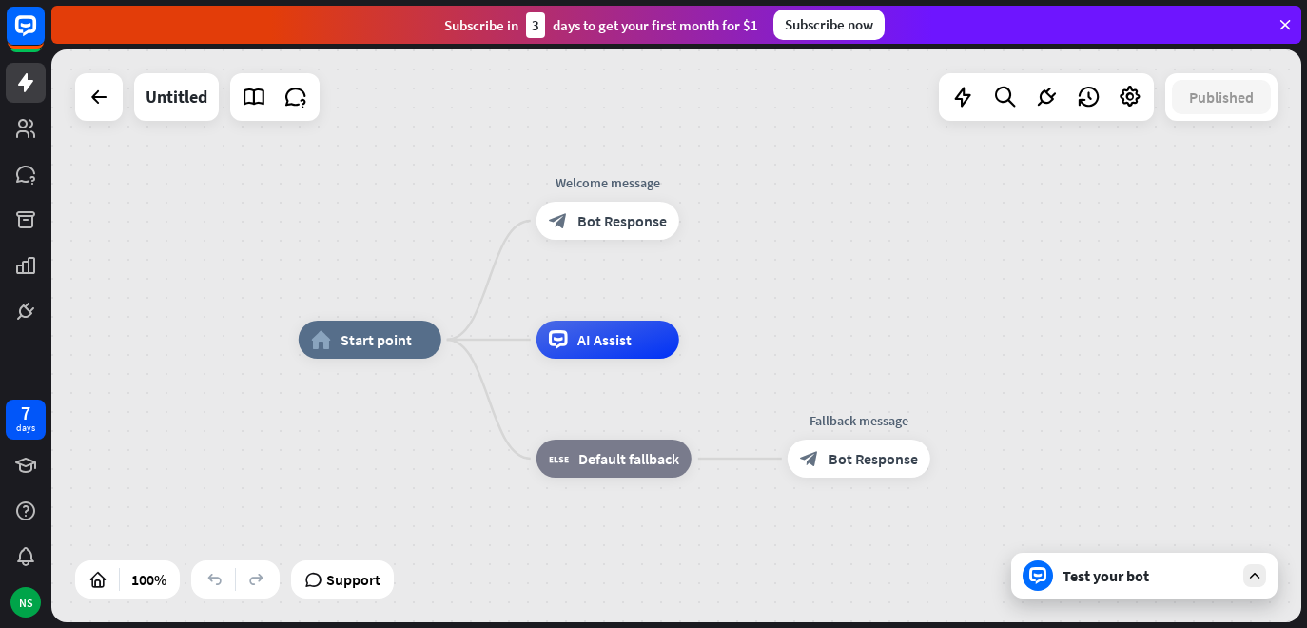
click at [877, 162] on div "home_2 Start point Welcome message block_bot_response Bot Response AI Assist bl…" at bounding box center [676, 335] width 1250 height 573
click at [922, 478] on div "Edit name more_horiz plus Fallback message block_bot_response Bot Response" at bounding box center [857, 459] width 143 height 38
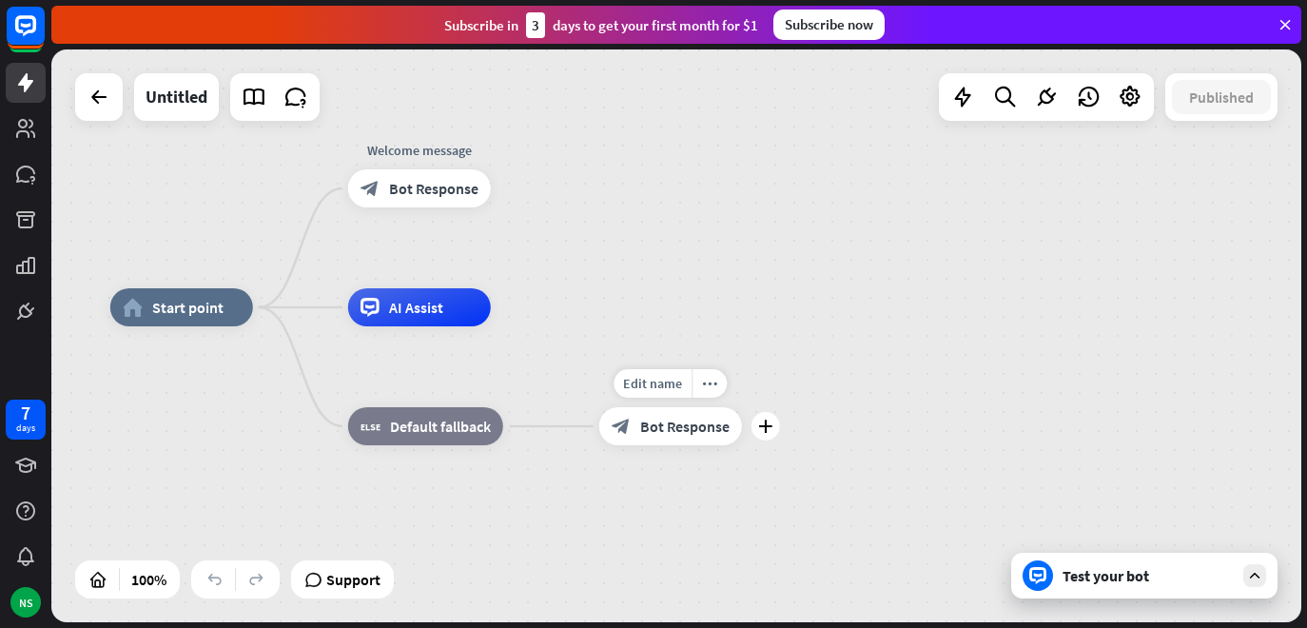
drag, startPoint x: 921, startPoint y: 512, endPoint x: 715, endPoint y: 472, distance: 210.3
click at [715, 445] on div "Edit name more_horiz plus block_bot_response Bot Response" at bounding box center [670, 426] width 143 height 38
